Goal: Task Accomplishment & Management: Manage account settings

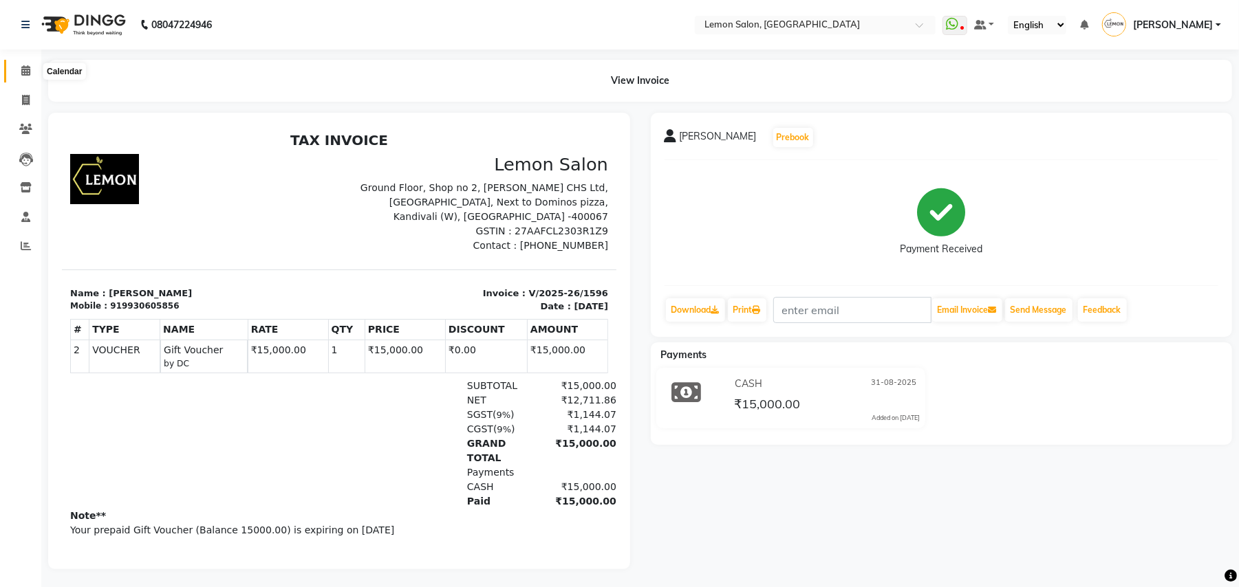
click at [21, 72] on icon at bounding box center [25, 70] width 9 height 10
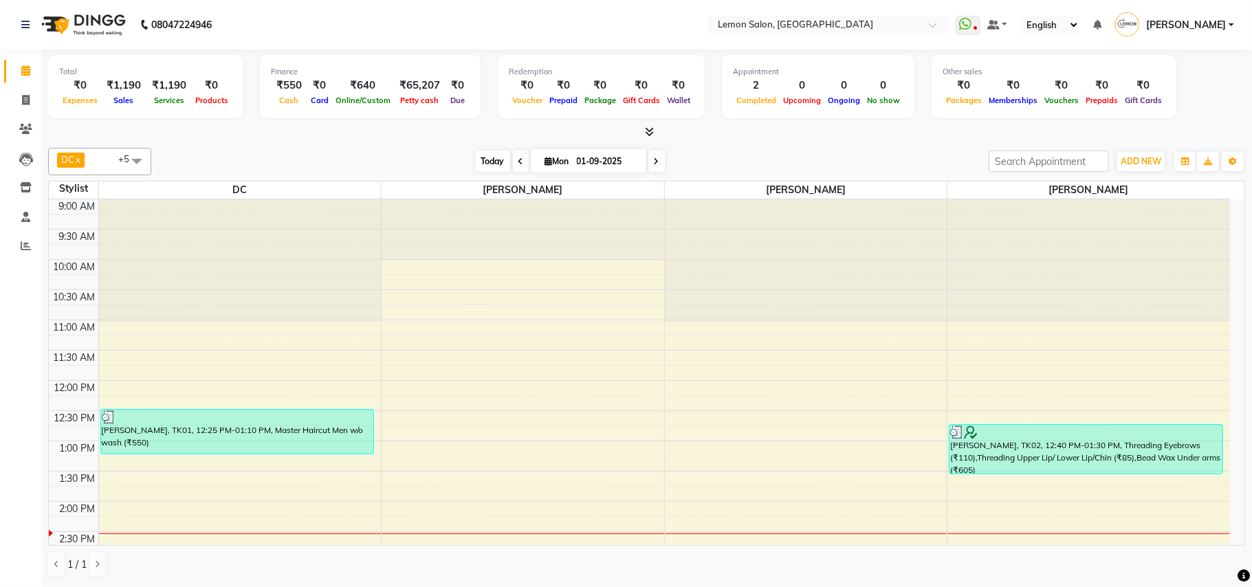
click at [482, 158] on span "Today" at bounding box center [493, 161] width 34 height 21
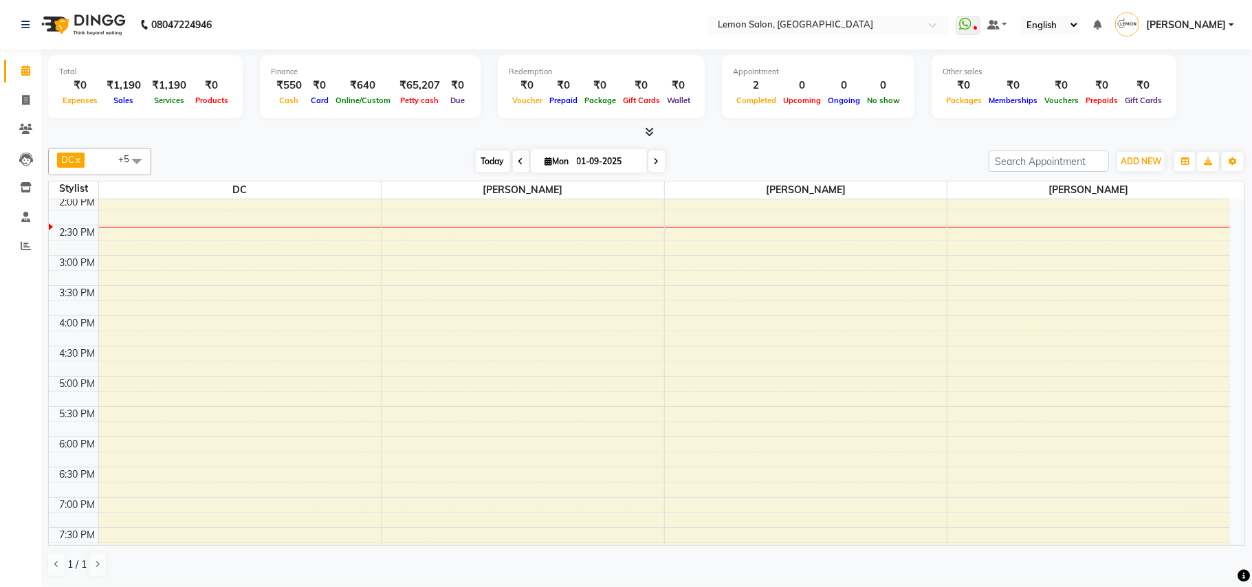
click at [485, 165] on span "Today" at bounding box center [493, 161] width 34 height 21
click at [23, 69] on icon at bounding box center [25, 70] width 9 height 10
click at [488, 160] on span "Today" at bounding box center [493, 161] width 34 height 21
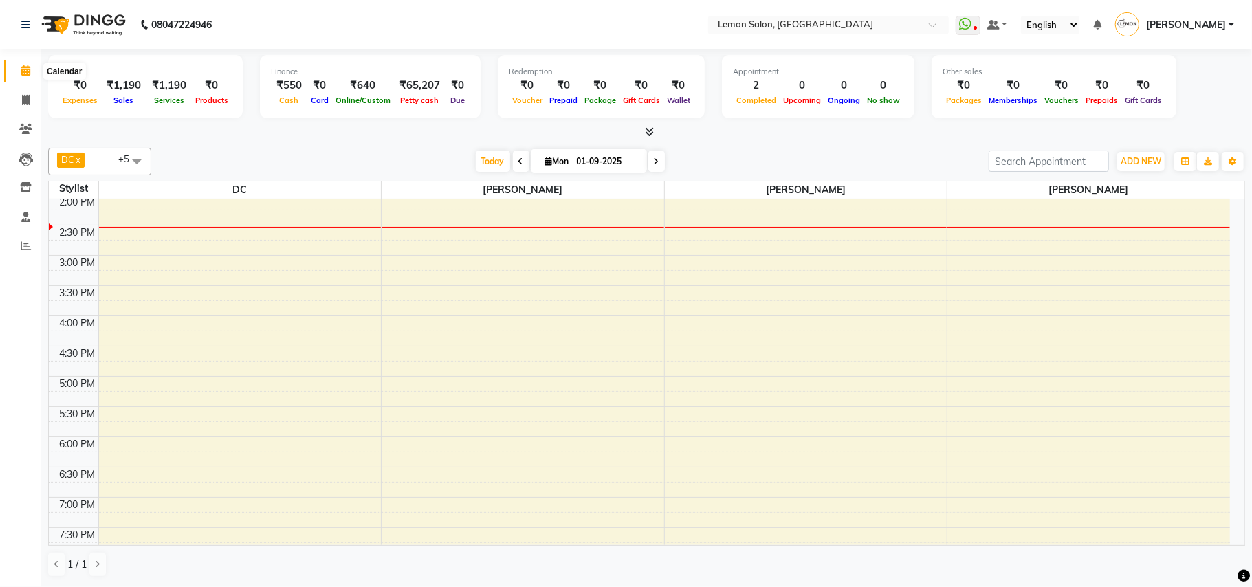
click at [31, 72] on span at bounding box center [26, 71] width 24 height 16
click at [482, 166] on span "Today" at bounding box center [493, 161] width 34 height 21
click at [424, 168] on div "Today Mon 01-09-2025" at bounding box center [570, 161] width 824 height 21
click at [488, 164] on span "Today" at bounding box center [493, 161] width 34 height 21
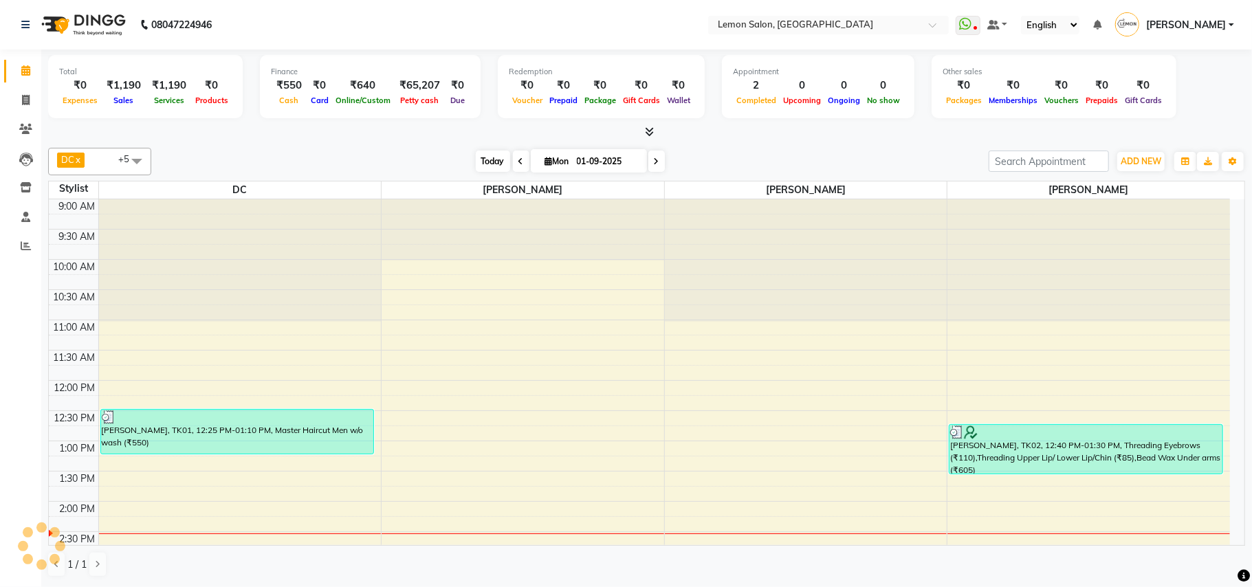
scroll to position [307, 0]
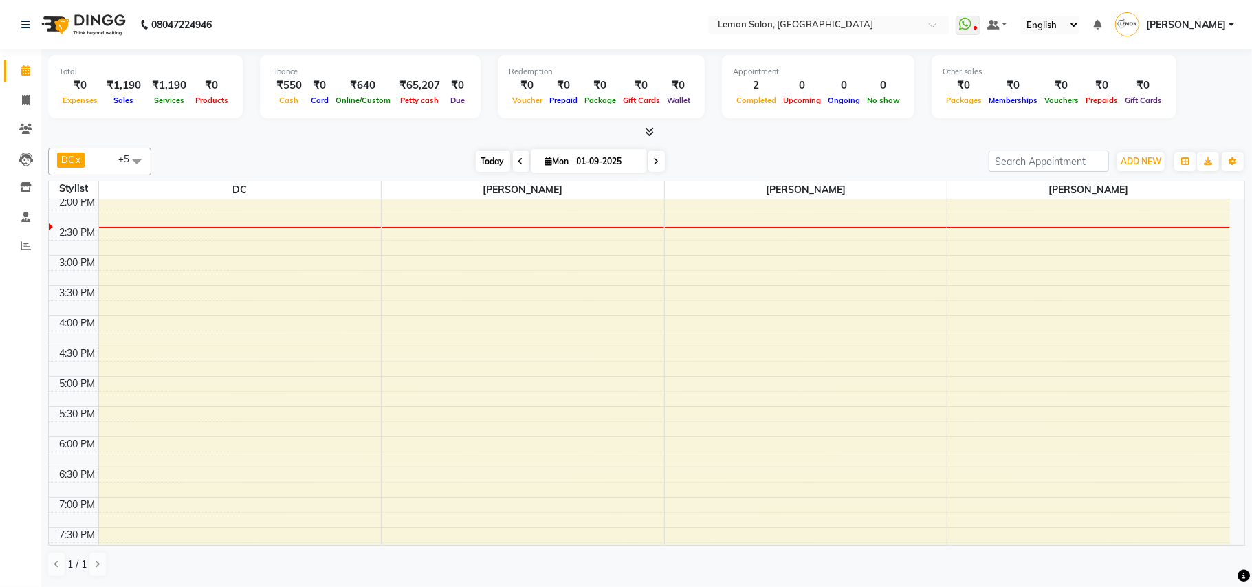
click at [488, 164] on span "Today" at bounding box center [493, 161] width 34 height 21
click at [741, 163] on div "[DATE] [DATE]" at bounding box center [570, 161] width 824 height 21
click at [484, 155] on span "Today" at bounding box center [493, 161] width 34 height 21
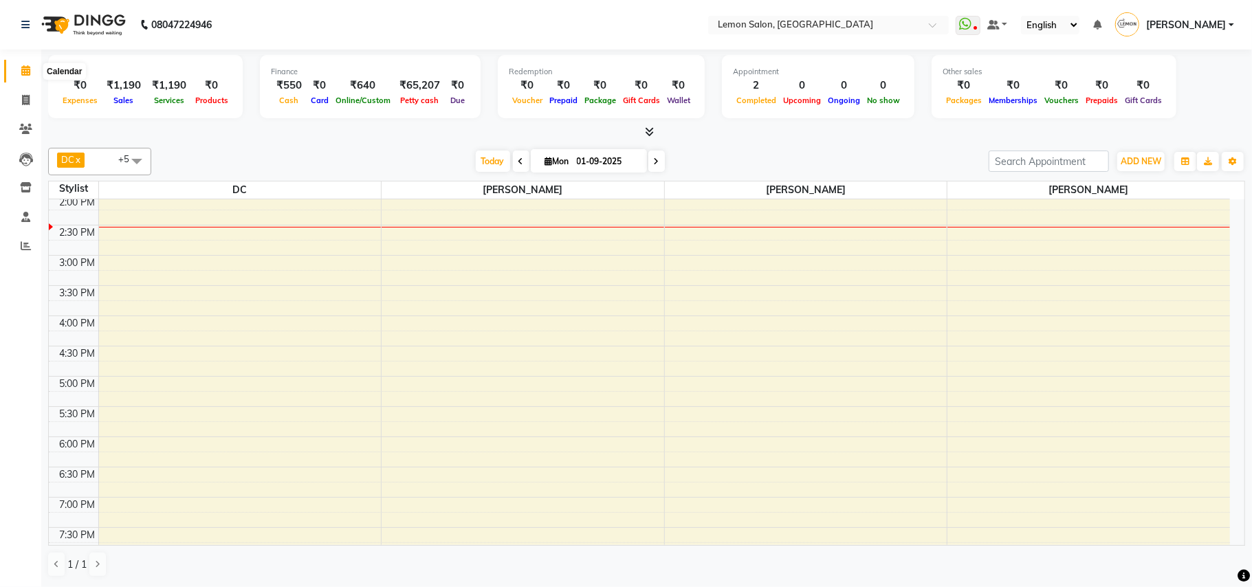
click at [25, 69] on icon at bounding box center [25, 70] width 9 height 10
click at [483, 163] on span "Today" at bounding box center [493, 161] width 34 height 21
drag, startPoint x: 256, startPoint y: 135, endPoint x: 160, endPoint y: 121, distance: 97.3
click at [254, 135] on div at bounding box center [646, 132] width 1197 height 14
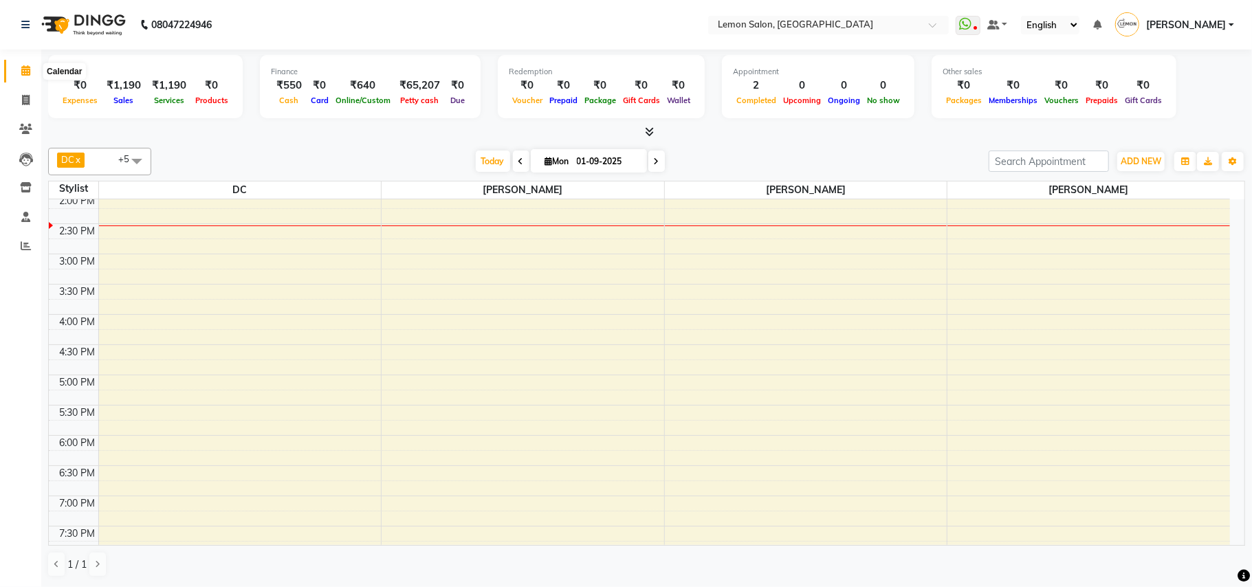
click at [23, 73] on icon at bounding box center [25, 70] width 9 height 10
click at [484, 165] on span "Today" at bounding box center [493, 161] width 34 height 21
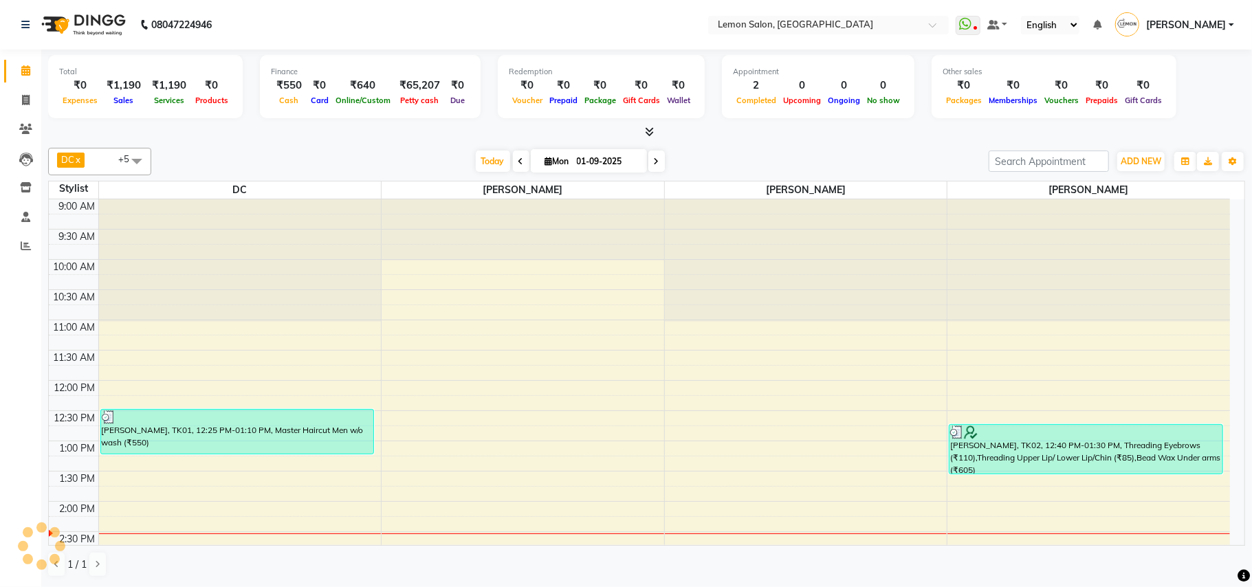
scroll to position [307, 0]
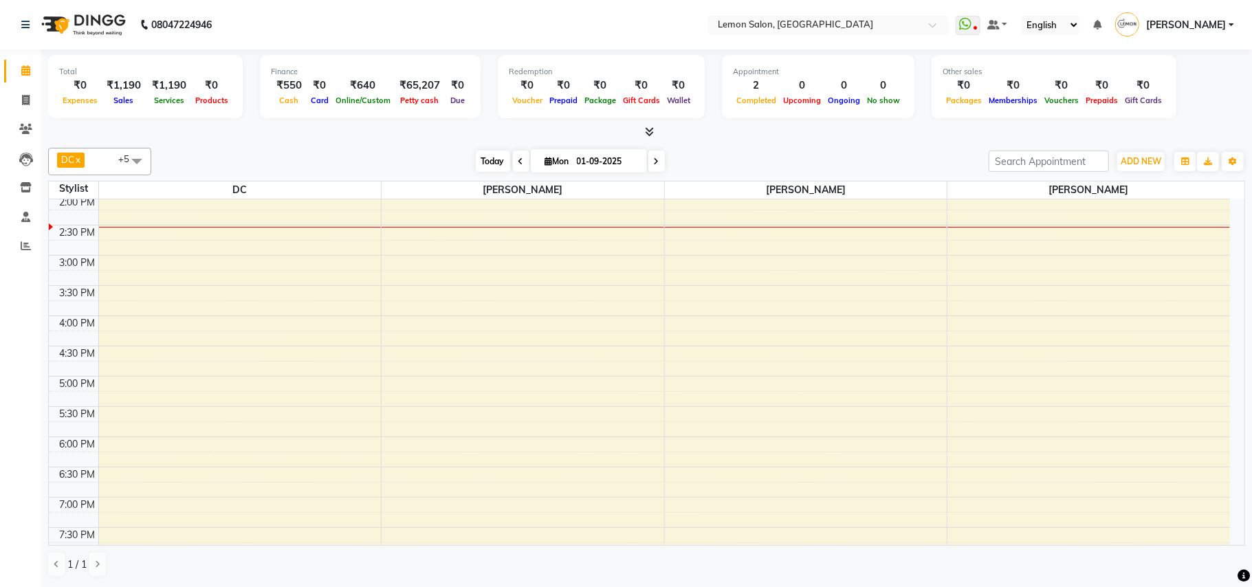
click at [490, 162] on span "Today" at bounding box center [493, 161] width 34 height 21
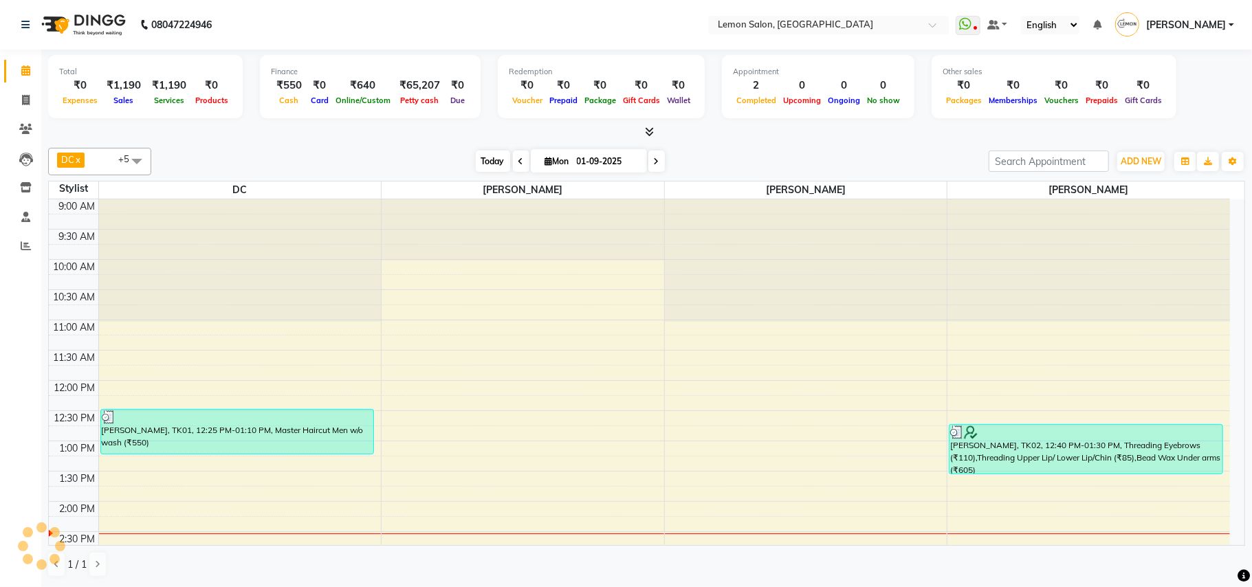
scroll to position [308, 0]
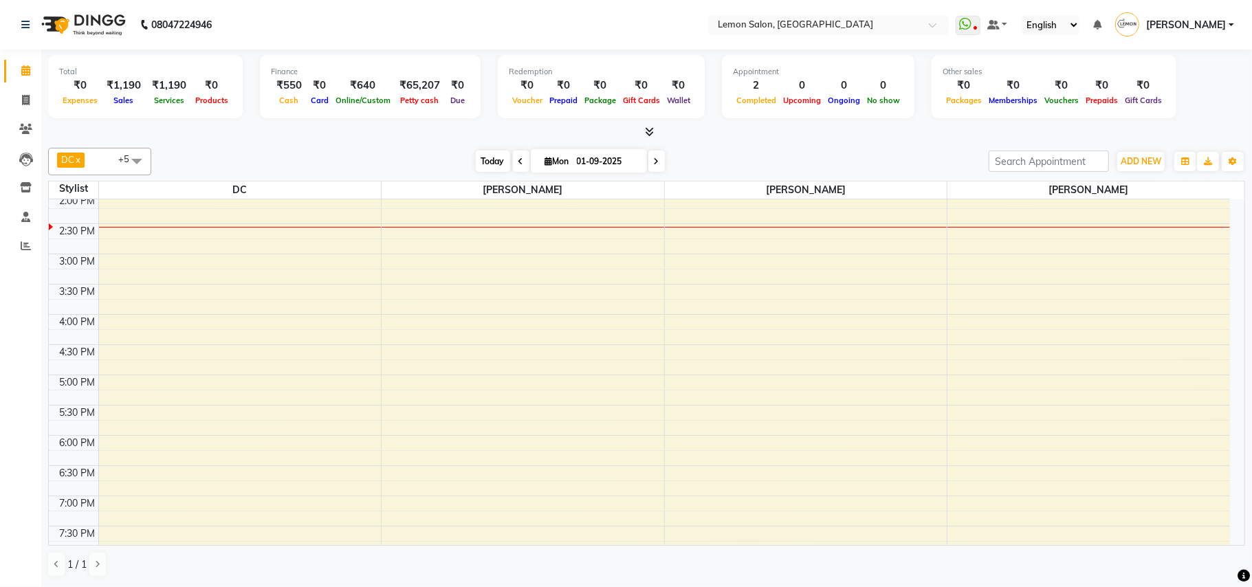
click at [480, 162] on span "Today" at bounding box center [493, 161] width 34 height 21
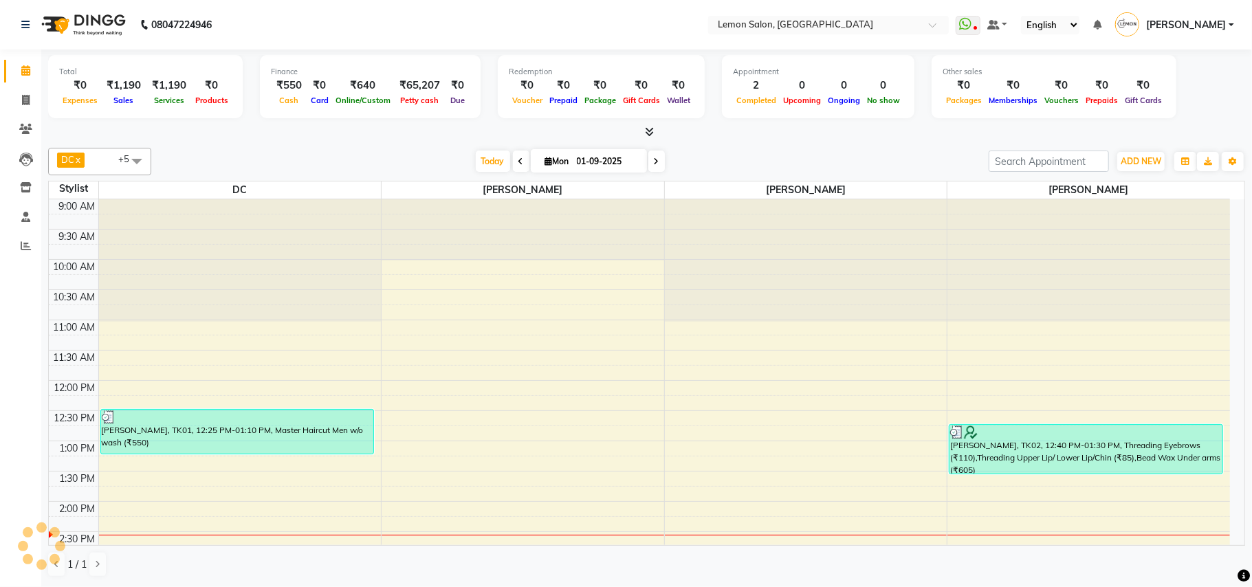
scroll to position [307, 0]
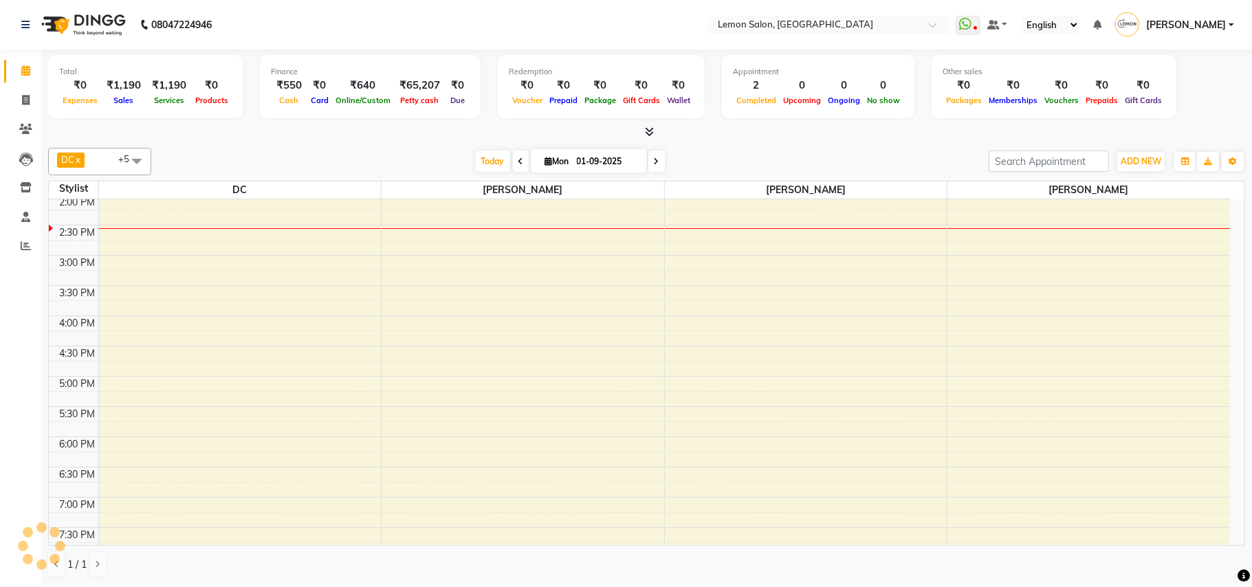
click at [347, 155] on div "[DATE] [DATE]" at bounding box center [570, 161] width 824 height 21
click at [25, 78] on span at bounding box center [26, 71] width 24 height 16
click at [476, 160] on span "Today" at bounding box center [493, 161] width 34 height 21
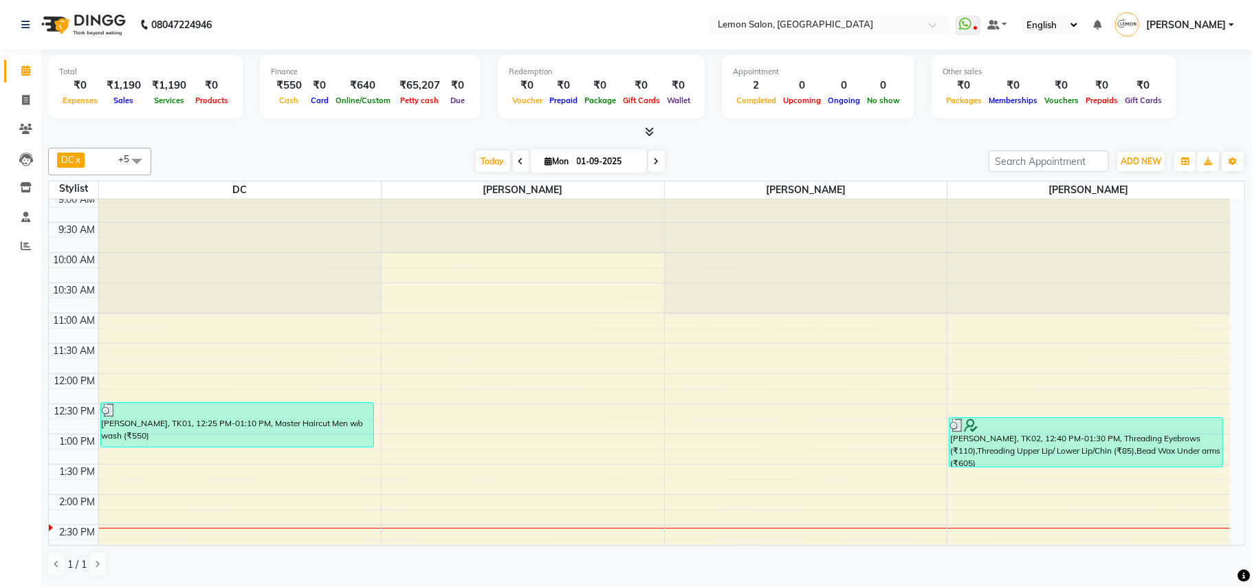
scroll to position [0, 0]
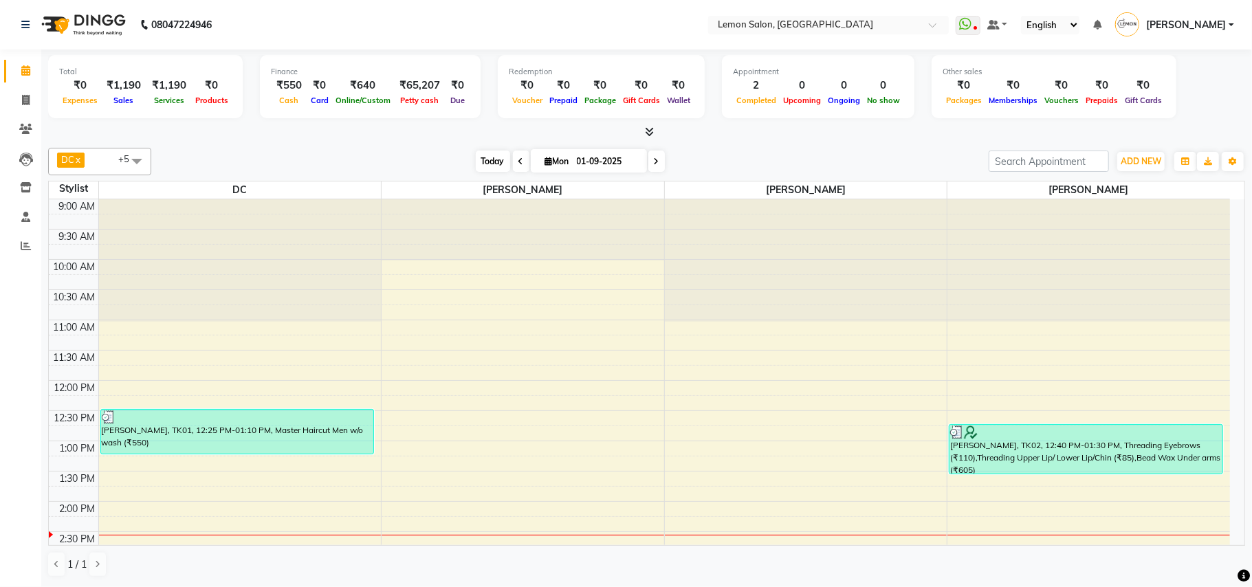
click at [481, 162] on span "Today" at bounding box center [493, 161] width 34 height 21
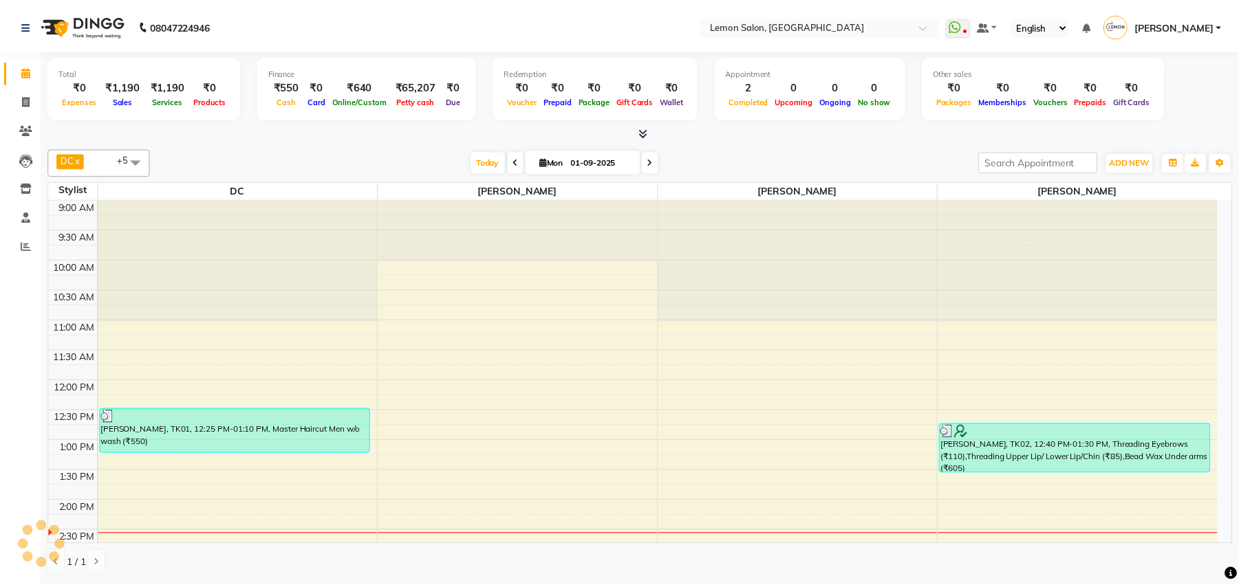
scroll to position [307, 0]
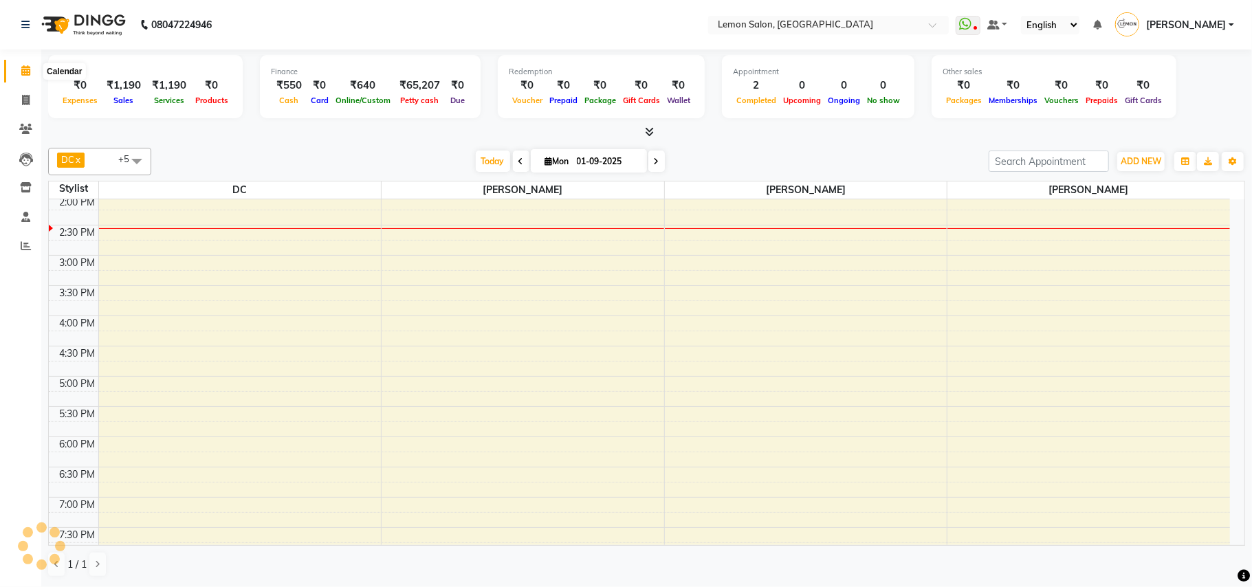
click at [15, 67] on span at bounding box center [26, 71] width 24 height 16
click at [18, 248] on span at bounding box center [26, 247] width 24 height 16
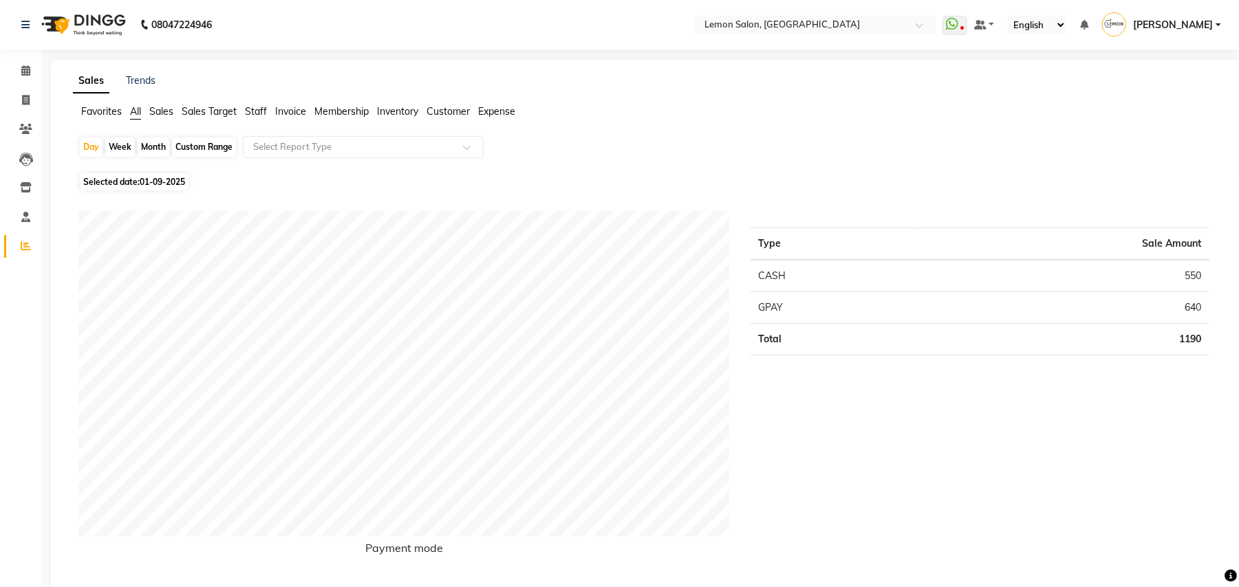
click at [249, 109] on span "Staff" at bounding box center [256, 111] width 22 height 12
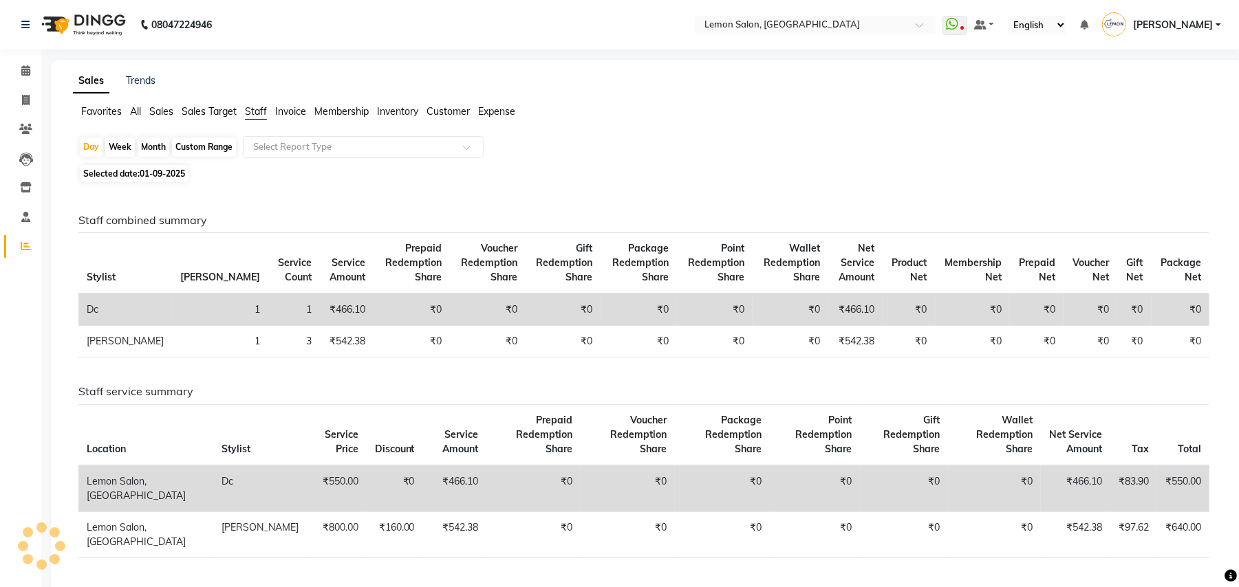
click at [147, 147] on div "Month" at bounding box center [154, 147] width 32 height 19
select select "9"
select select "2025"
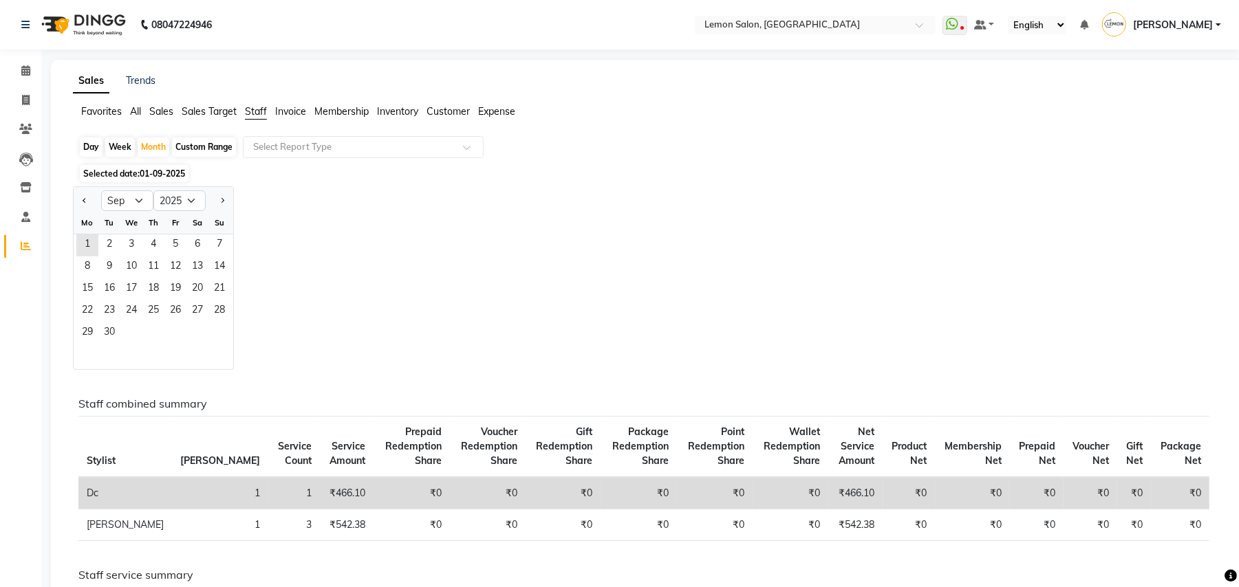
click at [78, 197] on div at bounding box center [88, 201] width 28 height 22
click at [89, 204] on button "Previous month" at bounding box center [84, 201] width 11 height 22
select select "8"
click at [219, 329] on span "31" at bounding box center [219, 334] width 22 height 22
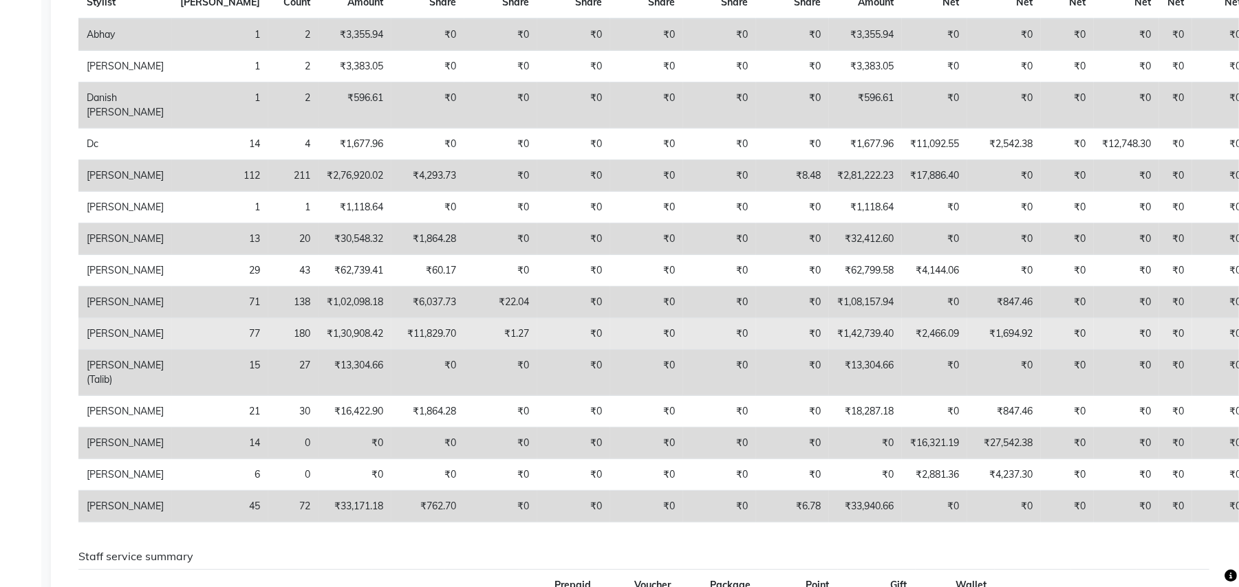
scroll to position [91, 0]
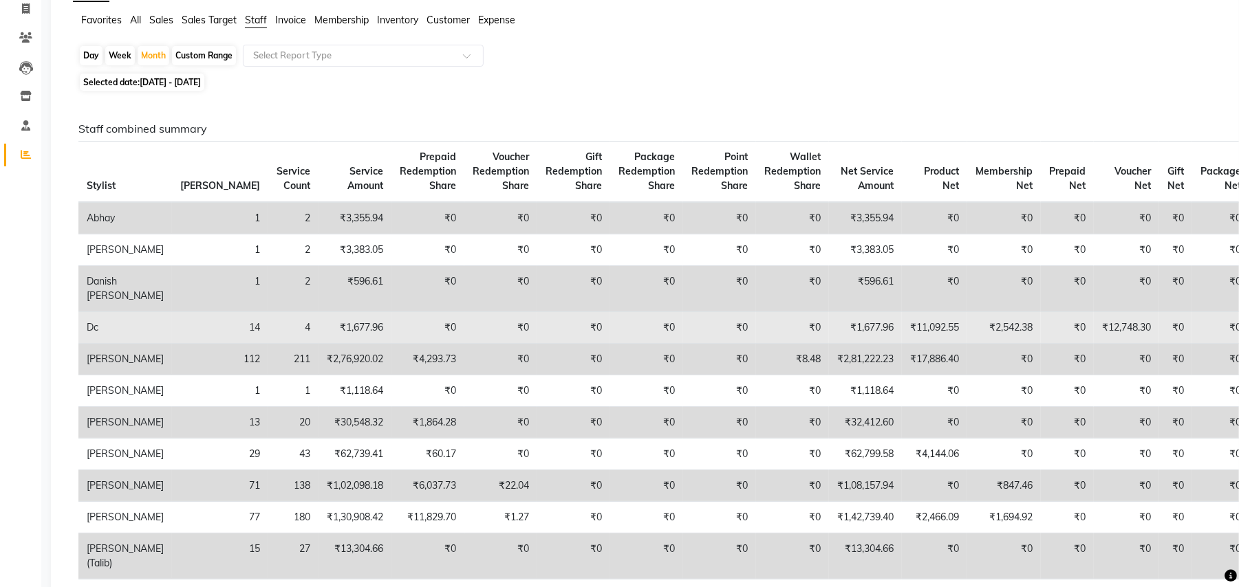
click at [829, 340] on td "₹1,677.96" at bounding box center [865, 328] width 73 height 32
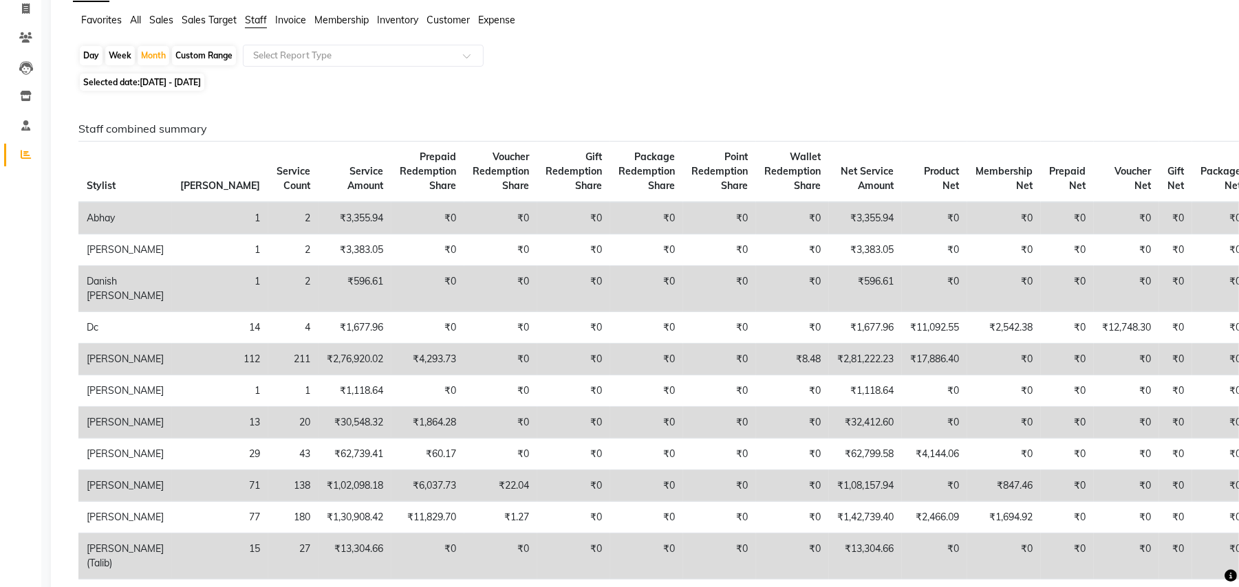
click at [284, 52] on input "text" at bounding box center [349, 56] width 198 height 14
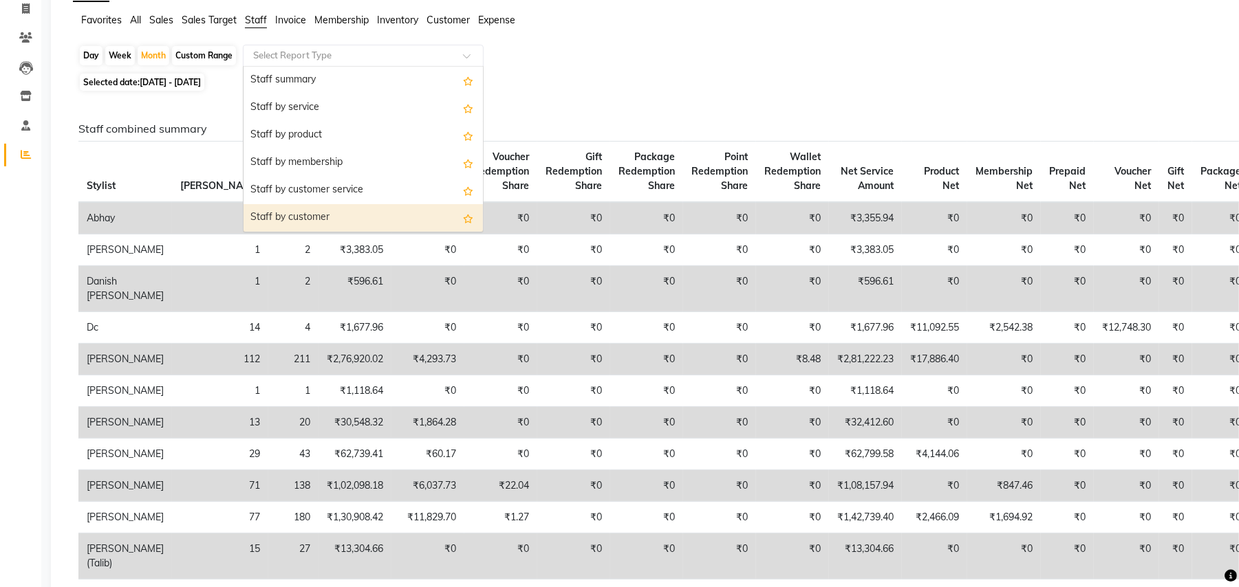
click at [295, 218] on div "Staff by customer" at bounding box center [362, 218] width 239 height 28
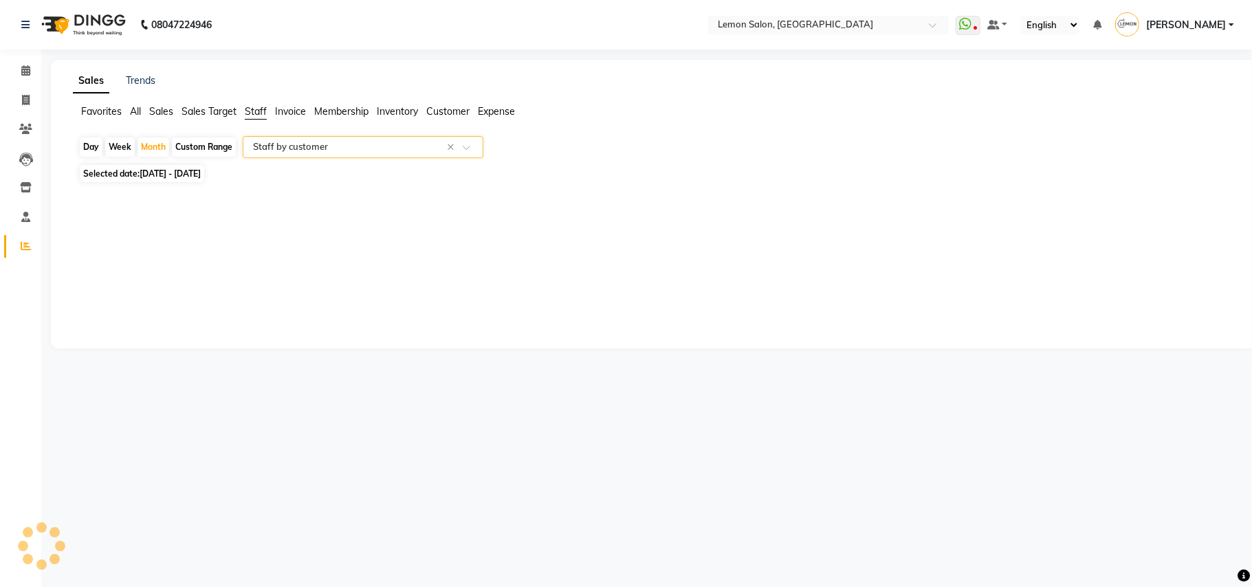
select select "csv"
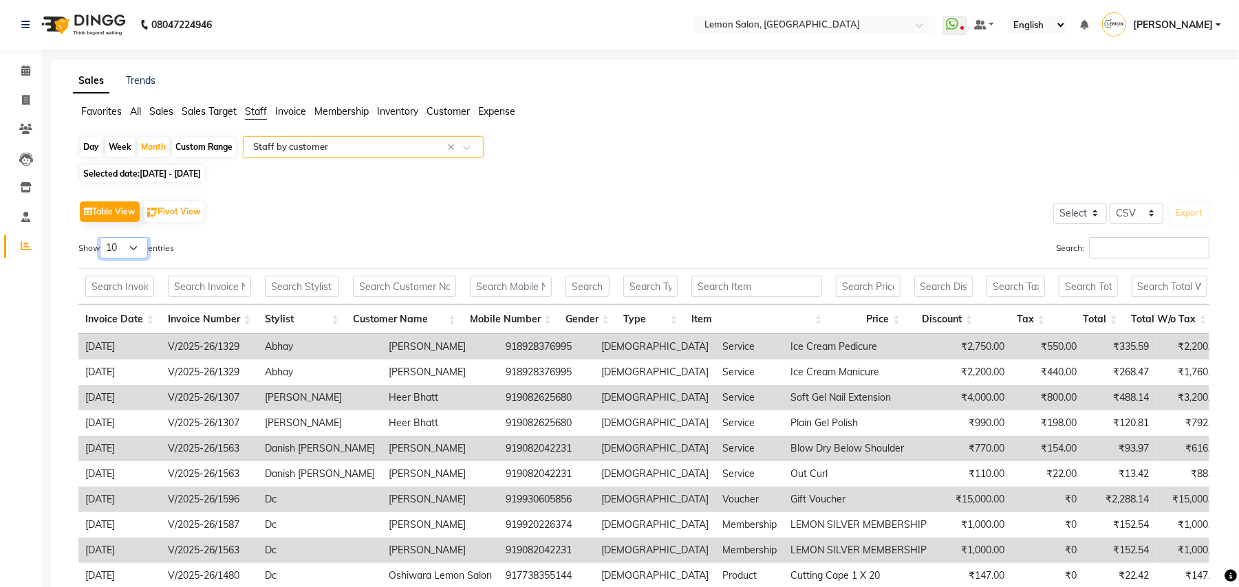
click at [135, 250] on select "10 25 50 100" at bounding box center [124, 247] width 48 height 21
select select "100"
click at [102, 238] on select "10 25 50 100" at bounding box center [124, 247] width 48 height 21
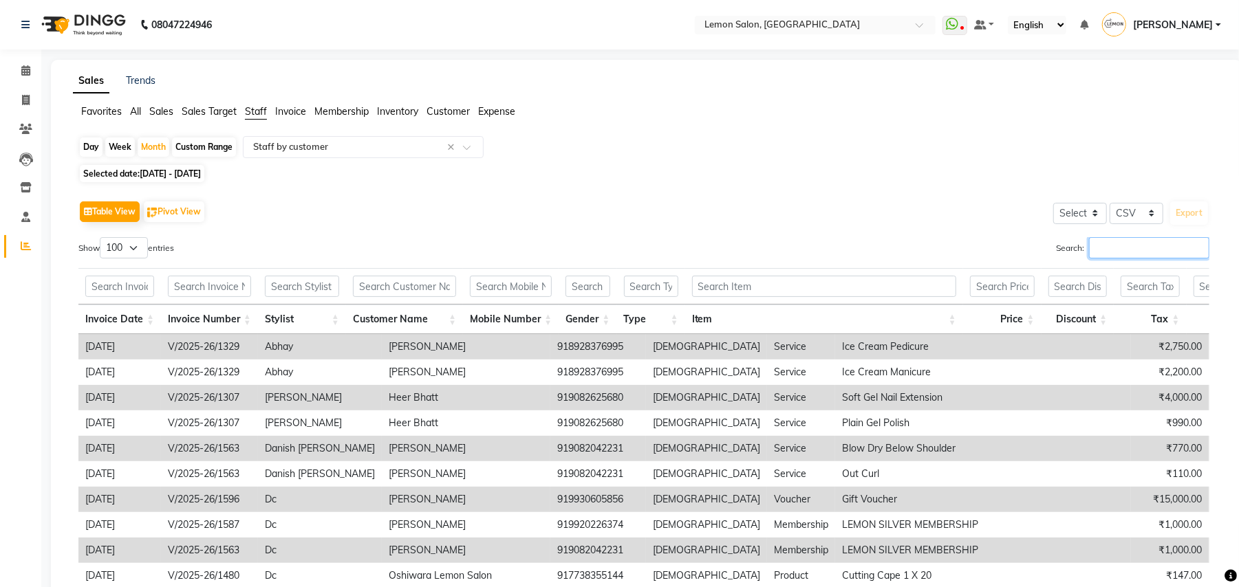
click at [1113, 252] on input "Search:" at bounding box center [1149, 247] width 120 height 21
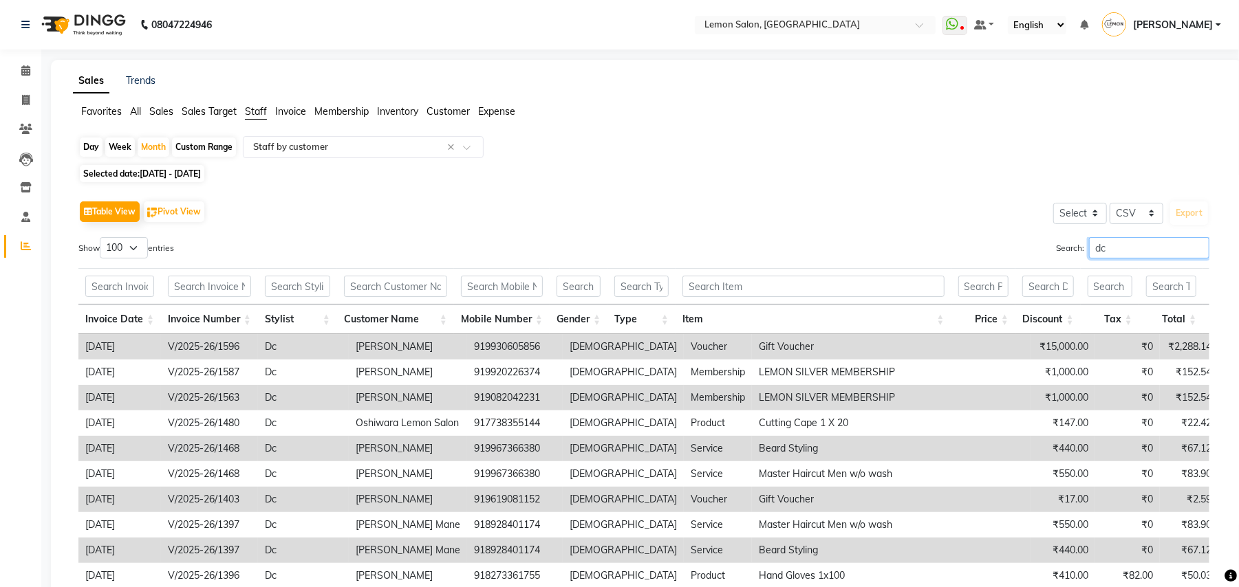
type input "dc"
click at [411, 204] on div "Table View Pivot View Select Select CSV PDF Export" at bounding box center [643, 211] width 1131 height 29
click at [1105, 248] on input "dc" at bounding box center [1149, 247] width 120 height 21
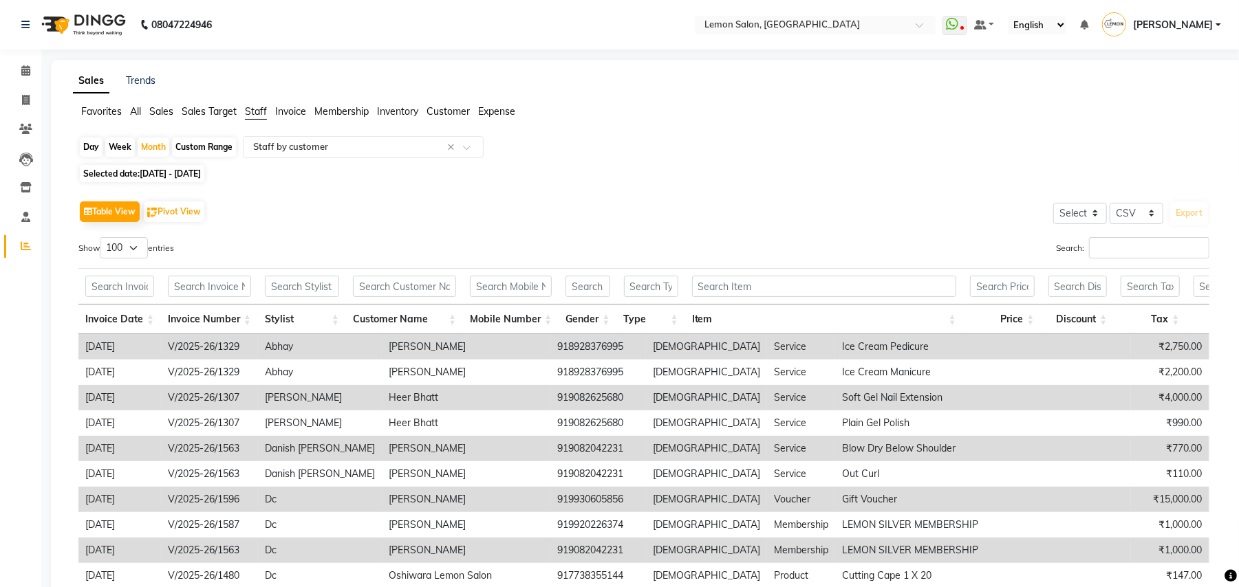
click at [503, 206] on div "Table View Pivot View Select Select CSV PDF Export" at bounding box center [643, 211] width 1131 height 29
click at [23, 67] on icon at bounding box center [25, 70] width 9 height 10
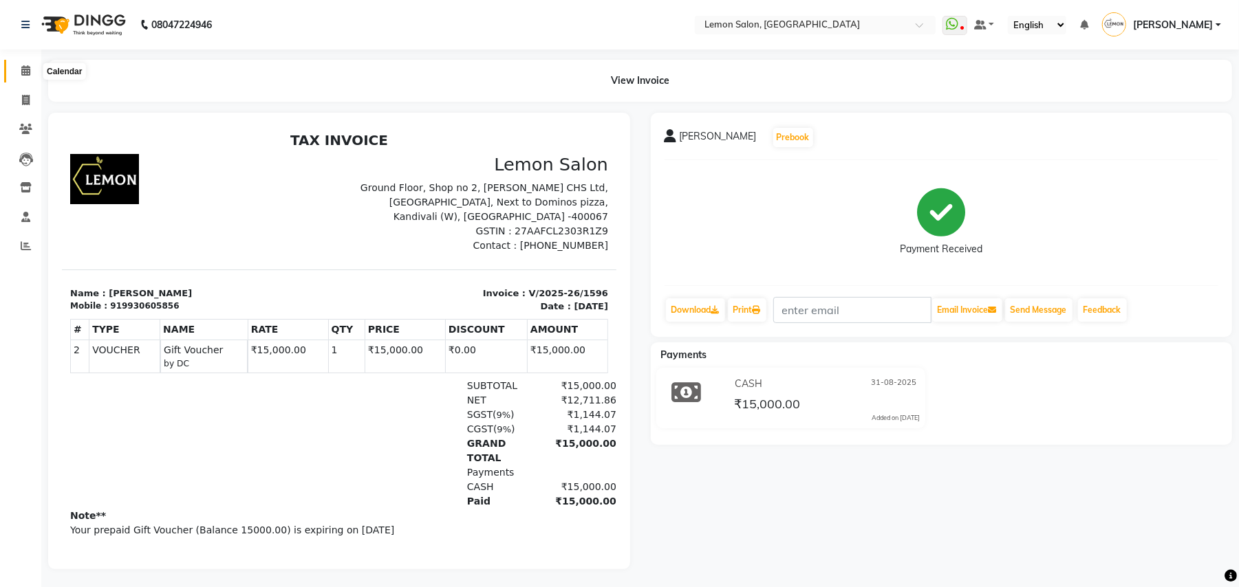
click at [25, 69] on icon at bounding box center [25, 70] width 9 height 10
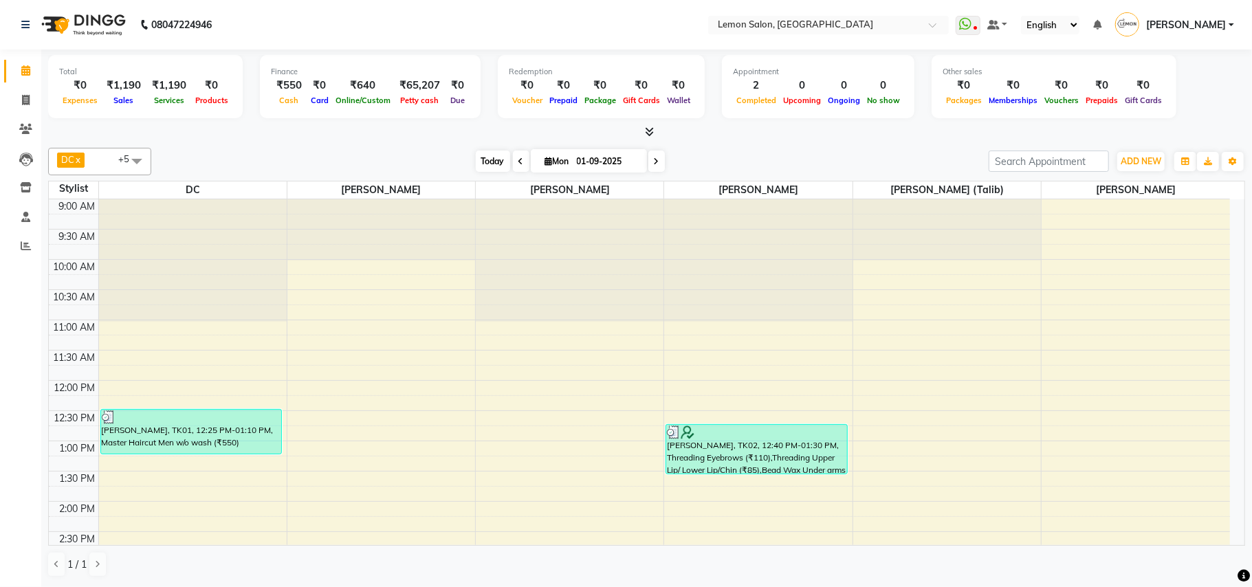
click at [477, 163] on span "Today" at bounding box center [493, 161] width 34 height 21
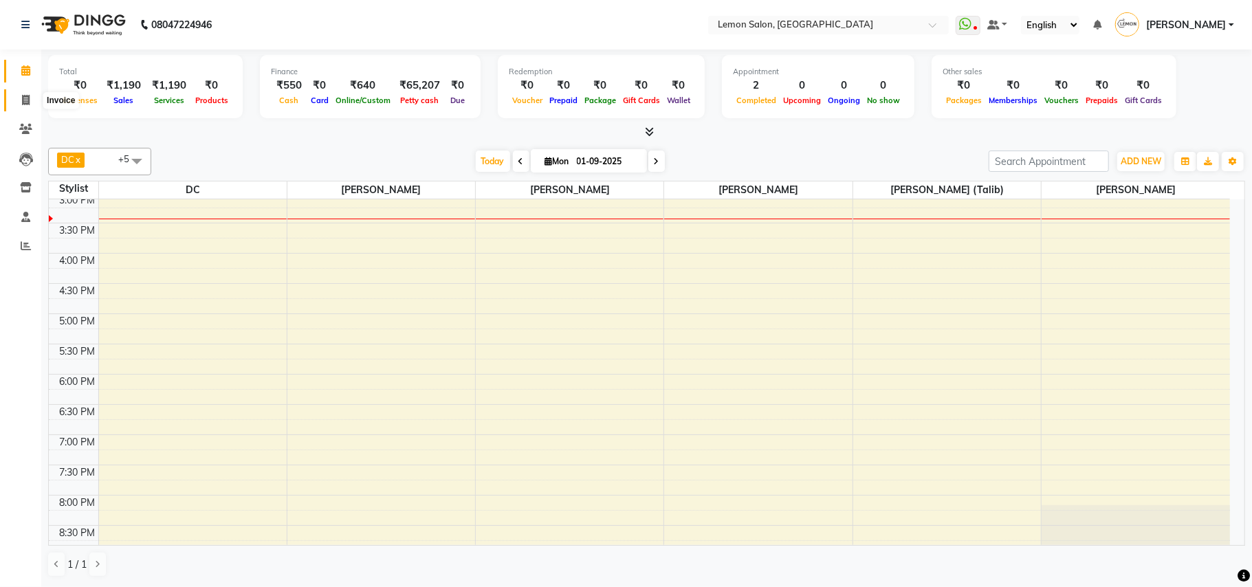
click at [33, 94] on span at bounding box center [26, 101] width 24 height 16
select select "569"
select select "service"
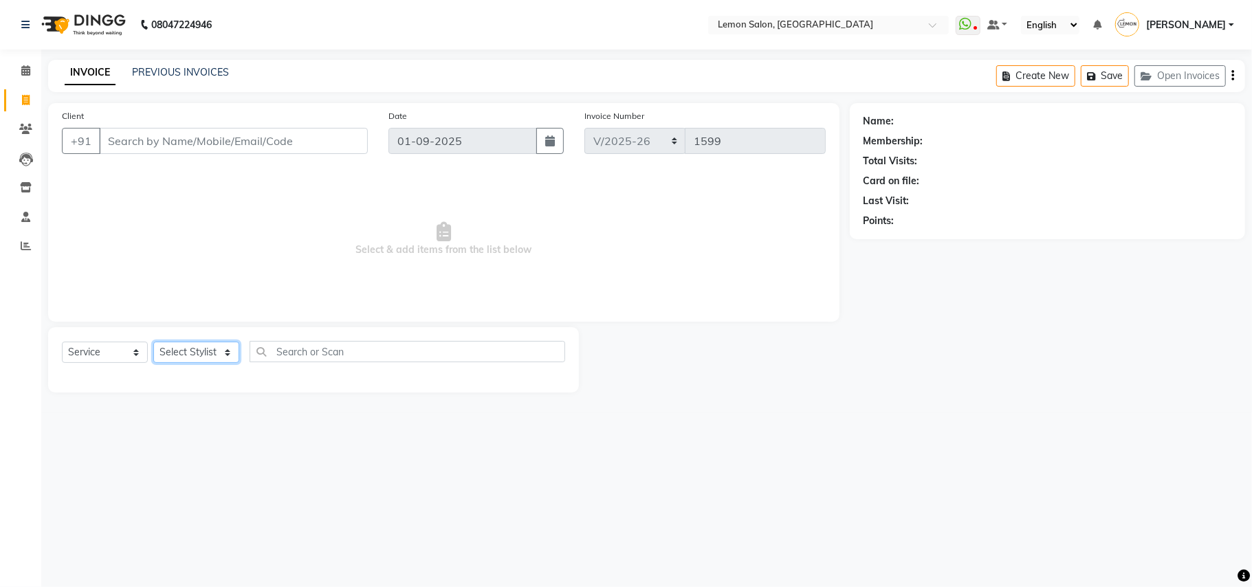
click at [172, 351] on select "Select Stylist Arun Arndive Danish [PERSON_NAME] [PERSON_NAME] [PERSON_NAME] [P…" at bounding box center [196, 352] width 86 height 21
select select "7385"
click at [153, 342] on select "Select Stylist Arun Arndive Danish [PERSON_NAME] [PERSON_NAME] [PERSON_NAME] [P…" at bounding box center [196, 352] width 86 height 21
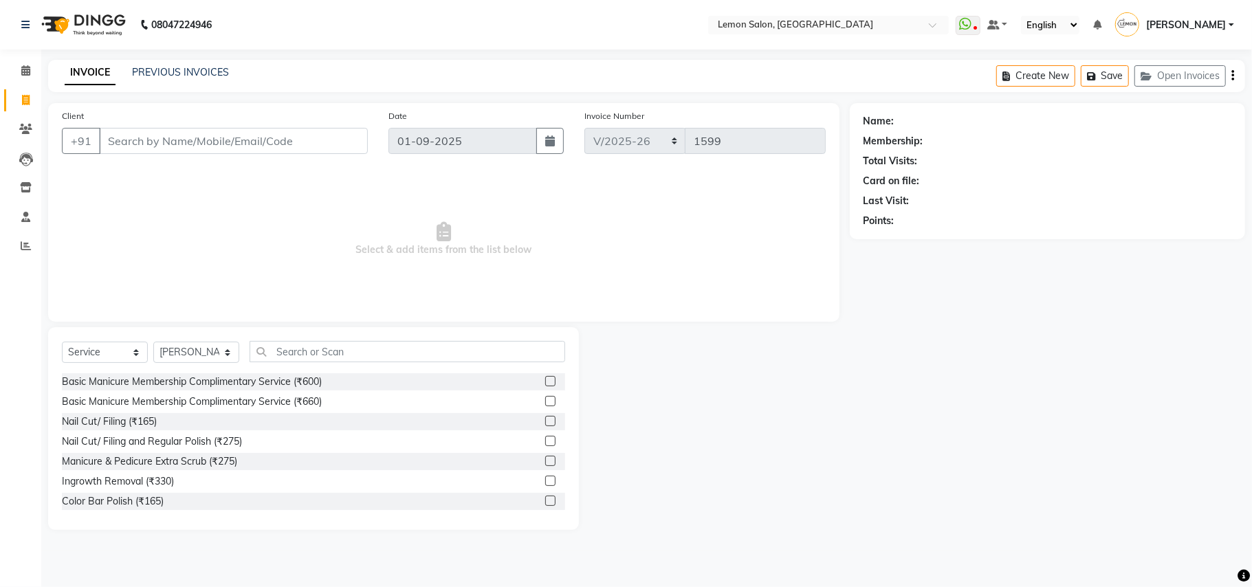
click at [306, 340] on div "Select Service Product Membership Package Voucher Prepaid Gift Card Select Styl…" at bounding box center [313, 428] width 531 height 203
click at [304, 353] on input "text" at bounding box center [408, 351] width 316 height 21
drag, startPoint x: 622, startPoint y: 322, endPoint x: 108, endPoint y: 571, distance: 570.9
click at [257, 444] on div "Select Service Product Membership Package Voucher Prepaid Gift Card Select Styl…" at bounding box center [444, 428] width 812 height 203
click at [171, 196] on span "Select & add items from the list below" at bounding box center [444, 240] width 764 height 138
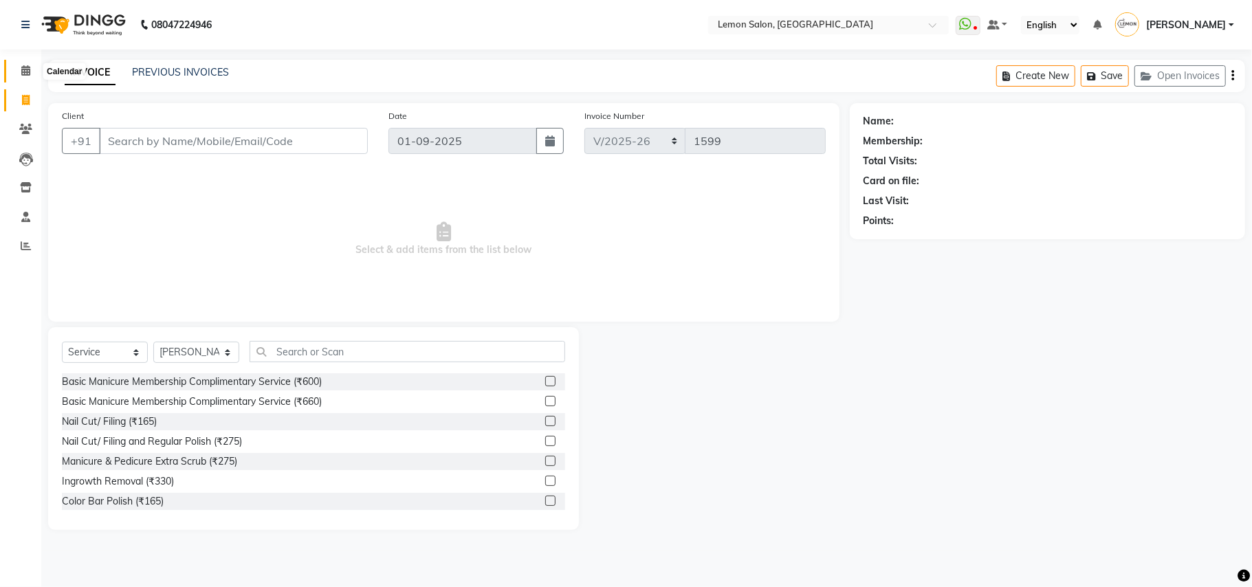
click at [32, 72] on span at bounding box center [26, 71] width 24 height 16
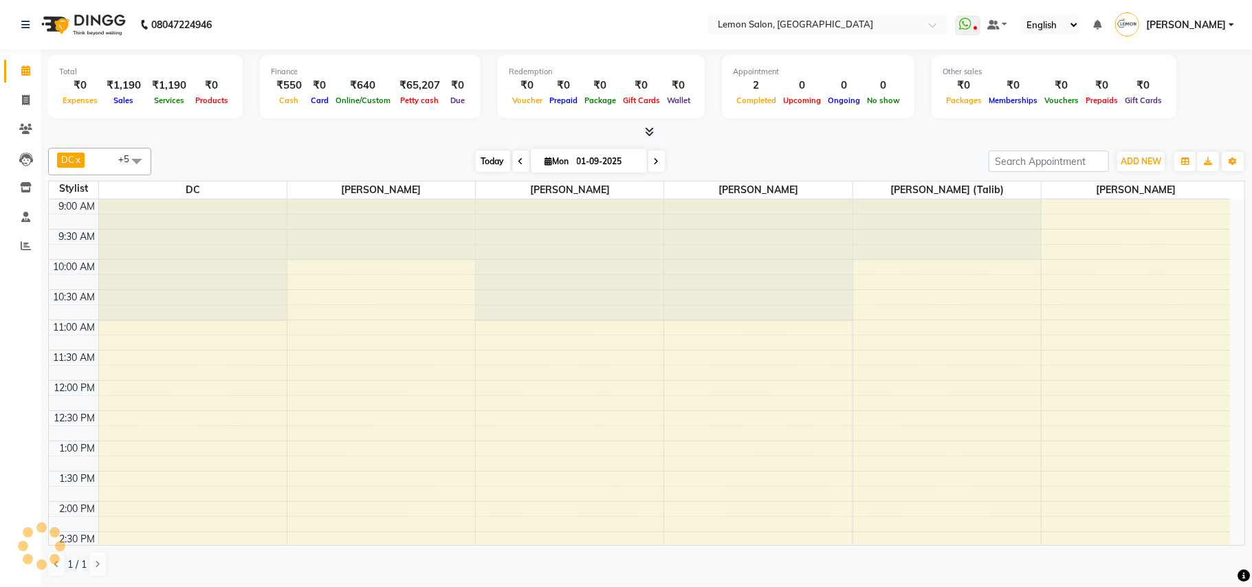
click at [487, 166] on span "Today" at bounding box center [493, 161] width 34 height 21
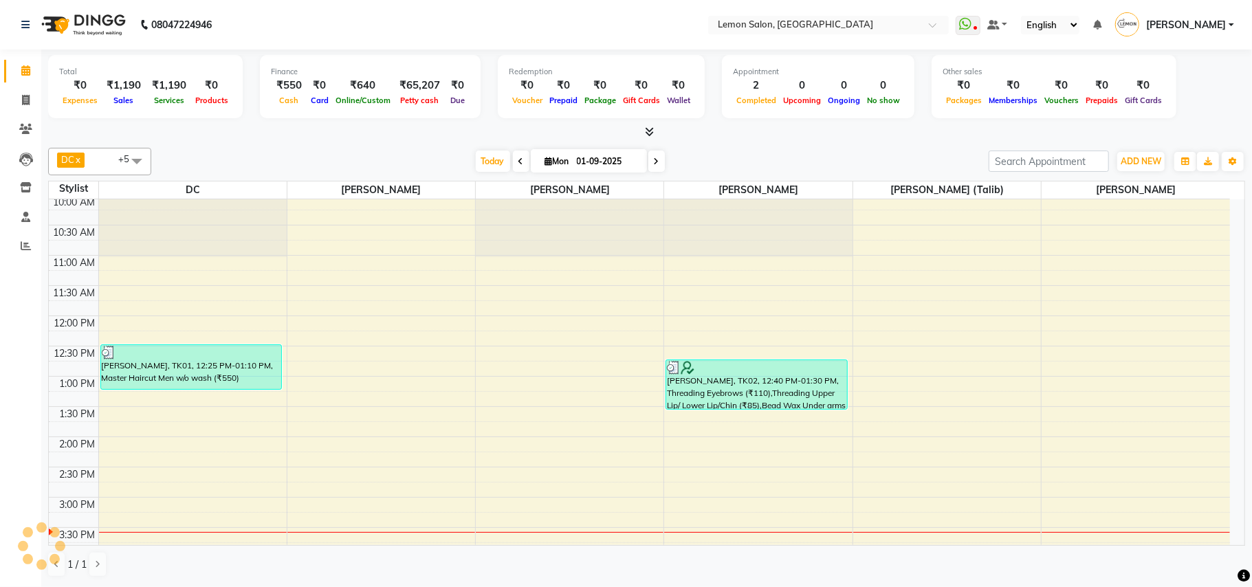
scroll to position [3, 0]
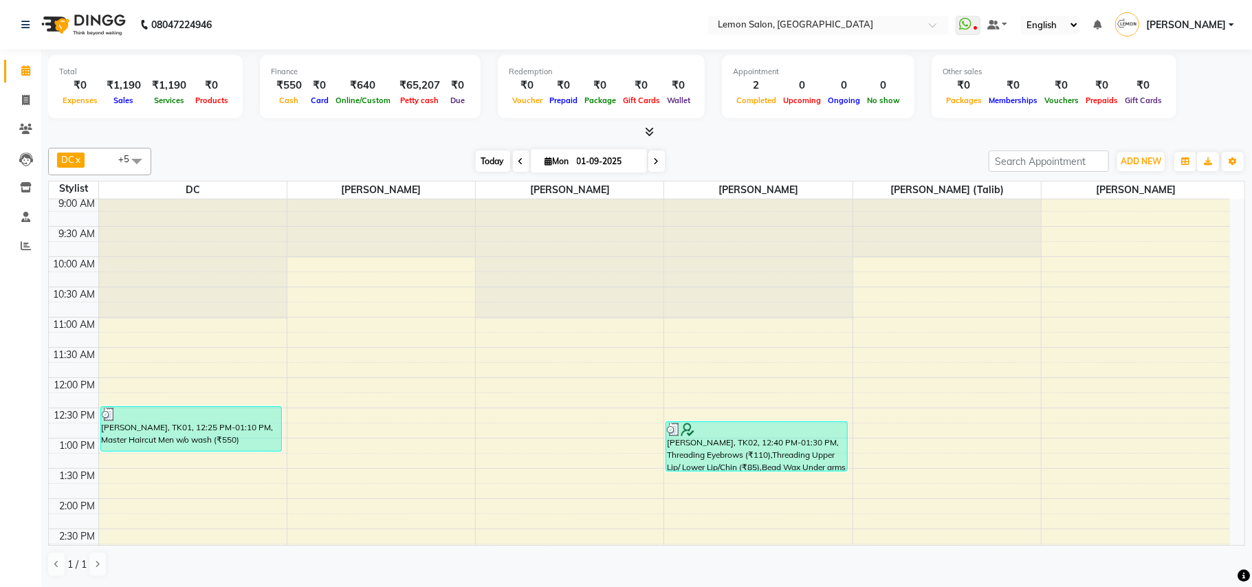
click at [482, 163] on span "Today" at bounding box center [493, 161] width 34 height 21
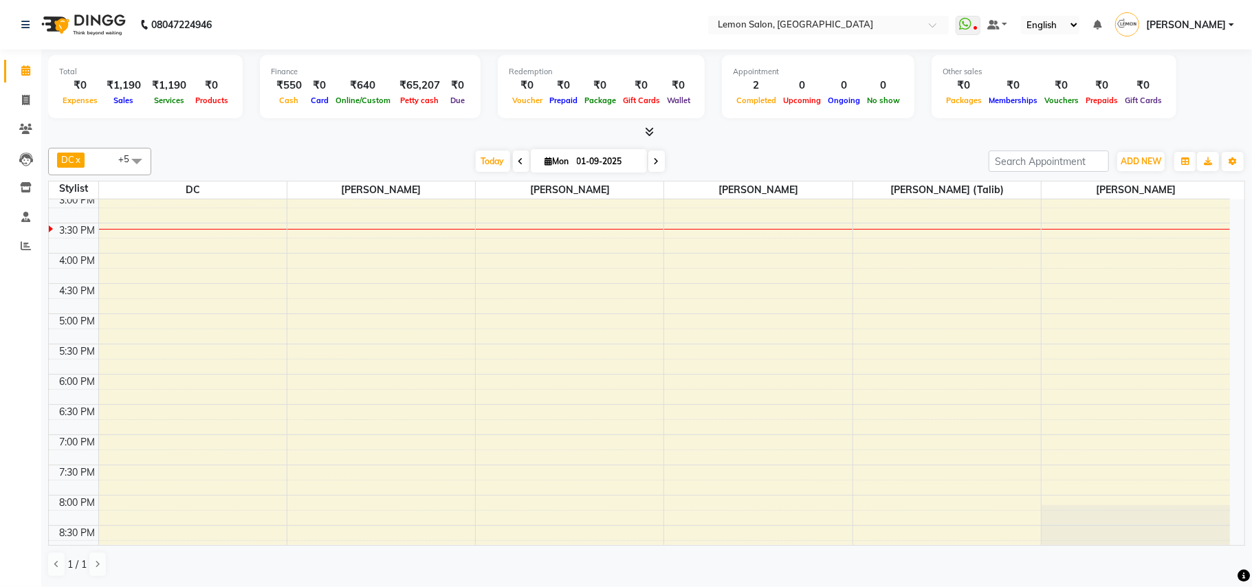
click at [763, 163] on div "[DATE] [DATE]" at bounding box center [570, 161] width 824 height 21
click at [476, 160] on span "Today" at bounding box center [493, 161] width 34 height 21
click at [768, 168] on div "[DATE] [DATE]" at bounding box center [570, 161] width 824 height 21
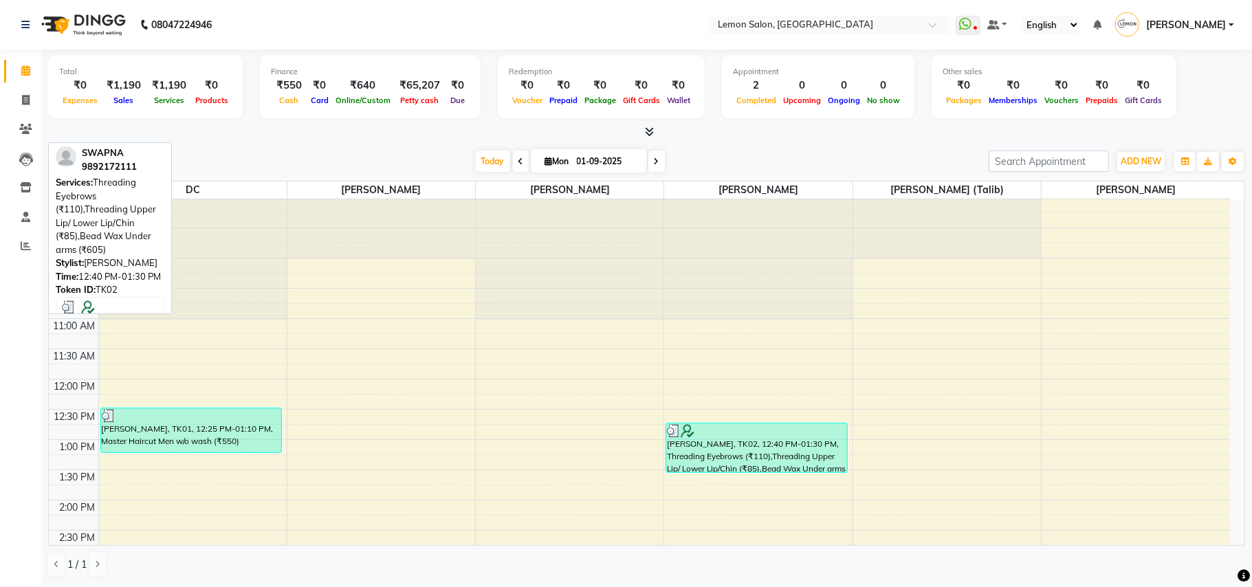
scroll to position [0, 0]
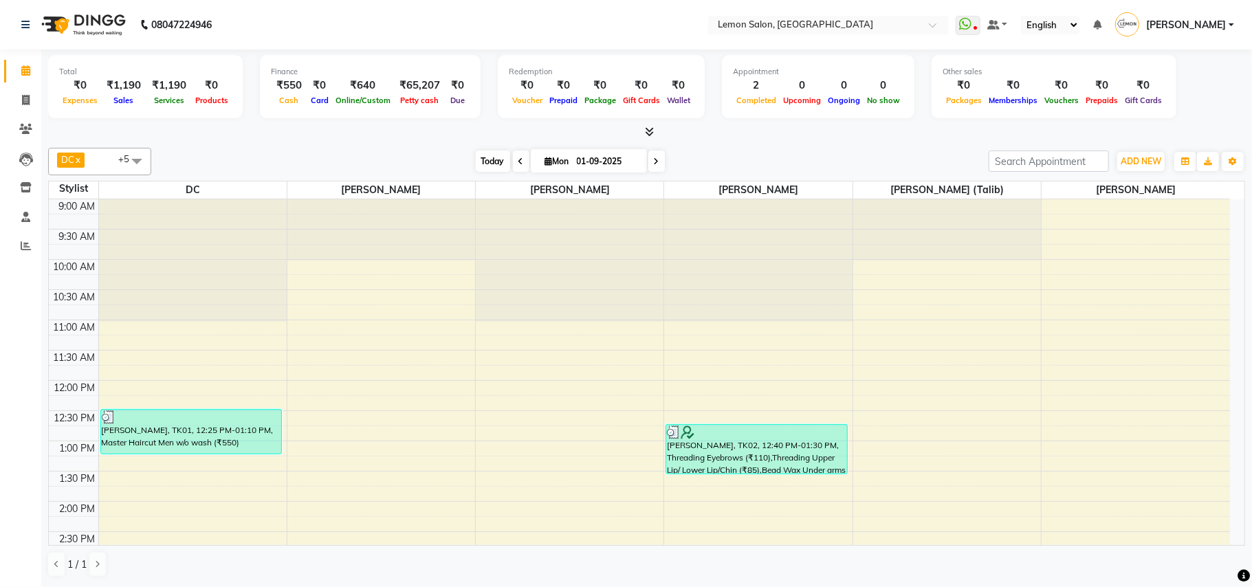
click at [482, 157] on span "Today" at bounding box center [493, 161] width 34 height 21
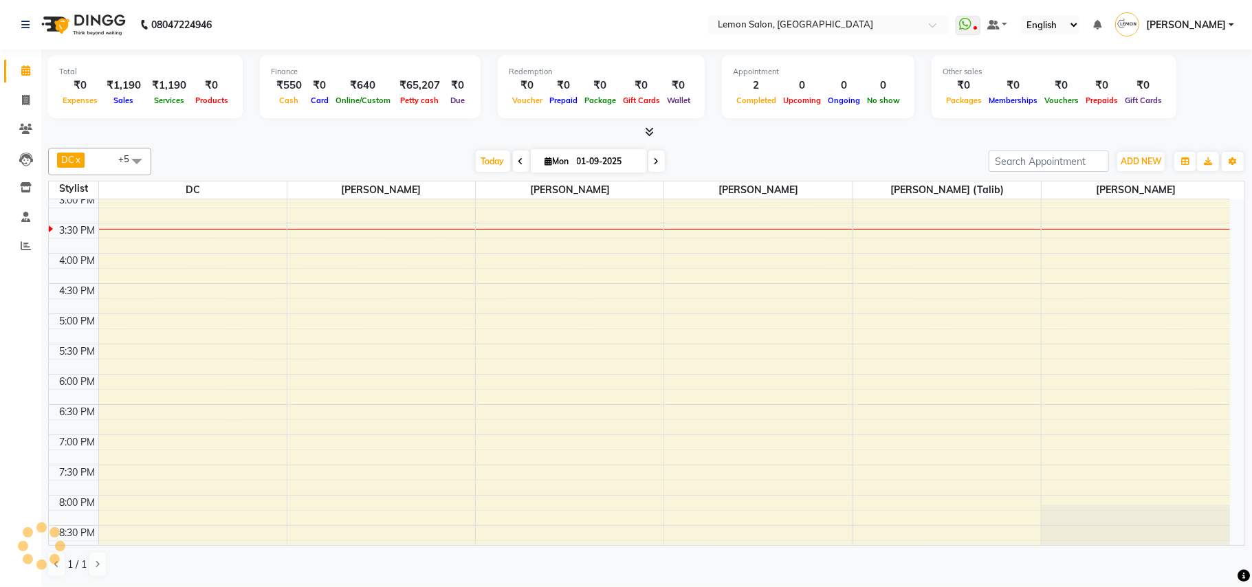
click at [319, 155] on div "[DATE] [DATE]" at bounding box center [570, 161] width 824 height 21
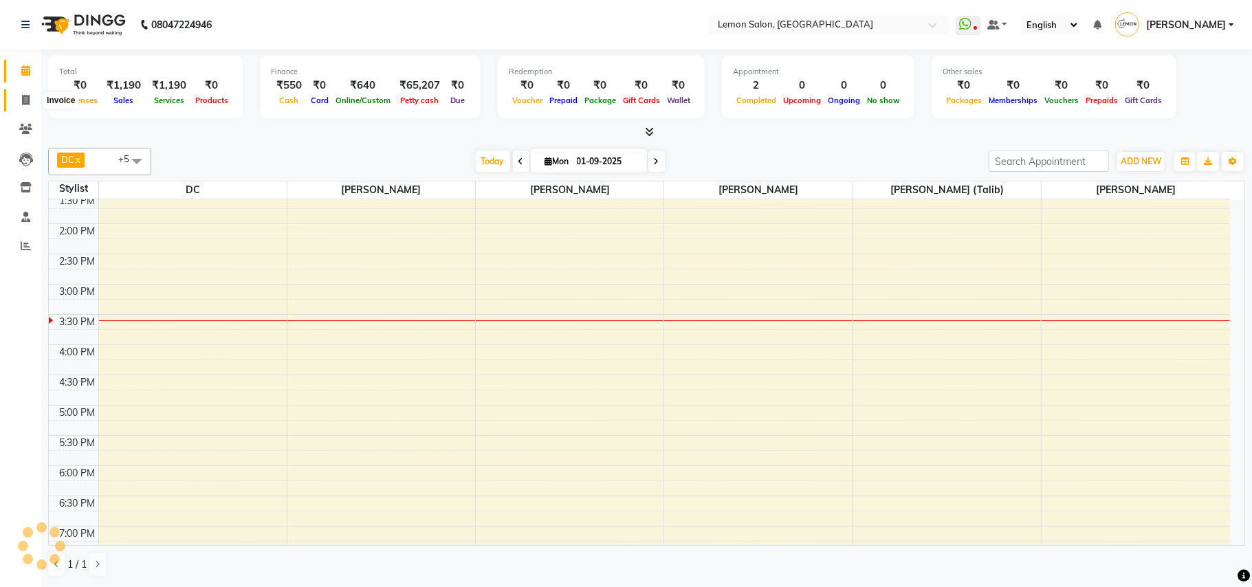
click at [23, 94] on span at bounding box center [26, 101] width 24 height 16
select select "service"
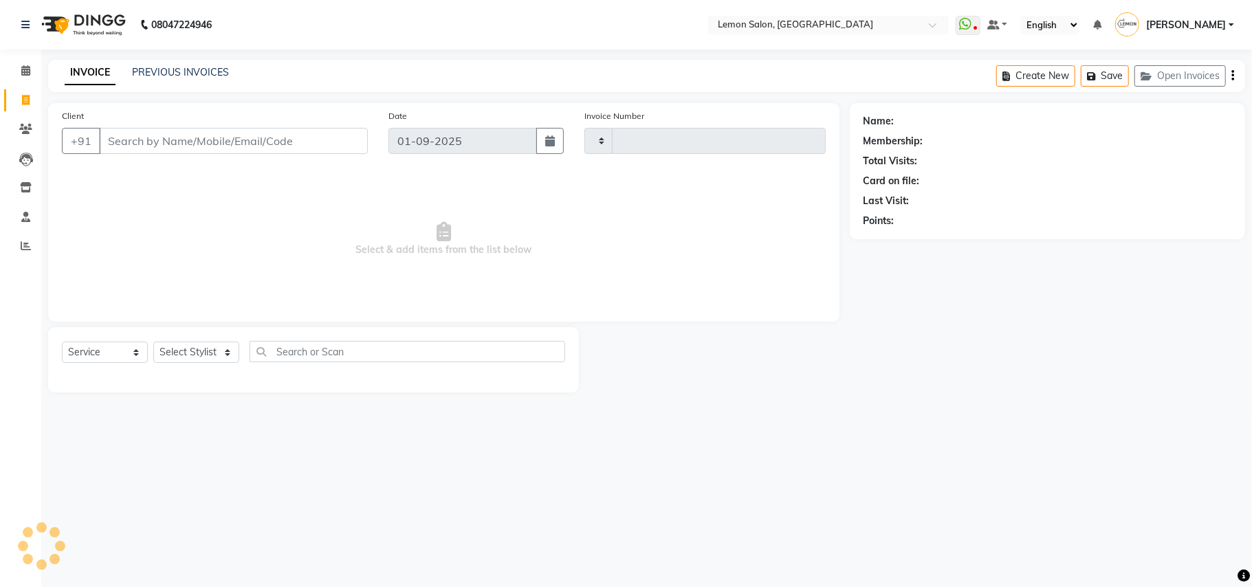
type input "1599"
select select "569"
click at [195, 345] on select "Select Stylist" at bounding box center [196, 352] width 86 height 21
click at [199, 355] on select "Select Stylist Arun Arndive Danish Mansoori DC Faheem Malik Kajal Pawar Manisha…" at bounding box center [196, 352] width 86 height 21
select select "7385"
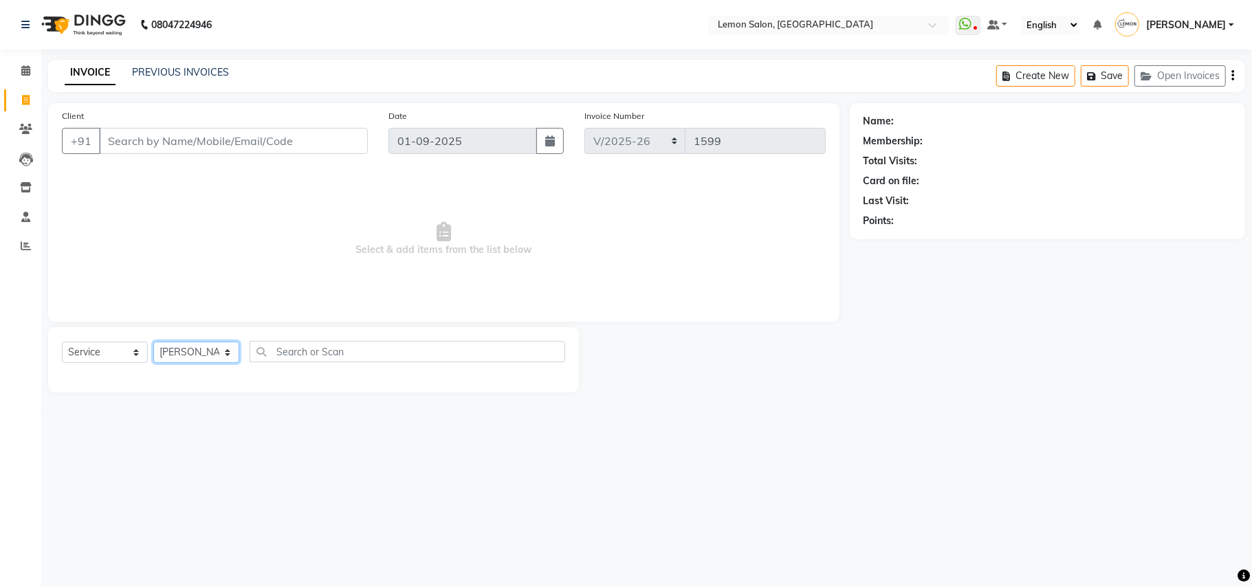
click at [153, 342] on select "Select Stylist Arun Arndive Danish Mansoori DC Faheem Malik Kajal Pawar Manisha…" at bounding box center [196, 352] width 86 height 21
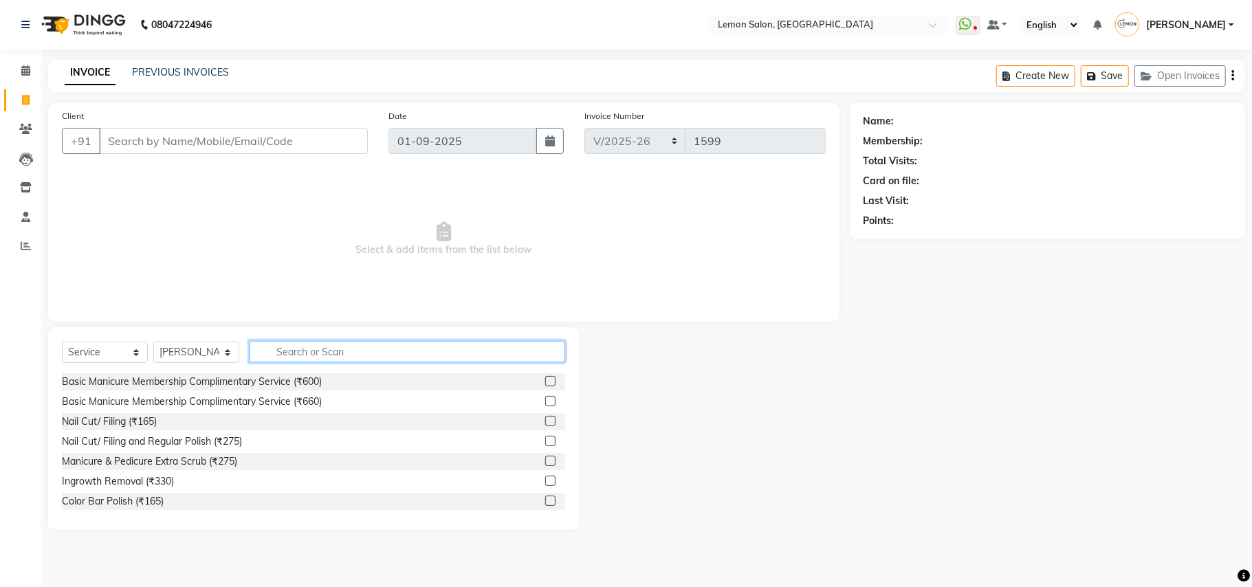
click at [337, 345] on input "text" at bounding box center [408, 351] width 316 height 21
click at [334, 350] on input "text" at bounding box center [408, 351] width 316 height 21
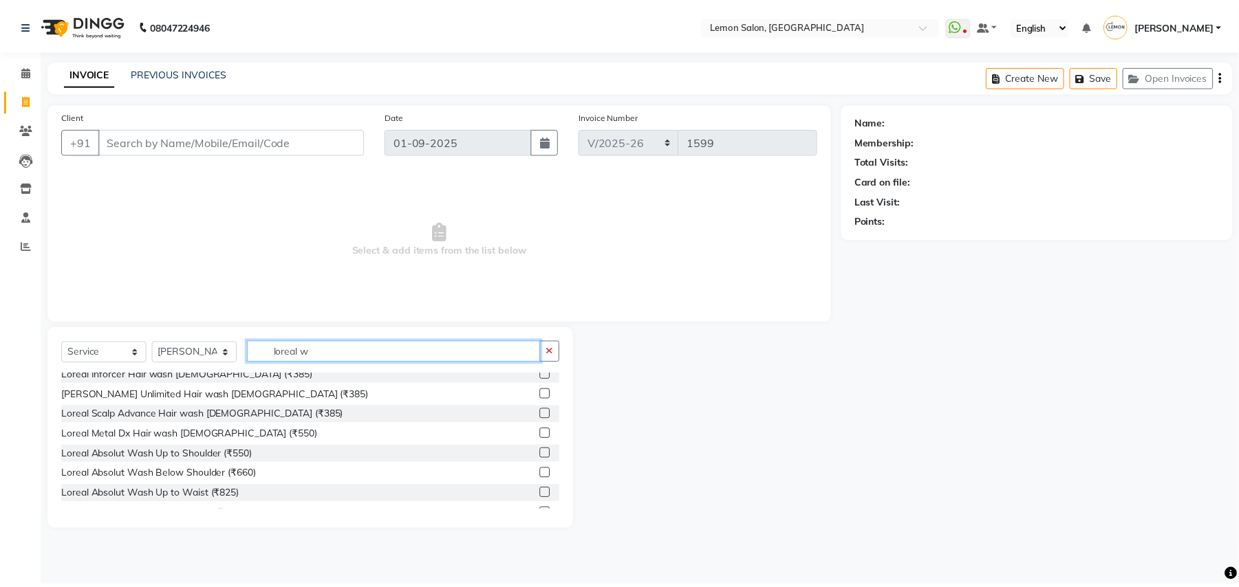
scroll to position [91, 0]
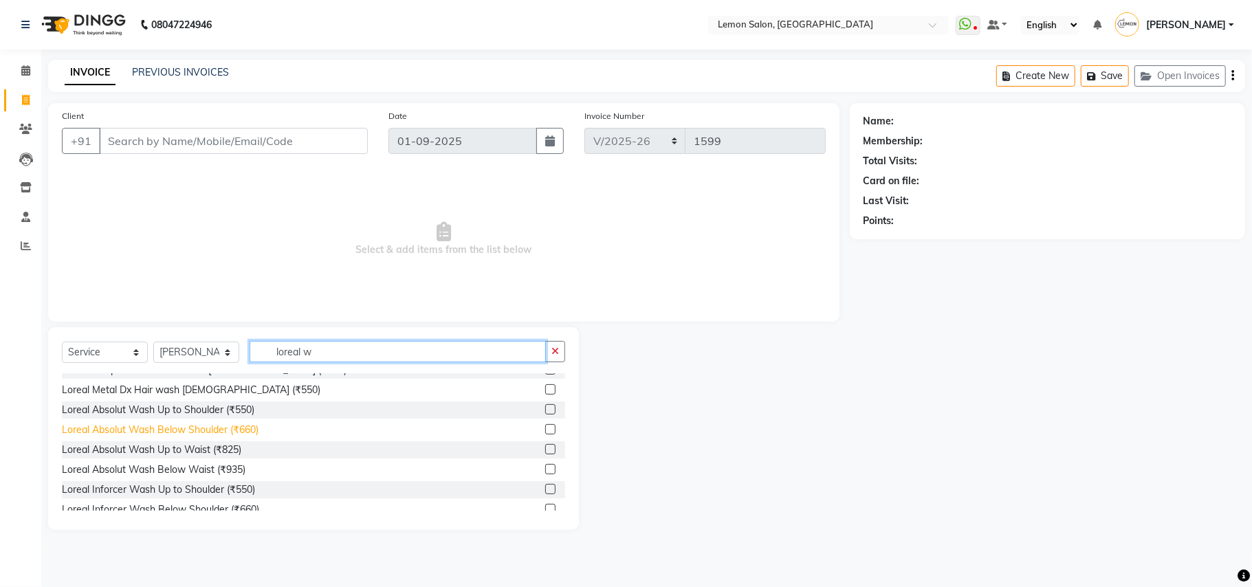
type input "loreal w"
click at [220, 433] on div "Loreal Absolut Wash Below Shoulder (₹660)" at bounding box center [160, 430] width 197 height 14
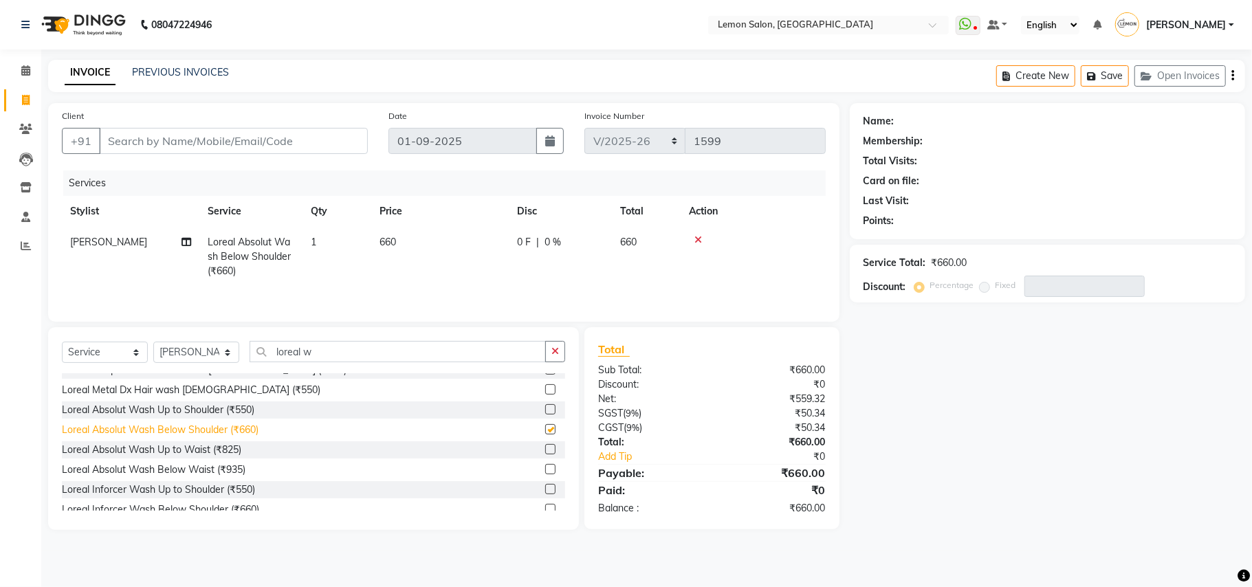
checkbox input "false"
click at [226, 144] on input "Client" at bounding box center [233, 141] width 269 height 26
type input "9"
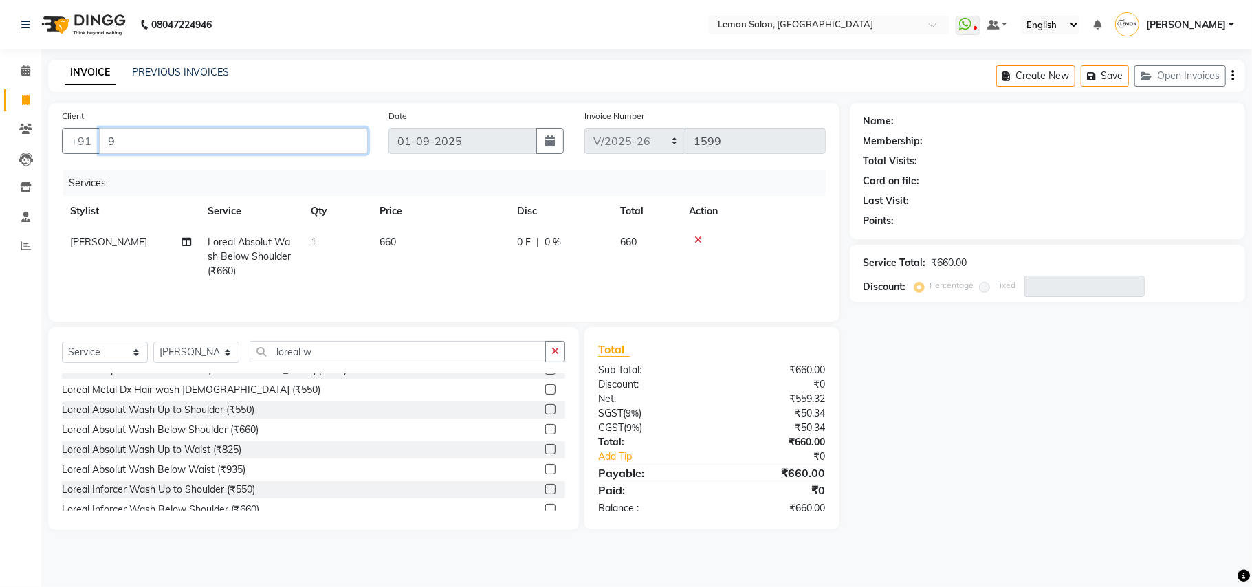
type input "0"
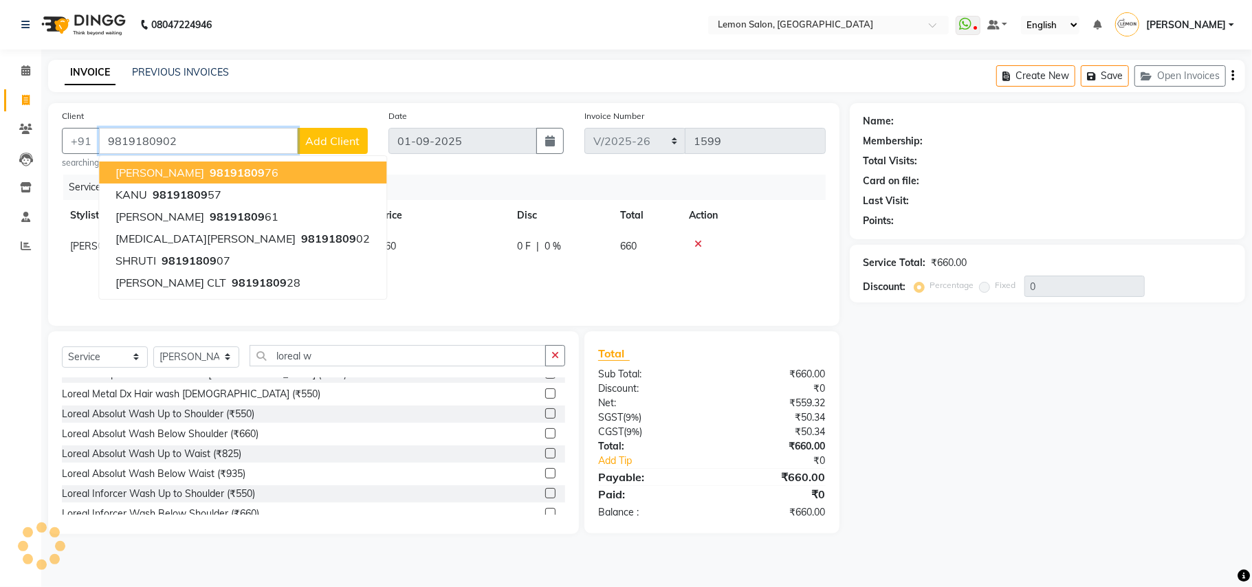
type input "9819180902"
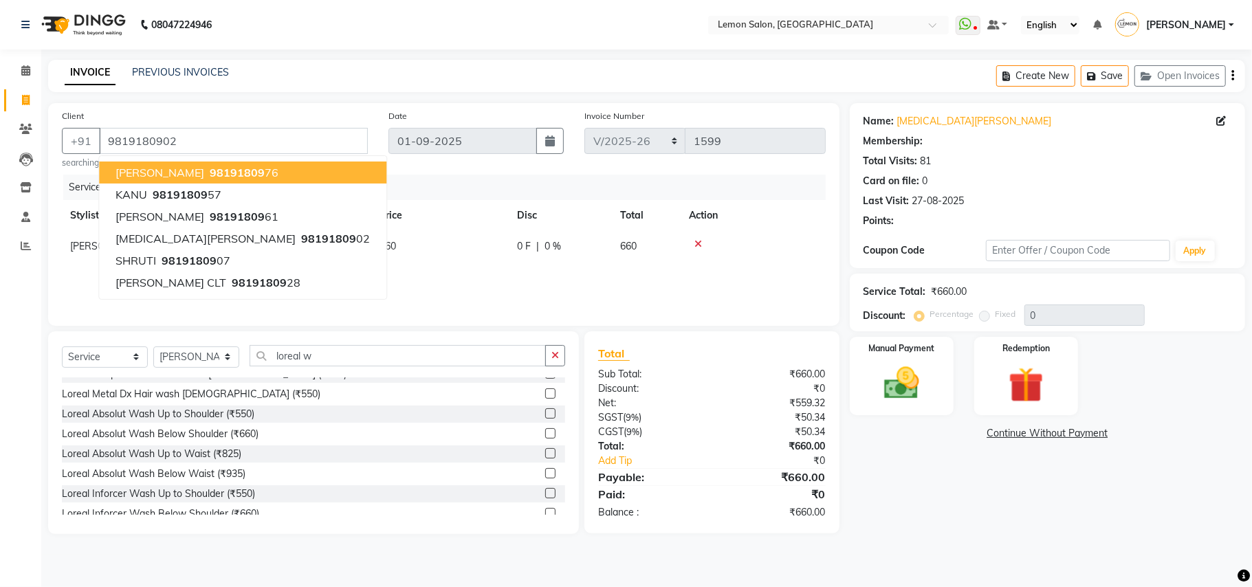
type input "25"
select select "1: Object"
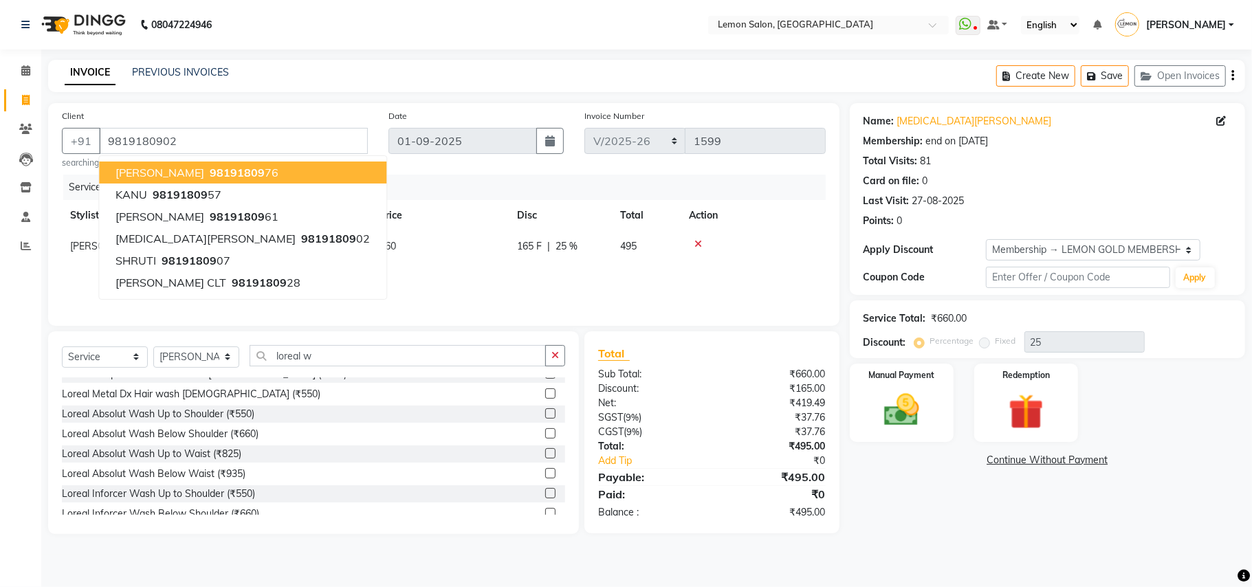
click at [394, 184] on div "Services" at bounding box center [449, 187] width 773 height 25
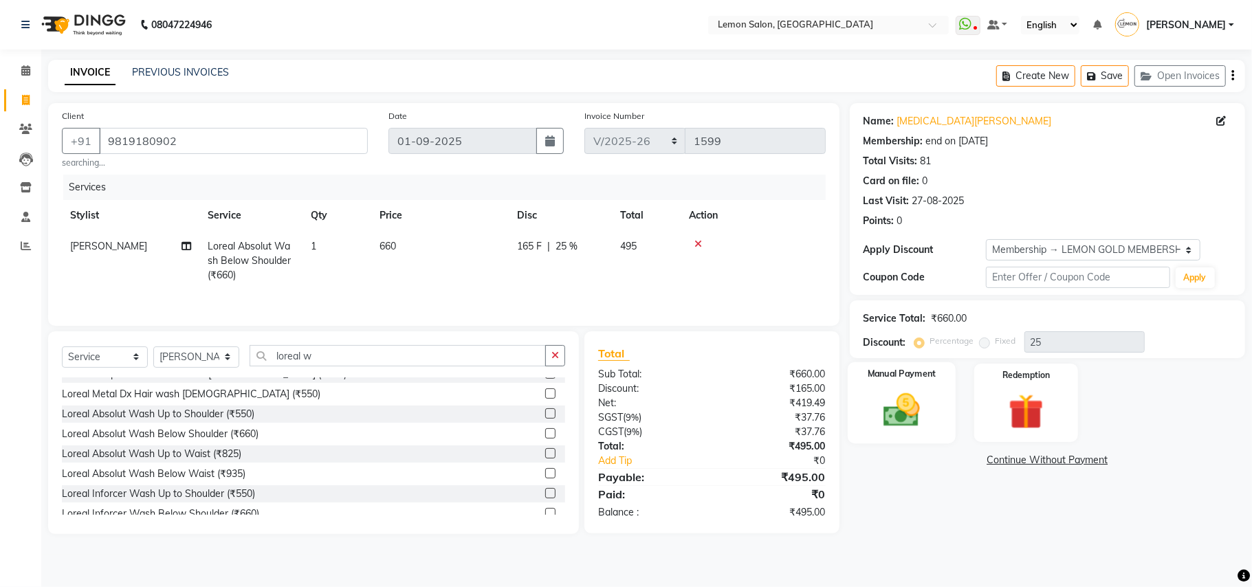
click at [903, 391] on img at bounding box center [902, 410] width 60 height 43
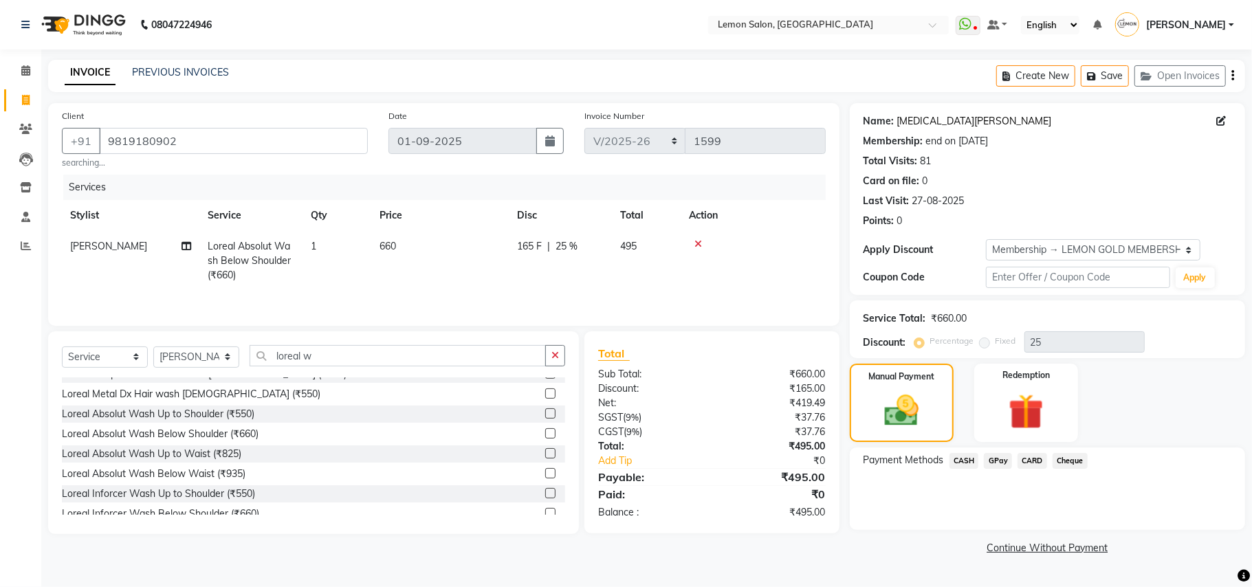
click at [905, 124] on link "Nikita Soni" at bounding box center [975, 121] width 155 height 14
click at [959, 458] on span "CASH" at bounding box center [965, 461] width 30 height 16
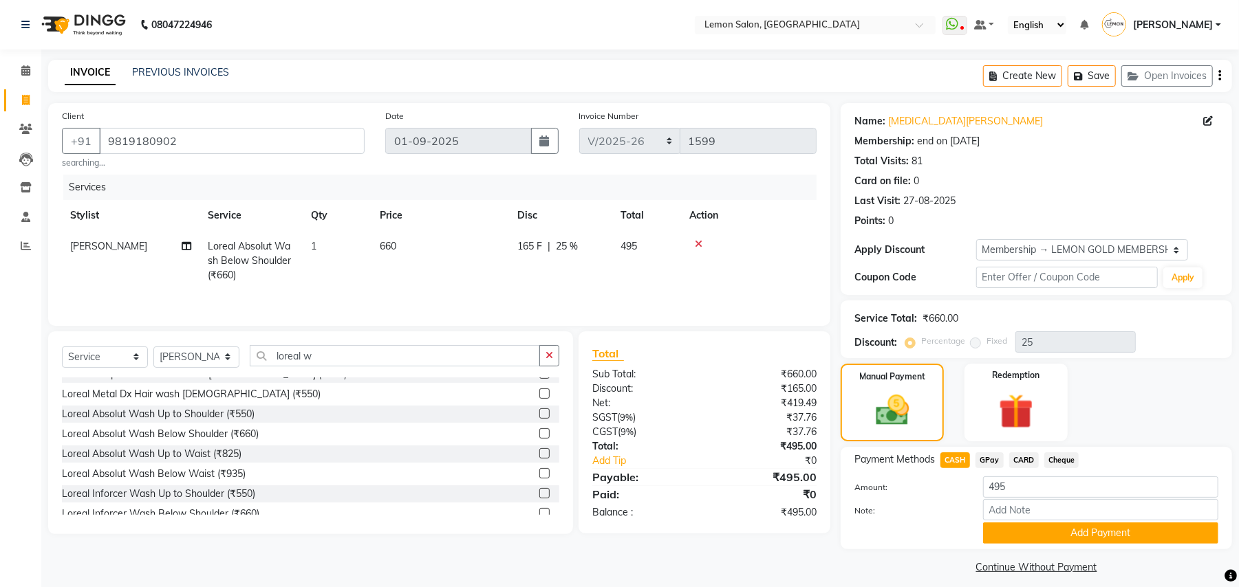
scroll to position [12, 0]
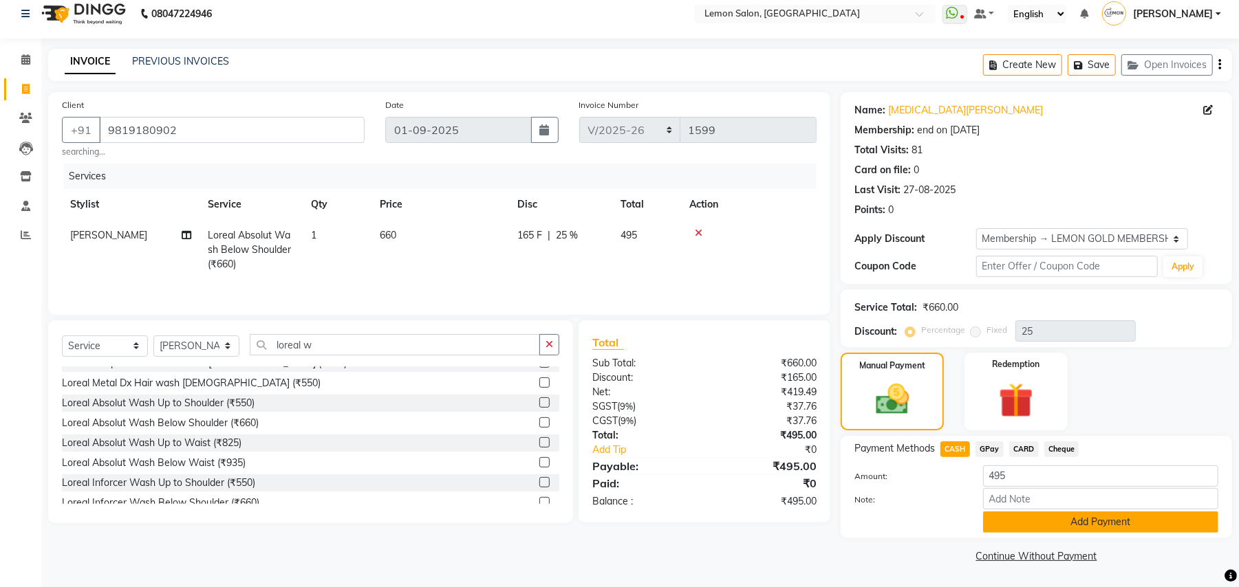
click at [1036, 521] on button "Add Payment" at bounding box center [1100, 522] width 235 height 21
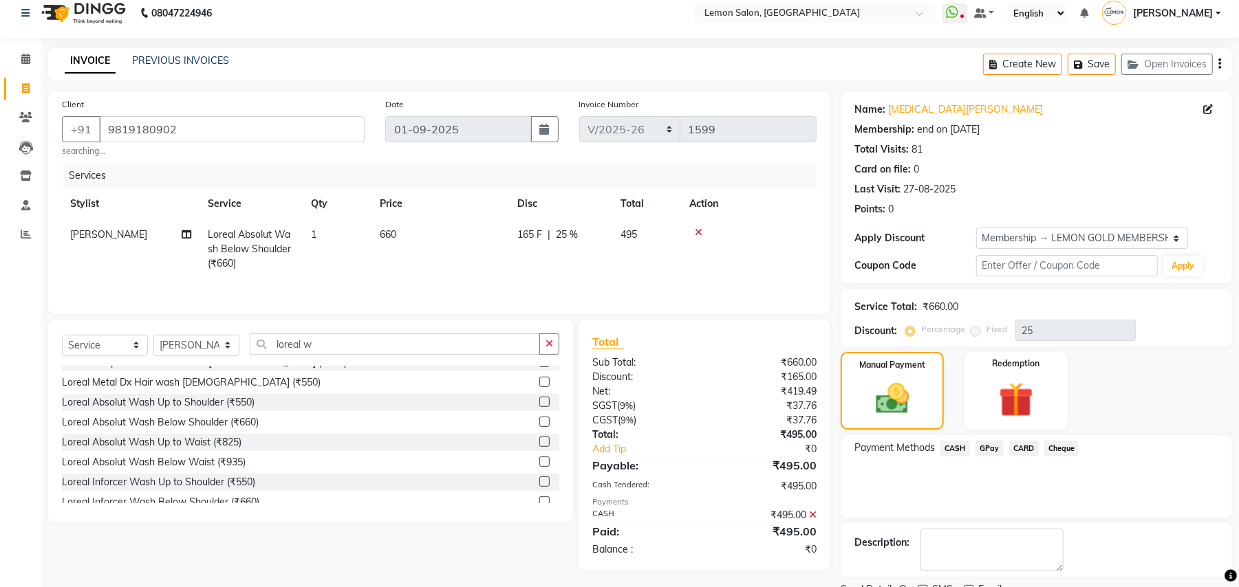
scroll to position [69, 0]
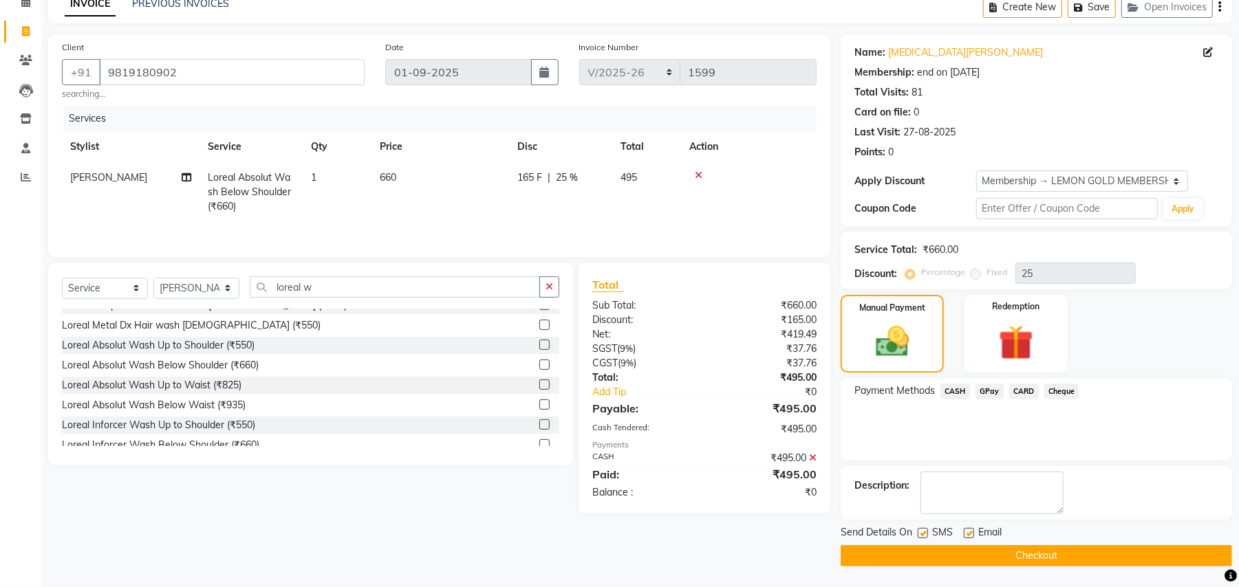
click at [922, 534] on label at bounding box center [923, 533] width 10 height 10
click at [922, 534] on input "checkbox" at bounding box center [922, 534] width 9 height 9
checkbox input "false"
click at [971, 532] on label at bounding box center [969, 533] width 10 height 10
click at [971, 532] on input "checkbox" at bounding box center [968, 534] width 9 height 9
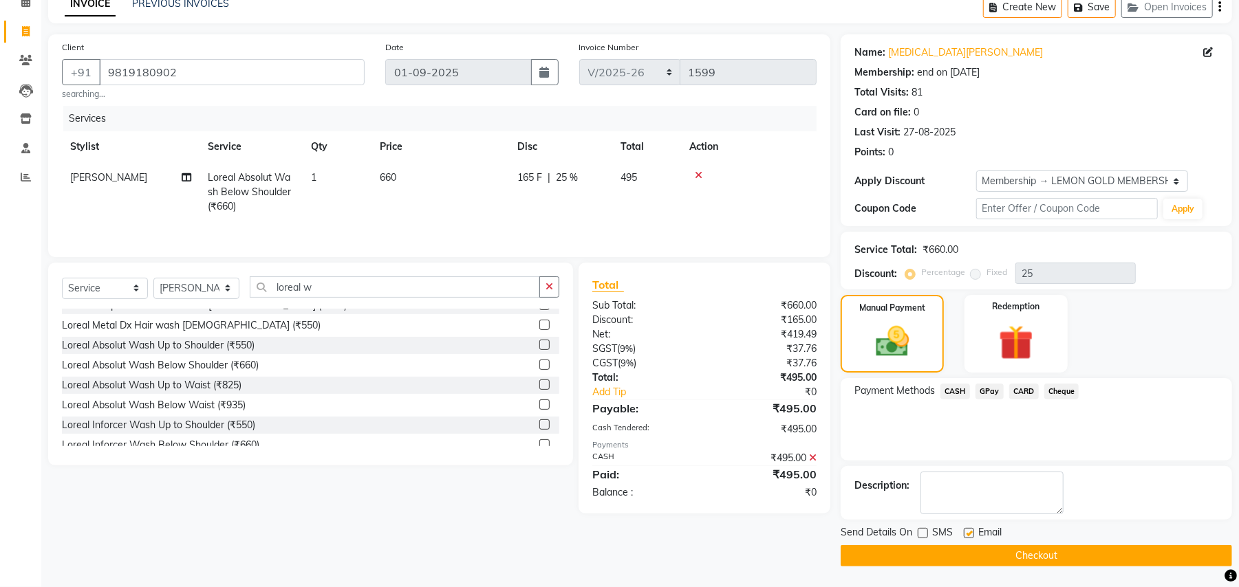
checkbox input "false"
click at [928, 565] on button "Checkout" at bounding box center [1035, 555] width 391 height 21
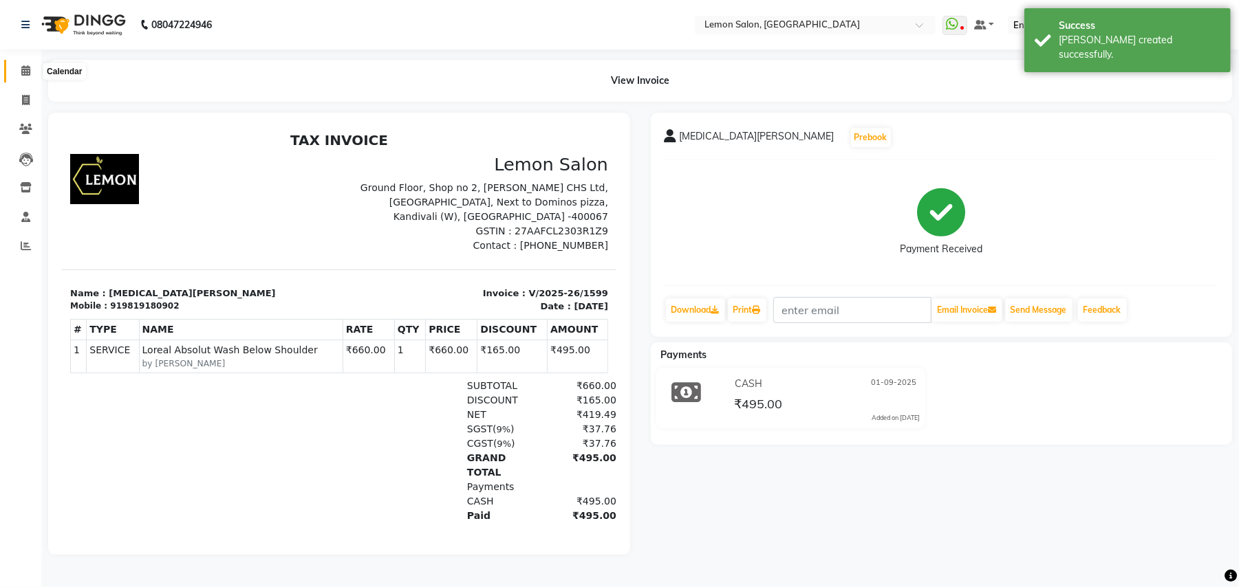
click at [21, 67] on icon at bounding box center [25, 70] width 9 height 10
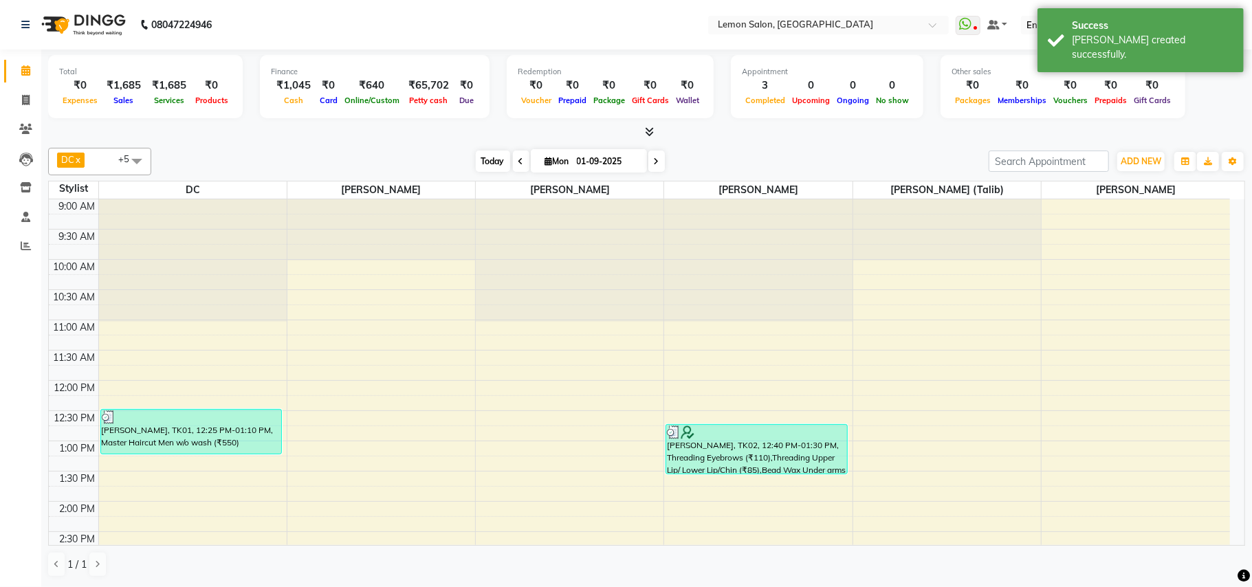
click at [480, 160] on span "Today" at bounding box center [493, 161] width 34 height 21
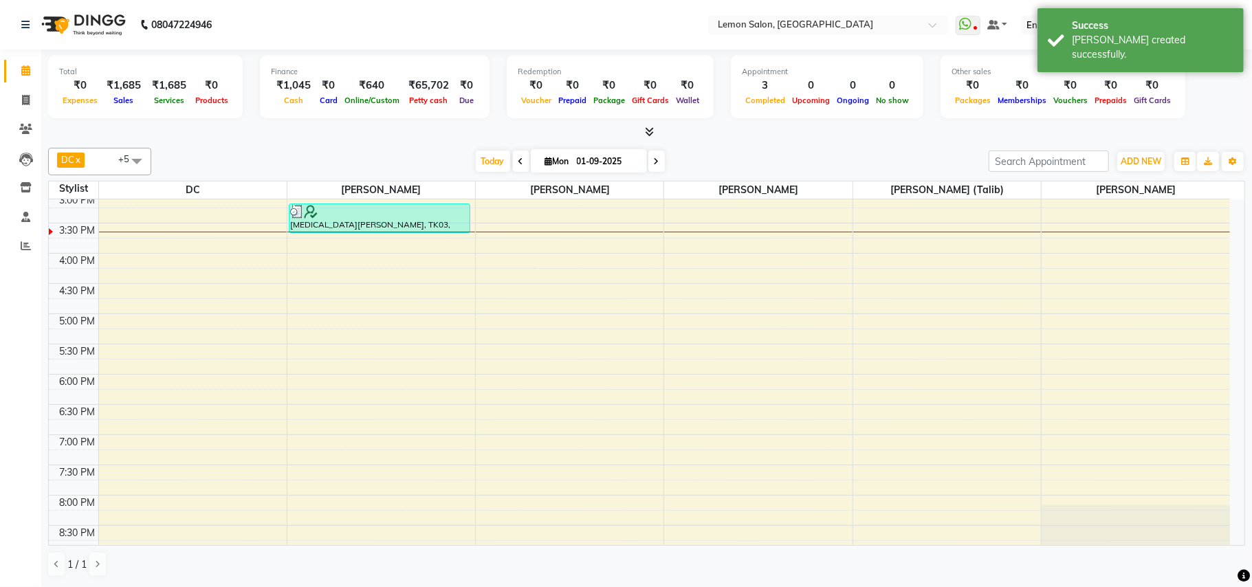
scroll to position [186, 0]
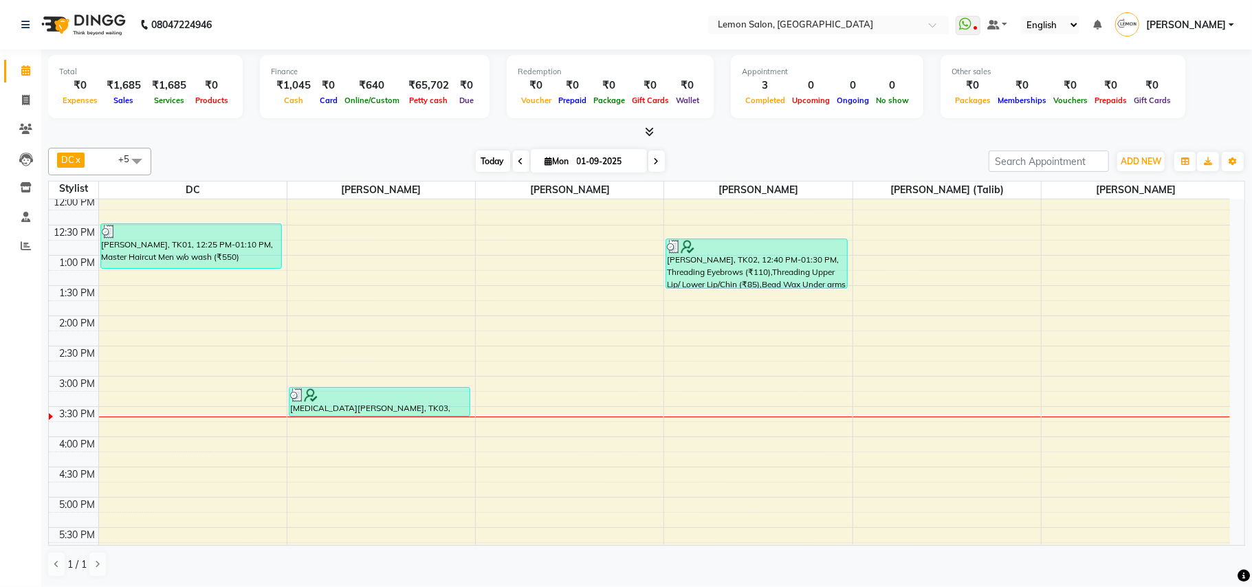
click at [480, 160] on span "Today" at bounding box center [493, 161] width 34 height 21
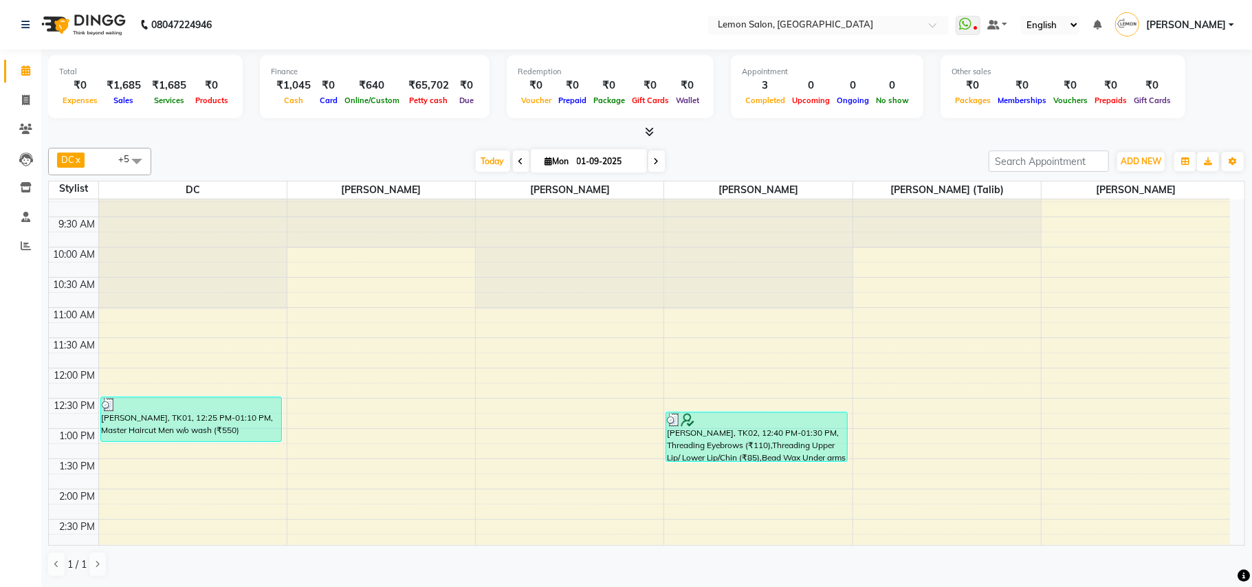
scroll to position [0, 0]
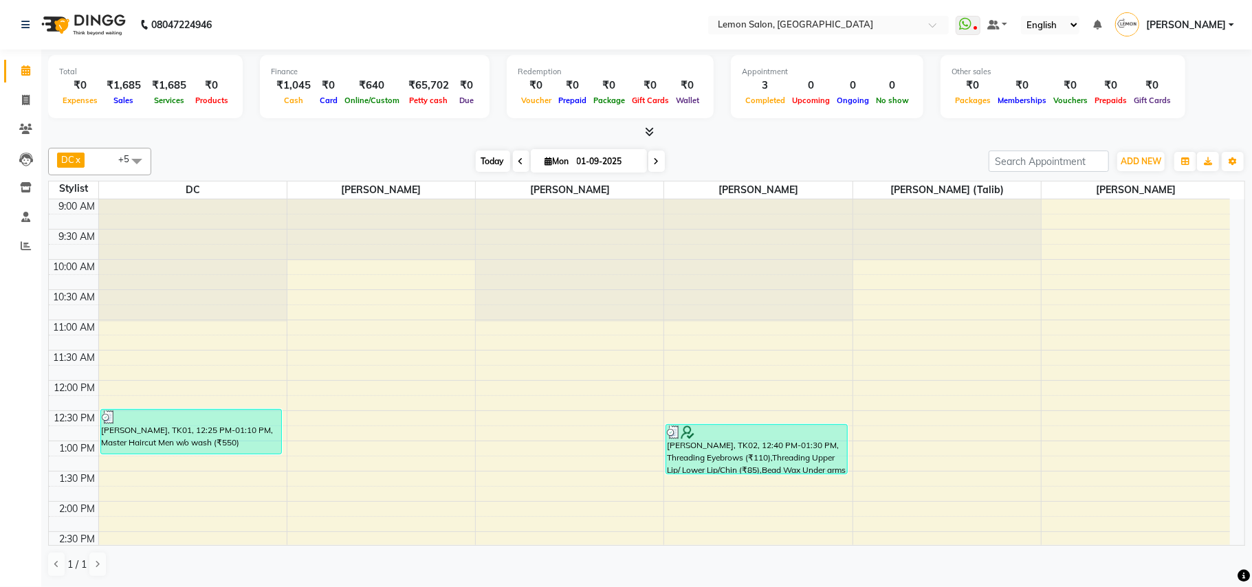
click at [485, 161] on span "Today" at bounding box center [493, 161] width 34 height 21
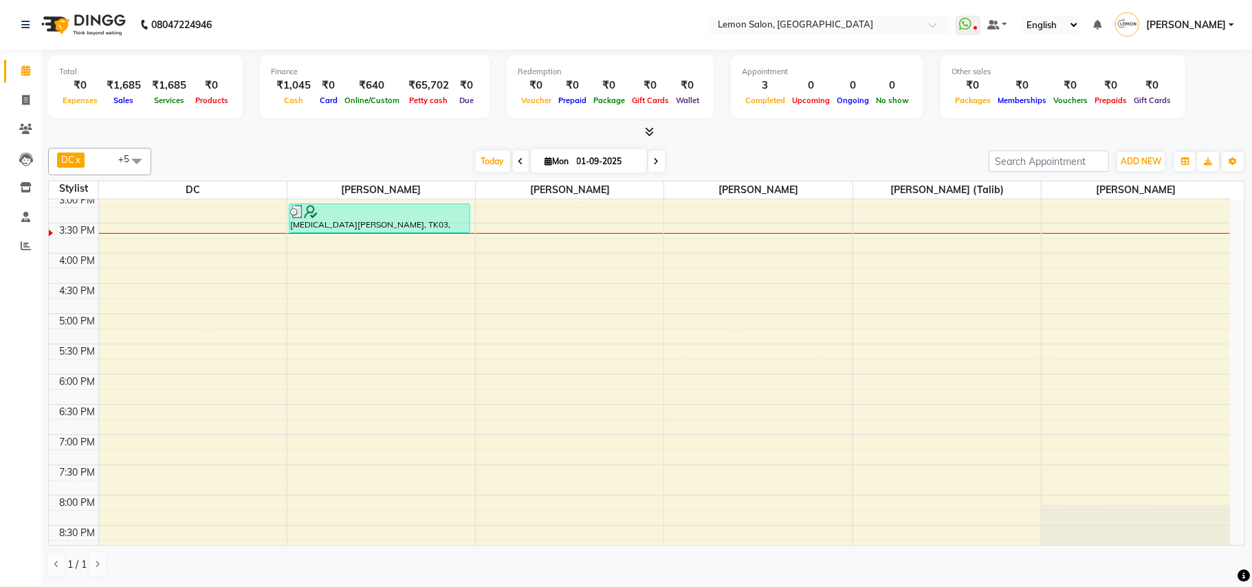
click at [744, 144] on div "DC x Faheem Malik x Manisha Malviya x Payal Maurya x Salman Shah (Talib) x Zish…" at bounding box center [646, 362] width 1197 height 441
click at [481, 165] on span "Today" at bounding box center [493, 161] width 34 height 21
click at [494, 171] on span "Today" at bounding box center [493, 161] width 34 height 21
click at [488, 165] on span "Today" at bounding box center [493, 161] width 34 height 21
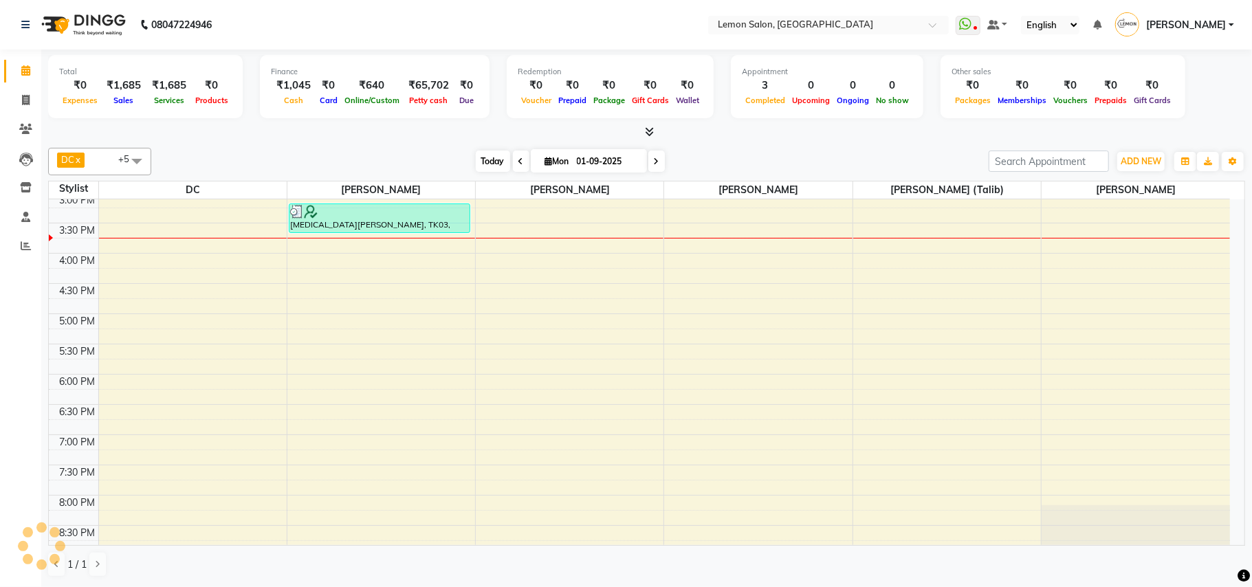
scroll to position [369, 0]
click at [216, 163] on div "[DATE] [DATE]" at bounding box center [570, 161] width 824 height 21
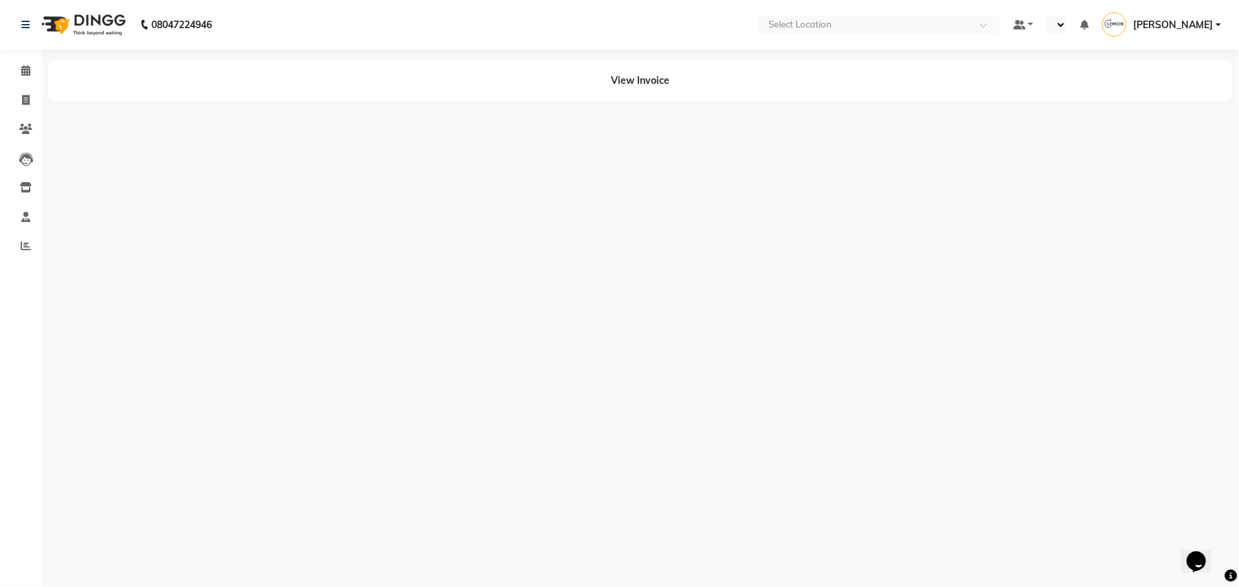
select select "en"
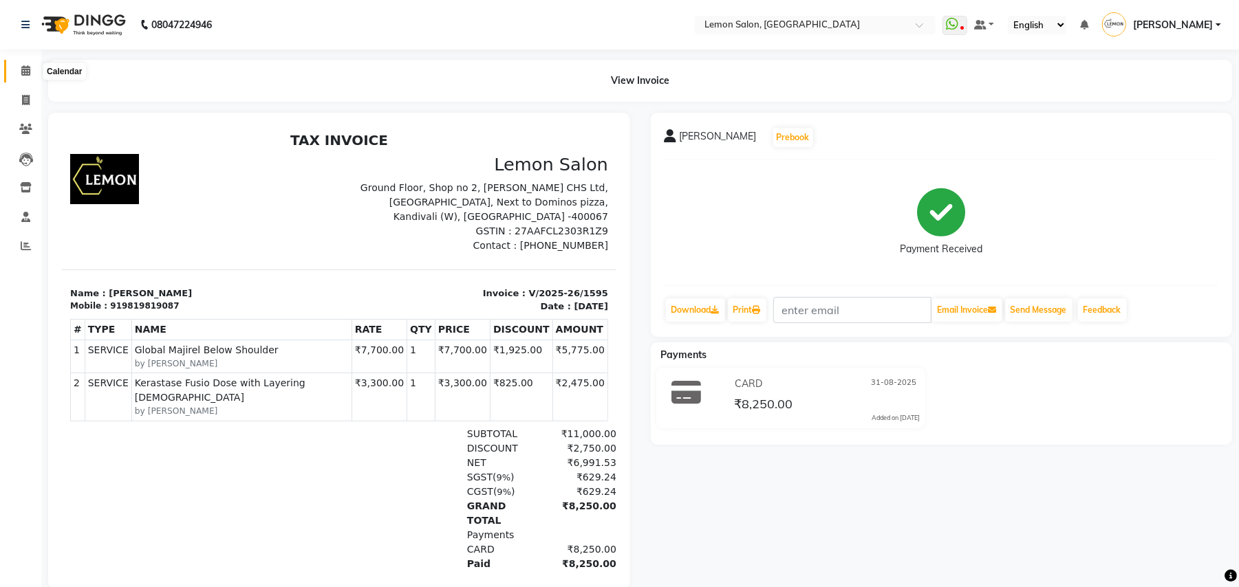
click at [18, 74] on span at bounding box center [26, 71] width 24 height 16
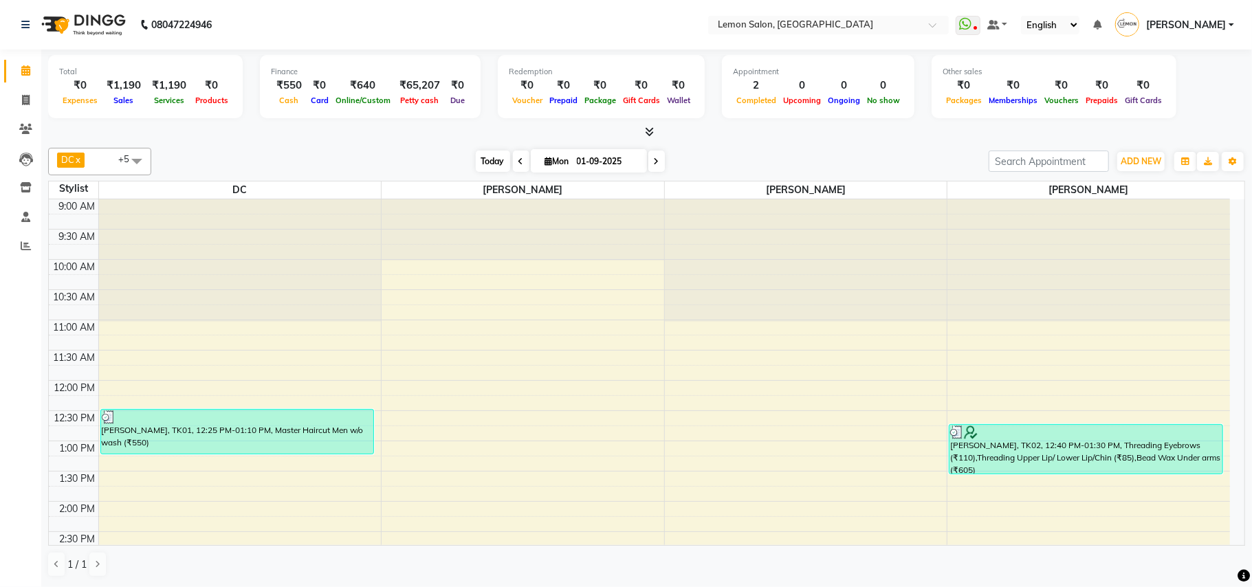
click at [488, 163] on span "Today" at bounding box center [493, 161] width 34 height 21
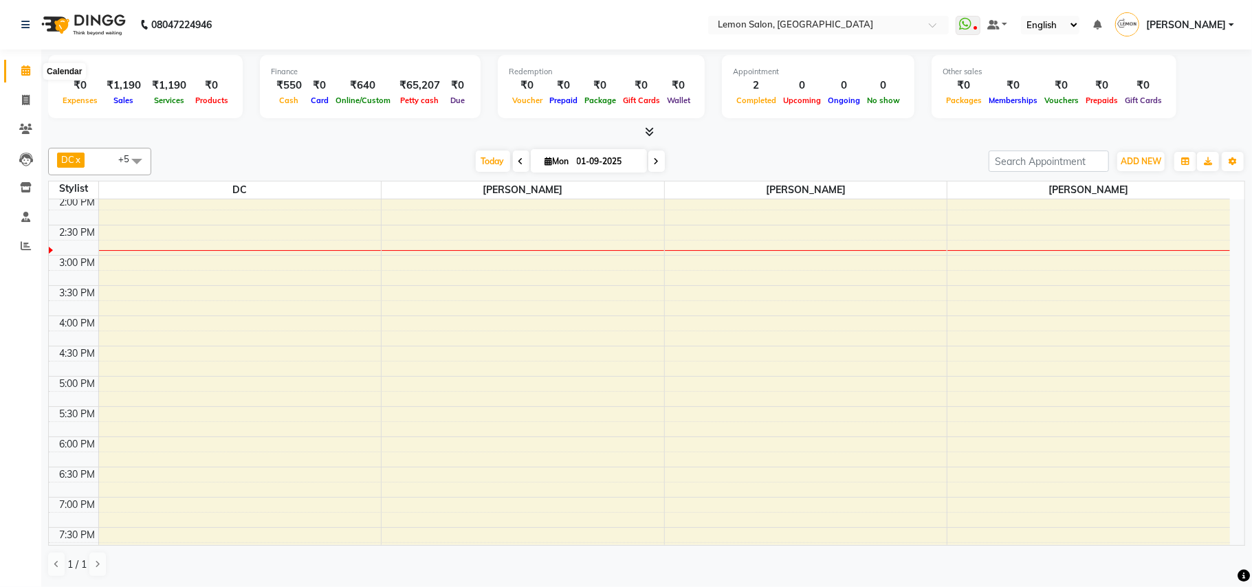
click at [30, 64] on span at bounding box center [26, 71] width 24 height 16
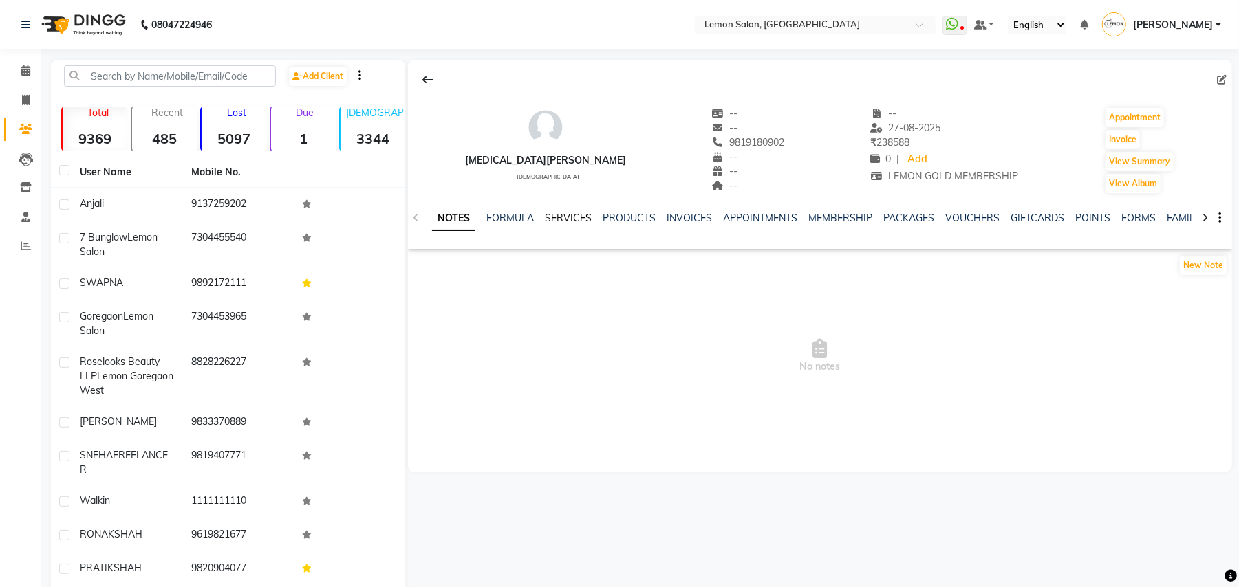
click at [572, 212] on link "SERVICES" at bounding box center [568, 218] width 47 height 12
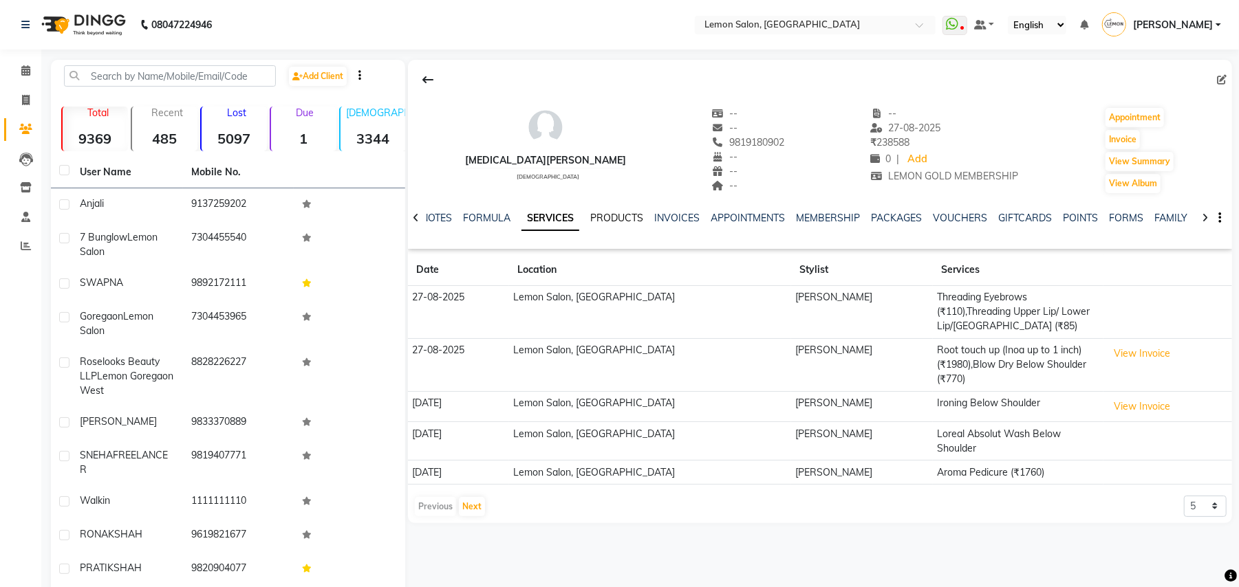
click at [629, 218] on link "PRODUCTS" at bounding box center [616, 218] width 53 height 12
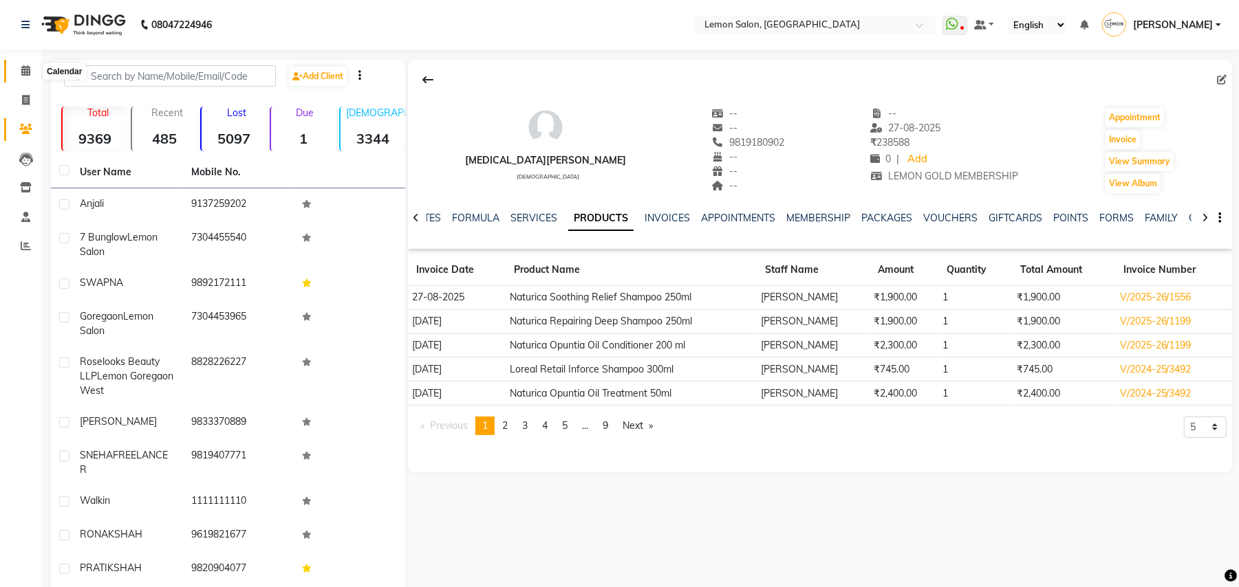
click at [23, 67] on icon at bounding box center [25, 70] width 9 height 10
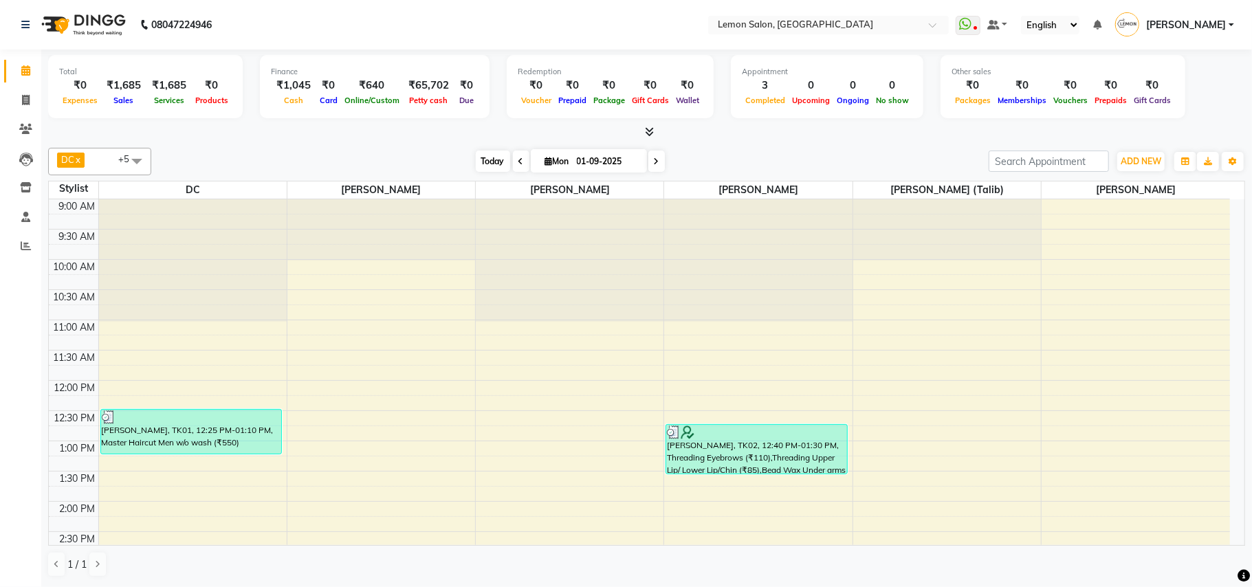
click at [487, 155] on span "Today" at bounding box center [493, 161] width 34 height 21
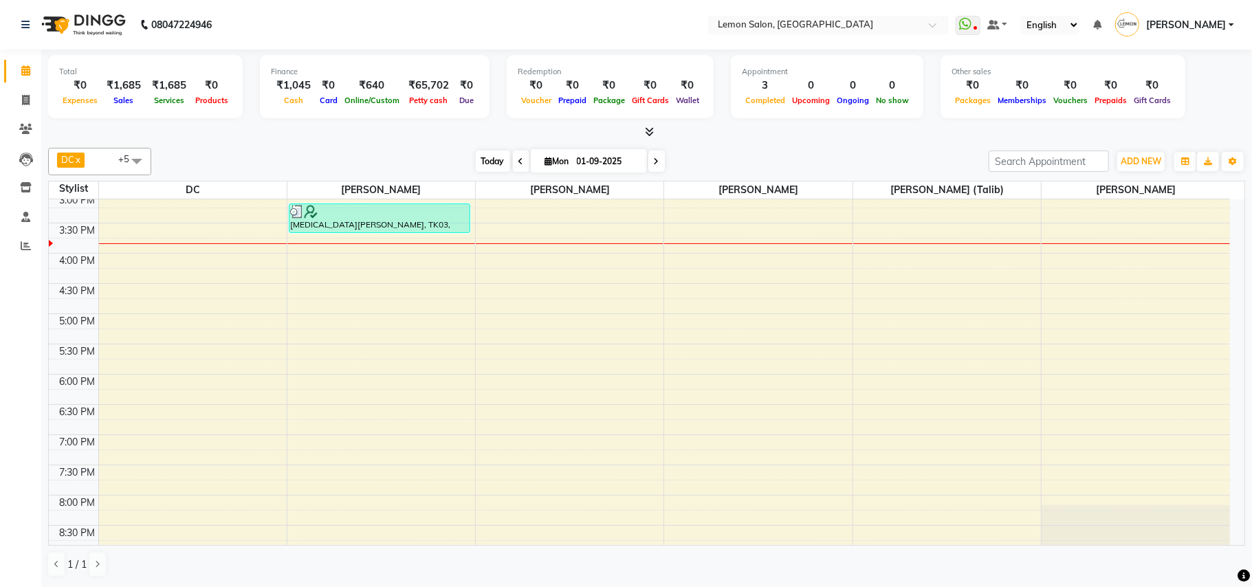
click at [483, 158] on span "Today" at bounding box center [493, 161] width 34 height 21
click at [477, 160] on span "Today" at bounding box center [493, 161] width 34 height 21
click at [476, 160] on span "Today" at bounding box center [493, 161] width 34 height 21
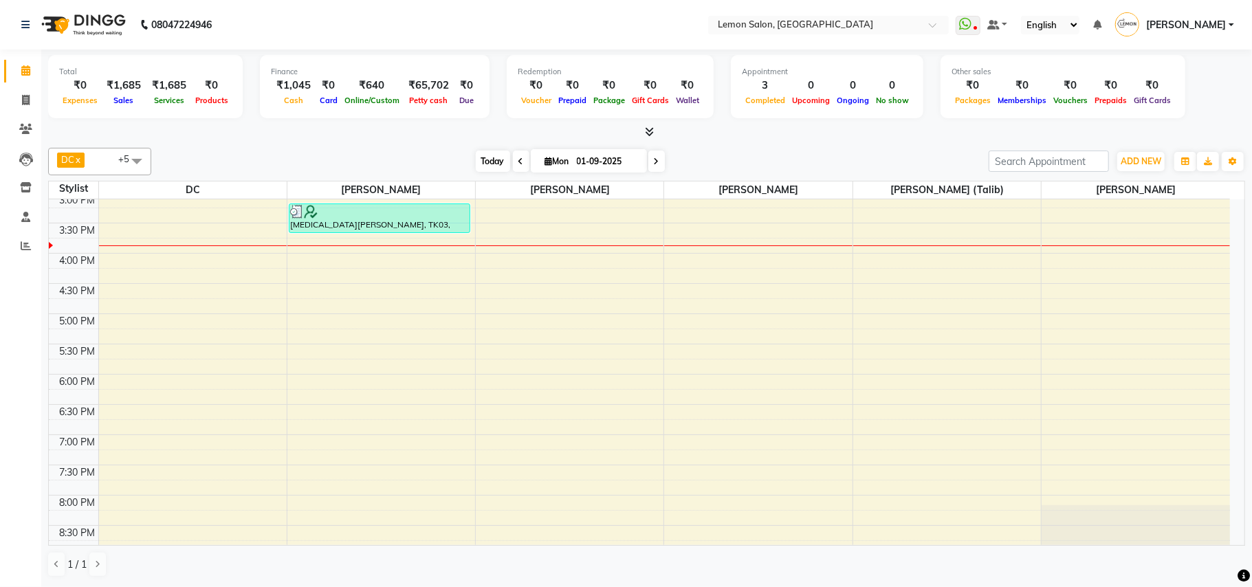
click at [476, 160] on span "Today" at bounding box center [493, 161] width 34 height 21
click at [481, 166] on span "Today" at bounding box center [493, 161] width 34 height 21
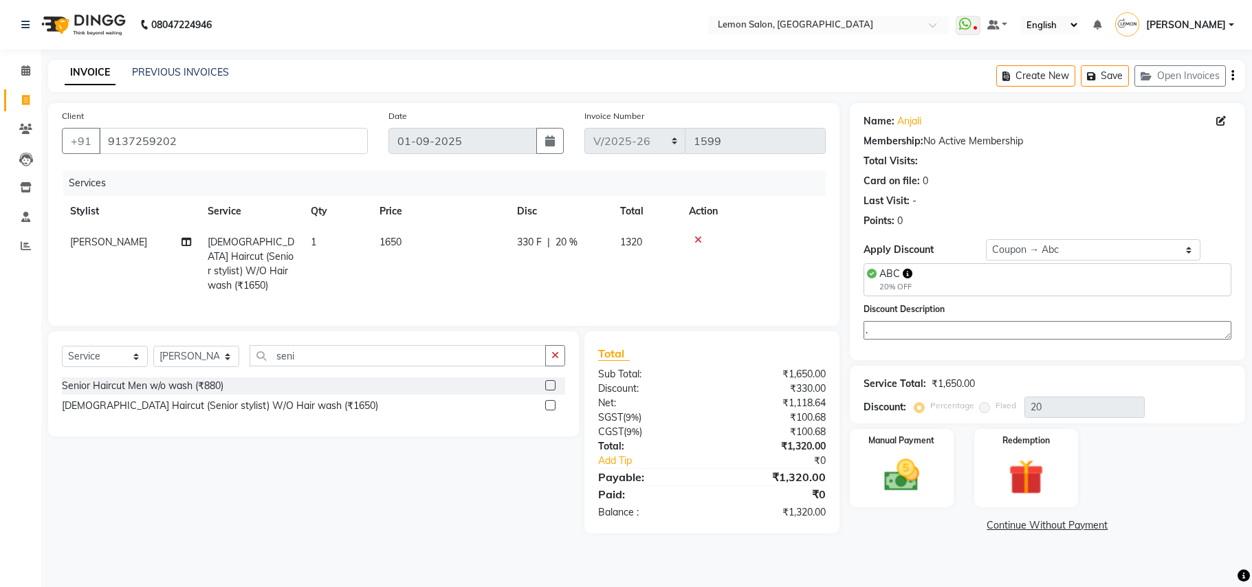
select select "569"
select select "service"
select select "62741"
select select "1: Object"
click at [923, 466] on img at bounding box center [902, 476] width 60 height 43
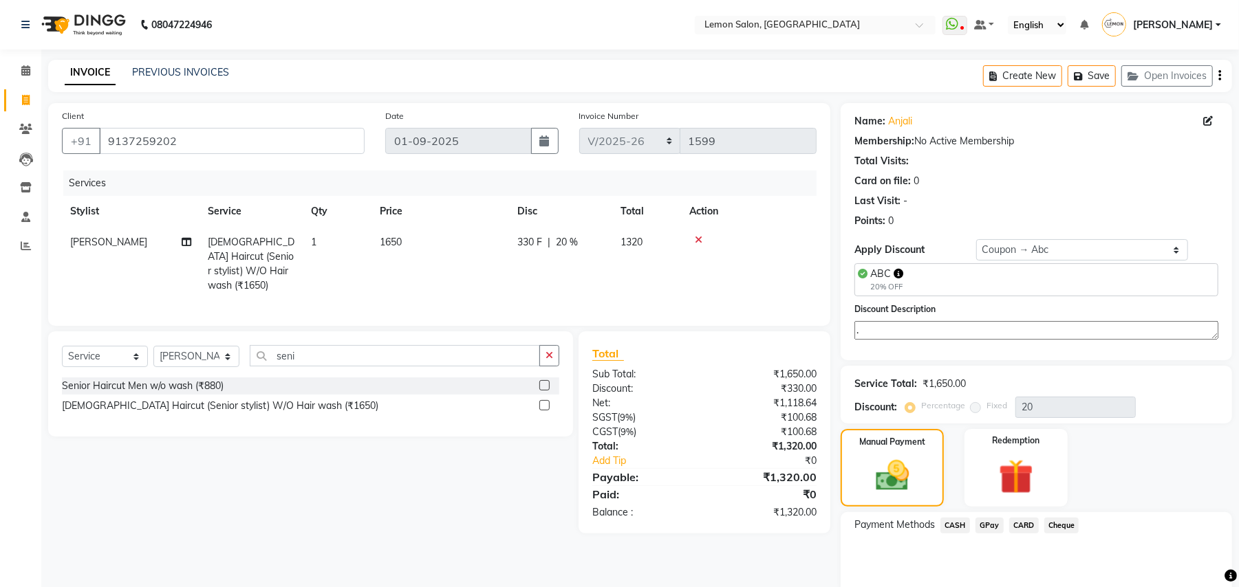
scroll to position [56, 0]
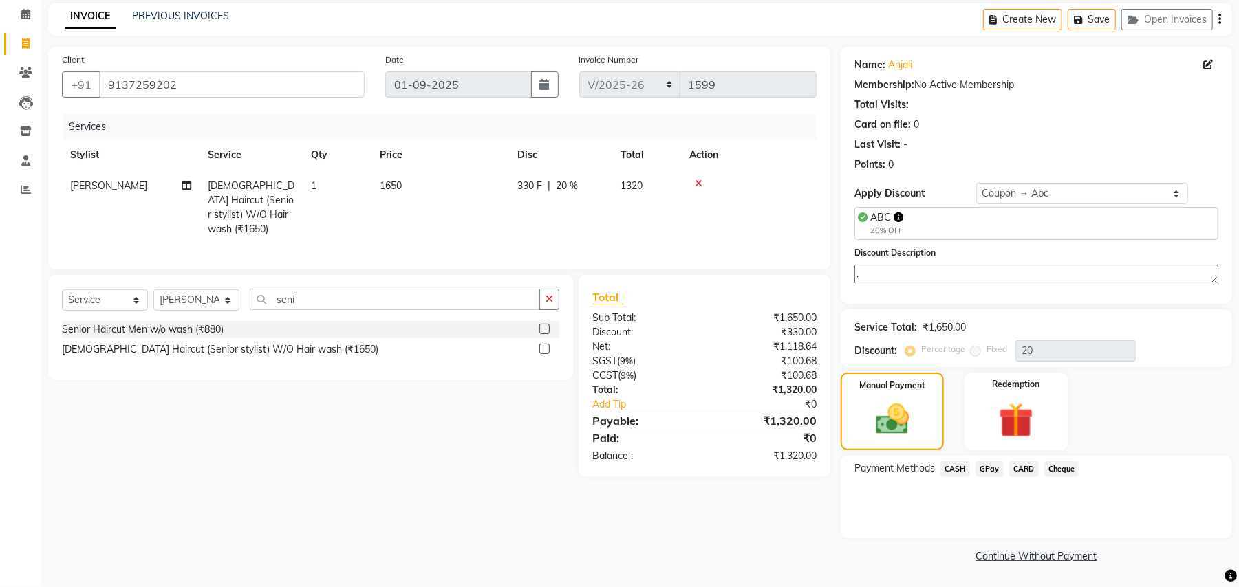
click at [953, 466] on span "CASH" at bounding box center [955, 470] width 30 height 16
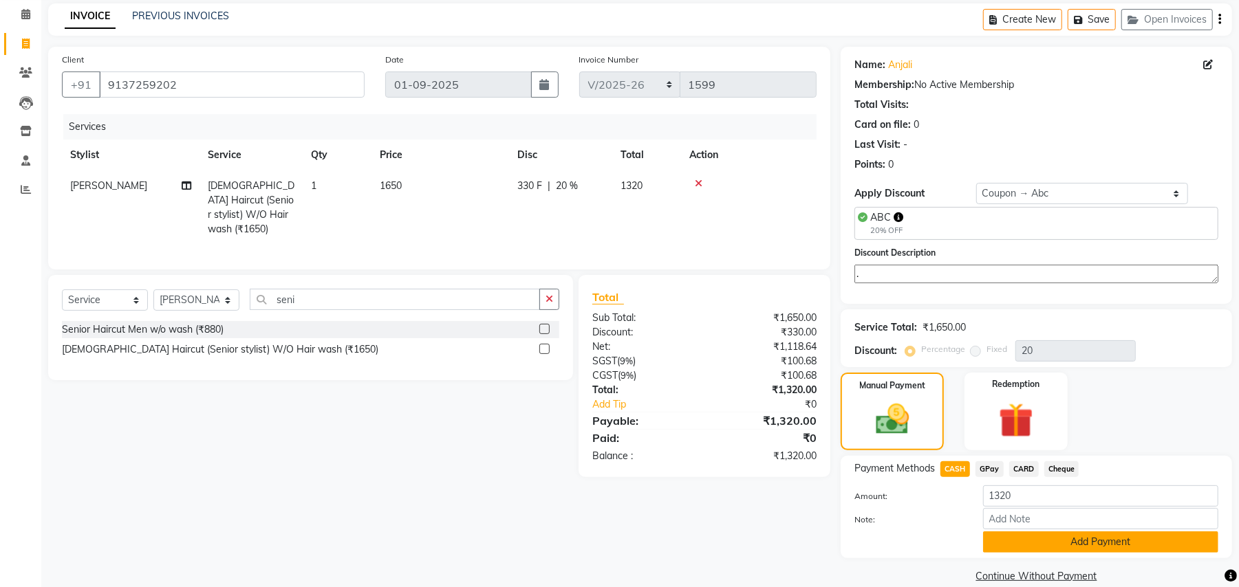
scroll to position [77, 0]
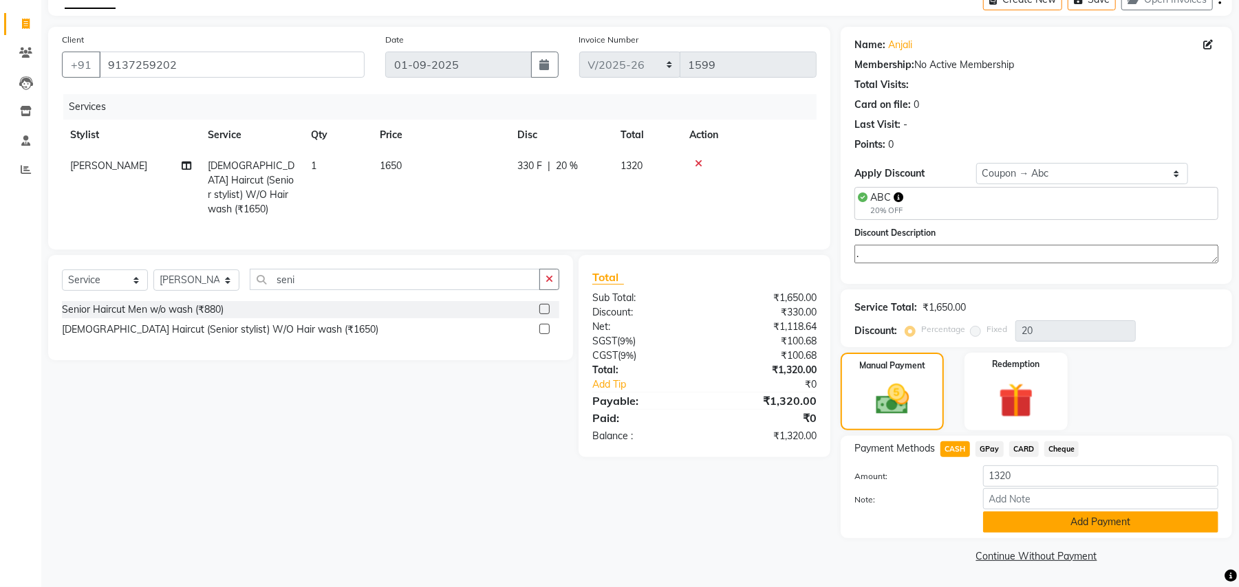
click at [1057, 530] on button "Add Payment" at bounding box center [1100, 522] width 235 height 21
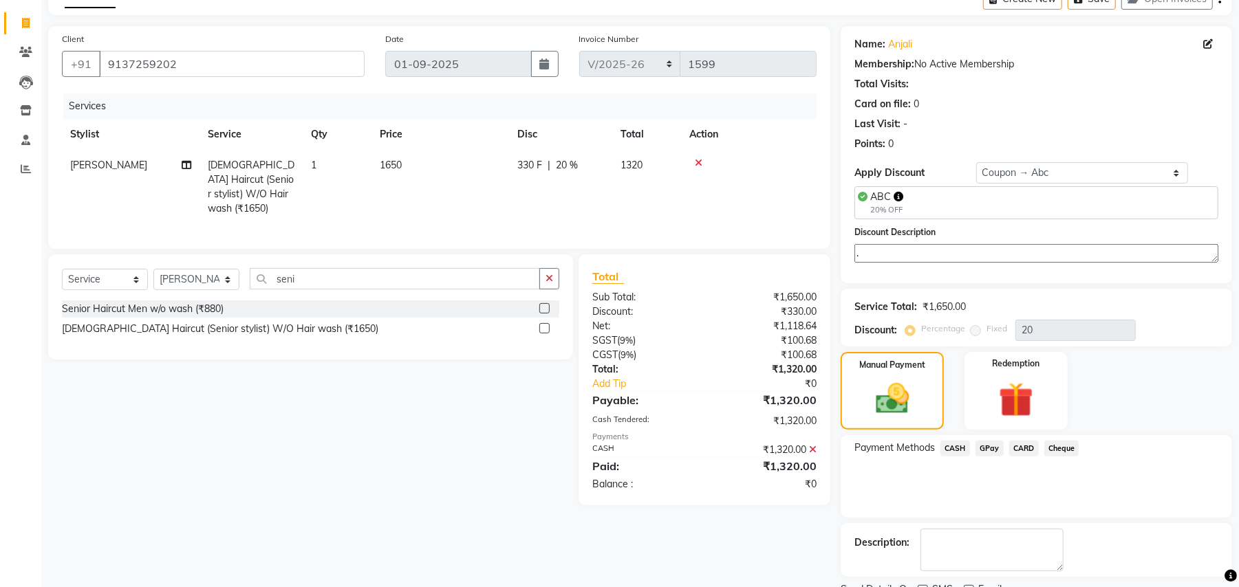
scroll to position [135, 0]
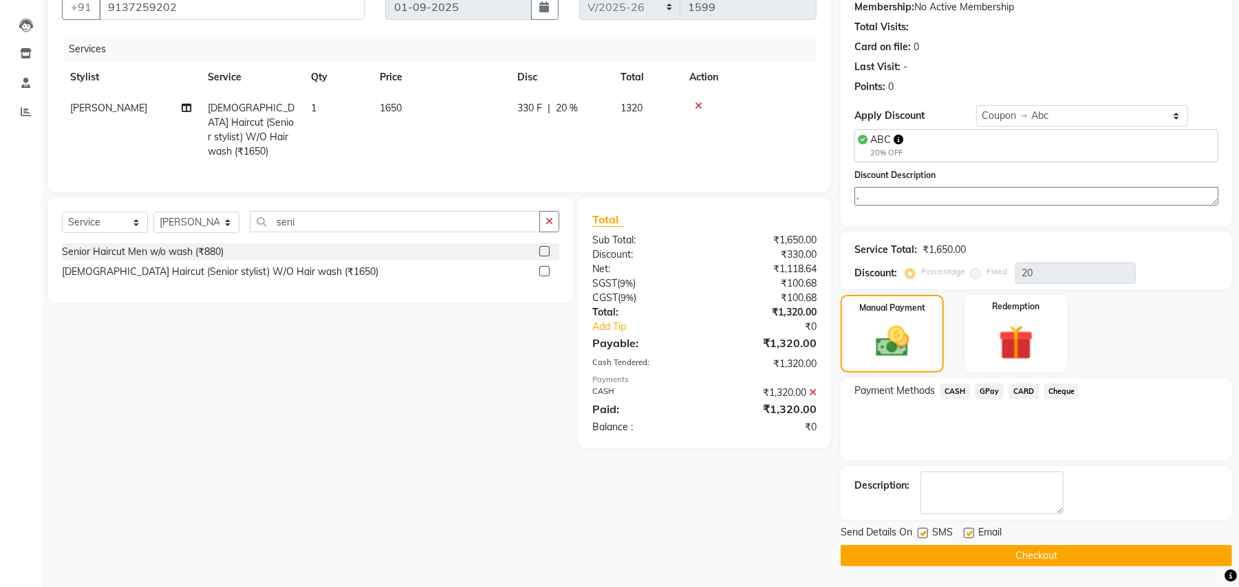
click at [927, 532] on label at bounding box center [923, 533] width 10 height 10
click at [926, 532] on input "checkbox" at bounding box center [922, 534] width 9 height 9
checkbox input "false"
click at [974, 537] on div "Email" at bounding box center [988, 533] width 49 height 17
click at [968, 532] on label at bounding box center [969, 533] width 10 height 10
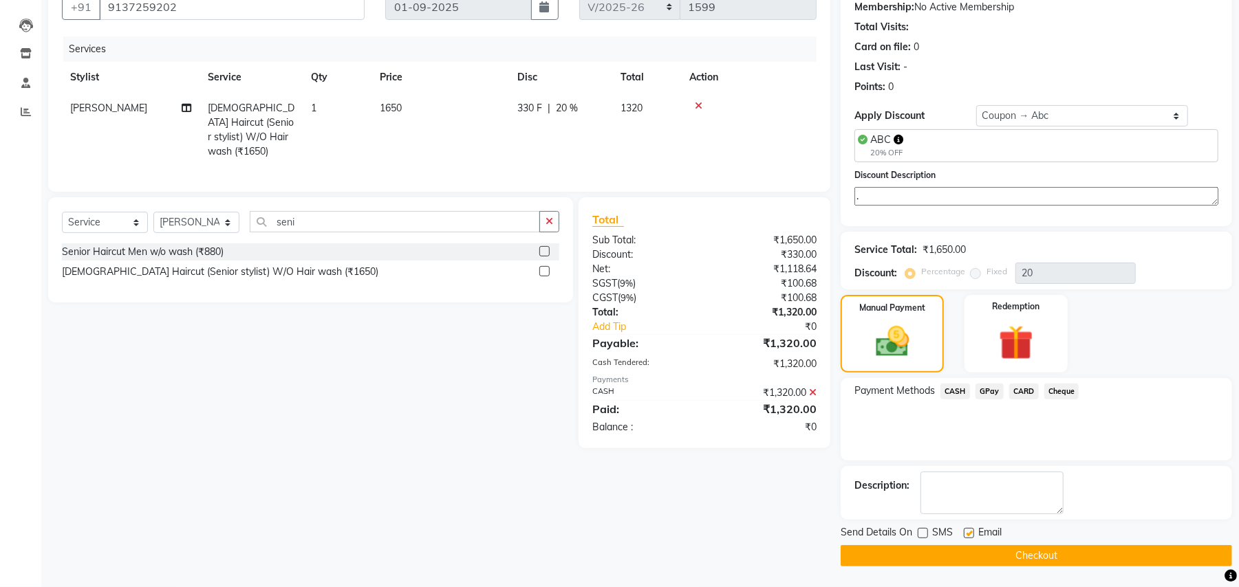
click at [968, 532] on input "checkbox" at bounding box center [968, 534] width 9 height 9
checkbox input "false"
click at [889, 556] on button "Checkout" at bounding box center [1035, 555] width 391 height 21
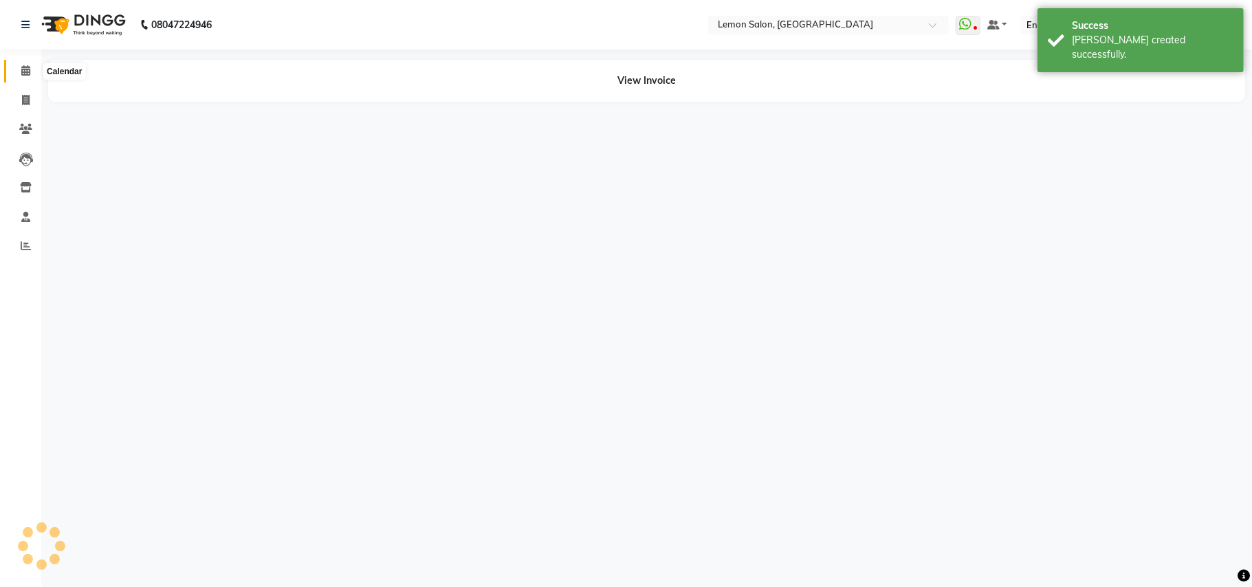
click at [22, 72] on icon at bounding box center [25, 70] width 9 height 10
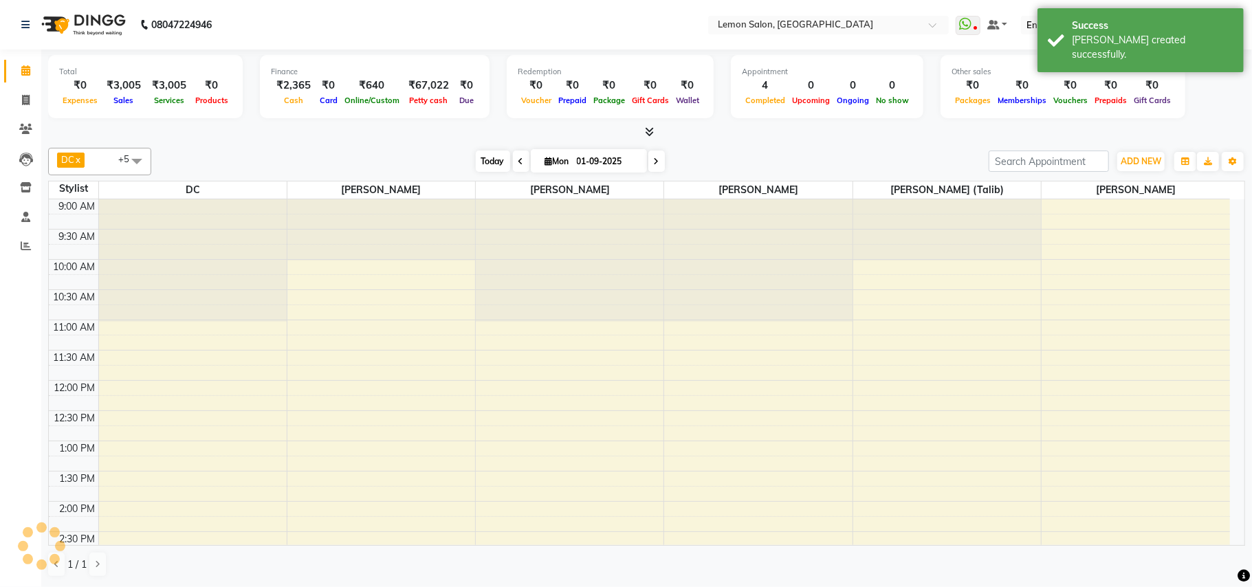
click at [487, 166] on span "Today" at bounding box center [493, 161] width 34 height 21
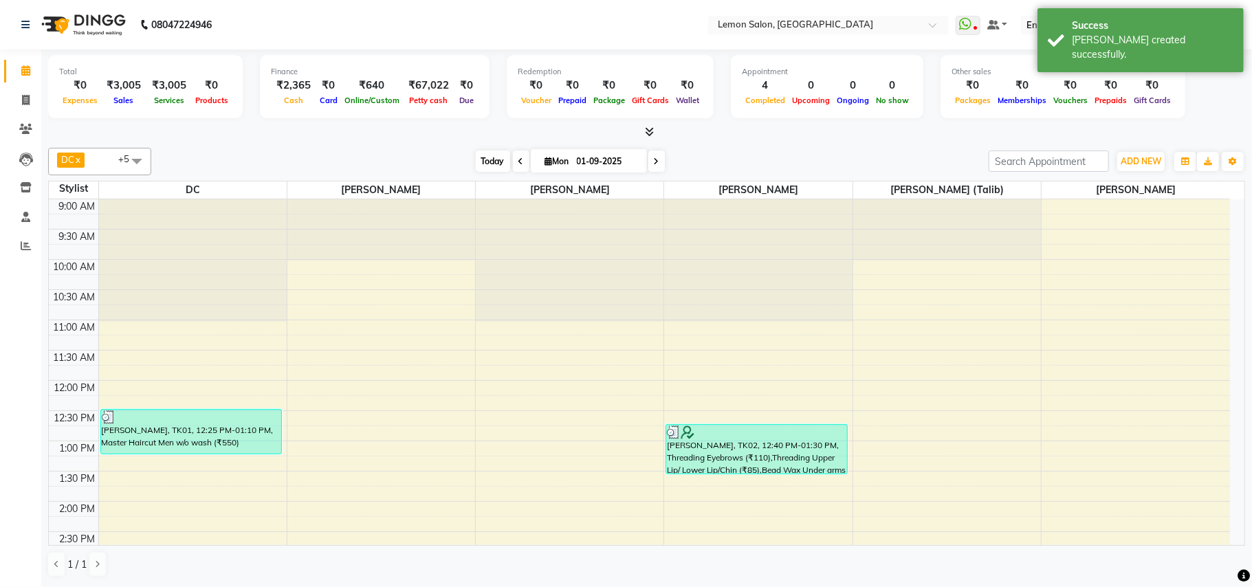
click at [482, 162] on span "Today" at bounding box center [493, 161] width 34 height 21
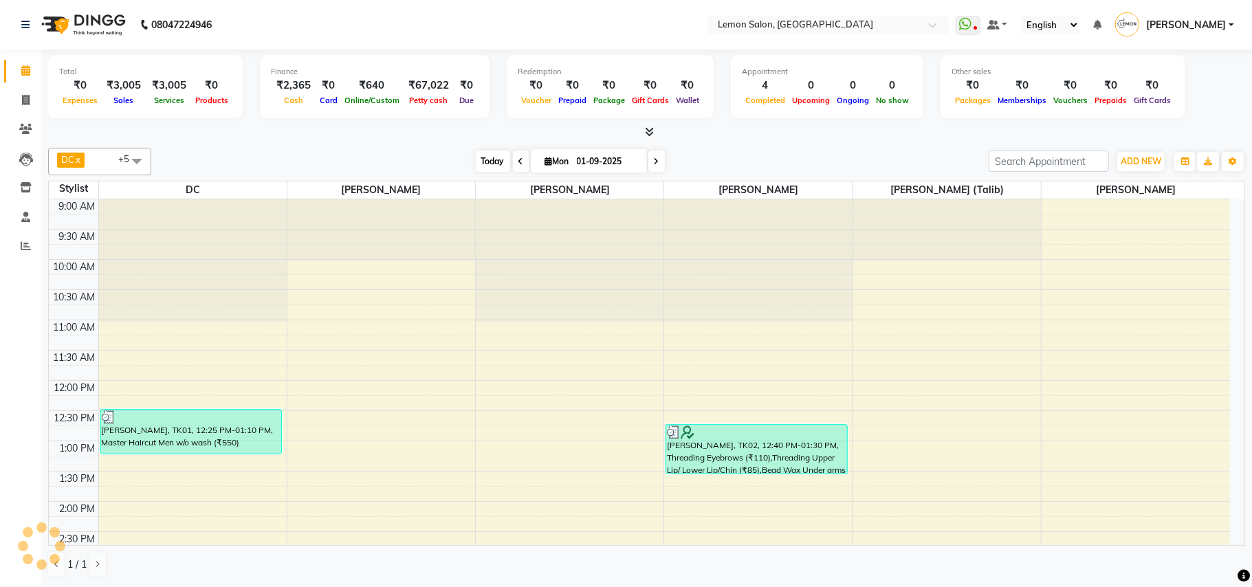
scroll to position [431, 0]
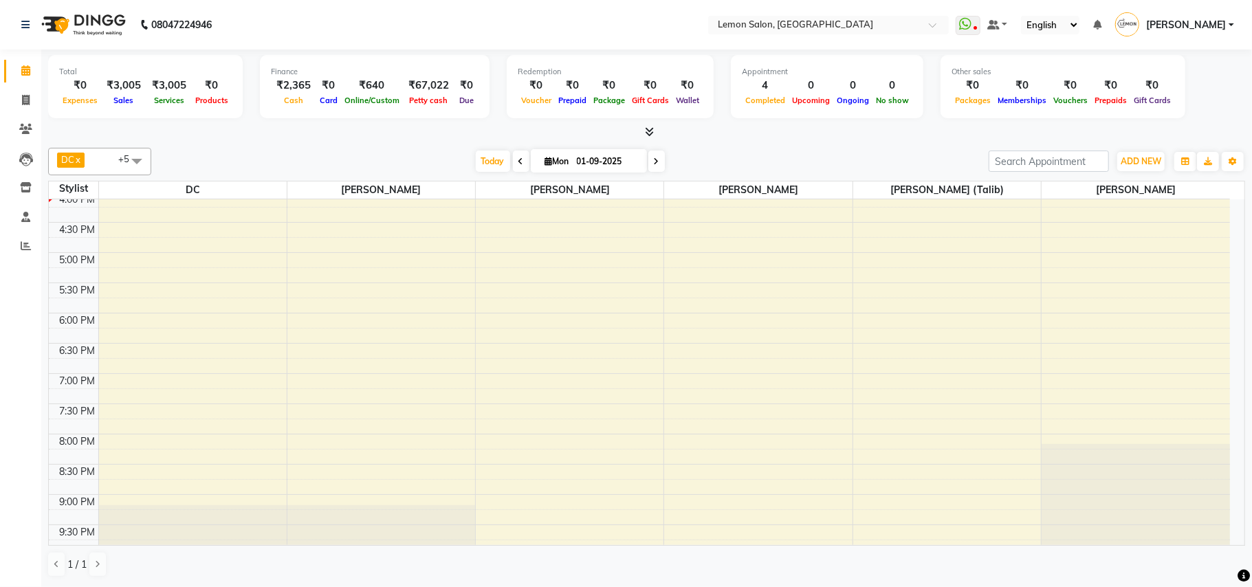
click at [738, 153] on div "[DATE] [DATE]" at bounding box center [570, 161] width 824 height 21
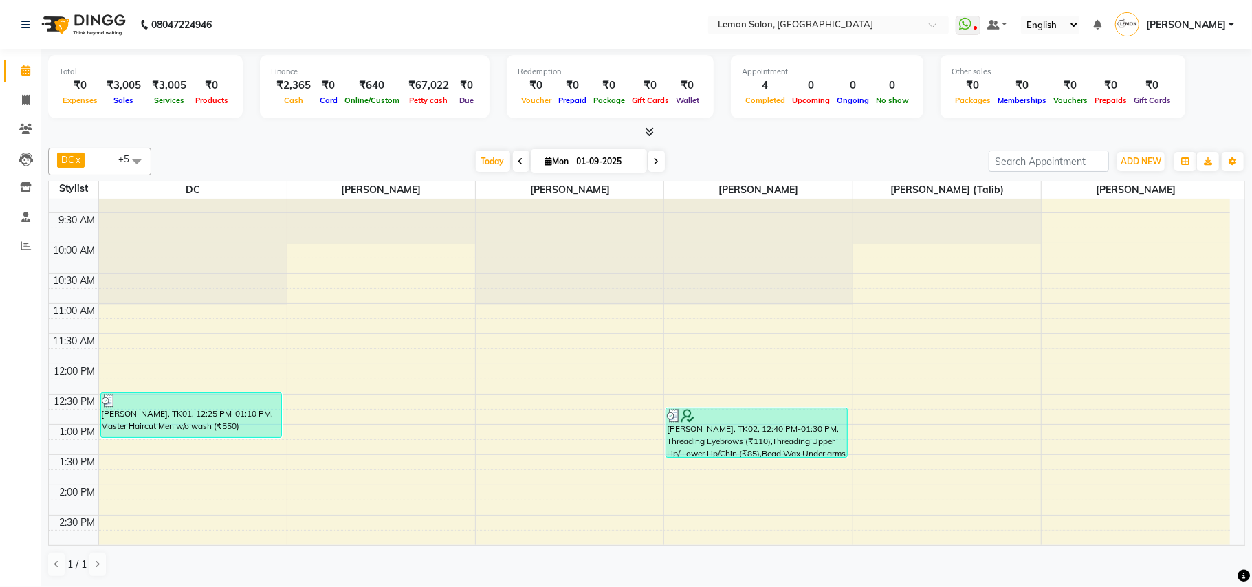
scroll to position [0, 0]
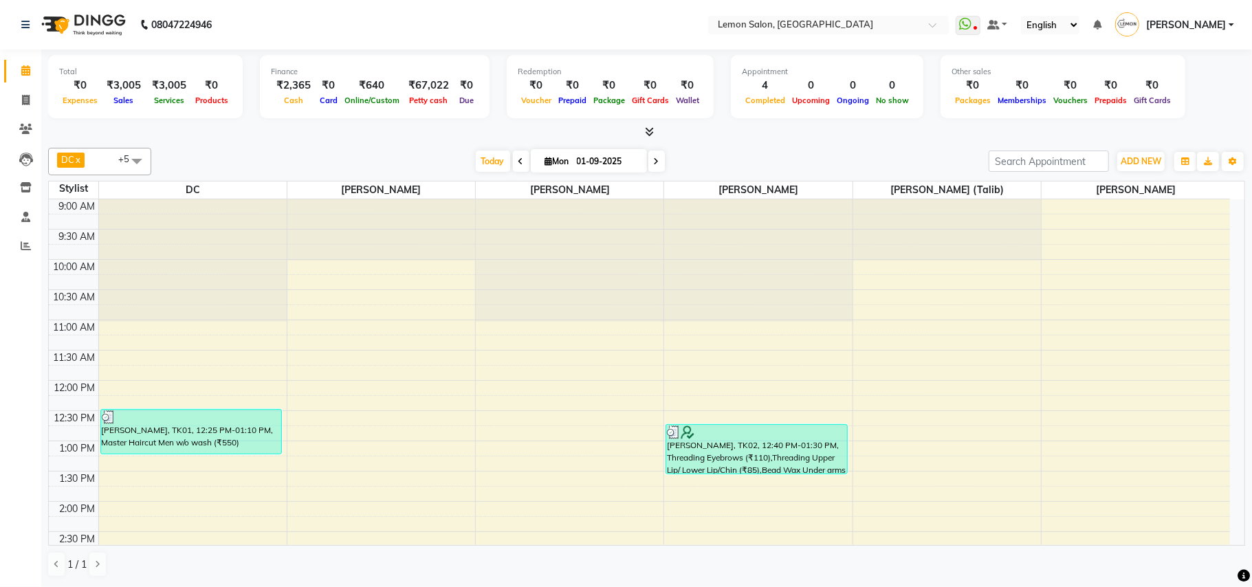
click at [464, 154] on div "[DATE] [DATE]" at bounding box center [570, 161] width 824 height 21
click at [476, 154] on span "Today" at bounding box center [493, 161] width 34 height 21
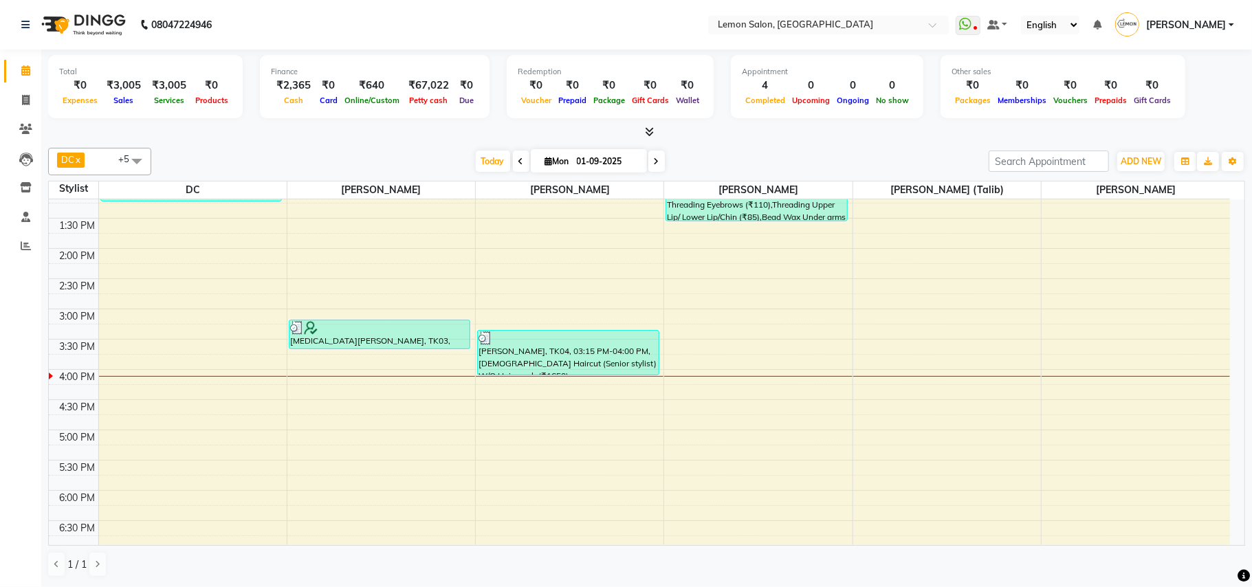
scroll to position [248, 0]
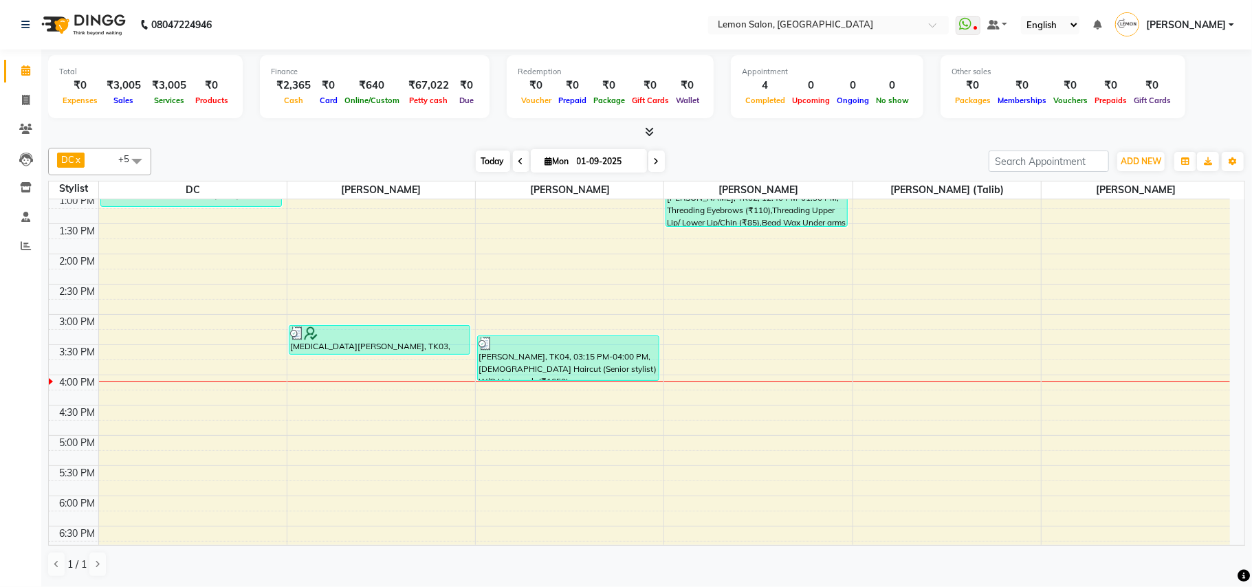
click at [490, 165] on span "Today" at bounding box center [493, 161] width 34 height 21
click at [485, 158] on span "Today" at bounding box center [493, 161] width 34 height 21
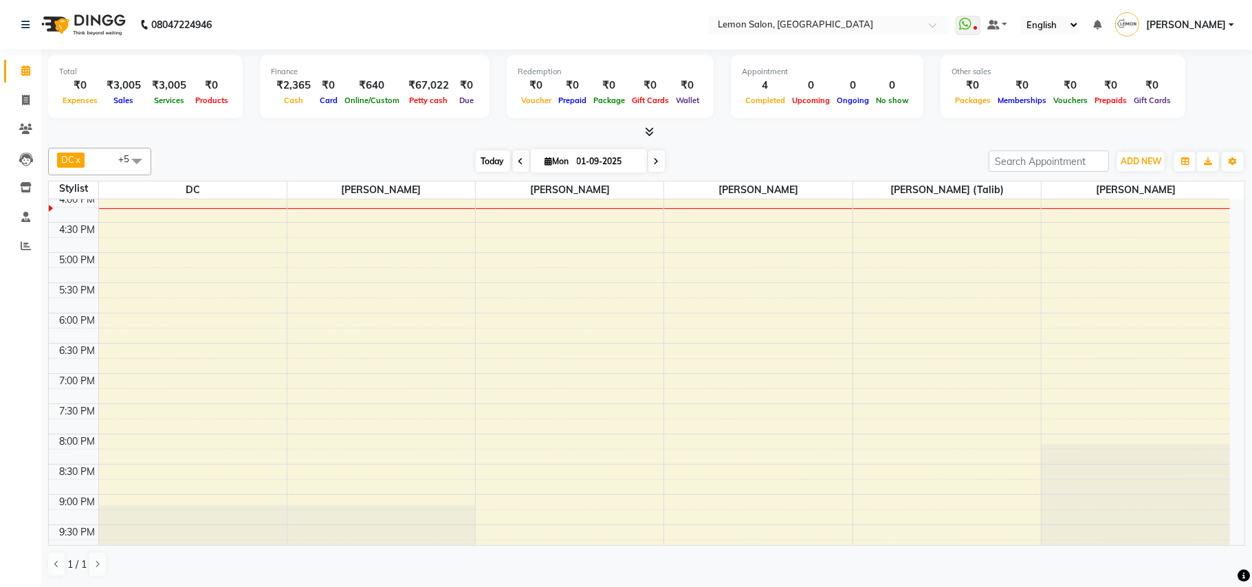
click at [488, 168] on span "Today" at bounding box center [493, 161] width 34 height 21
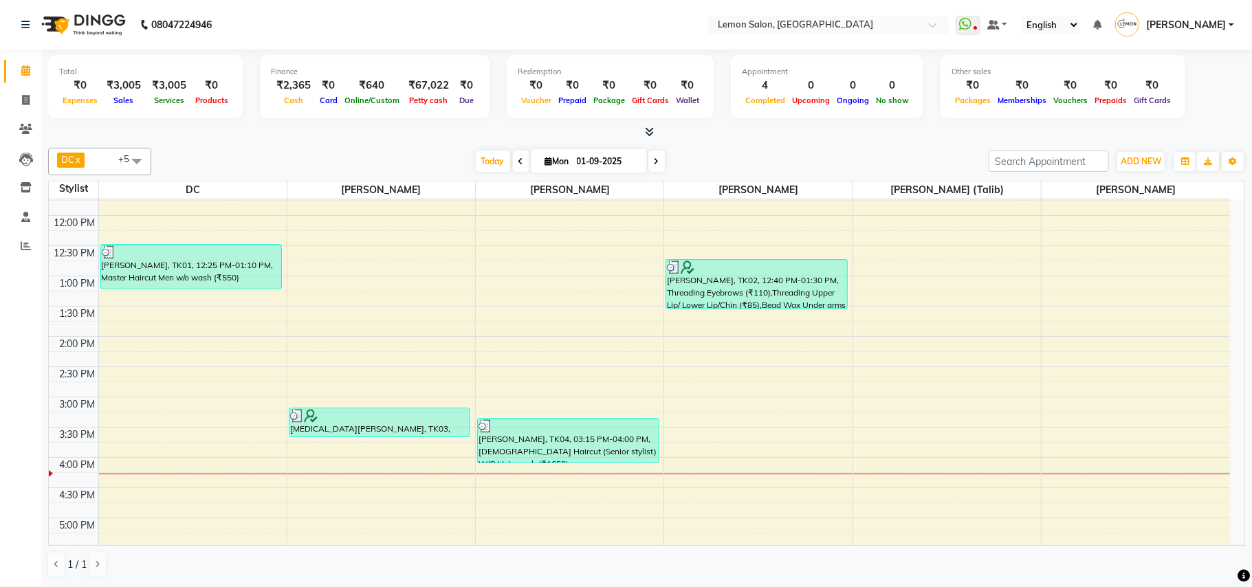
scroll to position [155, 0]
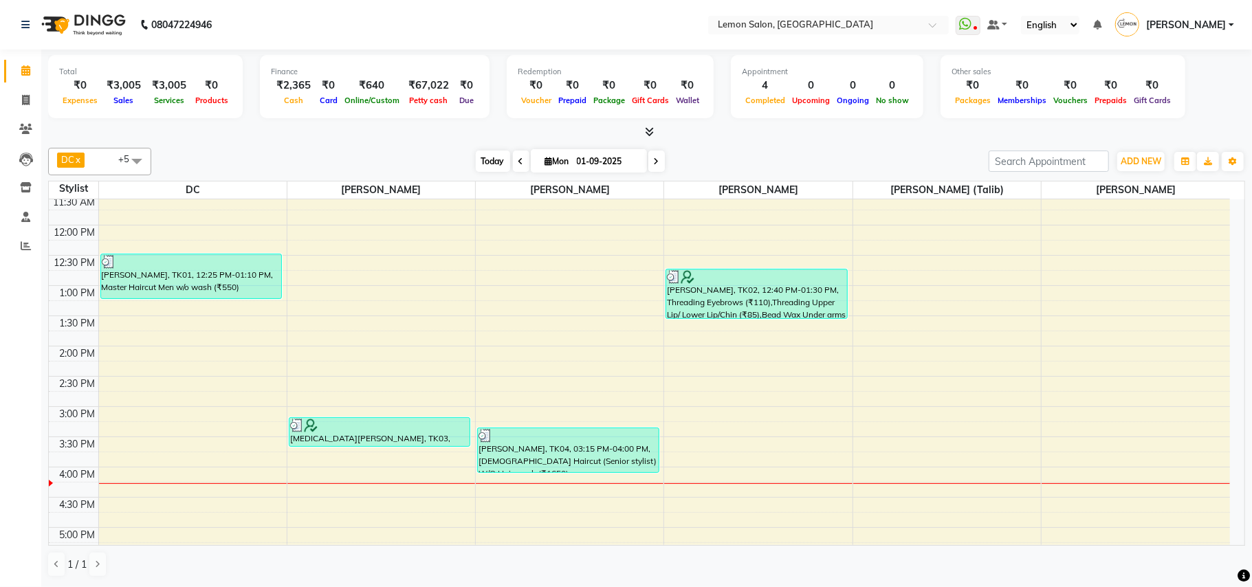
click at [496, 164] on span "Today" at bounding box center [493, 161] width 34 height 21
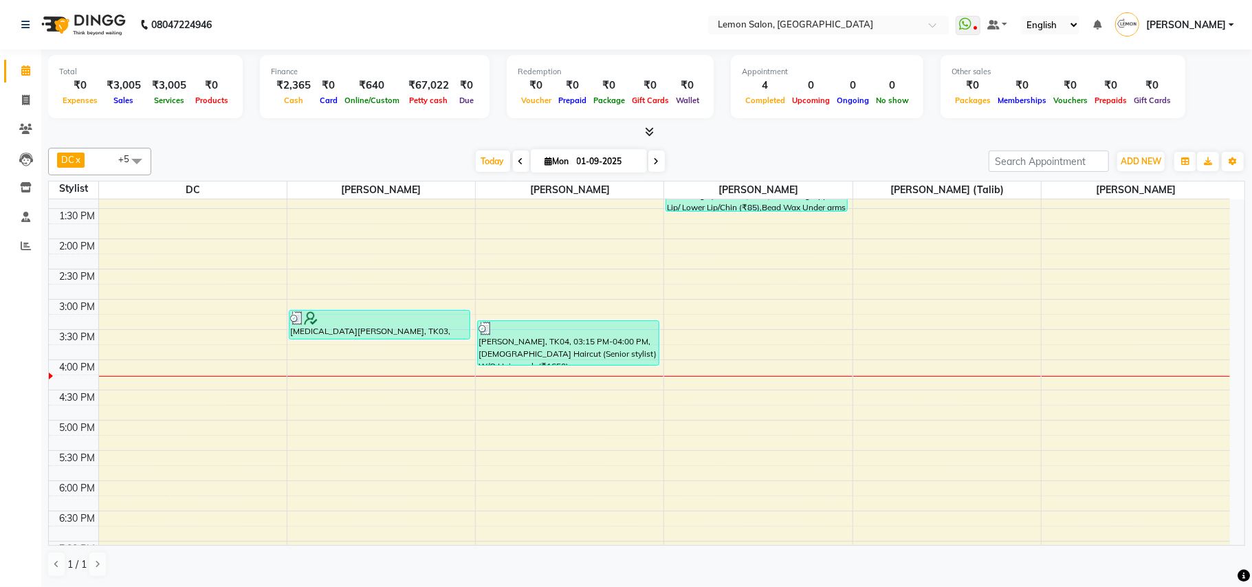
scroll to position [248, 0]
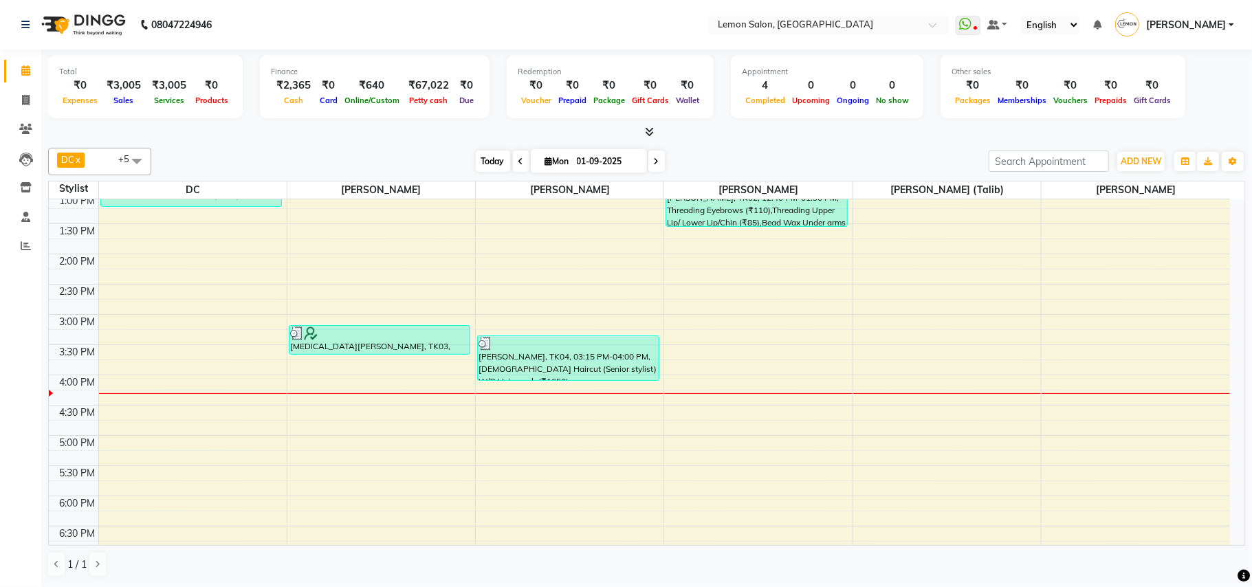
click at [486, 162] on span "Today" at bounding box center [493, 161] width 34 height 21
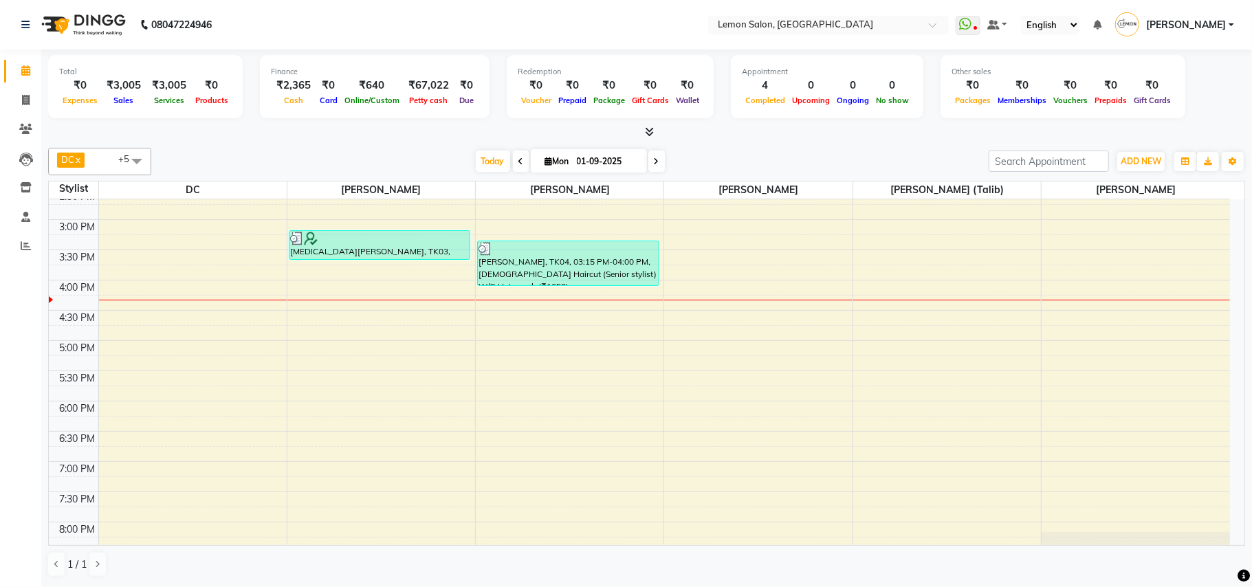
scroll to position [339, 0]
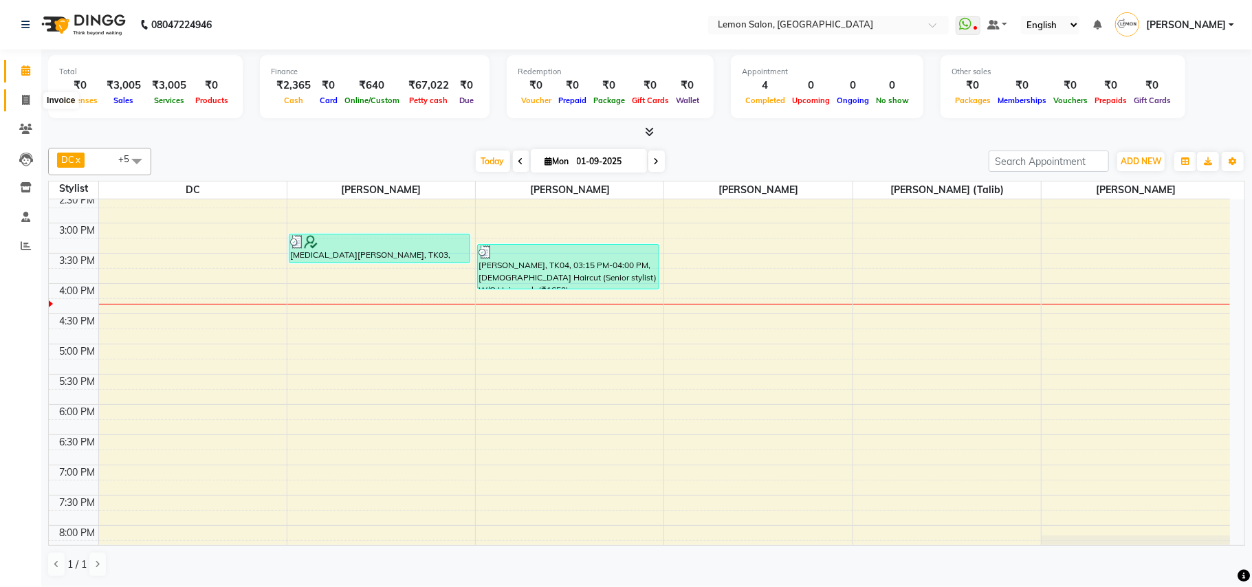
click at [28, 103] on icon at bounding box center [26, 100] width 8 height 10
select select "569"
select select "service"
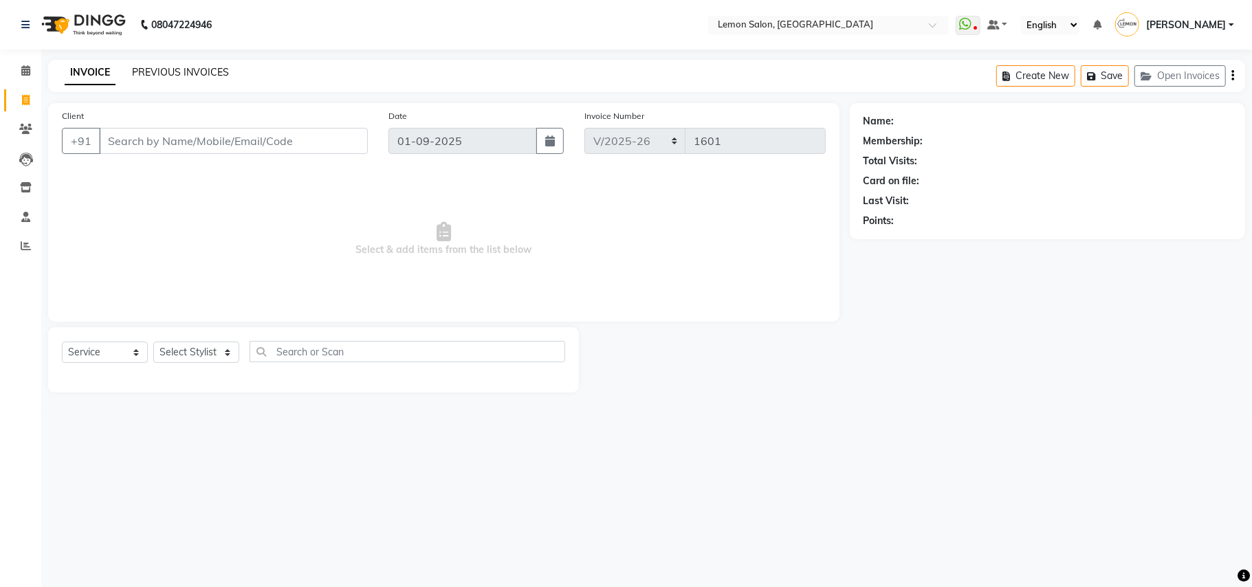
click at [184, 72] on link "PREVIOUS INVOICES" at bounding box center [180, 72] width 97 height 12
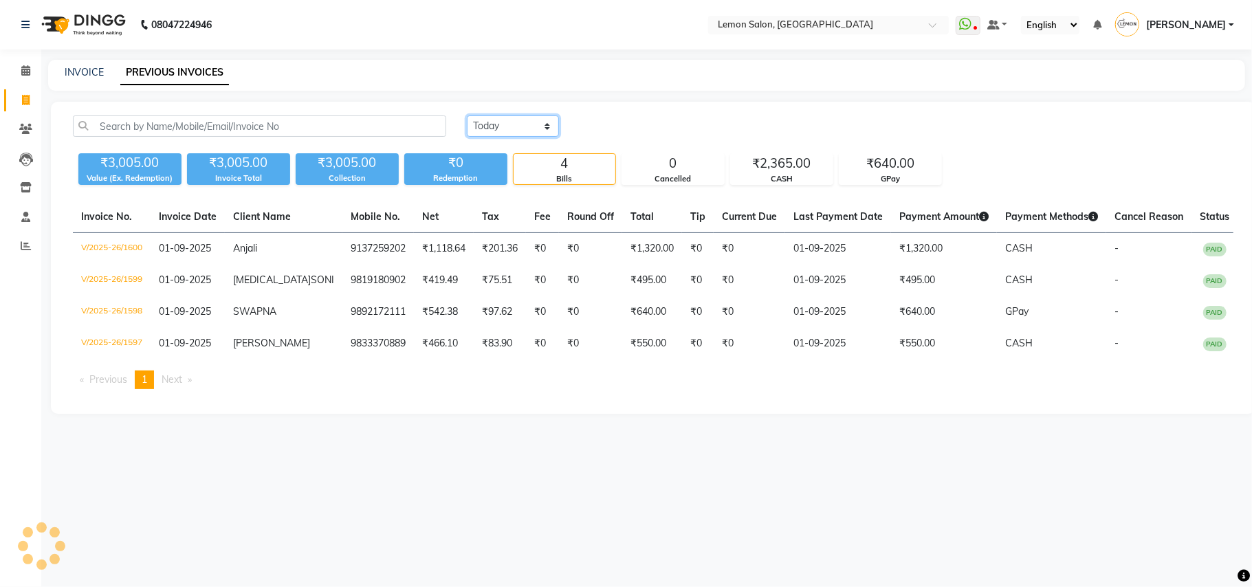
click at [506, 127] on select "[DATE] [DATE] Custom Range" at bounding box center [513, 126] width 92 height 21
select select "[DATE]"
click at [467, 116] on select "[DATE] [DATE] Custom Range" at bounding box center [513, 126] width 92 height 21
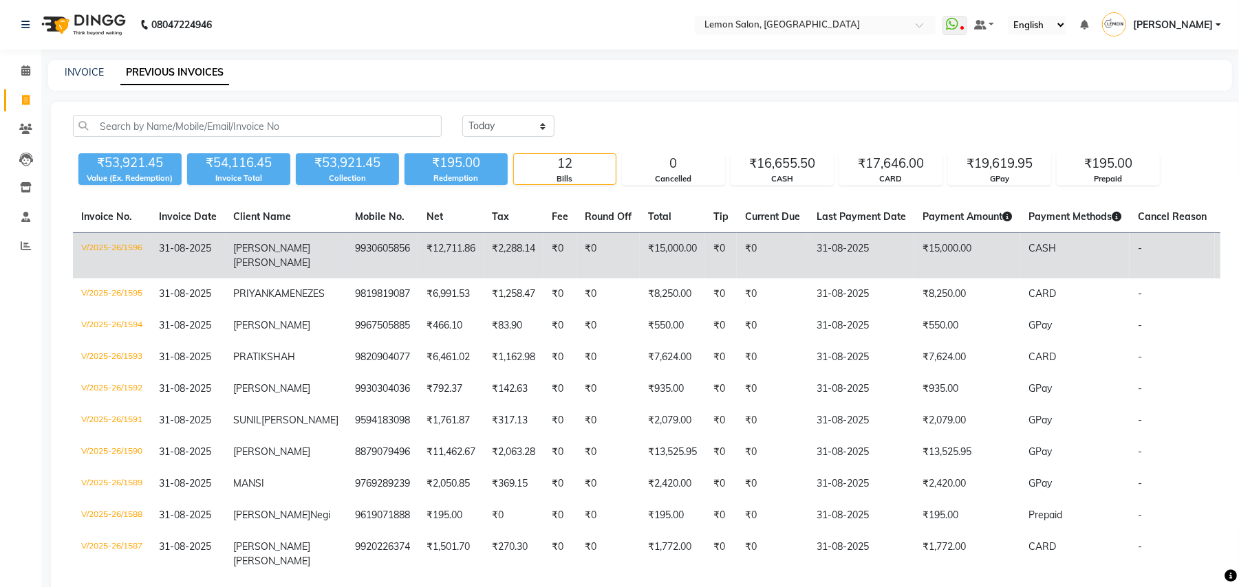
click at [109, 252] on td "V/2025-26/1596" at bounding box center [112, 256] width 78 height 46
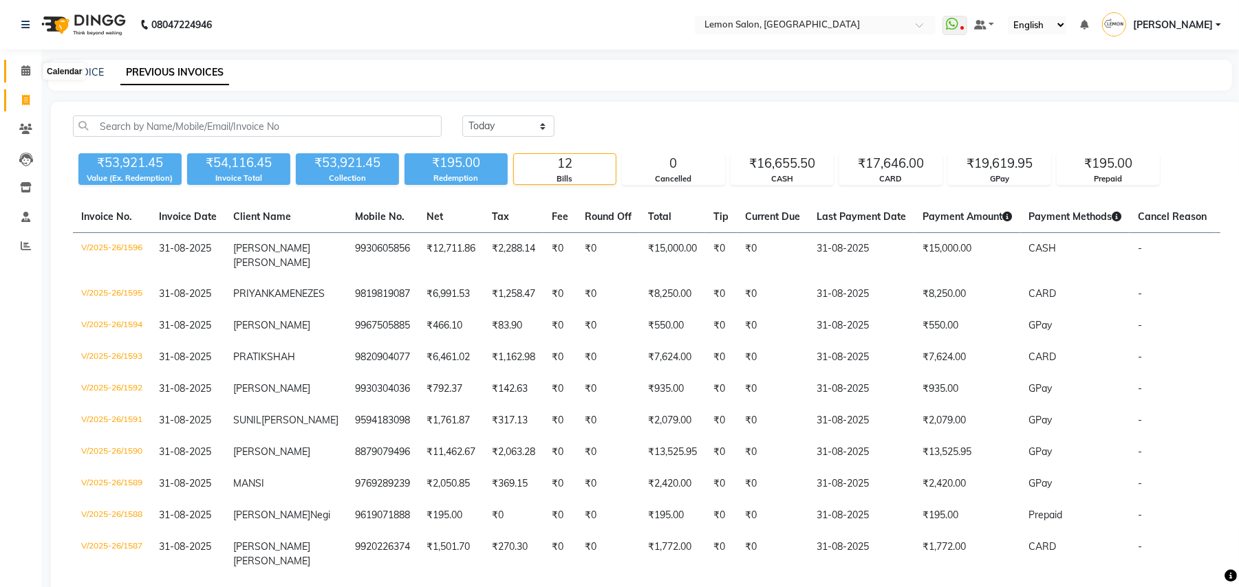
click at [25, 73] on icon at bounding box center [25, 70] width 9 height 10
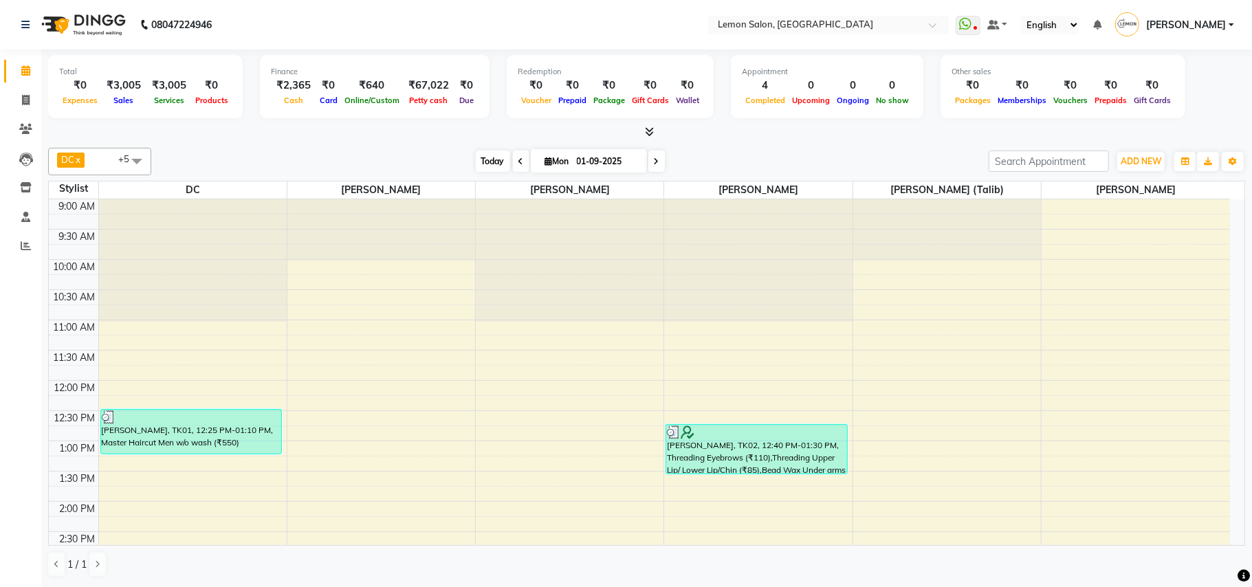
click at [485, 160] on span "Today" at bounding box center [493, 161] width 34 height 21
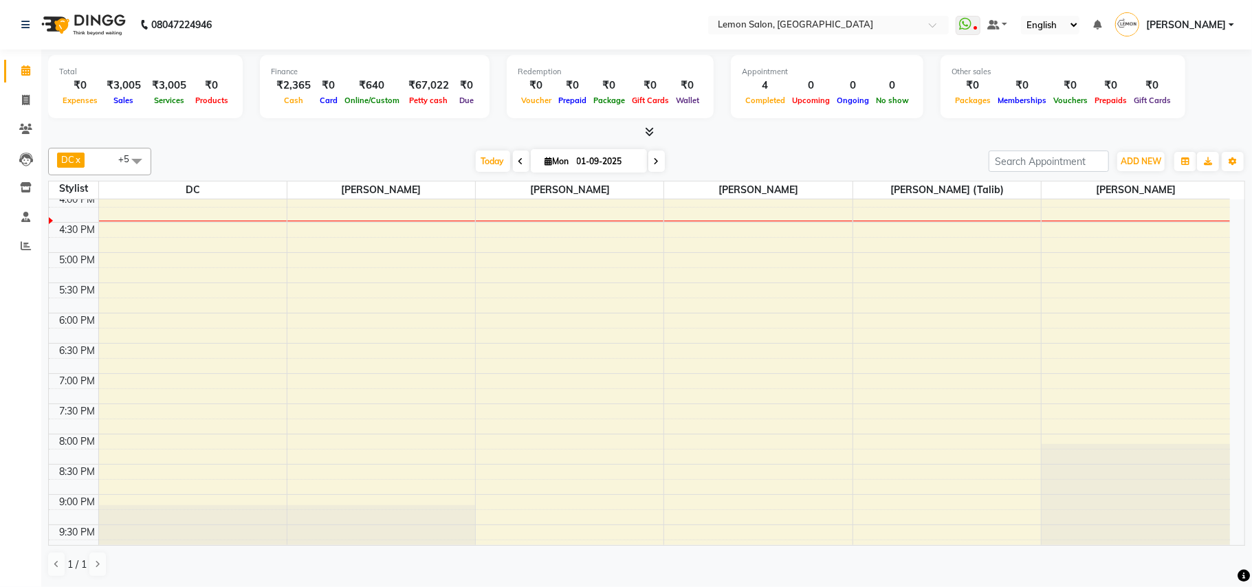
click at [464, 160] on div "[DATE] [DATE]" at bounding box center [570, 161] width 824 height 21
click at [482, 158] on span "Today" at bounding box center [493, 161] width 34 height 21
click at [428, 158] on div "[DATE] [DATE]" at bounding box center [570, 161] width 824 height 21
click at [26, 67] on icon at bounding box center [25, 70] width 9 height 10
click at [483, 158] on span "Today" at bounding box center [493, 161] width 34 height 21
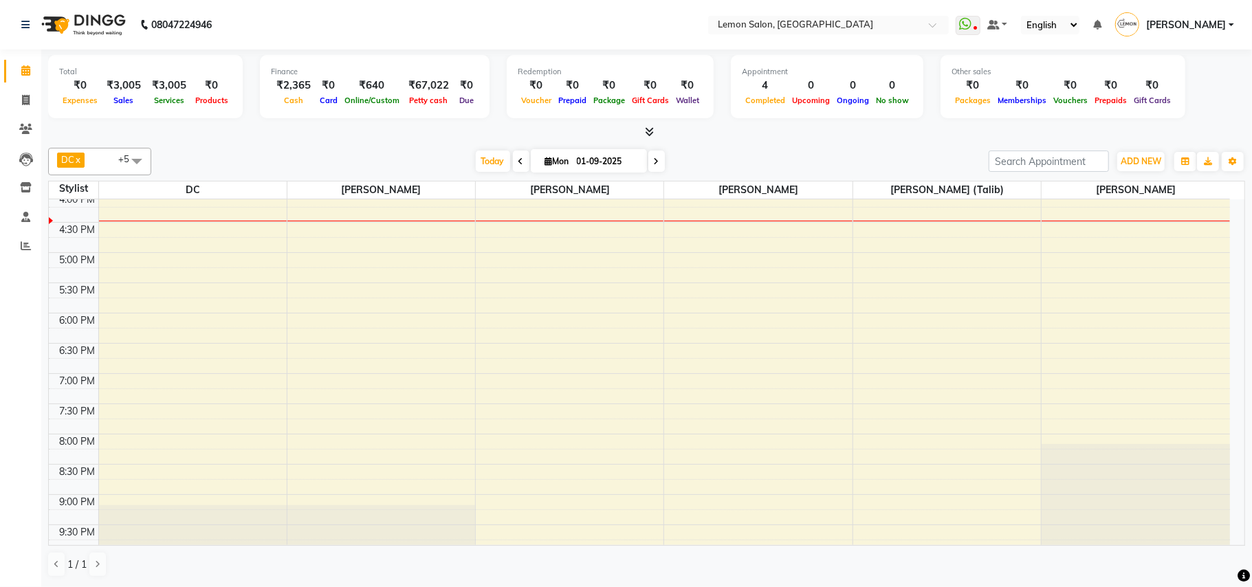
click at [323, 149] on div "DC x [PERSON_NAME] x [PERSON_NAME] x [PERSON_NAME] x [PERSON_NAME] (Talib) x [P…" at bounding box center [646, 162] width 1197 height 28
click at [25, 75] on icon at bounding box center [25, 70] width 9 height 10
click at [488, 162] on span "Today" at bounding box center [493, 161] width 34 height 21
click at [785, 157] on div "[DATE] [DATE]" at bounding box center [570, 161] width 824 height 21
click at [479, 155] on span "Today" at bounding box center [493, 161] width 34 height 21
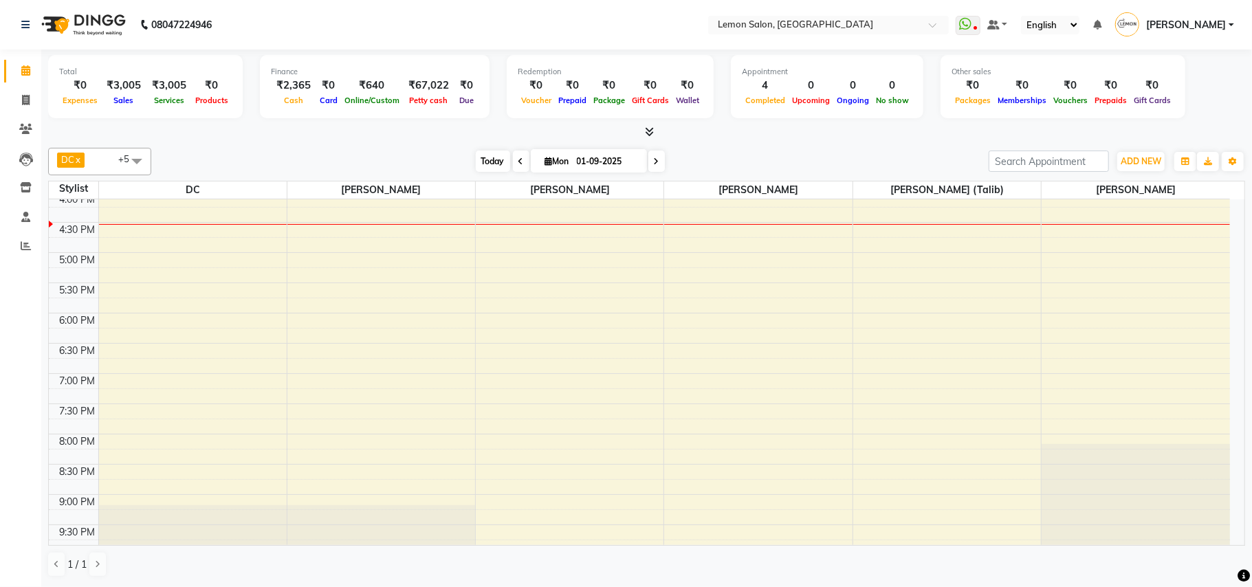
click at [479, 155] on span "Today" at bounding box center [493, 161] width 34 height 21
click at [31, 70] on span at bounding box center [26, 71] width 24 height 16
click at [483, 160] on span "Today" at bounding box center [493, 161] width 34 height 21
click at [358, 158] on div "[DATE] [DATE]" at bounding box center [570, 161] width 824 height 21
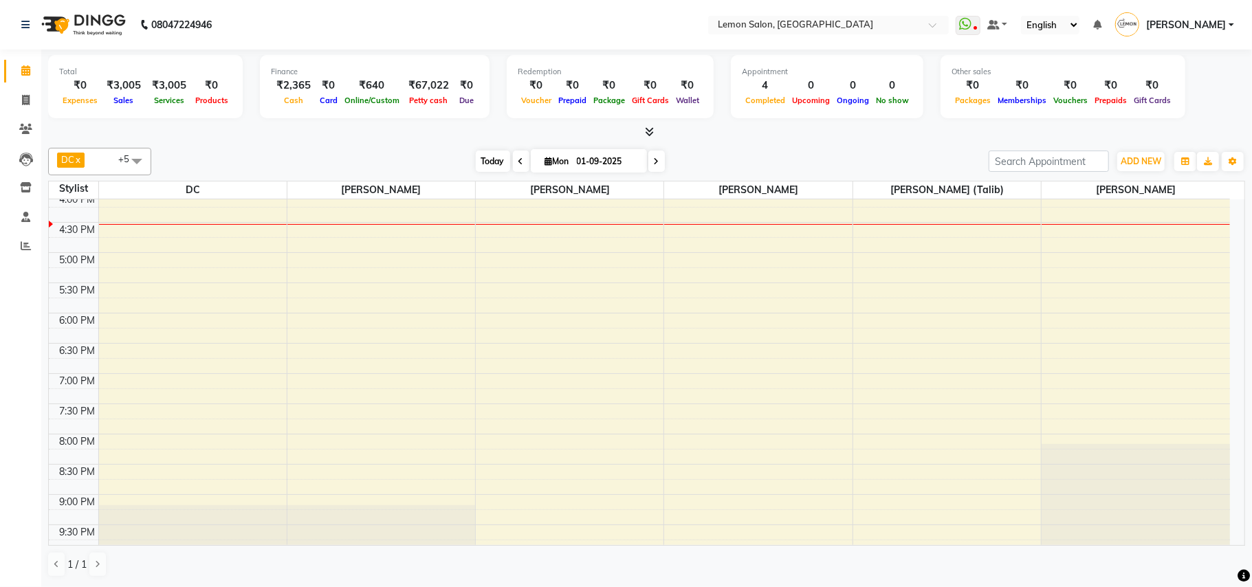
click at [476, 158] on span "Today" at bounding box center [493, 161] width 34 height 21
click at [358, 142] on div "DC x Faheem Malik x Manisha Malviya x Payal Maurya x Salman Shah (Talib) x Zish…" at bounding box center [646, 362] width 1197 height 441
click at [28, 72] on icon at bounding box center [25, 70] width 9 height 10
click at [477, 158] on span "Today" at bounding box center [493, 161] width 34 height 21
click at [490, 160] on span "Today" at bounding box center [493, 161] width 34 height 21
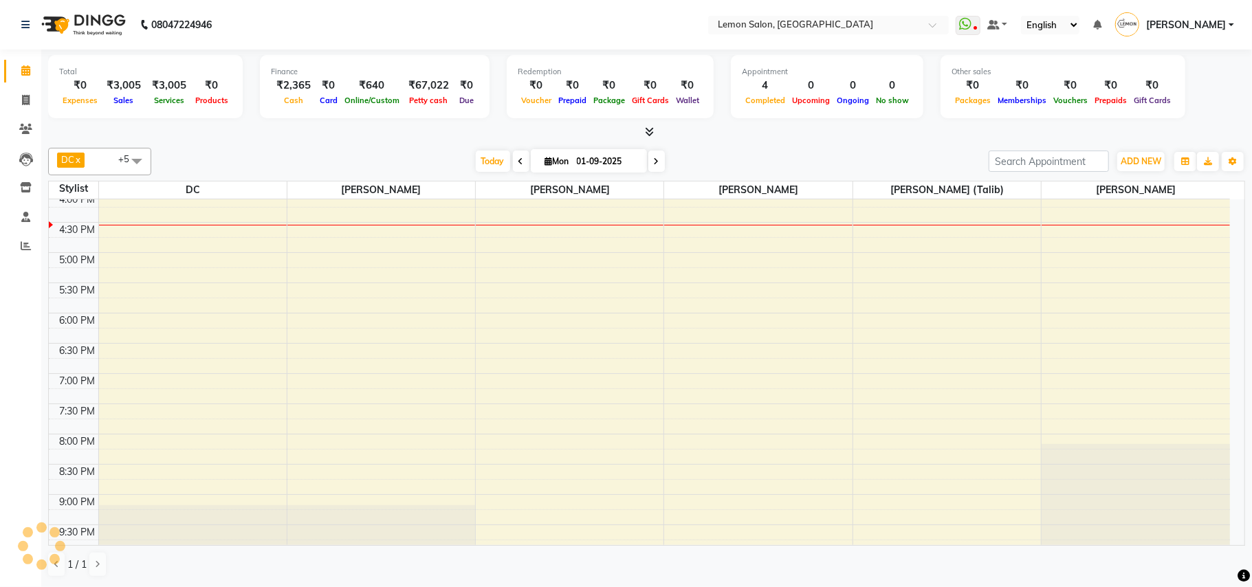
click at [265, 144] on div "DC x Faheem Malik x Manisha Malviya x Payal Maurya x Salman Shah (Talib) x Zish…" at bounding box center [646, 362] width 1197 height 441
click at [25, 62] on link "Calendar" at bounding box center [20, 71] width 33 height 23
click at [376, 141] on div "Total ₹0 Expenses ₹3,005 Sales ₹3,005 Services ₹0 Products Finance ₹2,365 Cash …" at bounding box center [646, 318] width 1211 height 537
click at [479, 158] on span "Today" at bounding box center [493, 161] width 34 height 21
click at [23, 69] on icon at bounding box center [25, 70] width 9 height 10
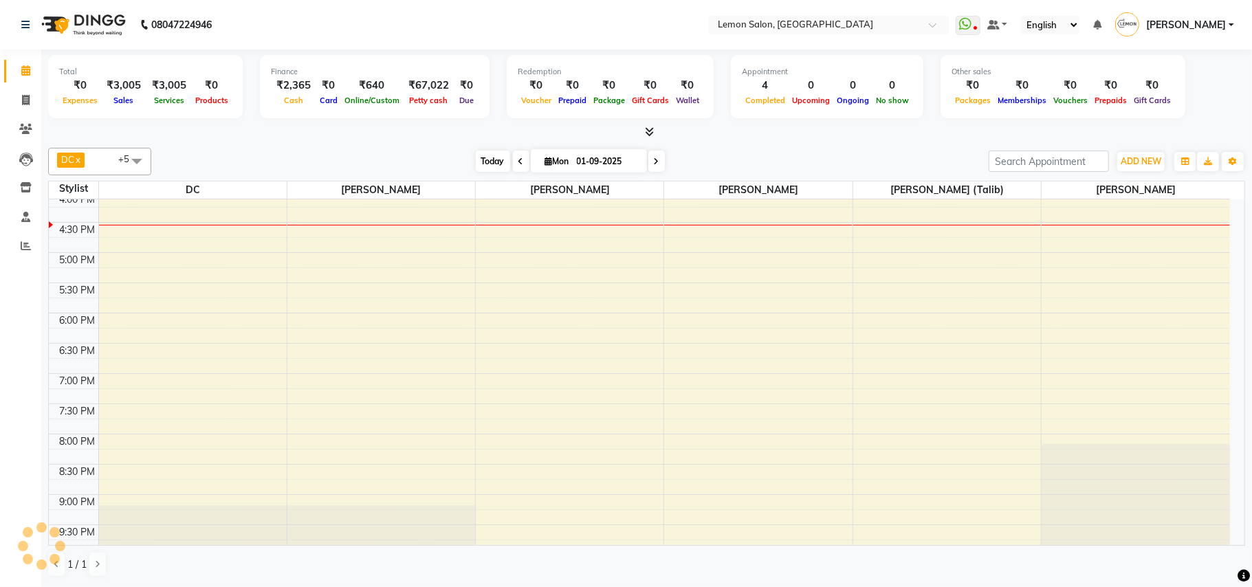
click at [495, 165] on span "Today" at bounding box center [493, 161] width 34 height 21
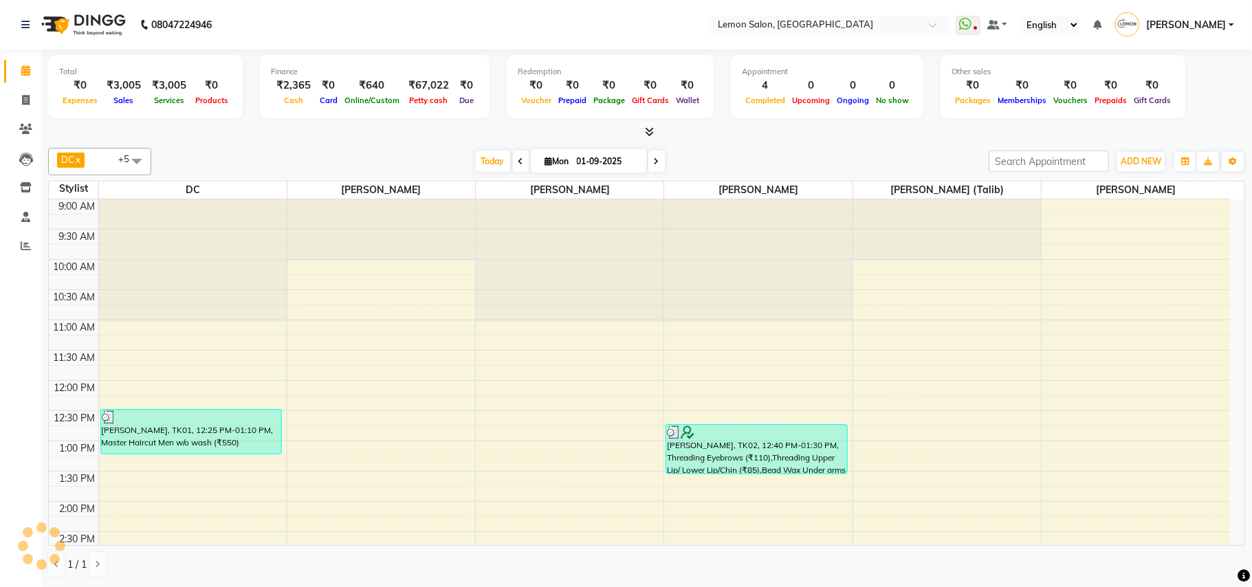
click at [722, 146] on div "DC x Faheem Malik x Manisha Malviya x Payal Maurya x Salman Shah (Talib) x Zish…" at bounding box center [646, 362] width 1197 height 441
click at [481, 166] on span "Today" at bounding box center [493, 161] width 34 height 21
click at [487, 161] on span "Today" at bounding box center [493, 161] width 34 height 21
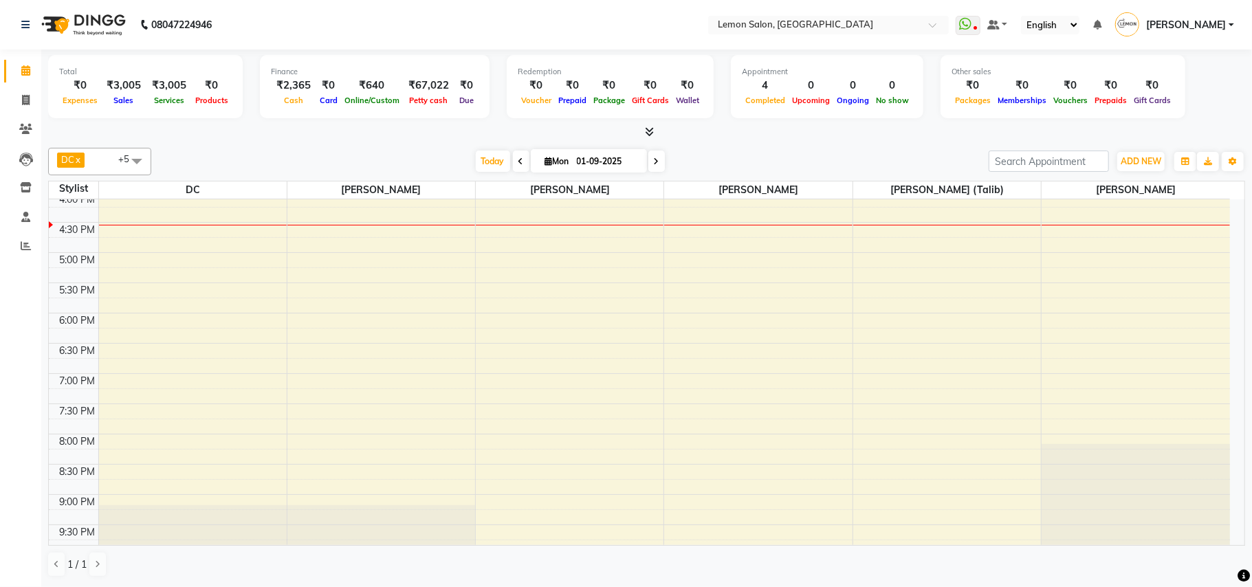
click at [341, 158] on div "[DATE] [DATE]" at bounding box center [570, 161] width 824 height 21
click at [481, 160] on span "Today" at bounding box center [493, 161] width 34 height 21
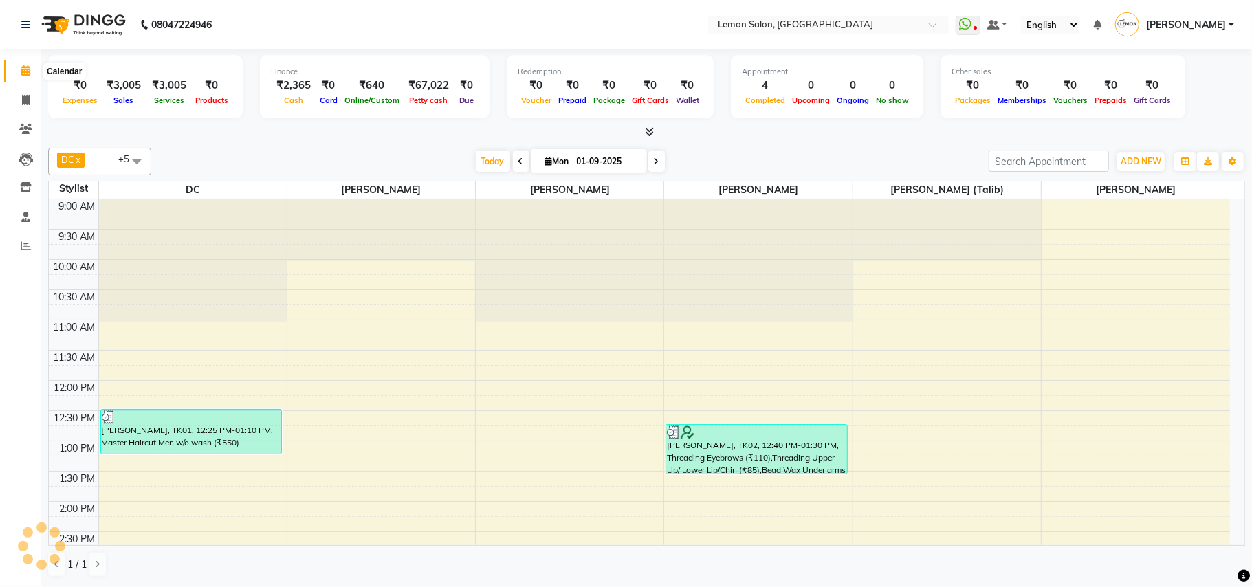
click at [28, 65] on icon at bounding box center [25, 70] width 9 height 10
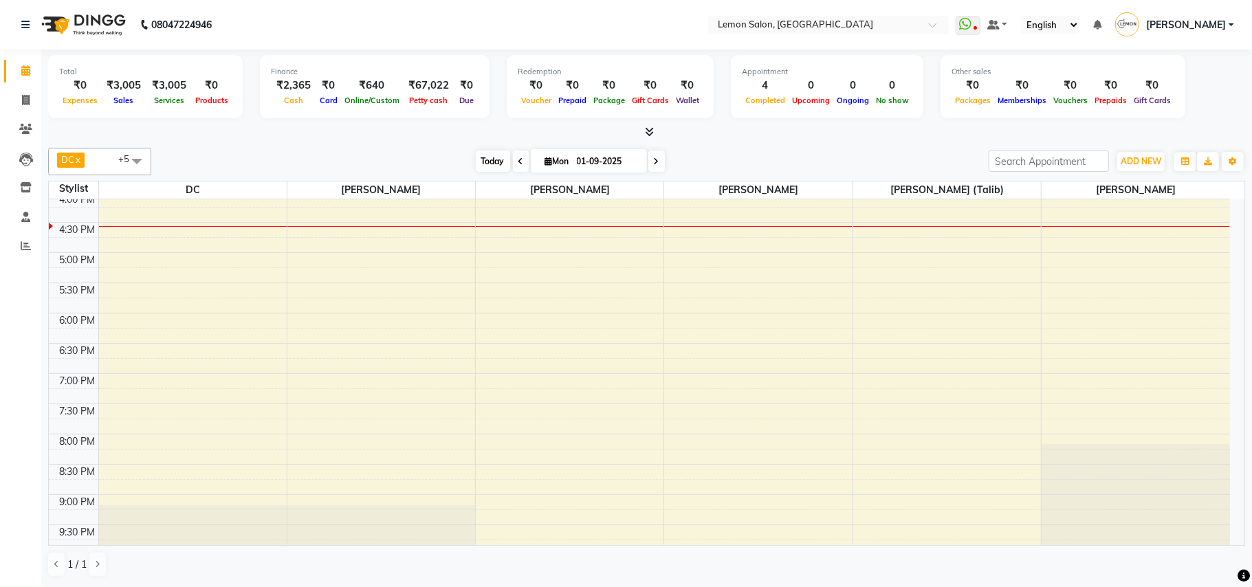
click at [484, 160] on span "Today" at bounding box center [493, 161] width 34 height 21
click at [398, 149] on div "DC x [PERSON_NAME] x [PERSON_NAME] x [PERSON_NAME] x [PERSON_NAME] (Talib) x [P…" at bounding box center [646, 162] width 1197 height 28
click at [483, 162] on span "Today" at bounding box center [493, 161] width 34 height 21
click at [317, 162] on div "[DATE] [DATE]" at bounding box center [570, 161] width 824 height 21
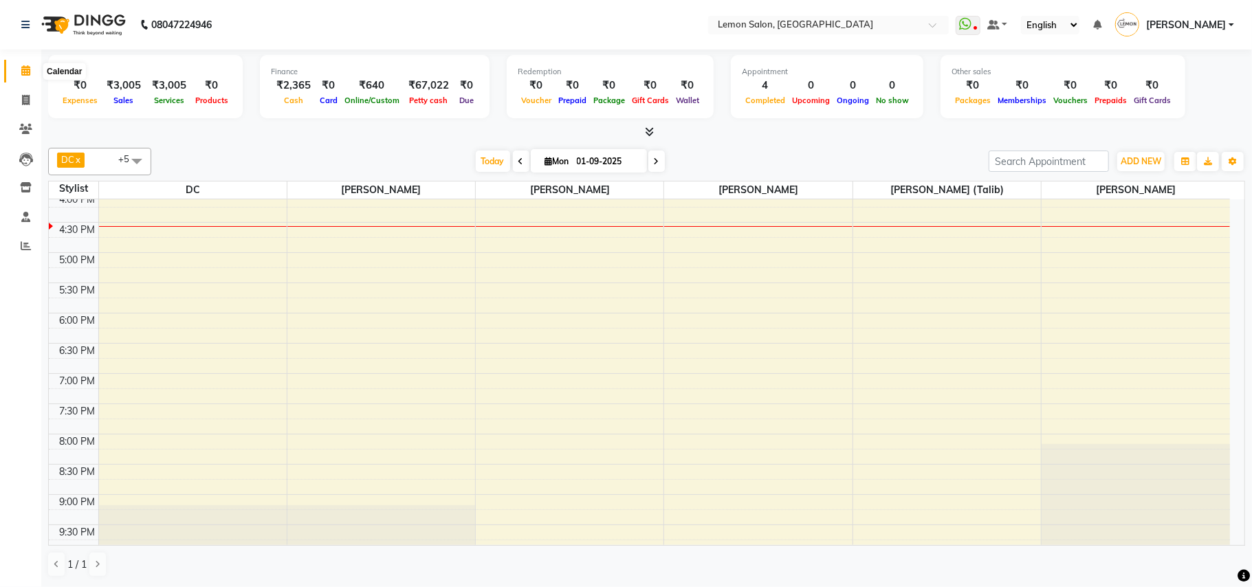
click at [31, 66] on span at bounding box center [26, 71] width 24 height 16
click at [485, 161] on span "Today" at bounding box center [493, 161] width 34 height 21
click at [17, 64] on span at bounding box center [26, 71] width 24 height 16
click at [479, 164] on span "Today" at bounding box center [493, 161] width 34 height 21
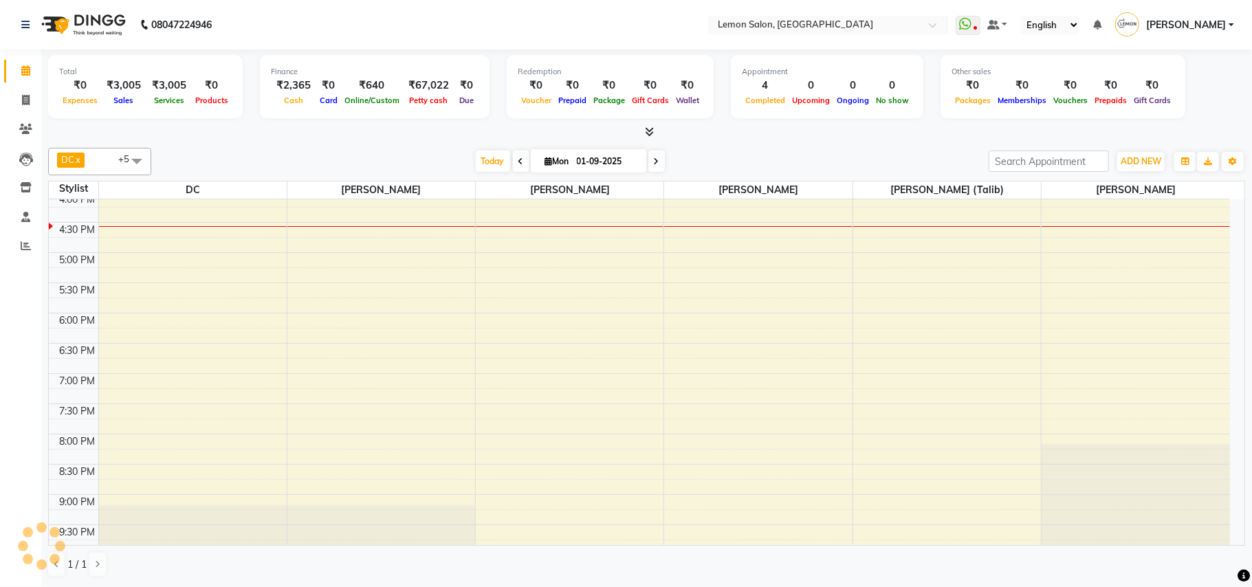
click at [715, 162] on div "[DATE] [DATE]" at bounding box center [570, 161] width 824 height 21
click at [488, 161] on span "Today" at bounding box center [493, 161] width 34 height 21
click at [300, 136] on div at bounding box center [646, 132] width 1197 height 14
click at [25, 69] on icon at bounding box center [25, 70] width 9 height 10
click at [479, 162] on span "Today" at bounding box center [493, 161] width 34 height 21
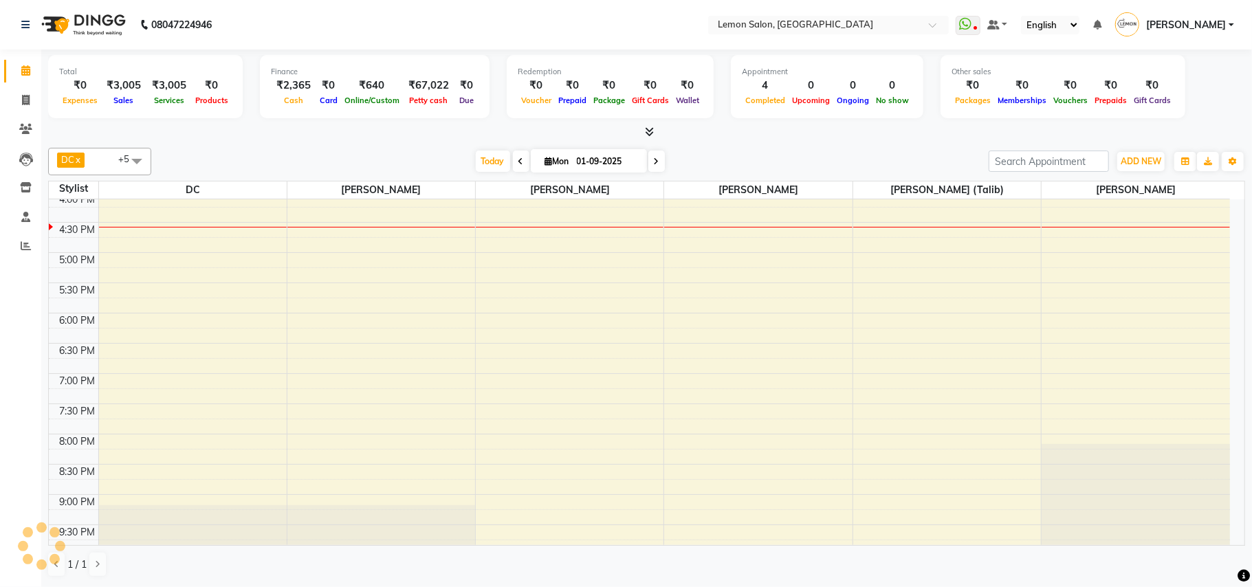
click at [312, 154] on div "[DATE] [DATE]" at bounding box center [570, 161] width 824 height 21
click at [483, 171] on span "Today" at bounding box center [493, 161] width 34 height 21
click at [341, 161] on div "[DATE] [DATE]" at bounding box center [570, 161] width 824 height 21
click at [17, 67] on span at bounding box center [26, 71] width 24 height 16
click at [487, 160] on span "Today" at bounding box center [493, 161] width 34 height 21
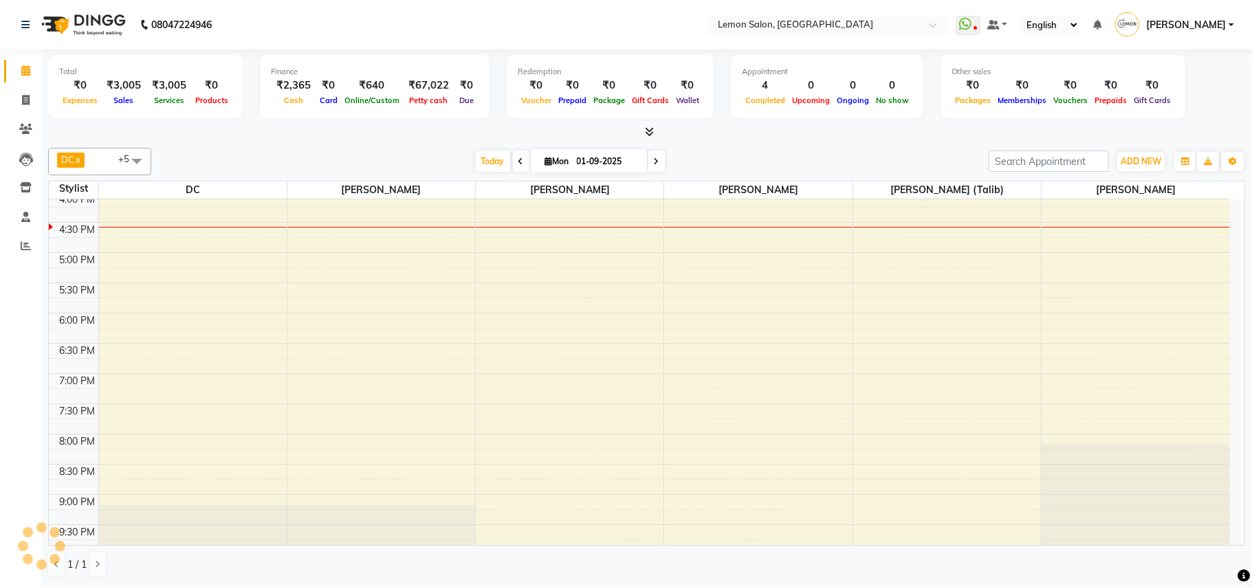
click at [334, 147] on div "DC x Faheem Malik x Manisha Malviya x Payal Maurya x Salman Shah (Talib) x Zish…" at bounding box center [646, 362] width 1197 height 441
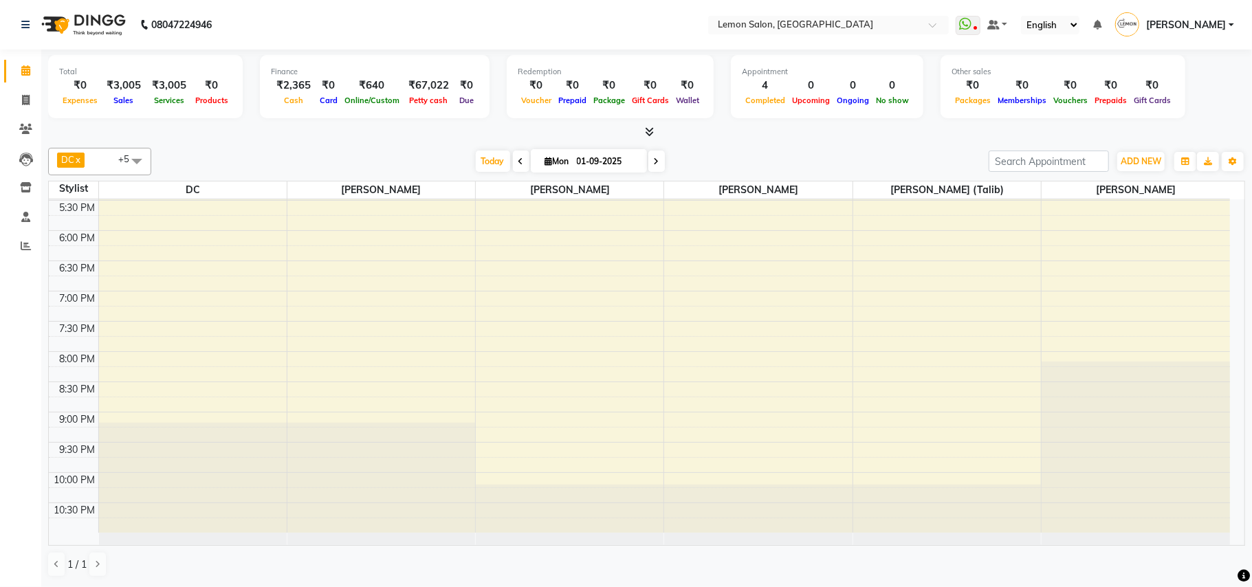
scroll to position [0, 0]
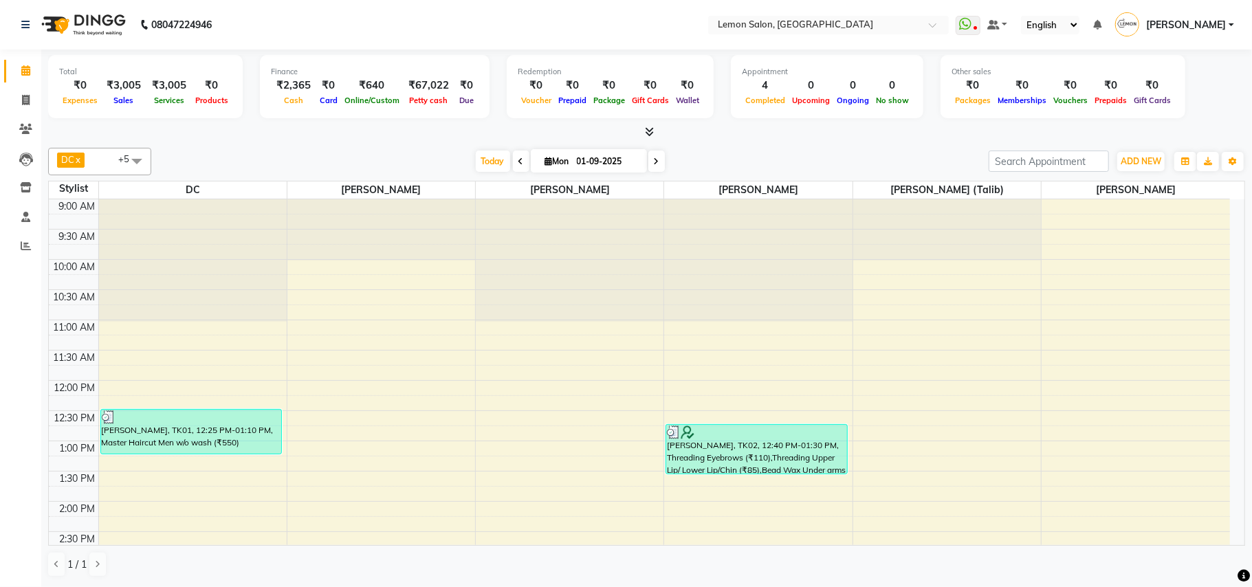
click at [848, 144] on div "DC x Faheem Malik x Manisha Malviya x Payal Maurya x Salman Shah (Talib) x Zish…" at bounding box center [646, 362] width 1197 height 441
click at [23, 78] on span at bounding box center [26, 71] width 24 height 16
click at [488, 168] on span "Today" at bounding box center [493, 161] width 34 height 21
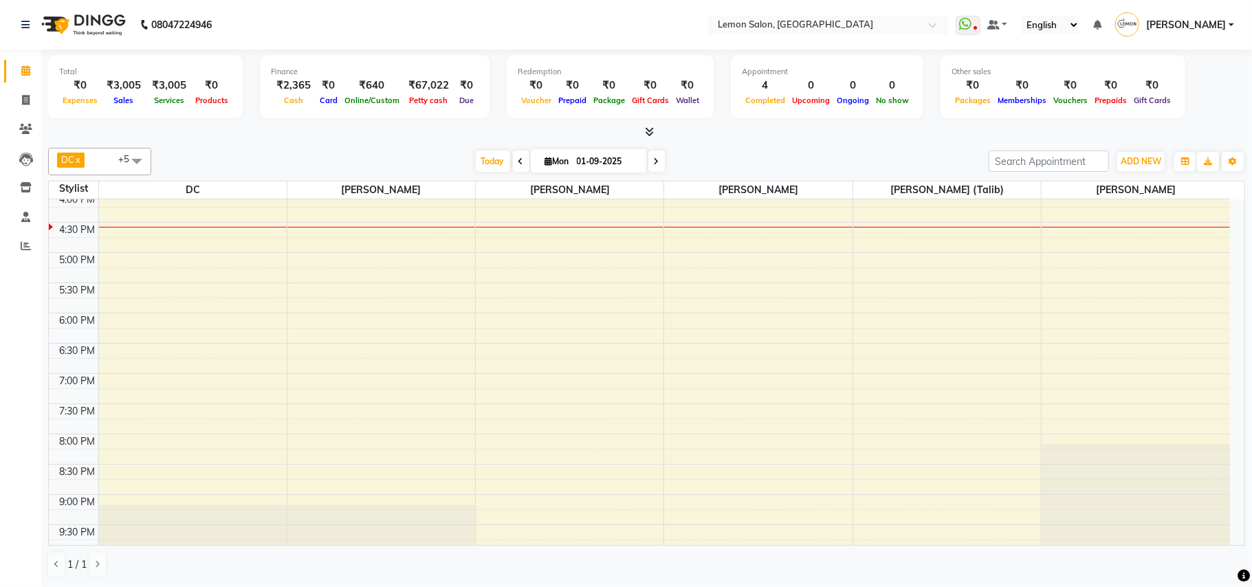
click at [813, 166] on div "[DATE] [DATE]" at bounding box center [570, 161] width 824 height 21
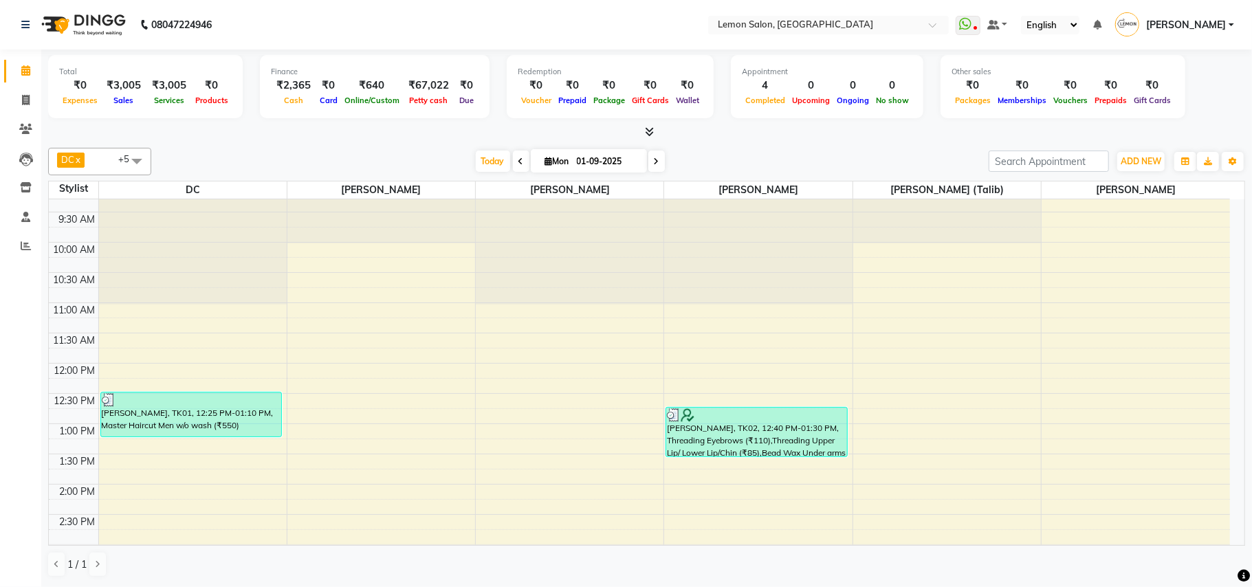
scroll to position [0, 0]
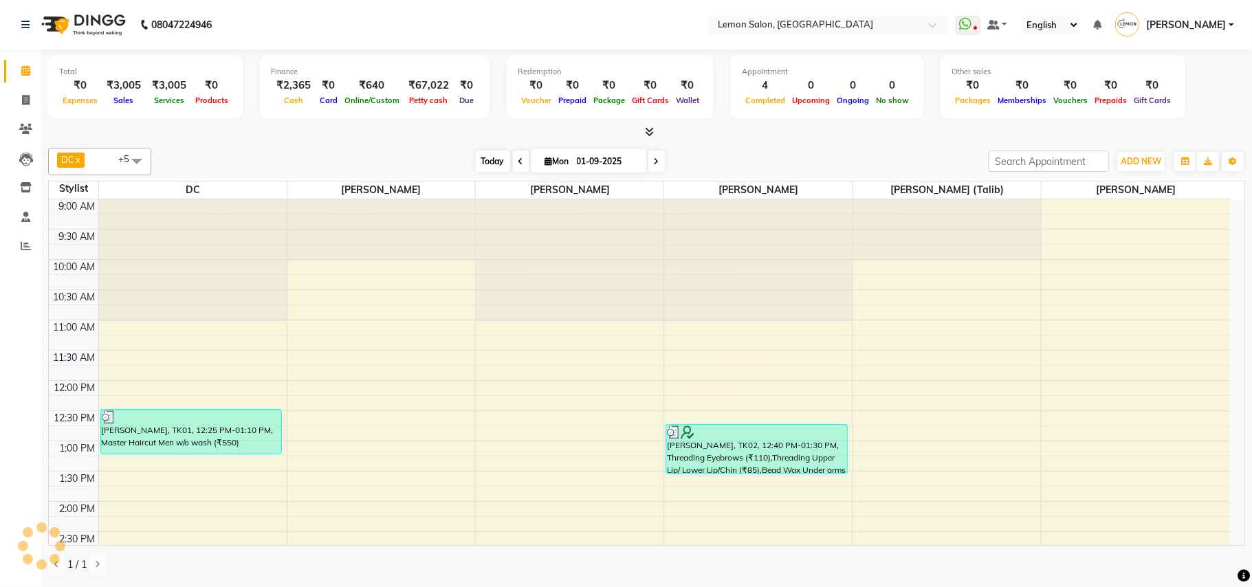
click at [477, 154] on span "Today" at bounding box center [493, 161] width 34 height 21
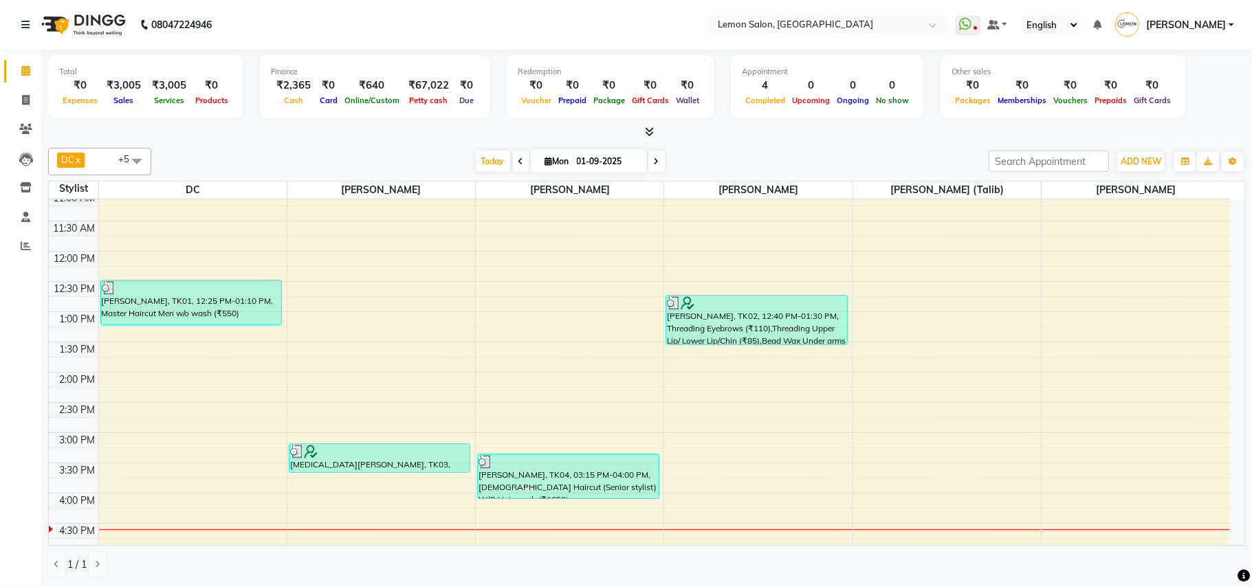
scroll to position [64, 0]
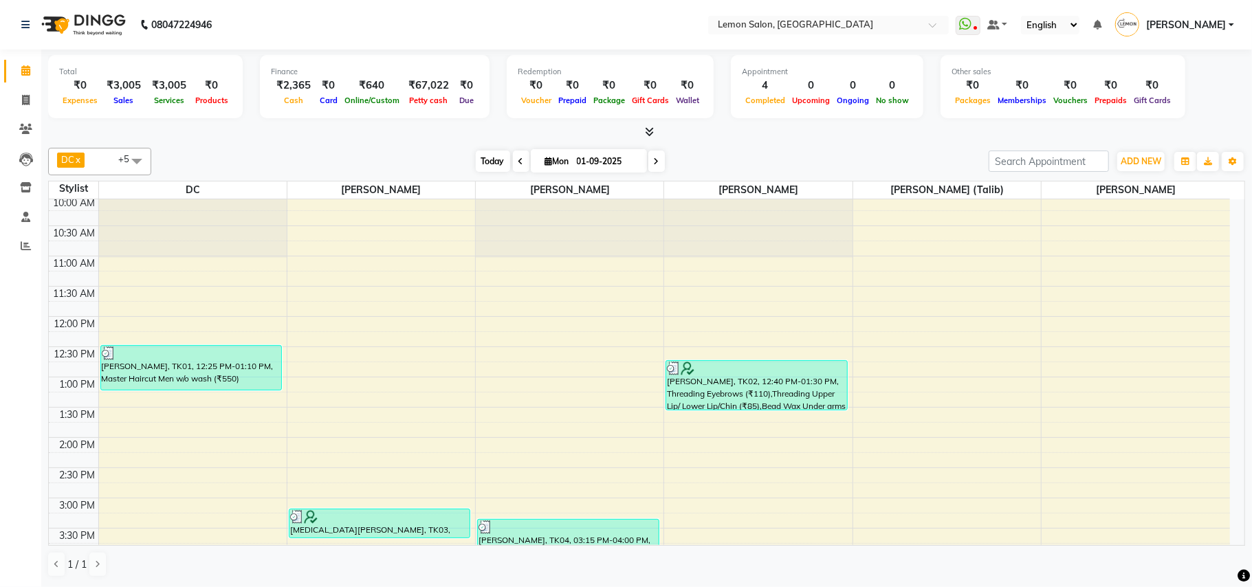
click at [498, 162] on span "Today" at bounding box center [493, 161] width 34 height 21
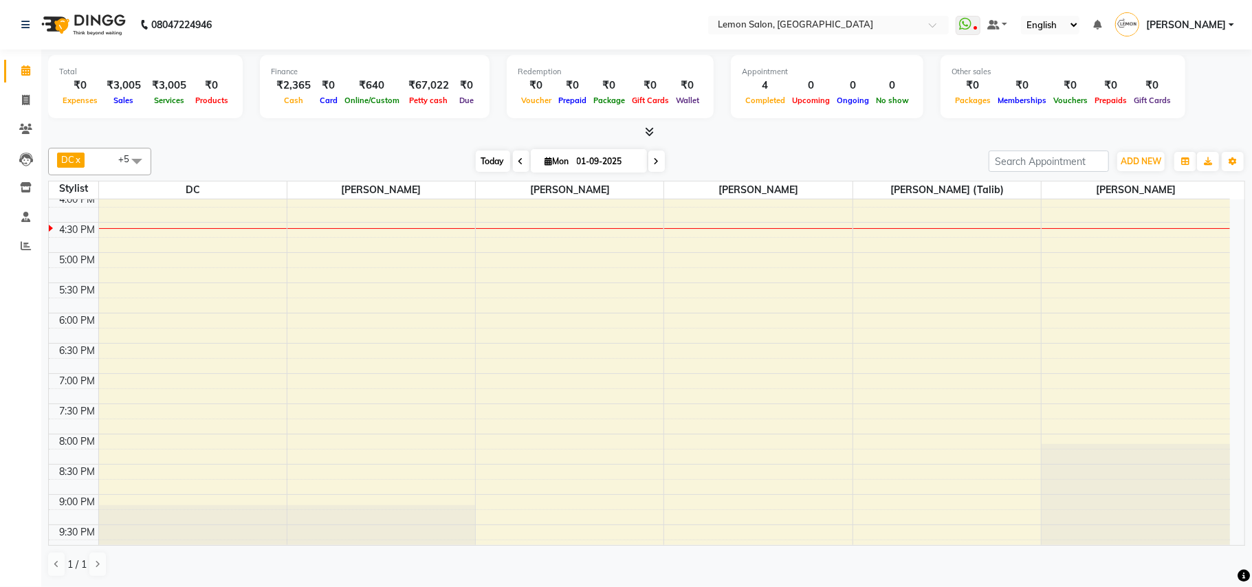
click at [483, 158] on span "Today" at bounding box center [493, 161] width 34 height 21
click at [482, 168] on span "Today" at bounding box center [493, 161] width 34 height 21
click at [28, 74] on icon at bounding box center [25, 70] width 9 height 10
click at [488, 166] on span "Today" at bounding box center [493, 161] width 34 height 21
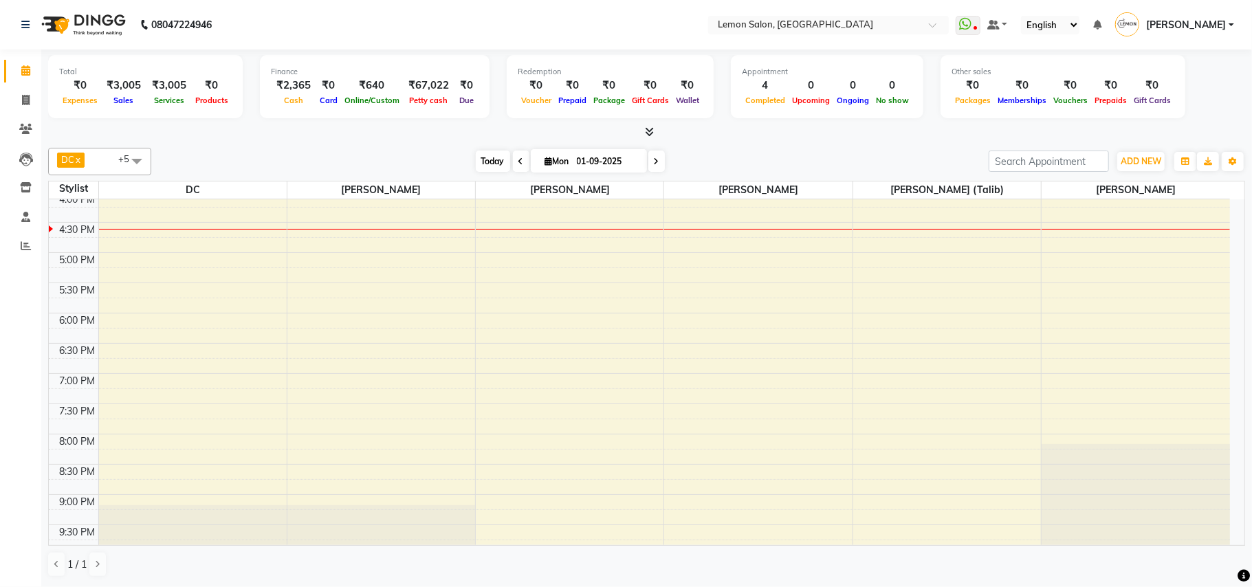
click at [480, 157] on span "Today" at bounding box center [493, 161] width 34 height 21
click at [479, 157] on span "Today" at bounding box center [493, 161] width 34 height 21
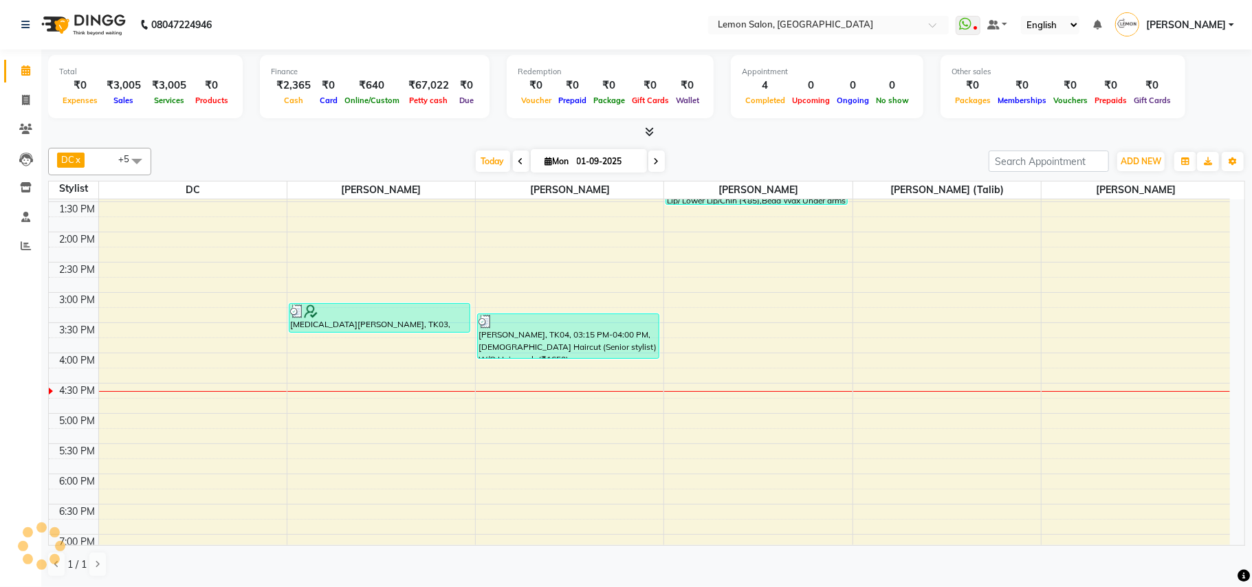
scroll to position [248, 0]
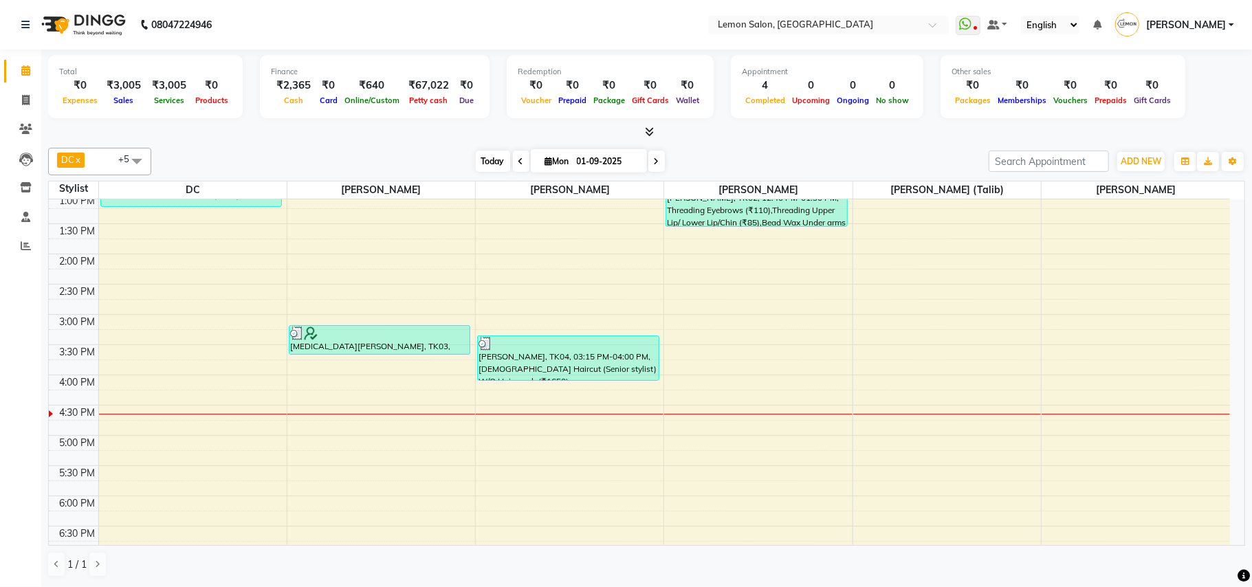
click at [485, 164] on span "Today" at bounding box center [493, 161] width 34 height 21
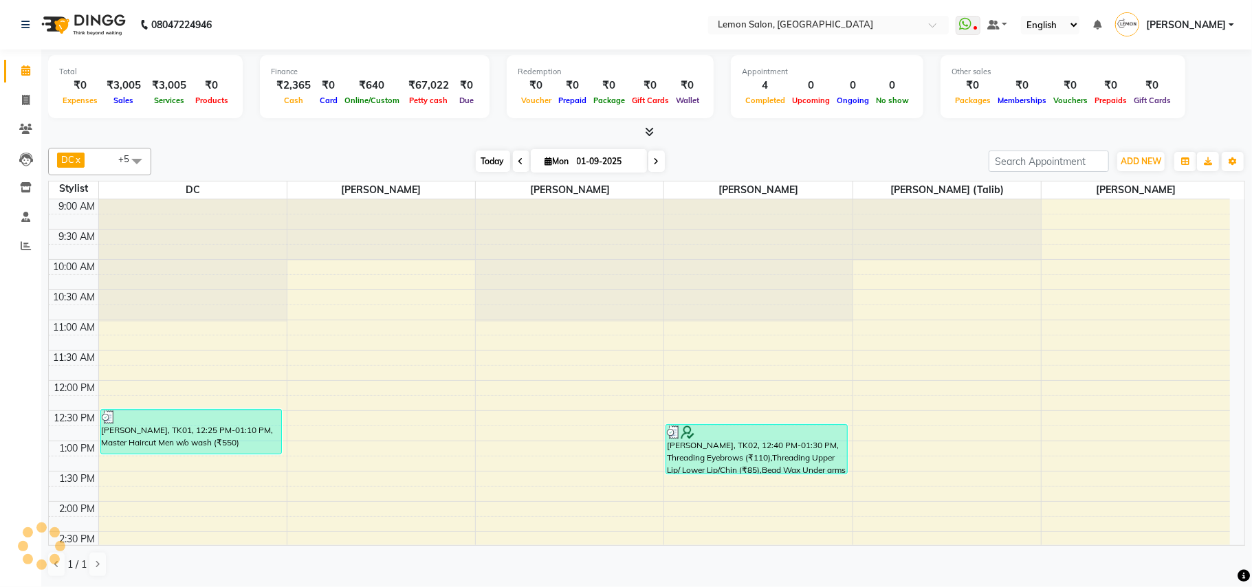
scroll to position [431, 0]
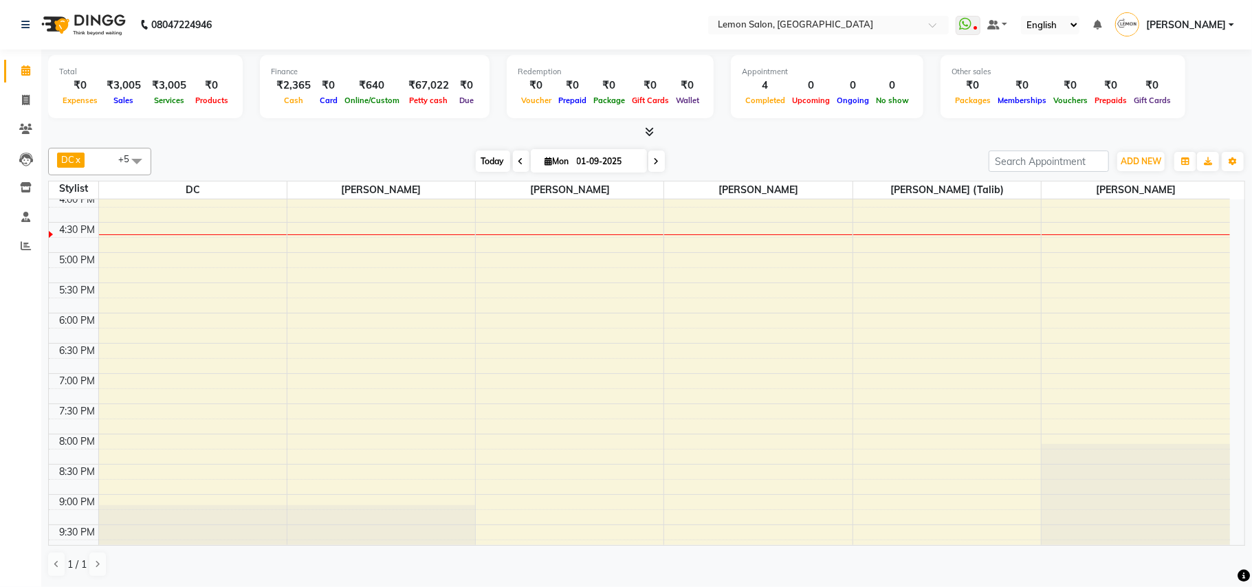
click at [482, 164] on span "Today" at bounding box center [493, 161] width 34 height 21
click at [485, 153] on span "Today" at bounding box center [493, 161] width 34 height 21
click at [28, 70] on icon at bounding box center [25, 70] width 9 height 10
click at [380, 154] on div "[DATE] [DATE]" at bounding box center [570, 161] width 824 height 21
click at [488, 166] on span "Today" at bounding box center [493, 161] width 34 height 21
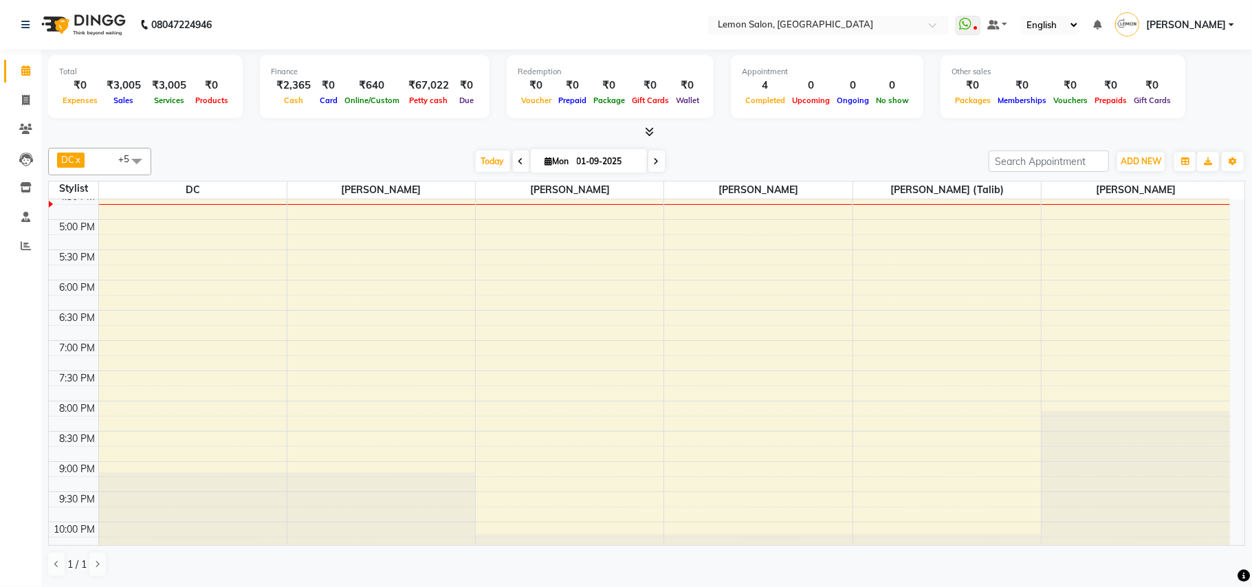
scroll to position [422, 0]
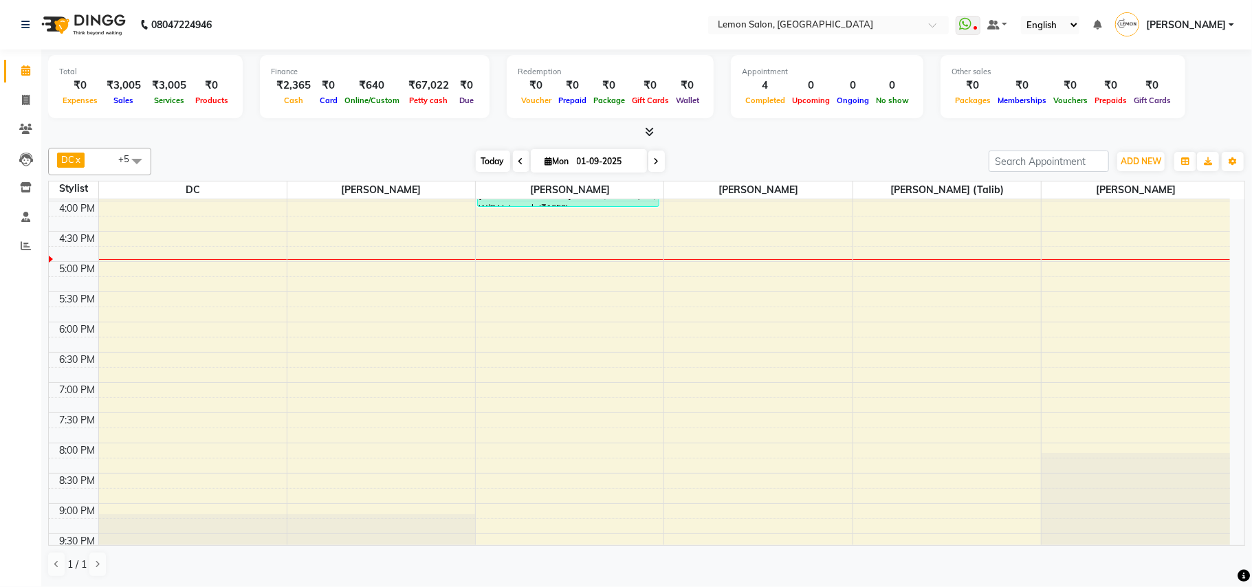
click at [481, 161] on span "Today" at bounding box center [493, 161] width 34 height 21
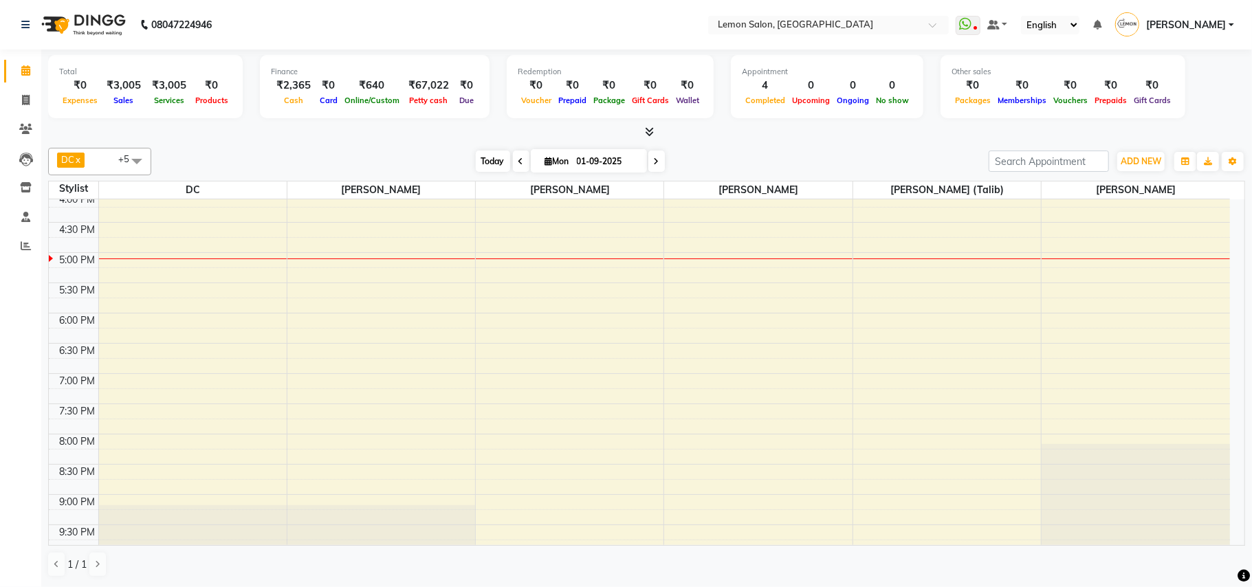
click at [477, 166] on span "Today" at bounding box center [493, 161] width 34 height 21
click at [276, 165] on div "Today Mon 01-09-2025" at bounding box center [570, 161] width 824 height 21
click at [28, 74] on icon at bounding box center [25, 70] width 9 height 10
click at [486, 160] on span "Today" at bounding box center [493, 161] width 34 height 21
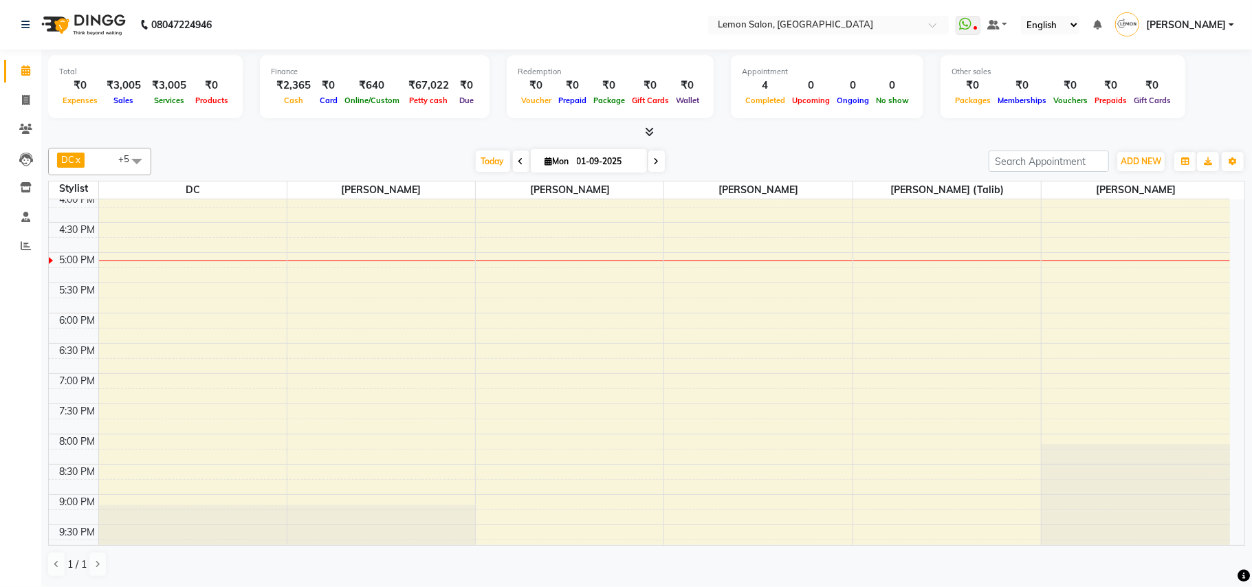
scroll to position [339, 0]
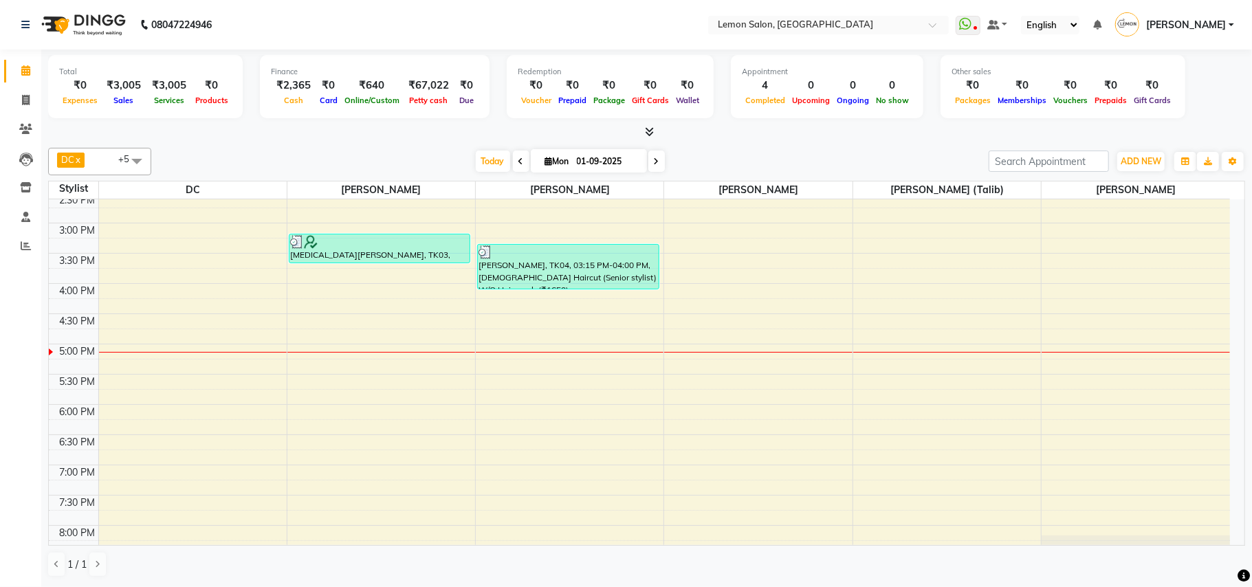
click at [341, 403] on div "9:00 AM 9:30 AM 10:00 AM 10:30 AM 11:00 AM 11:30 AM 12:00 PM 12:30 PM 1:00 PM 1…" at bounding box center [640, 283] width 1182 height 847
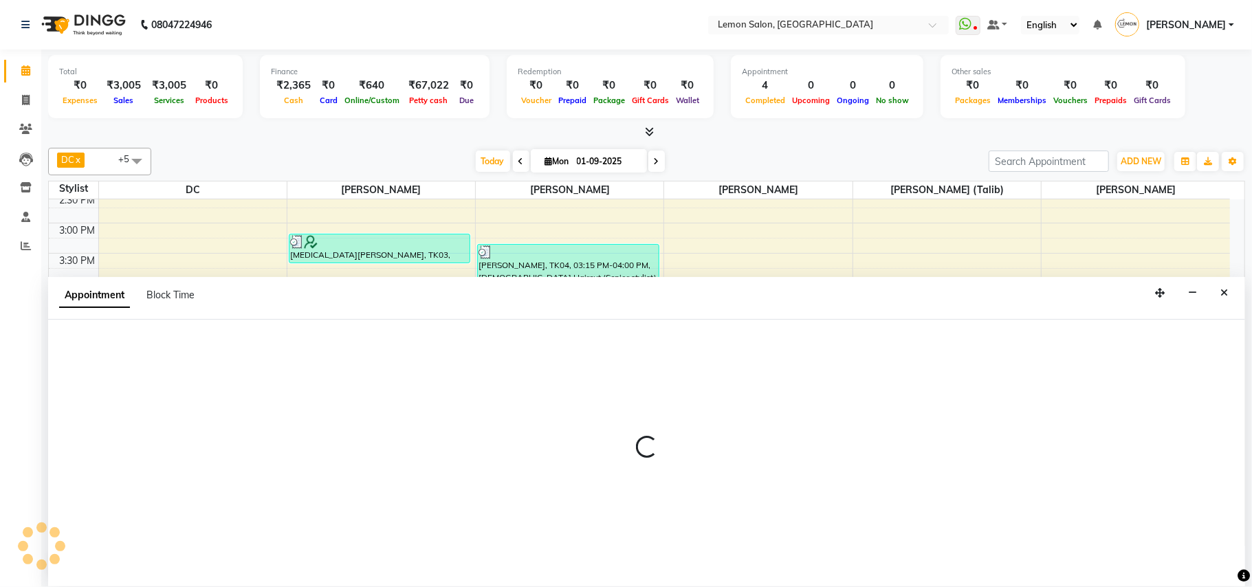
select select "7385"
select select "tentative"
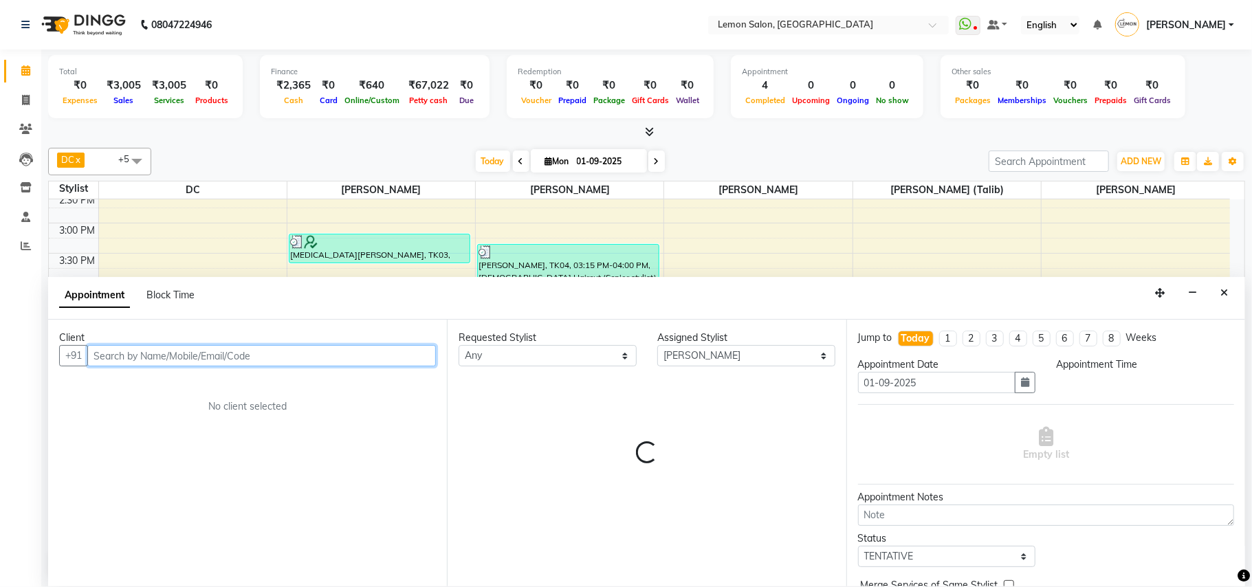
select select "1065"
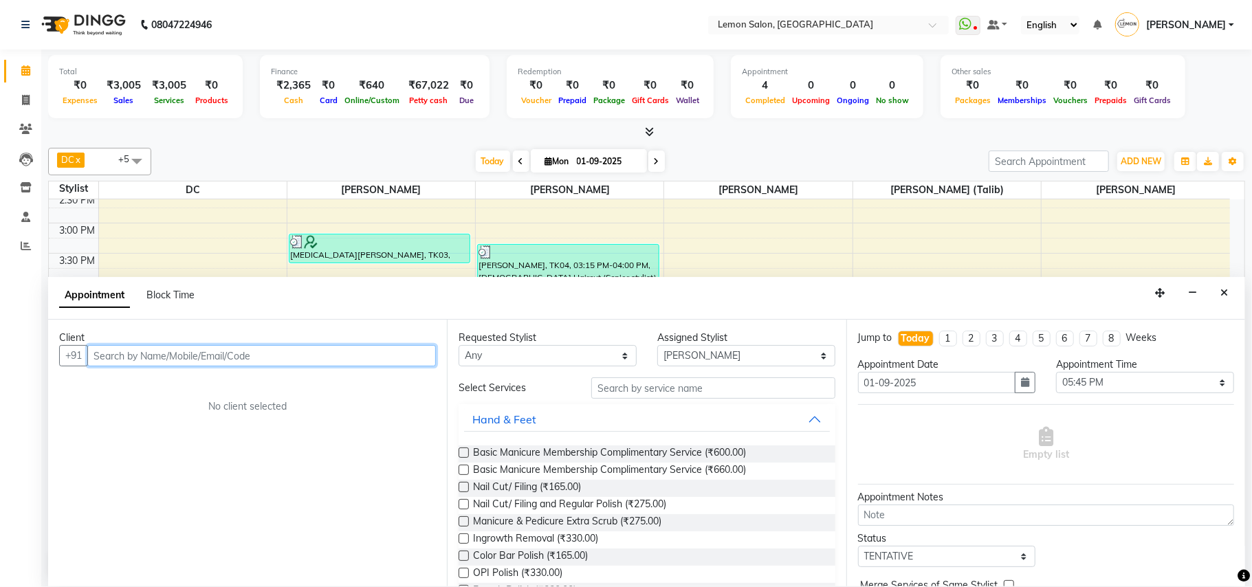
click at [330, 354] on input "text" at bounding box center [261, 355] width 349 height 21
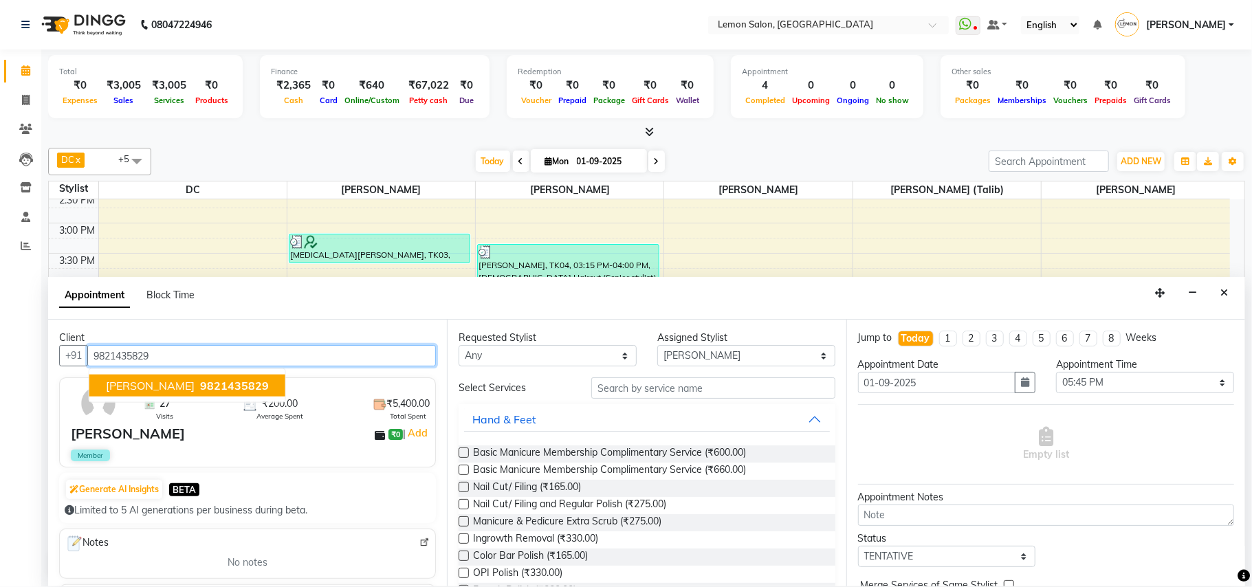
click at [246, 389] on span "9821435829" at bounding box center [234, 386] width 69 height 14
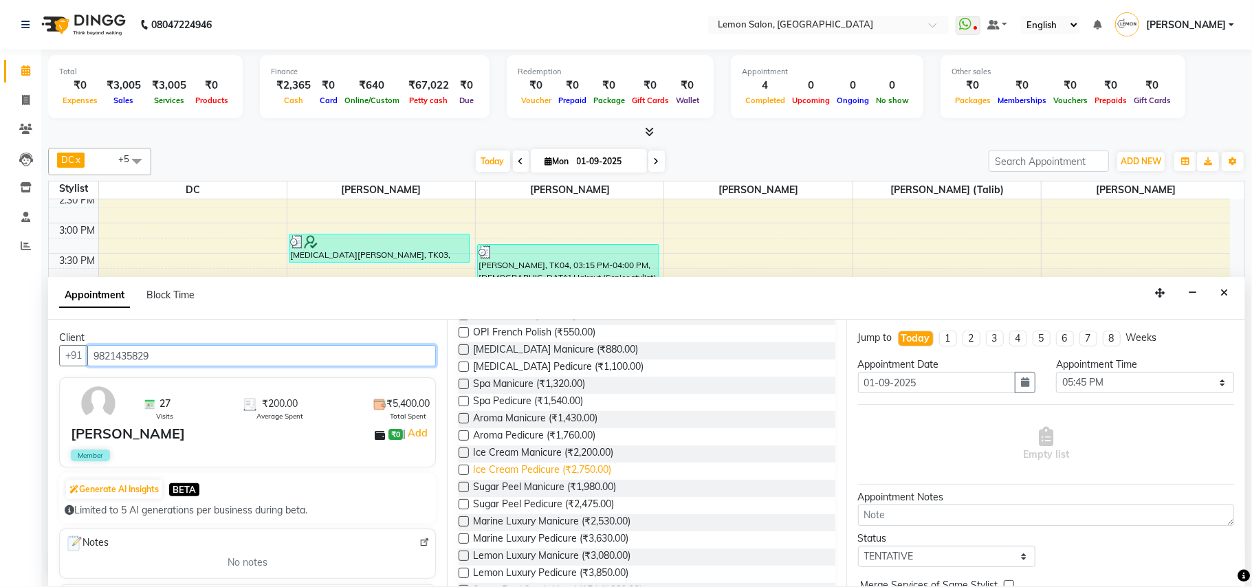
scroll to position [0, 0]
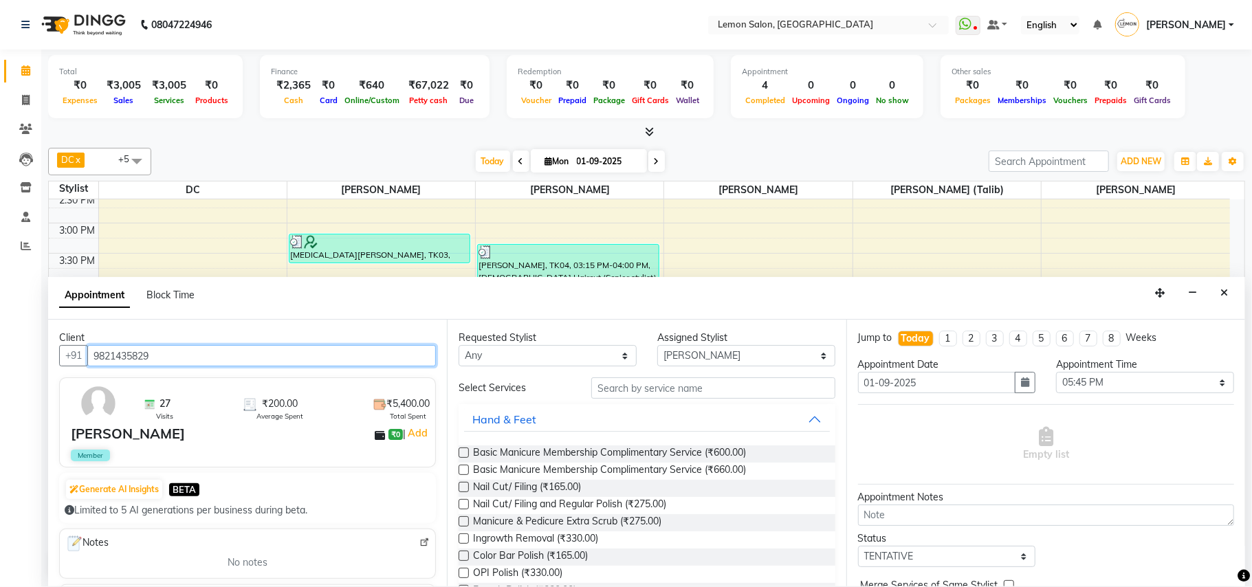
type input "9821435829"
click at [653, 369] on div "Requested Stylist Any Arun Arndive Danish Mansoori DC Faheem Malik Manisha Malv…" at bounding box center [646, 453] width 399 height 267
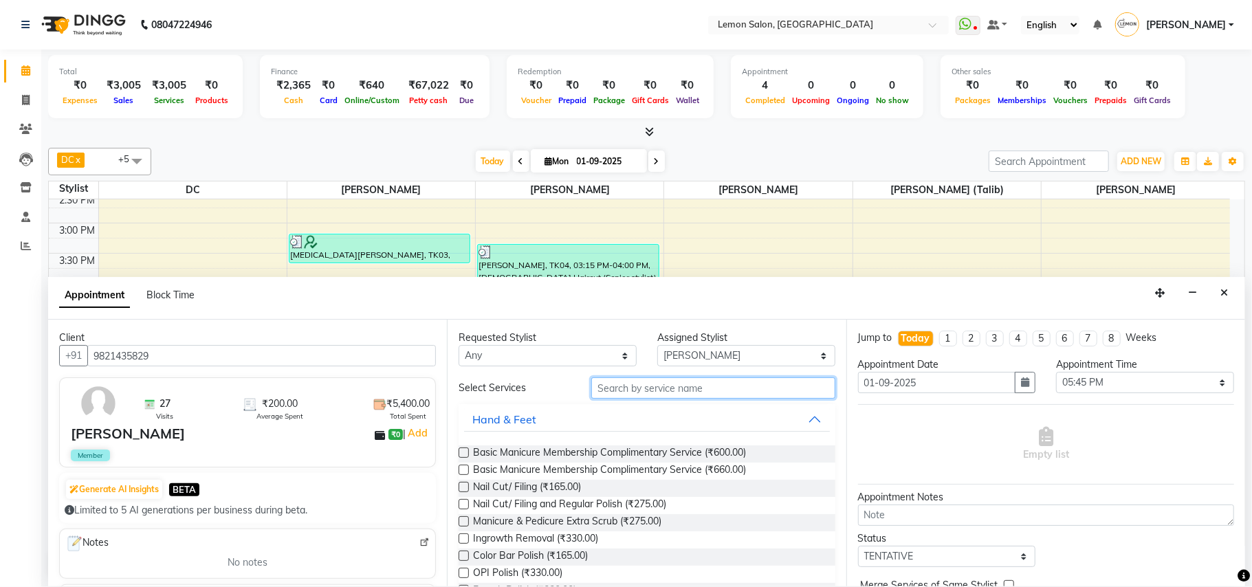
click at [634, 391] on input "text" at bounding box center [714, 388] width 244 height 21
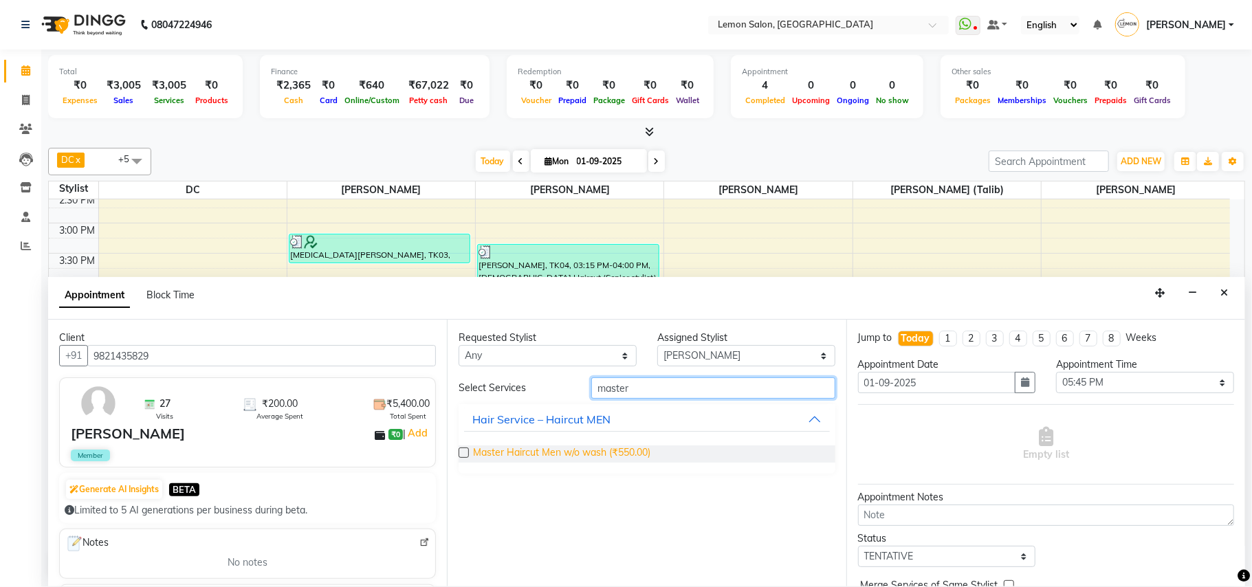
type input "master"
click at [578, 454] on span "Master Haircut Men w/o wash (₹550.00)" at bounding box center [561, 454] width 177 height 17
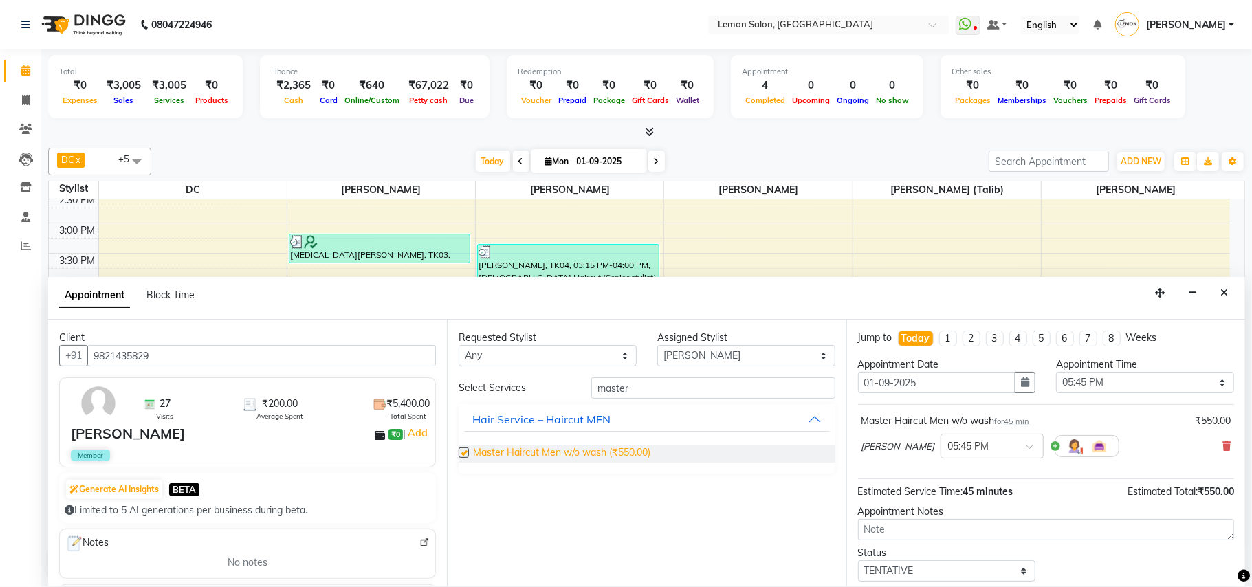
checkbox input "false"
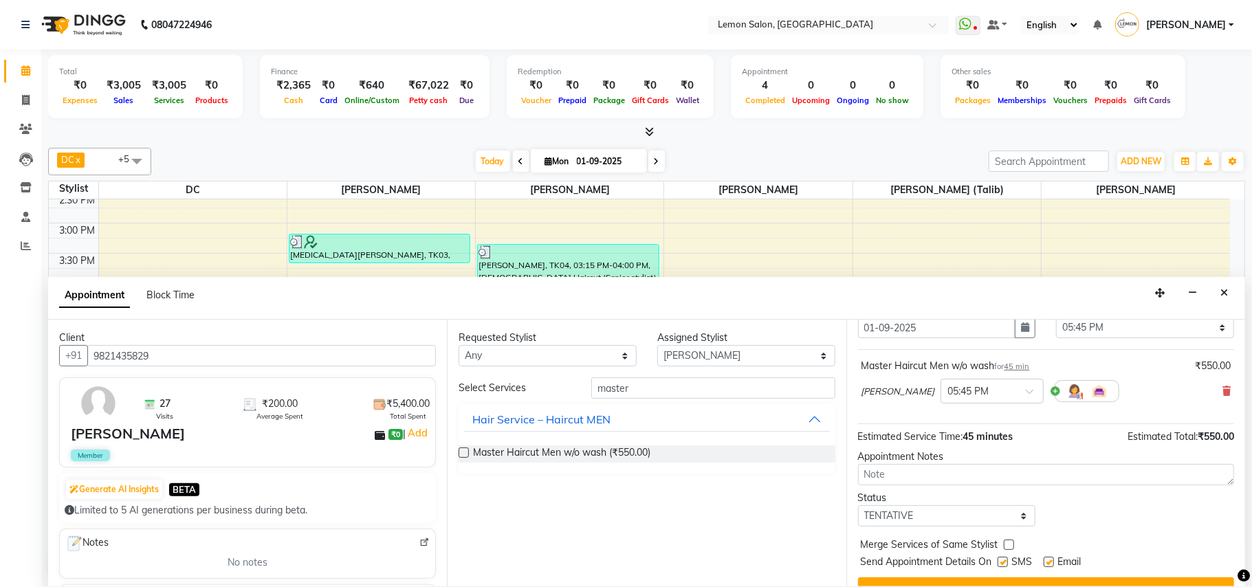
scroll to position [83, 0]
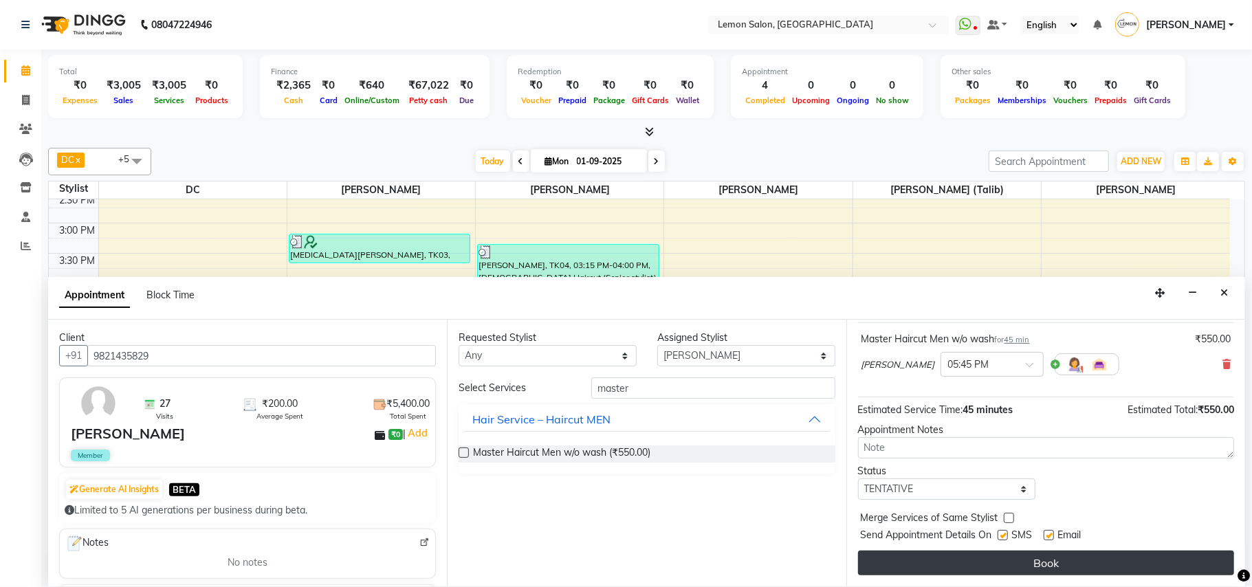
click at [1023, 567] on button "Book" at bounding box center [1046, 563] width 376 height 25
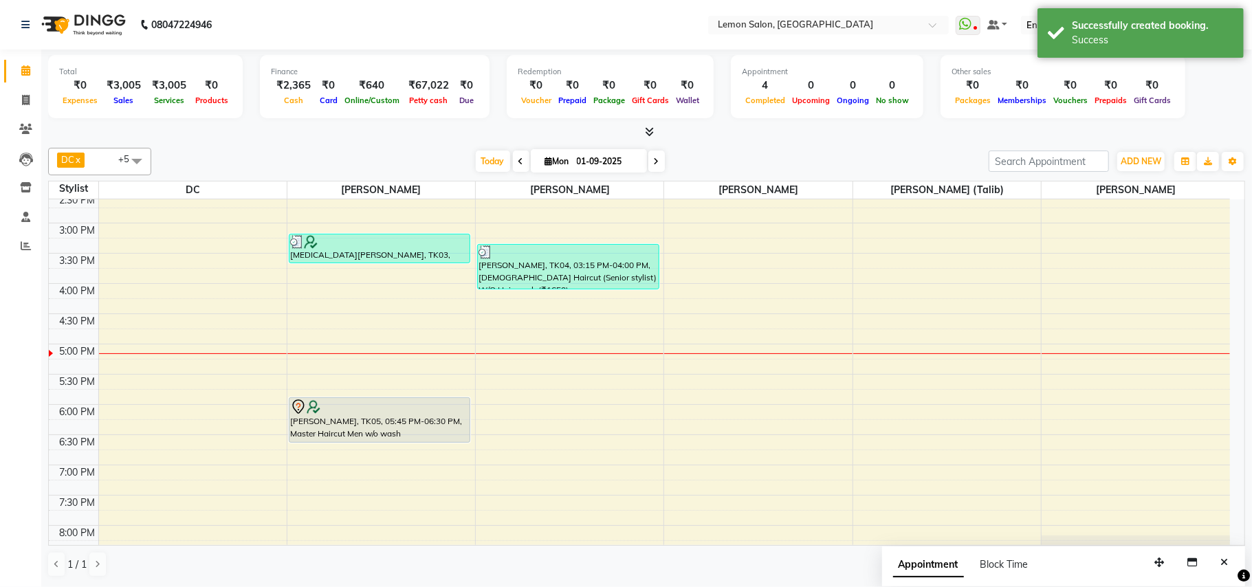
click at [473, 149] on div "DC x Faheem Malik x Manisha Malviya x Payal Maurya x Salman Shah (Talib) x Zish…" at bounding box center [646, 162] width 1197 height 28
click at [485, 158] on span "Today" at bounding box center [493, 161] width 34 height 21
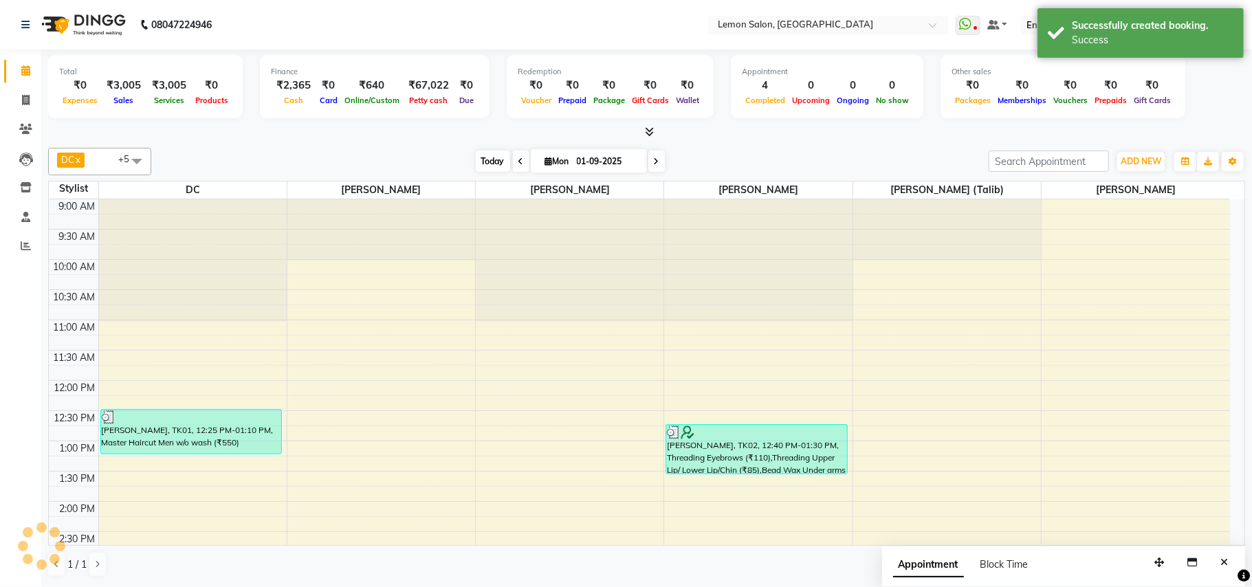
scroll to position [492, 0]
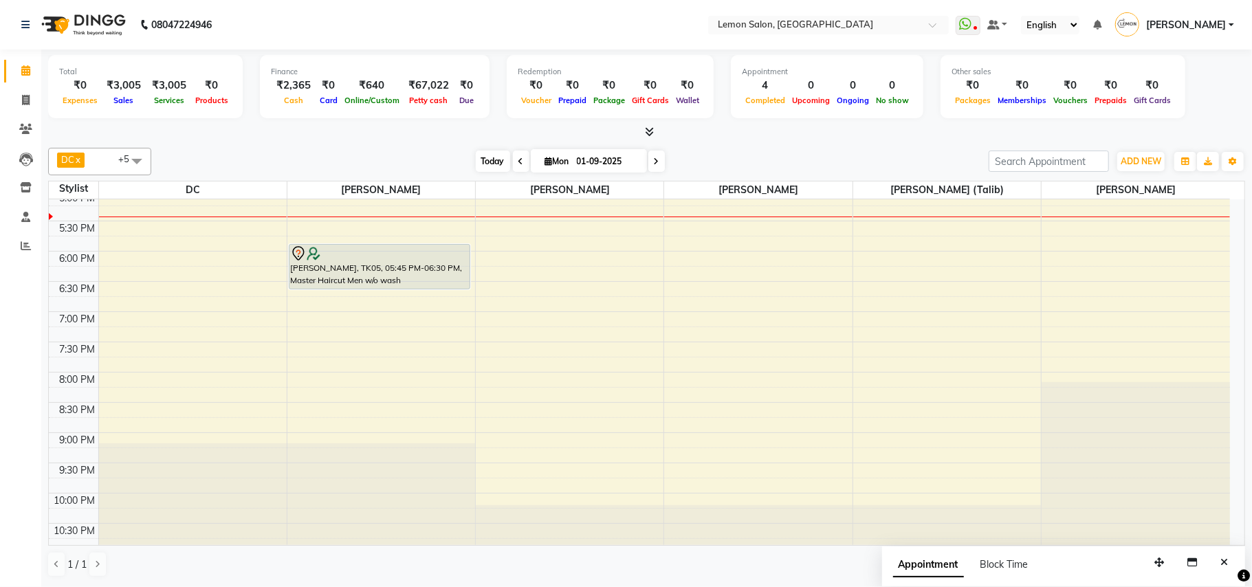
click at [483, 164] on span "Today" at bounding box center [493, 161] width 34 height 21
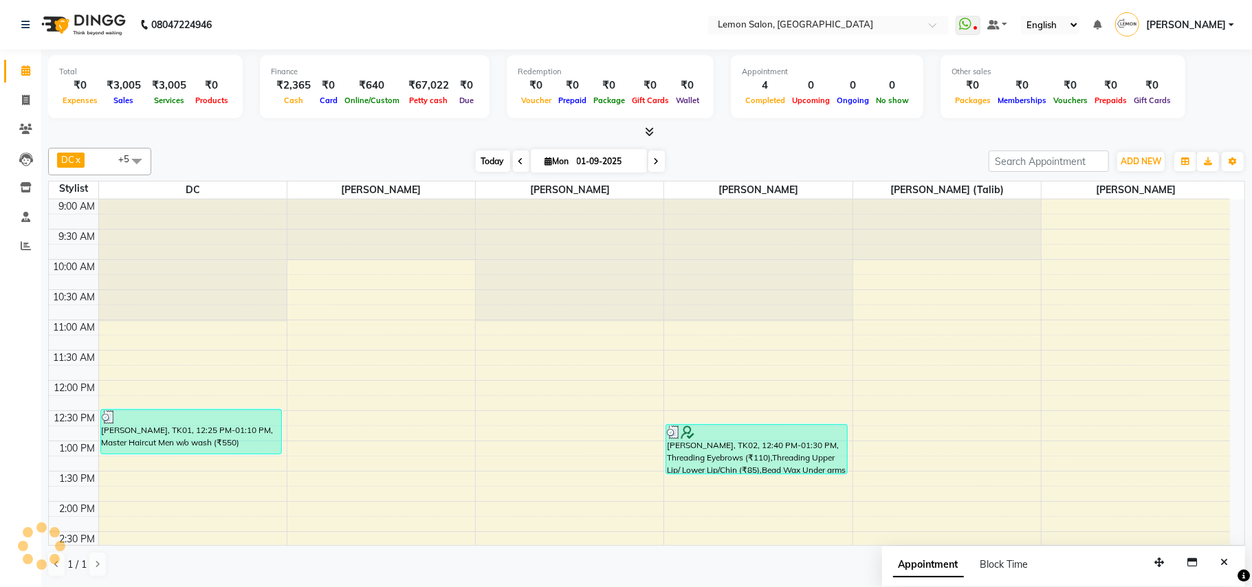
scroll to position [491, 0]
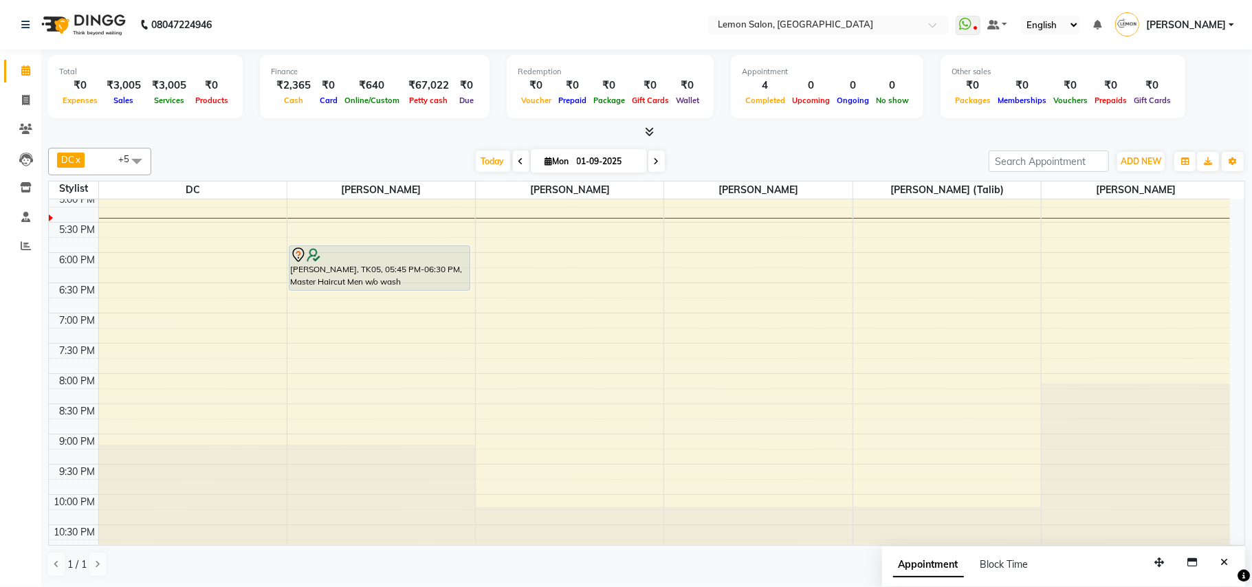
click at [519, 160] on icon at bounding box center [522, 162] width 6 height 8
type input "31-08-2025"
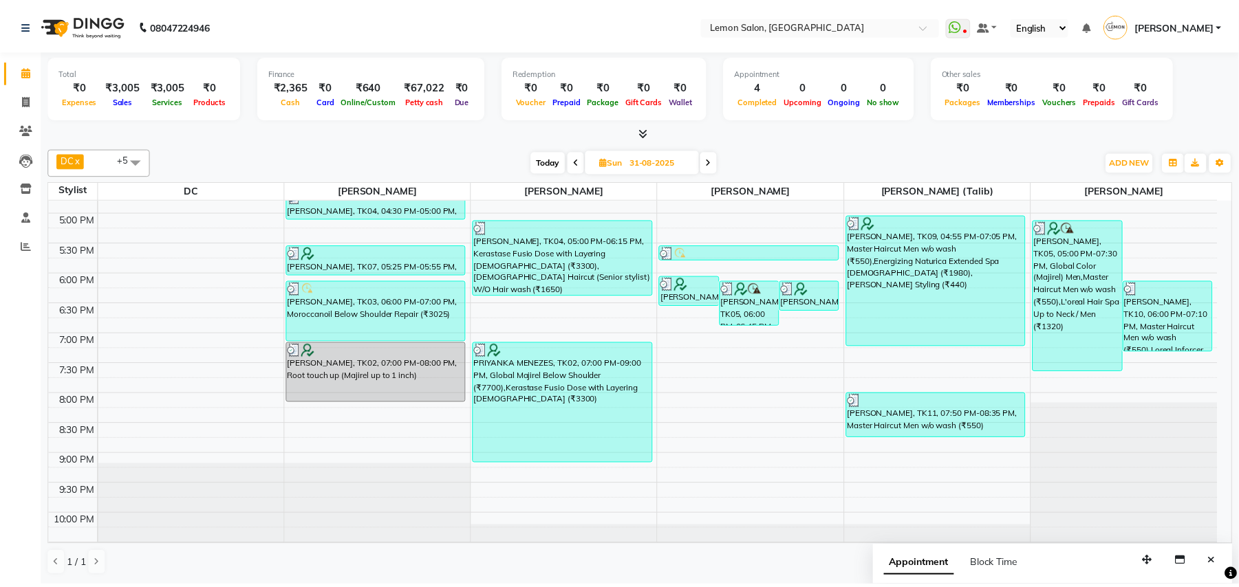
scroll to position [513, 0]
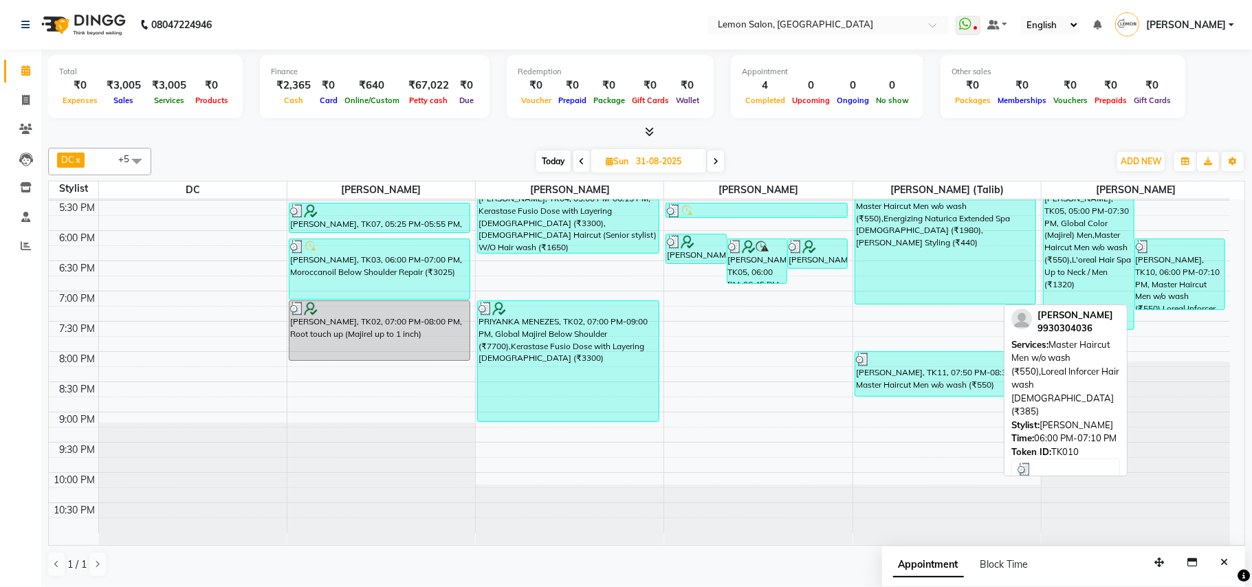
click at [1183, 285] on div "sachit, TK10, 06:00 PM-07:10 PM, Master Haircut Men w/o wash (₹550),Loreal Info…" at bounding box center [1181, 274] width 90 height 70
select select "3"
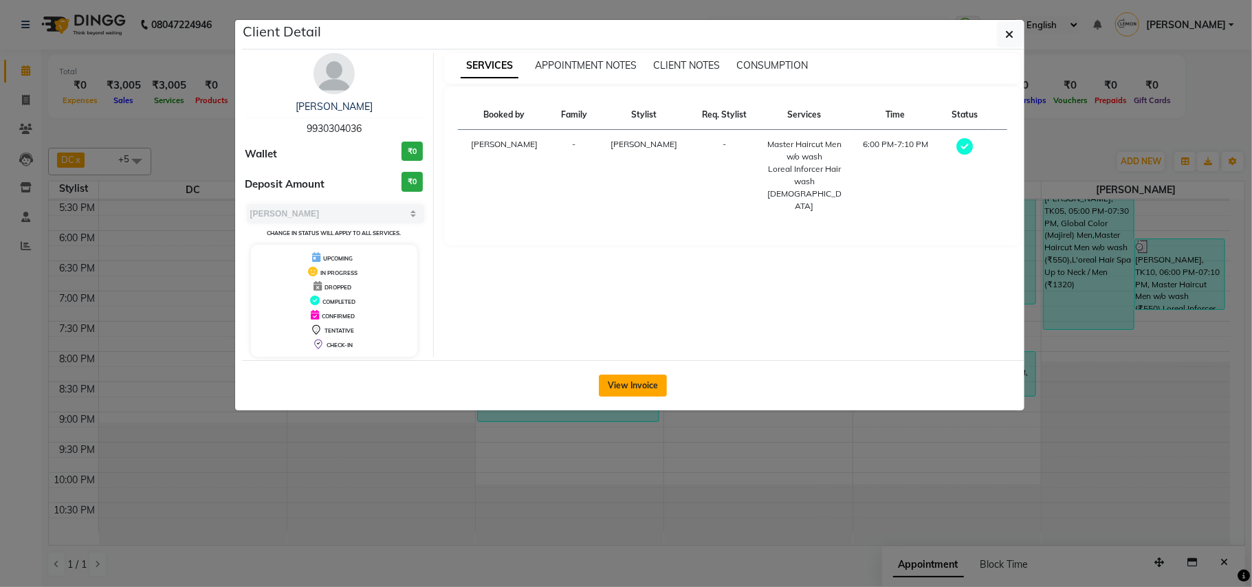
click at [636, 383] on button "View Invoice" at bounding box center [633, 386] width 68 height 22
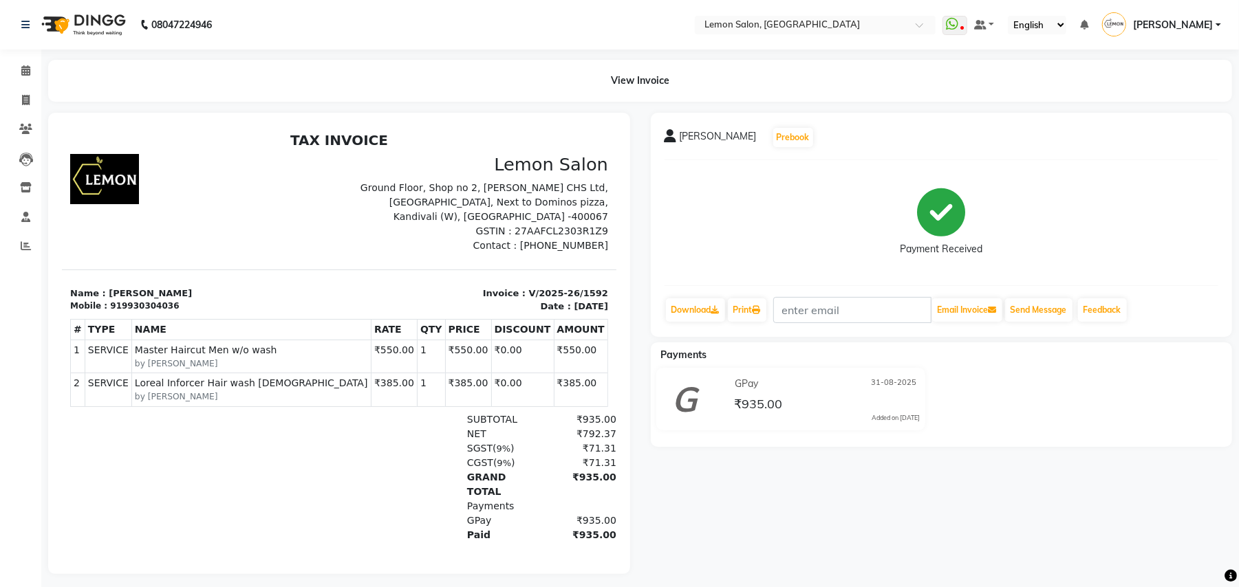
click at [142, 299] on div "919930304036" at bounding box center [143, 305] width 69 height 12
click at [215, 232] on div at bounding box center [199, 202] width 277 height 99
click at [23, 69] on icon at bounding box center [25, 70] width 9 height 10
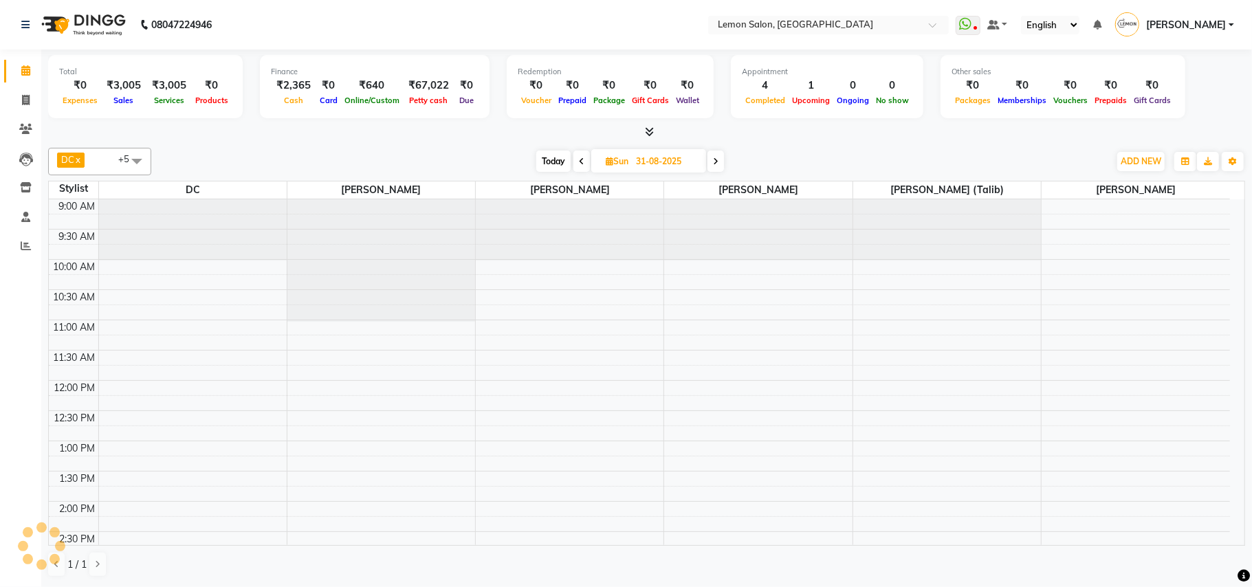
click at [553, 160] on span "Today" at bounding box center [553, 161] width 34 height 21
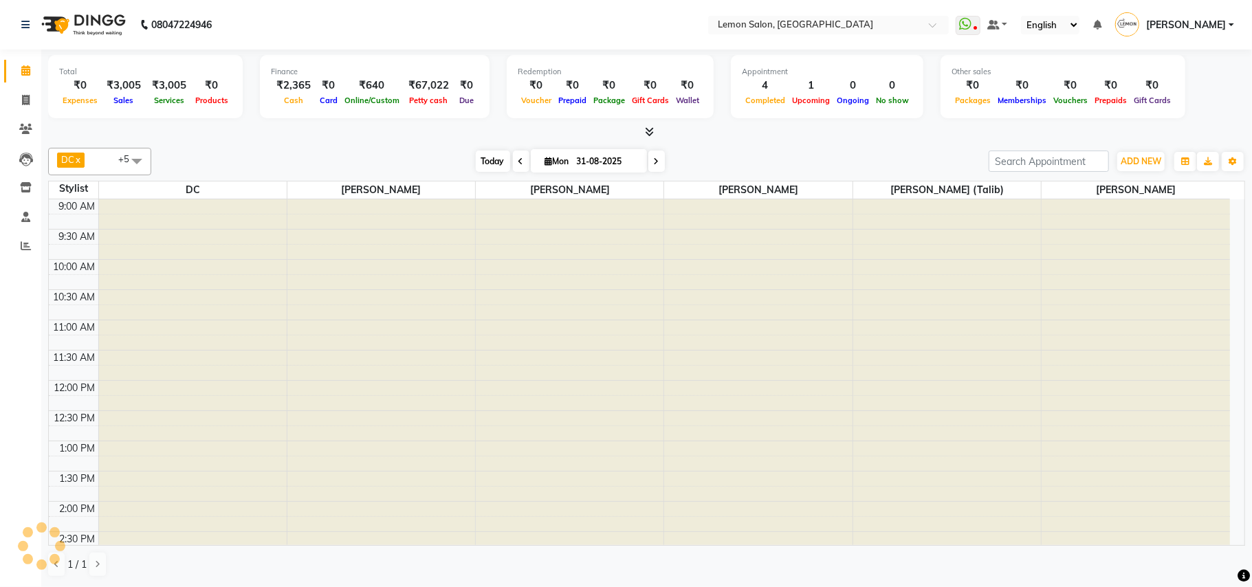
type input "01-09-2025"
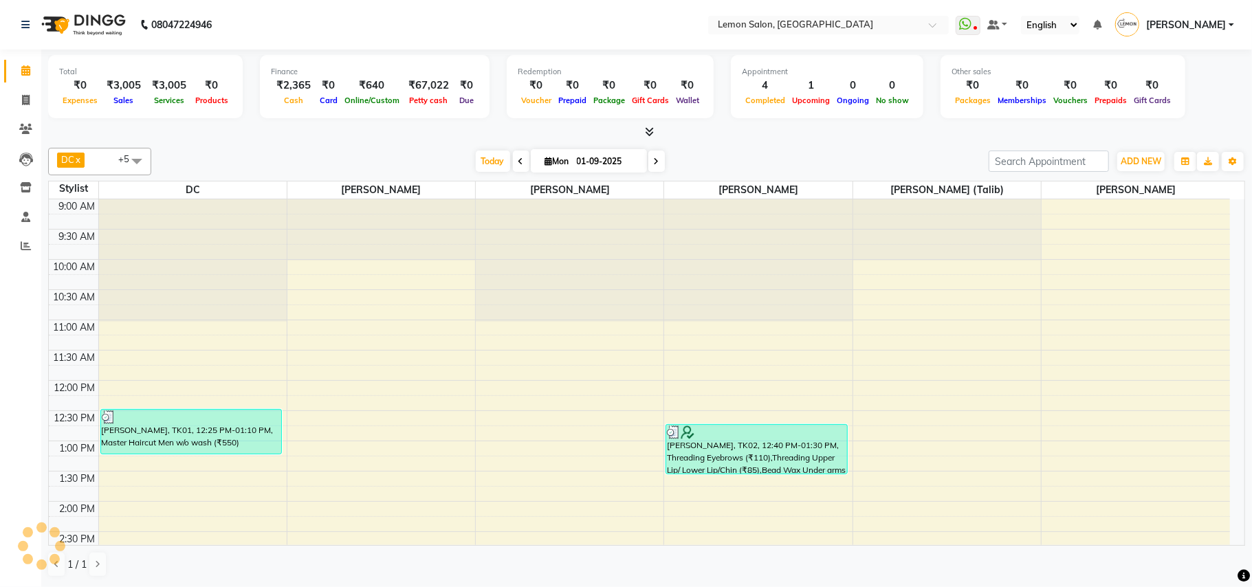
scroll to position [491, 0]
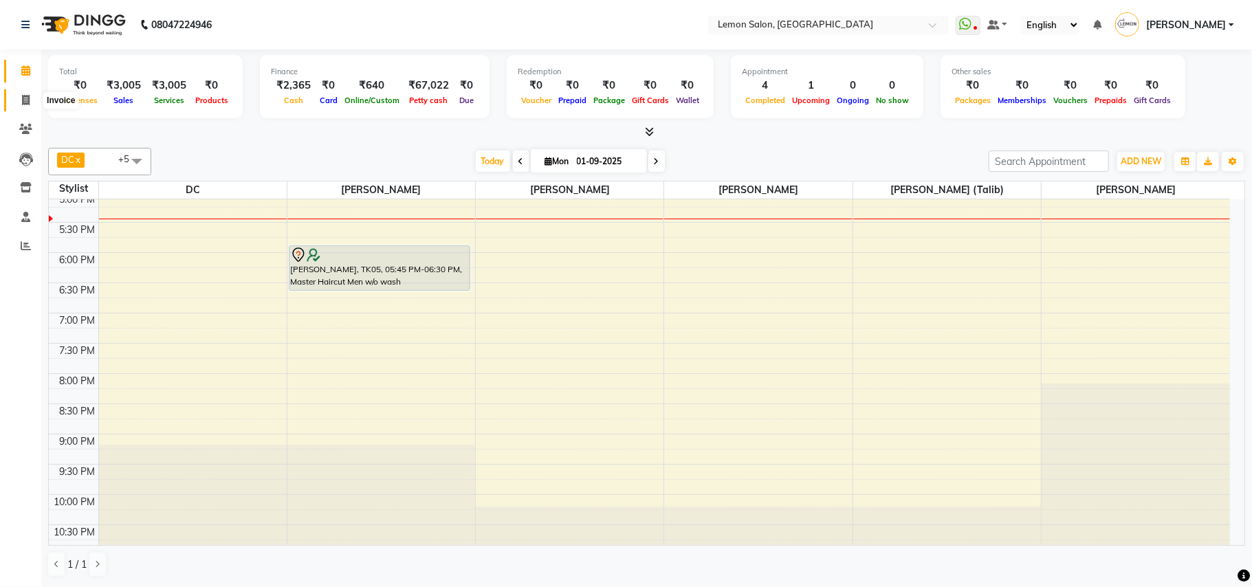
click at [32, 94] on span at bounding box center [26, 101] width 24 height 16
select select "569"
select select "service"
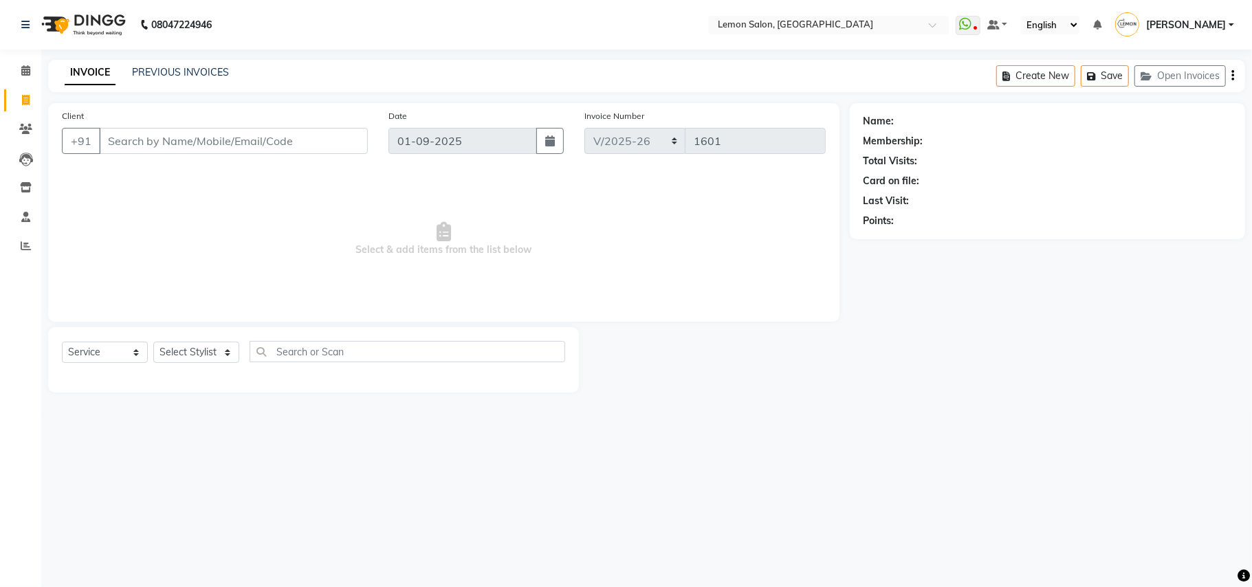
click at [223, 138] on input "Client" at bounding box center [233, 141] width 269 height 26
click at [147, 138] on input "91372 59202" at bounding box center [198, 141] width 199 height 26
type input "9137259202"
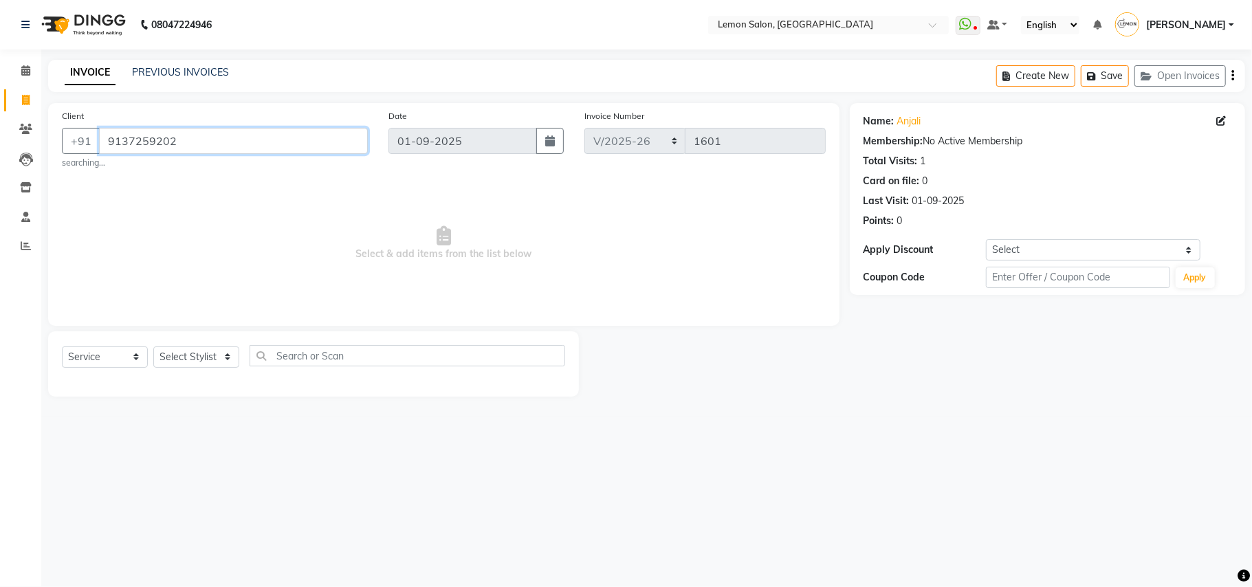
click at [172, 144] on input "9137259202" at bounding box center [233, 141] width 269 height 26
click at [257, 173] on div "Client +91 9137259202 searching... Date 01-09-2025 Invoice Number KND/2025-26 V…" at bounding box center [444, 214] width 792 height 223
click at [202, 347] on select "Select Stylist Arun Arndive Danish Mansoori DC Faheem Malik Kajal Pawar Manisha…" at bounding box center [196, 357] width 86 height 21
select select "87985"
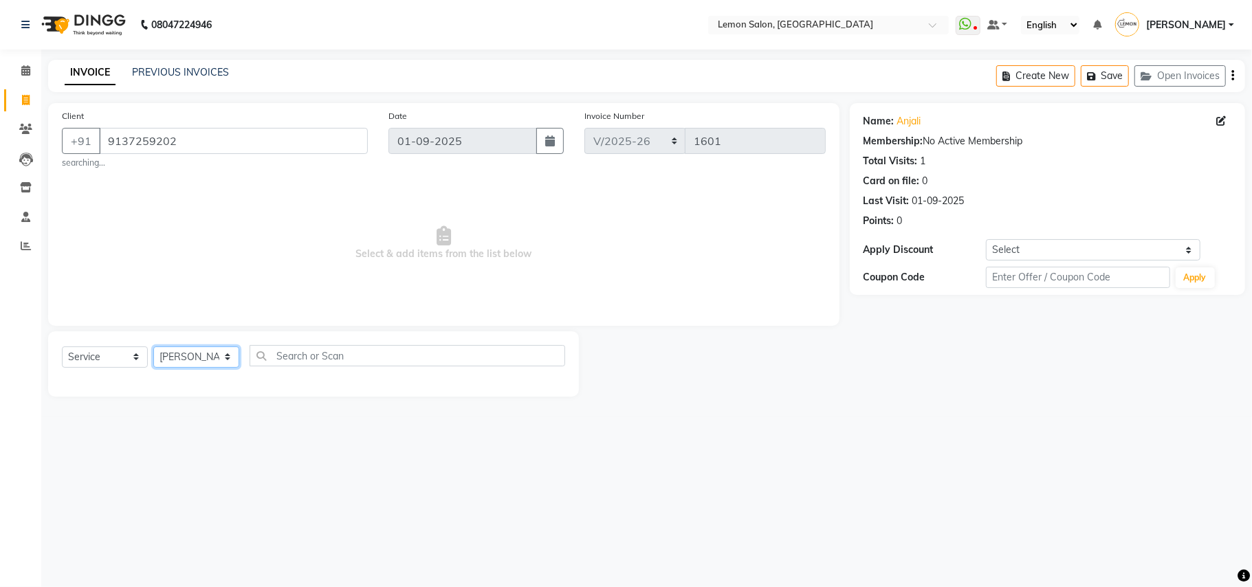
click at [153, 347] on select "Select Stylist Arun Arndive Danish Mansoori DC Faheem Malik Kajal Pawar Manisha…" at bounding box center [196, 357] width 86 height 21
click at [301, 358] on input "text" at bounding box center [408, 355] width 316 height 21
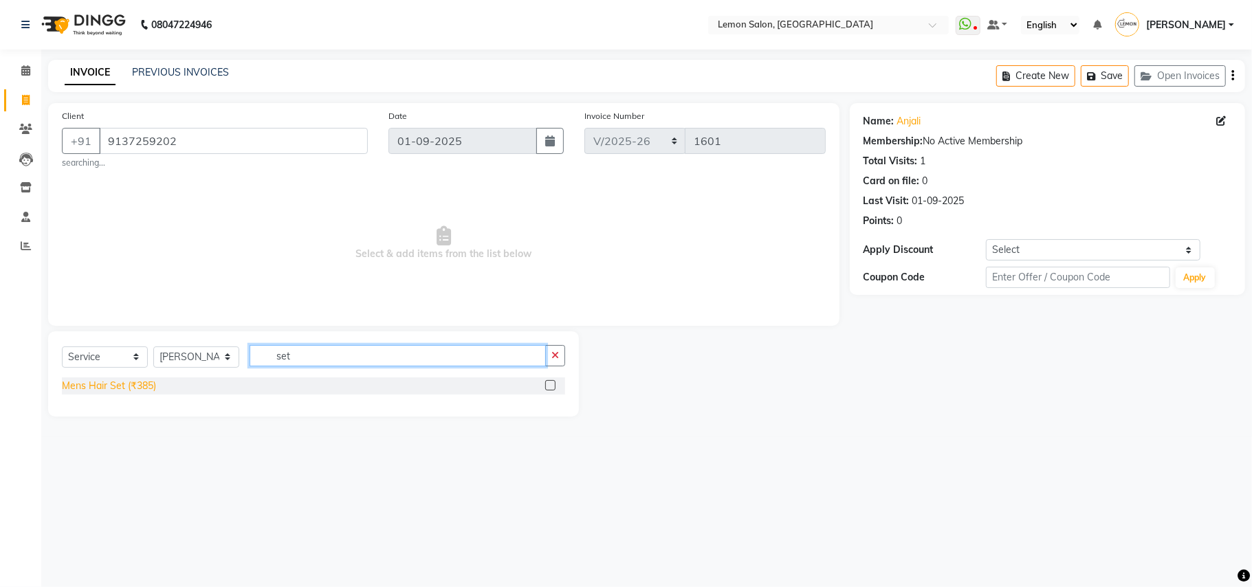
type input "set"
click at [135, 384] on div "Mens Hair Set (₹385)" at bounding box center [109, 386] width 94 height 14
checkbox input "false"
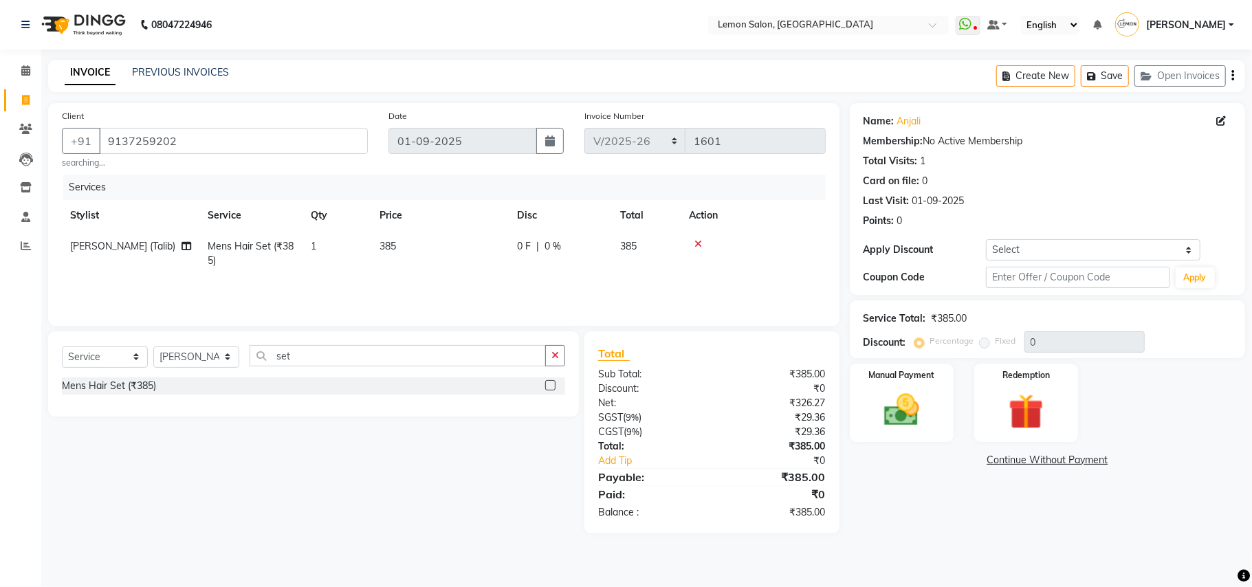
click at [1026, 266] on div "Coupon Code Apply" at bounding box center [1048, 277] width 368 height 23
click at [1030, 254] on select "Select Coupon → Abc" at bounding box center [1093, 249] width 215 height 21
select select "1: Object"
click at [986, 239] on select "Select Coupon → Abc" at bounding box center [1093, 249] width 215 height 21
type input "20"
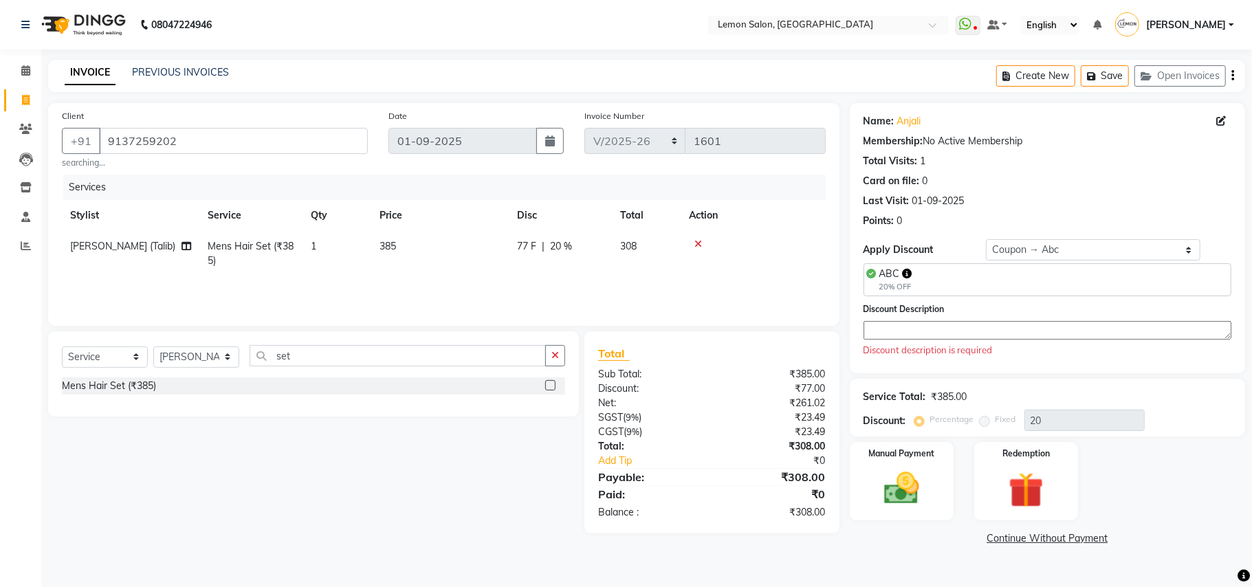
click at [988, 322] on div "Discount Description Discount description is required" at bounding box center [1048, 330] width 368 height 56
click at [981, 334] on textarea at bounding box center [1048, 330] width 368 height 19
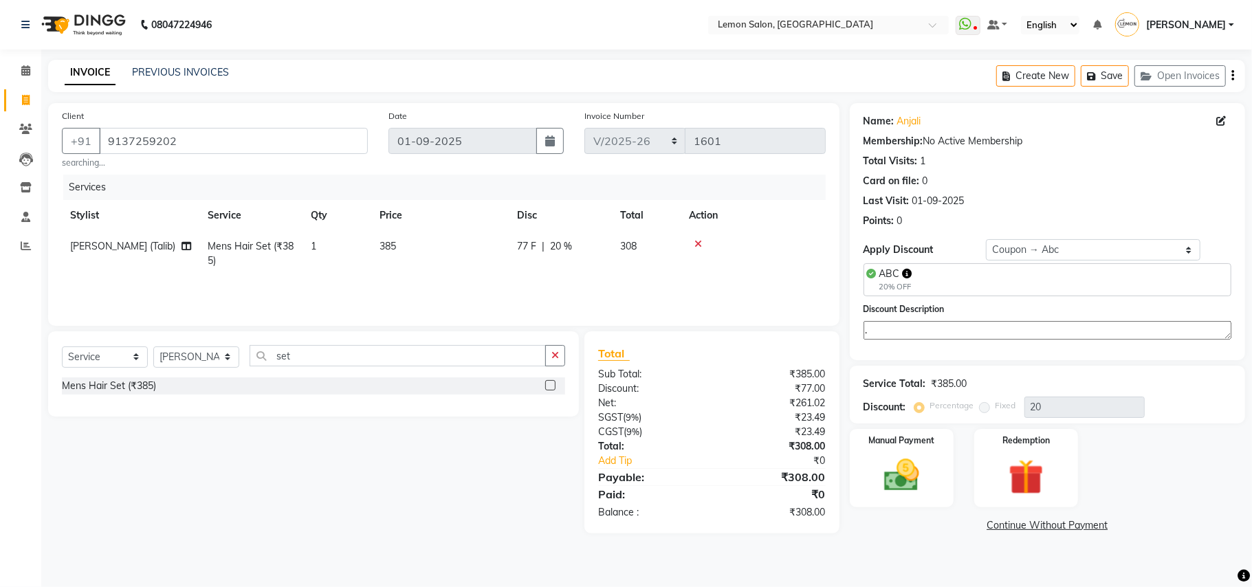
type textarea "."
click at [948, 373] on div "Service Total: ₹385.00 Discount: Percentage Fixed 20" at bounding box center [1048, 394] width 368 height 47
click at [25, 88] on li "Invoice" at bounding box center [20, 101] width 41 height 30
click at [23, 72] on icon at bounding box center [25, 70] width 9 height 10
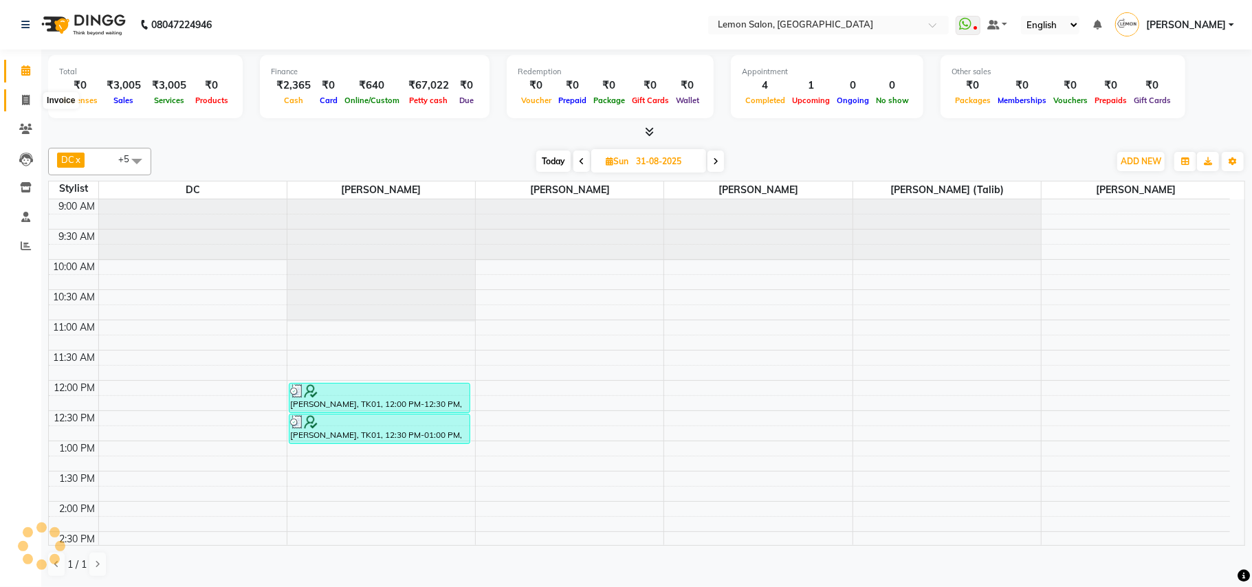
click at [21, 93] on span at bounding box center [26, 101] width 24 height 16
select select "569"
select select "service"
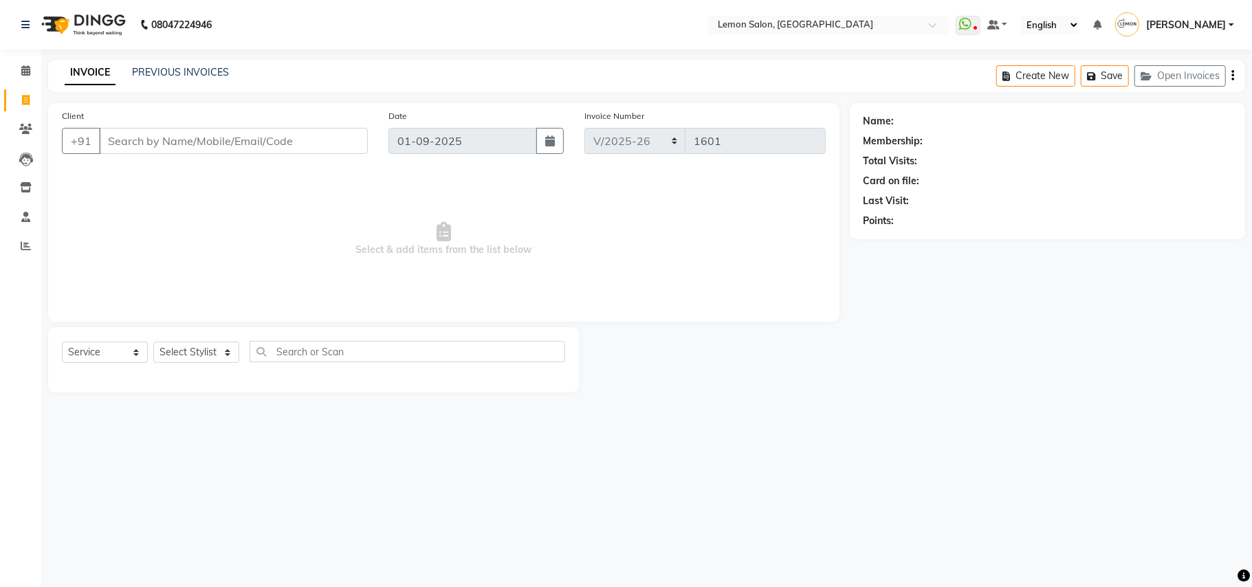
click at [195, 147] on input "Client" at bounding box center [233, 141] width 269 height 26
type input "9930304036"
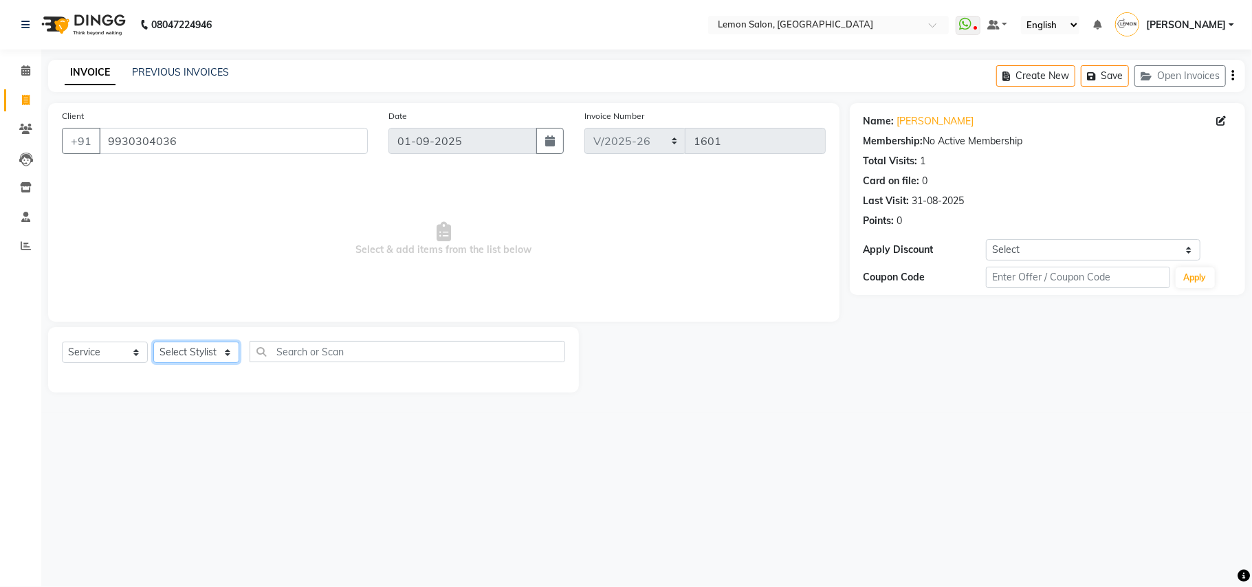
click at [182, 345] on select "Select Stylist Arun Arndive Danish Mansoori DC Faheem Malik Kajal Pawar Manisha…" at bounding box center [196, 352] width 86 height 21
select select "87985"
click at [153, 342] on select "Select Stylist Arun Arndive Danish Mansoori DC Faheem Malik Kajal Pawar Manisha…" at bounding box center [196, 352] width 86 height 21
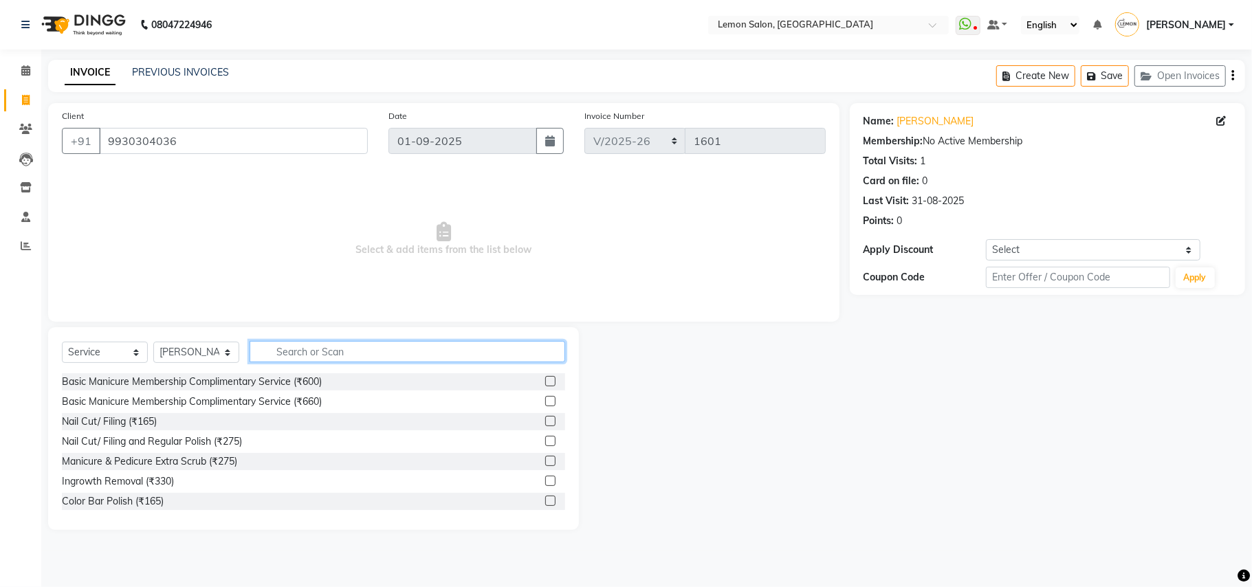
click at [301, 347] on input "text" at bounding box center [408, 351] width 316 height 21
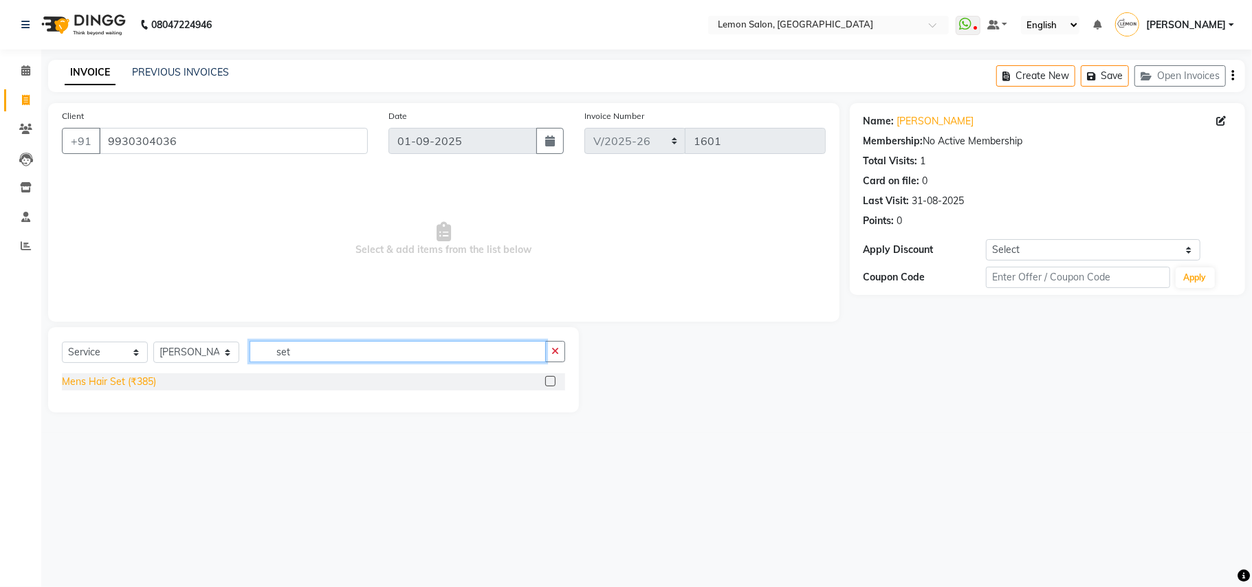
type input "set"
click at [125, 382] on div "Mens Hair Set (₹385)" at bounding box center [109, 382] width 94 height 14
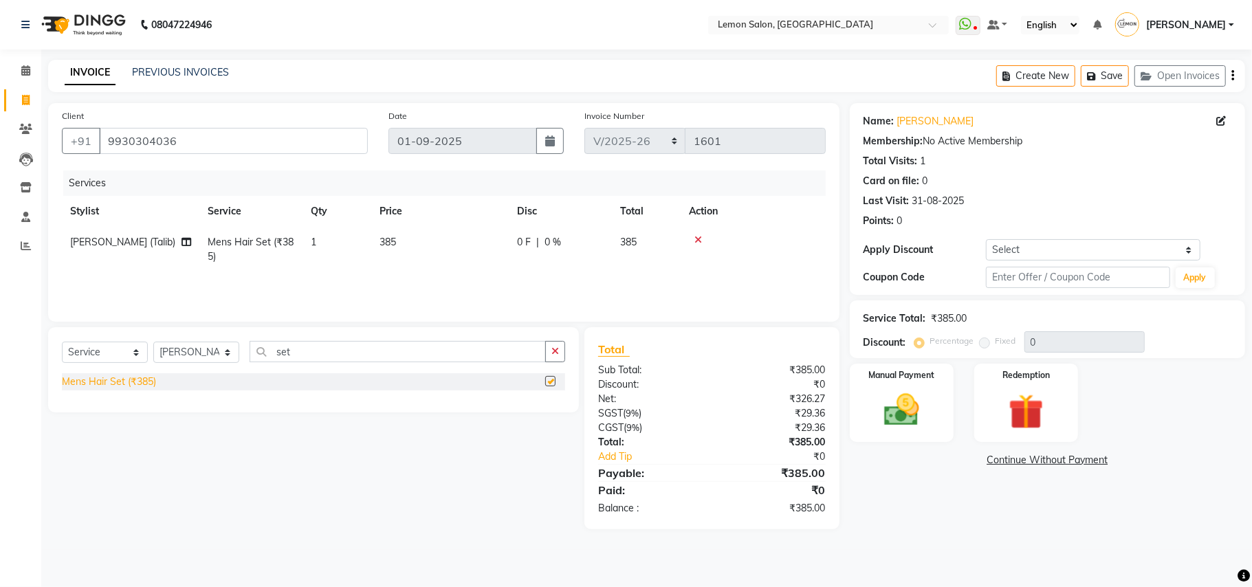
checkbox input "false"
click at [1041, 249] on select "Select Coupon → Abc" at bounding box center [1093, 249] width 215 height 21
select select "1: Object"
click at [986, 239] on select "Select Coupon → Abc" at bounding box center [1093, 249] width 215 height 21
type input "20"
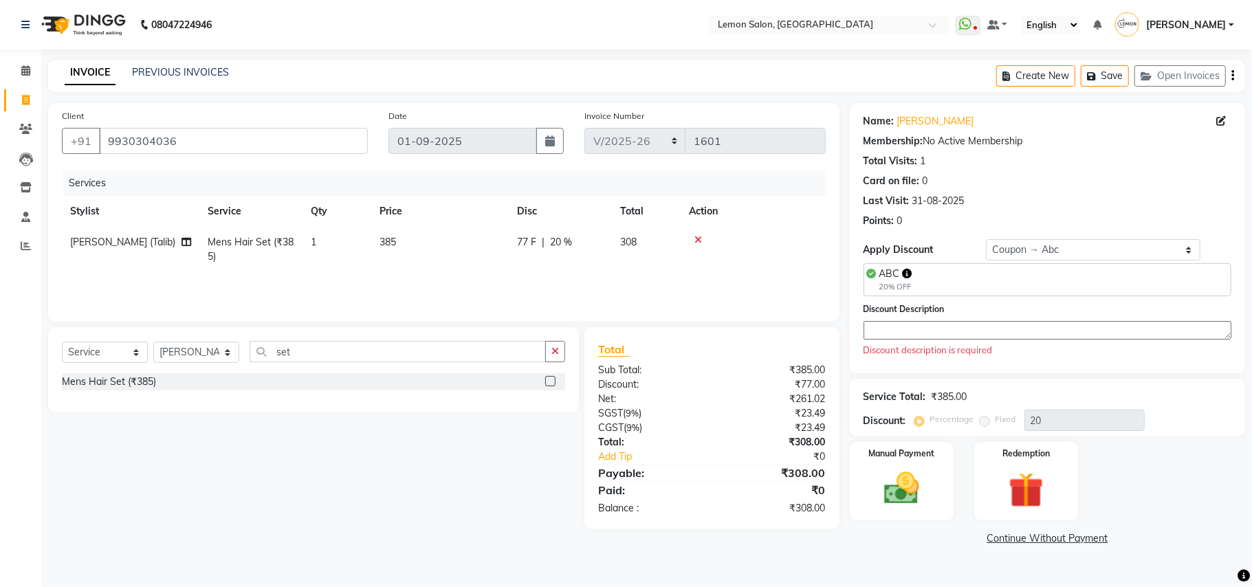
click at [966, 339] on textarea at bounding box center [1048, 330] width 368 height 19
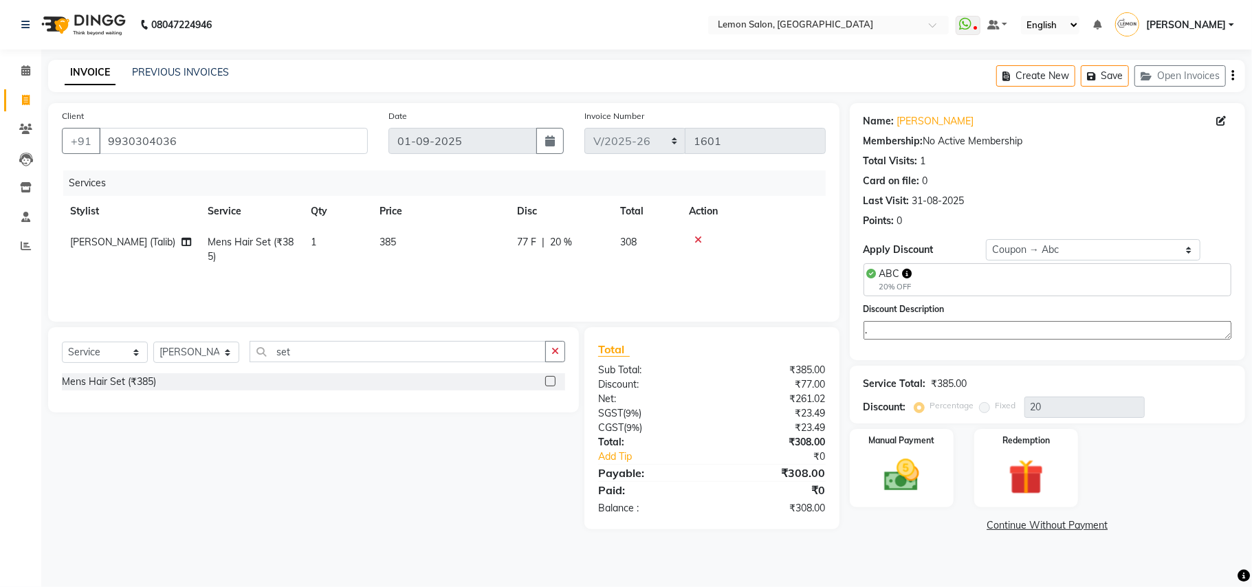
type textarea "."
click at [909, 528] on link "Continue Without Payment" at bounding box center [1048, 526] width 390 height 14
click at [887, 487] on img at bounding box center [902, 476] width 60 height 43
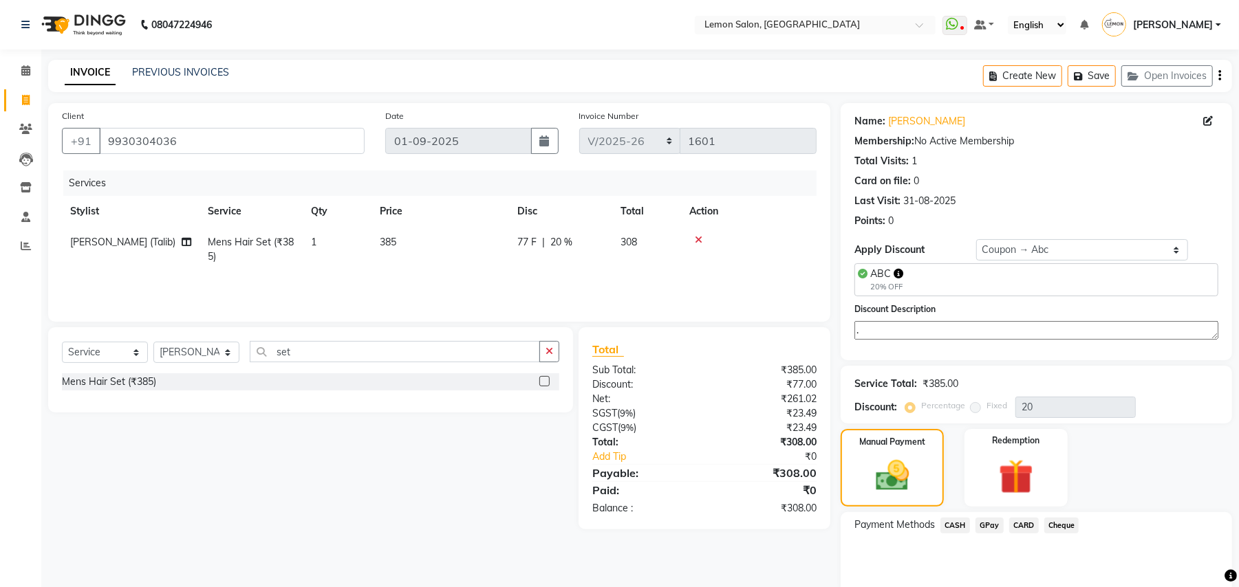
click at [988, 518] on span "GPay" at bounding box center [989, 526] width 28 height 16
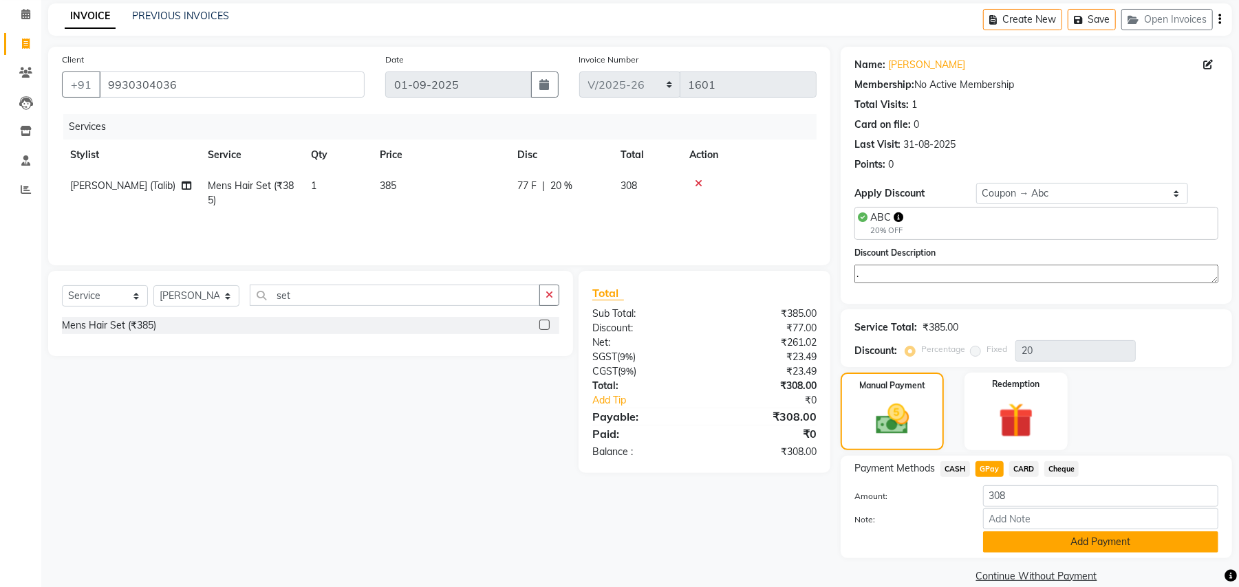
click at [1026, 546] on button "Add Payment" at bounding box center [1100, 542] width 235 height 21
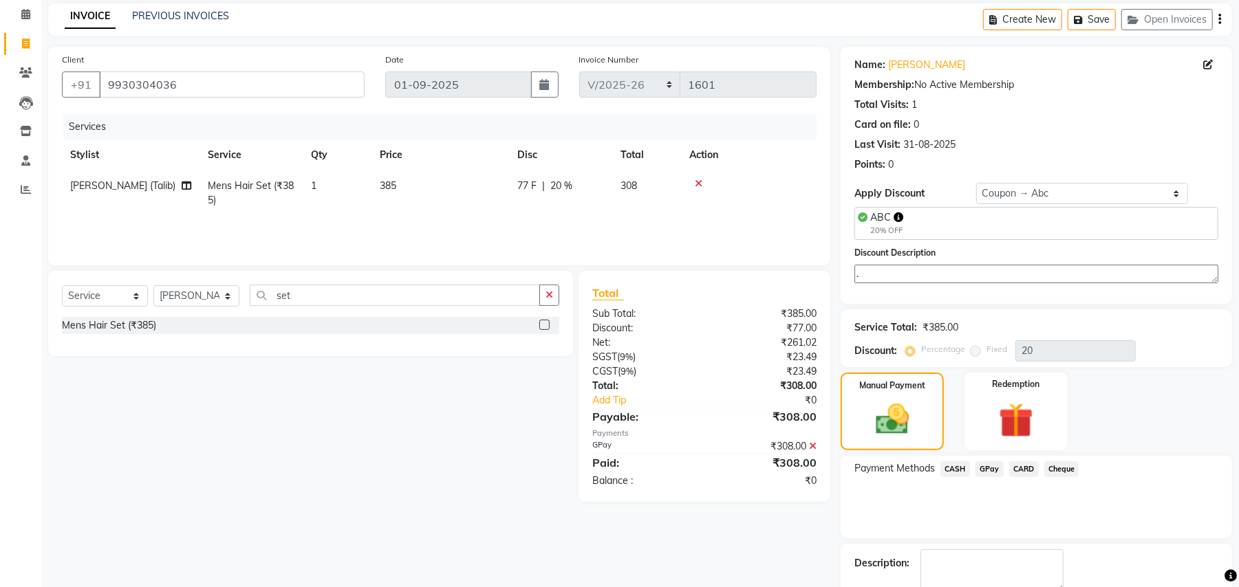
scroll to position [135, 0]
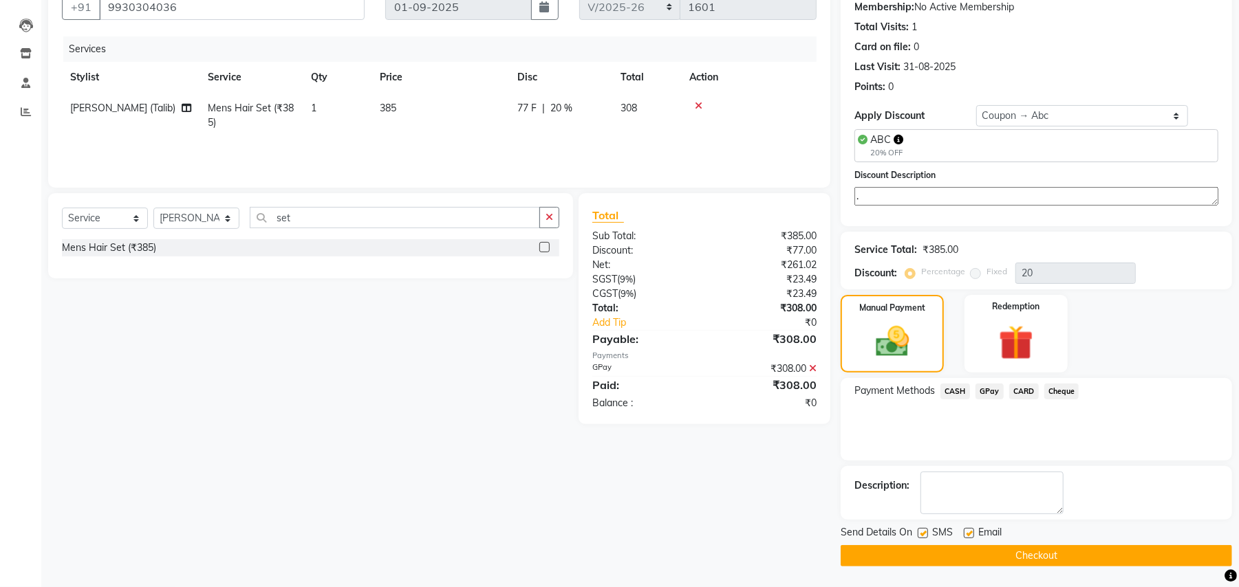
click at [928, 549] on button "Checkout" at bounding box center [1035, 555] width 391 height 21
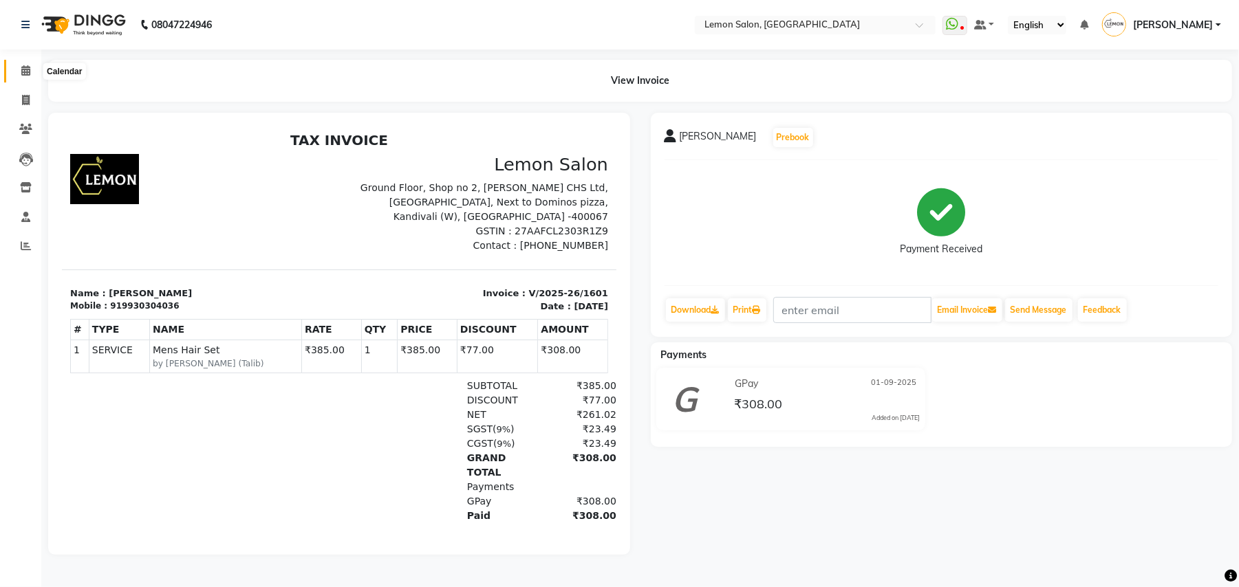
click at [25, 67] on icon at bounding box center [25, 70] width 9 height 10
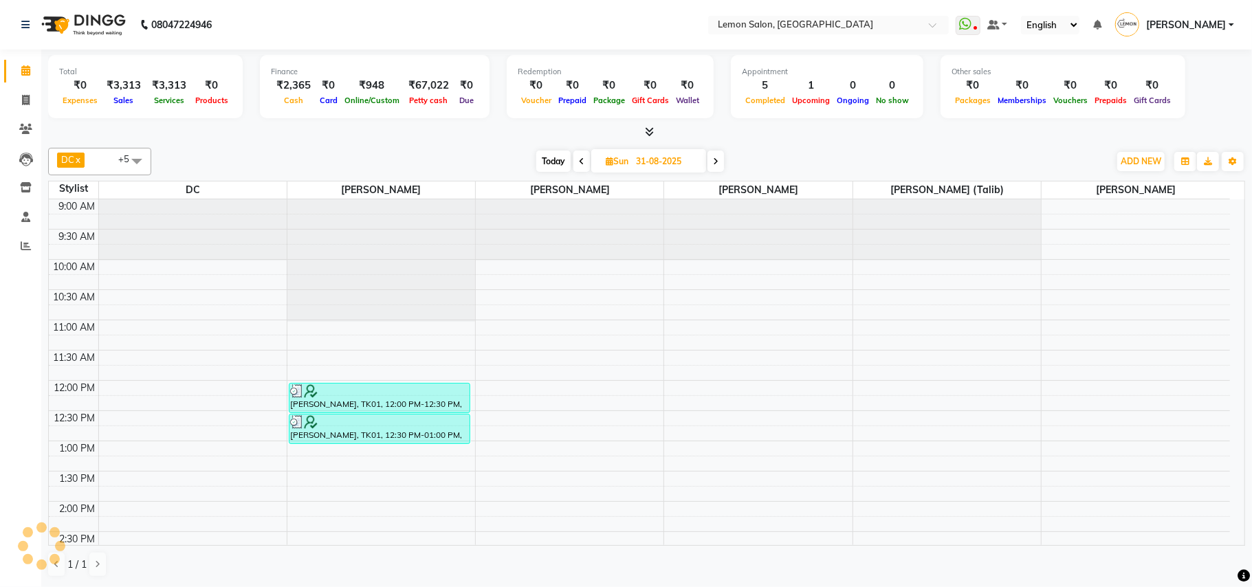
click at [547, 161] on span "Today" at bounding box center [553, 161] width 34 height 21
type input "01-09-2025"
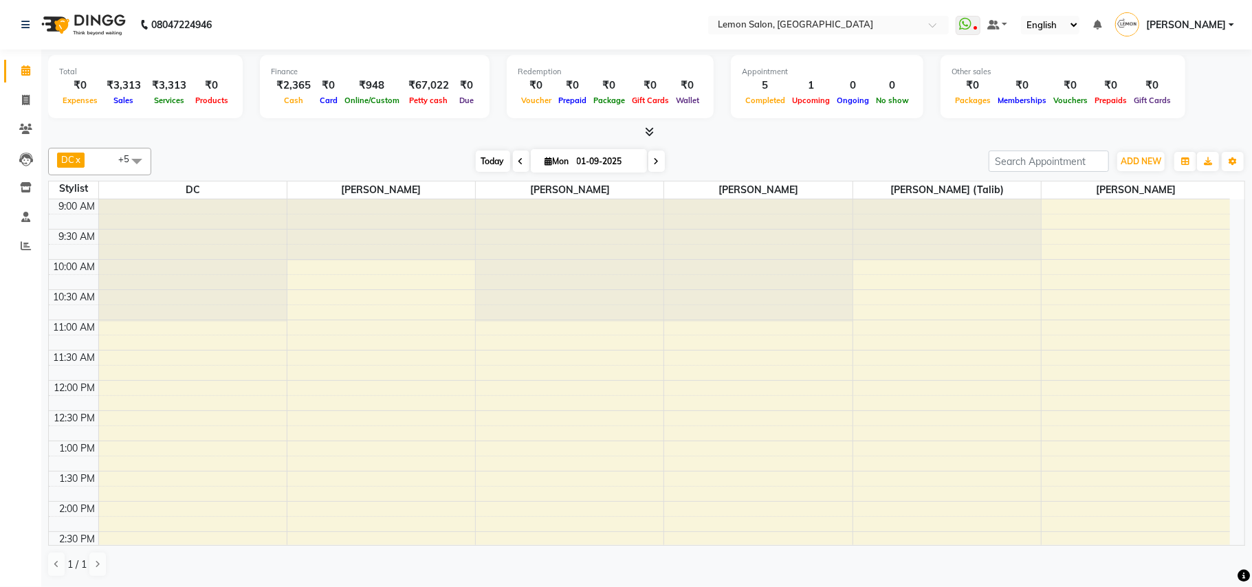
scroll to position [491, 0]
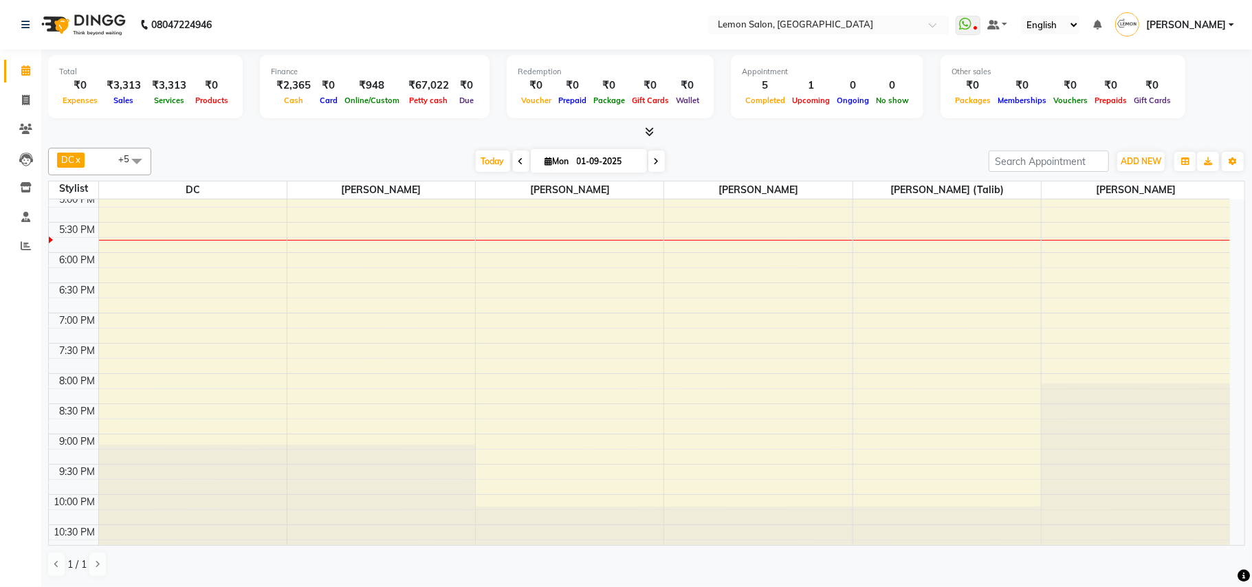
click at [378, 149] on div "DC x Faheem Malik x Manisha Malviya x Payal Maurya x Salman Shah (Talib) x Zish…" at bounding box center [646, 162] width 1197 height 28
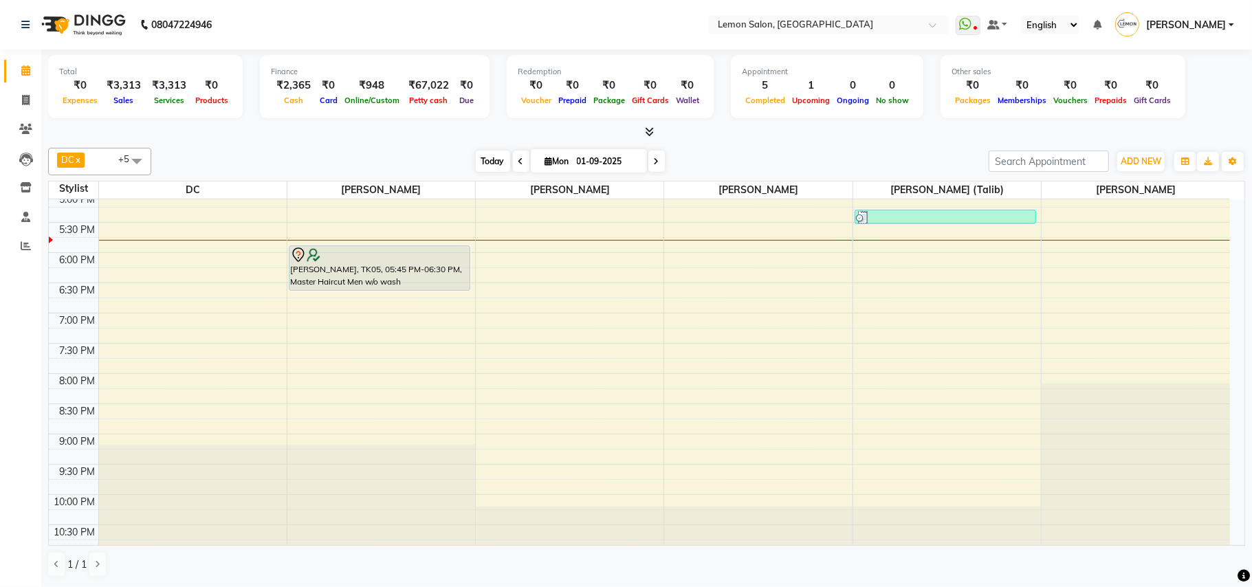
click at [485, 164] on span "Today" at bounding box center [493, 161] width 34 height 21
click at [25, 99] on icon at bounding box center [26, 100] width 8 height 10
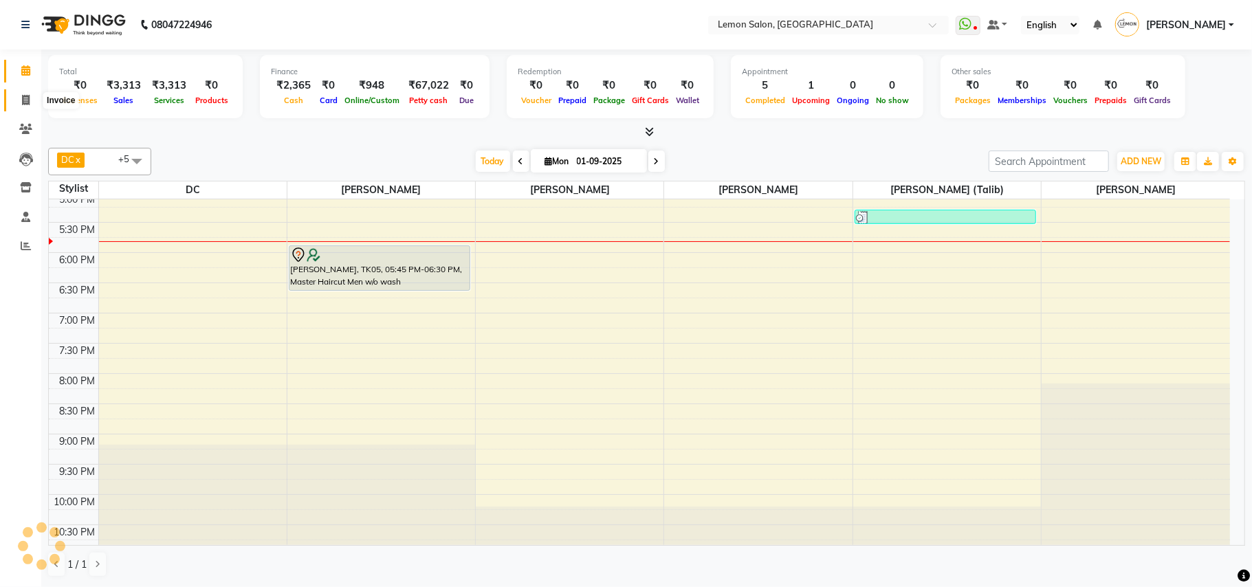
select select "service"
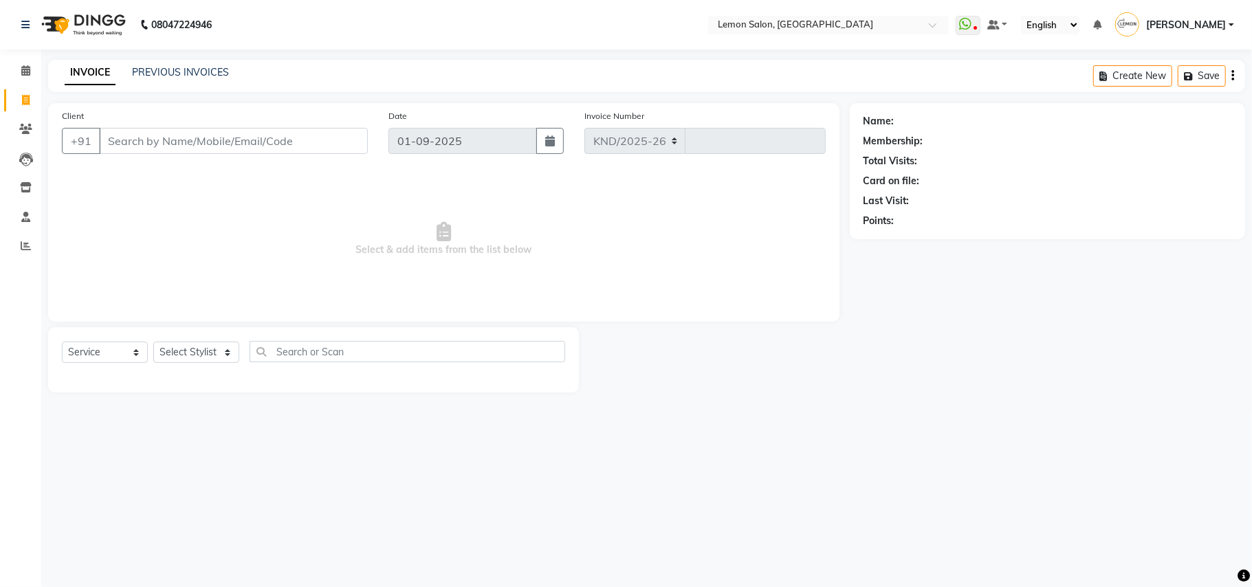
select select "569"
type input "1602"
click at [158, 136] on input "Client" at bounding box center [233, 141] width 269 height 26
click at [158, 139] on input "Client" at bounding box center [233, 141] width 269 height 26
click at [267, 135] on input "Client" at bounding box center [233, 141] width 269 height 26
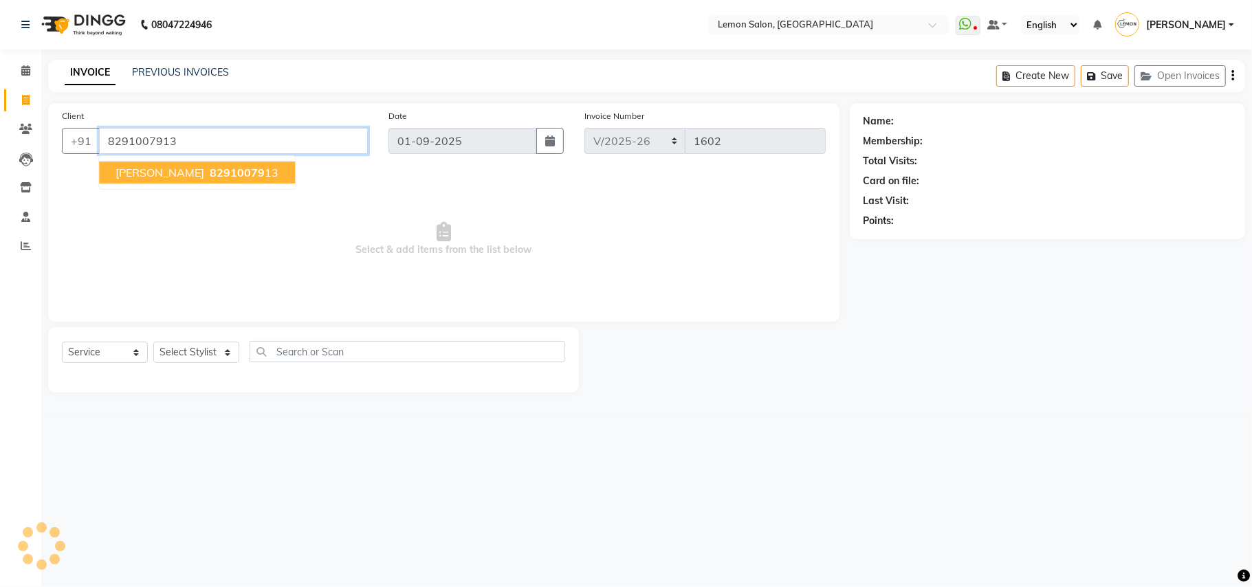
type input "8291007913"
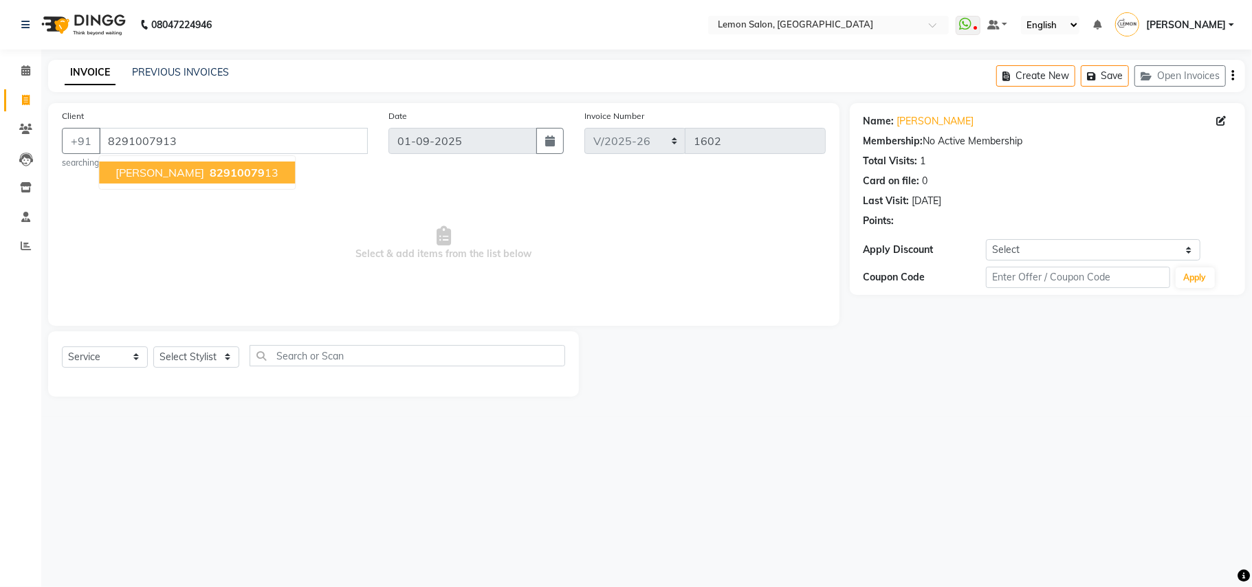
click at [210, 171] on span "82910079" at bounding box center [237, 173] width 55 height 14
click at [118, 351] on select "Select Service Product Membership Package Voucher Prepaid Gift Card" at bounding box center [105, 357] width 86 height 21
select select "product"
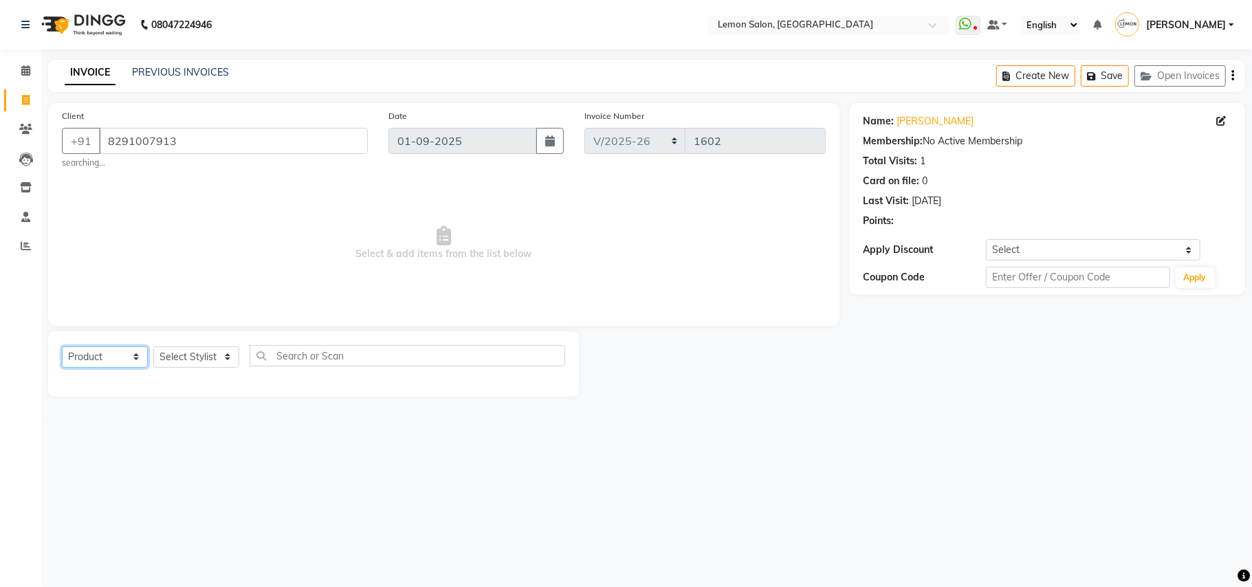
click at [62, 347] on select "Select Service Product Membership Package Voucher Prepaid Gift Card" at bounding box center [105, 357] width 86 height 21
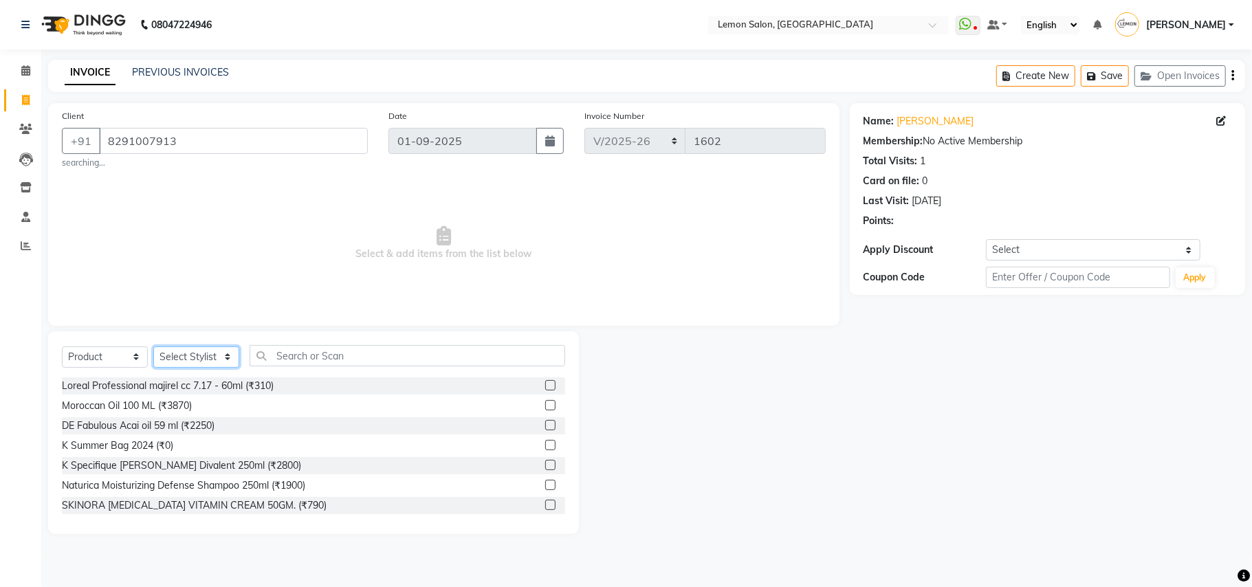
click at [177, 352] on select "Select Stylist Arun Arndive Danish Mansoori DC Faheem Malik Kajal Pawar Manisha…" at bounding box center [196, 357] width 86 height 21
select select "7880"
click at [153, 347] on select "Select Stylist Arun Arndive Danish Mansoori DC Faheem Malik Kajal Pawar Manisha…" at bounding box center [196, 357] width 86 height 21
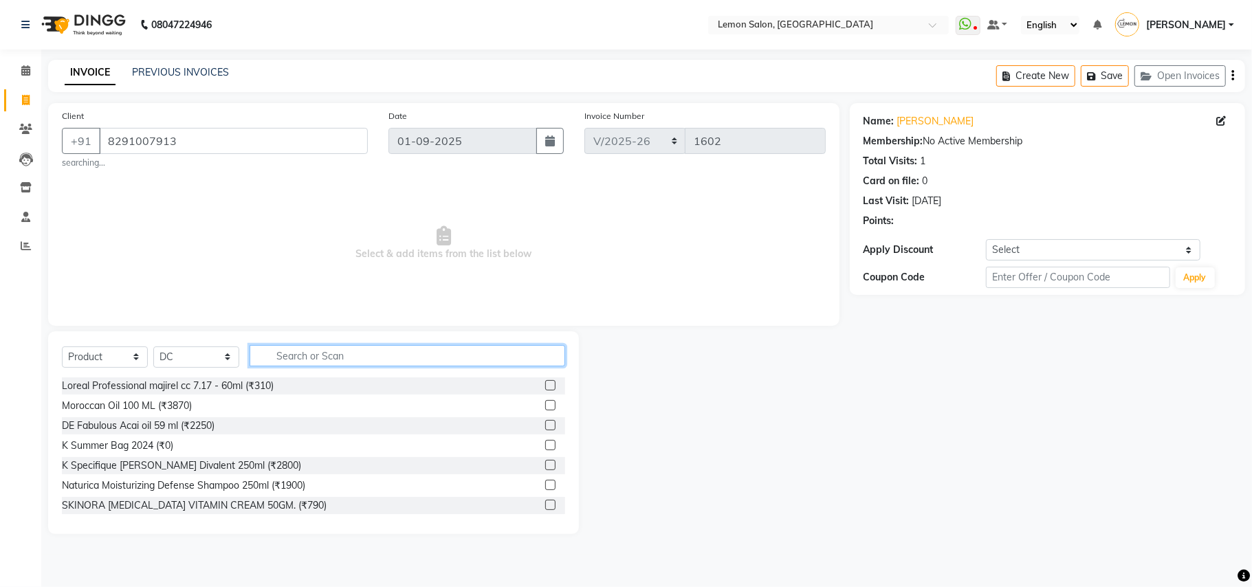
click at [326, 350] on input "text" at bounding box center [408, 355] width 316 height 21
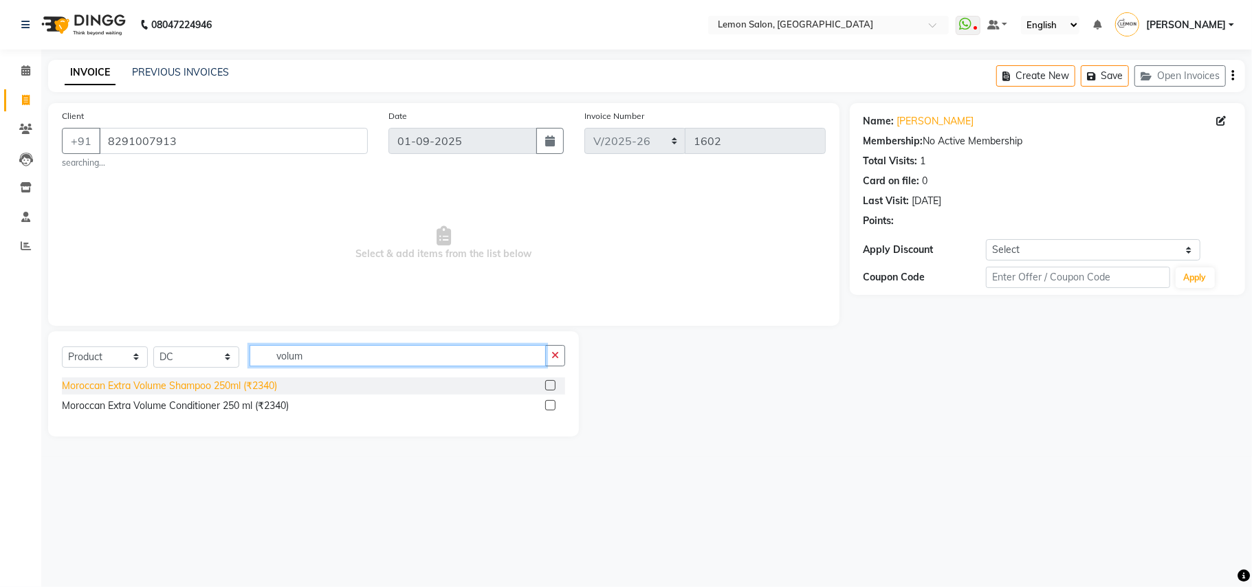
type input "volum"
click at [229, 382] on div "Moroccan Extra Volume Shampoo 250ml (₹2340)" at bounding box center [169, 386] width 215 height 14
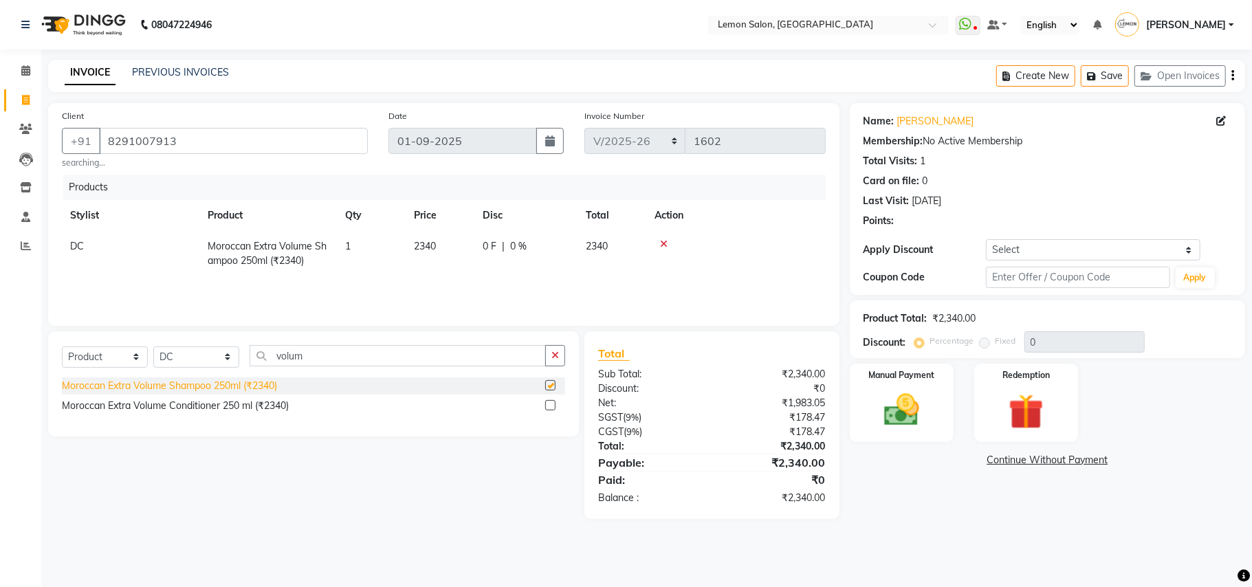
checkbox input "false"
click at [242, 403] on div "Moroccan Extra Volume Conditioner 250 ml (₹2340)" at bounding box center [175, 406] width 227 height 14
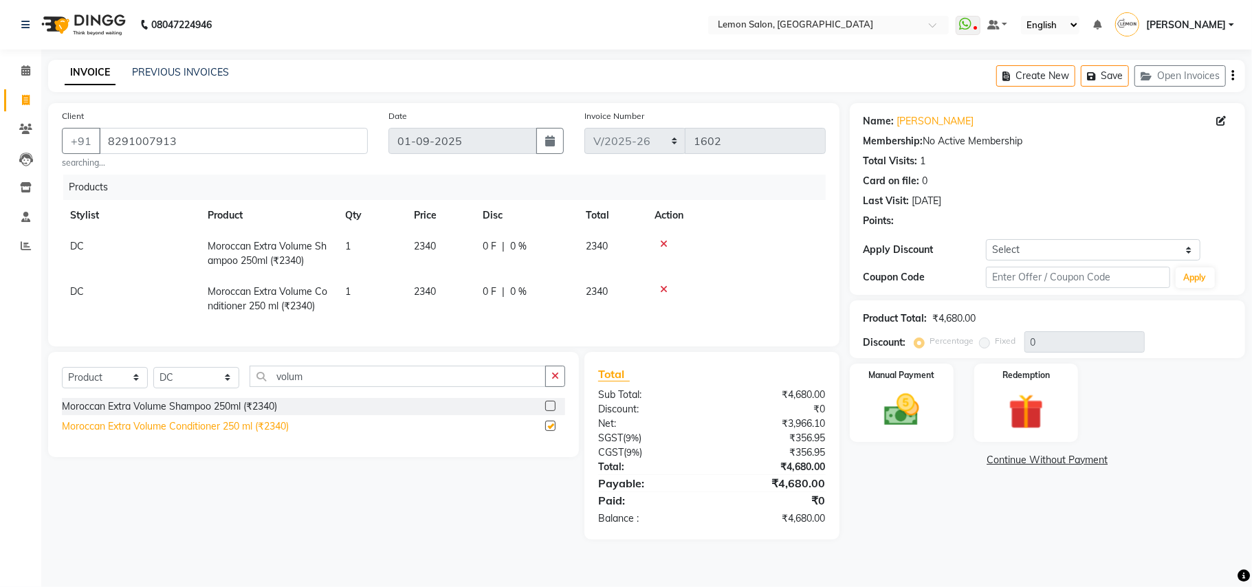
checkbox input "false"
click at [902, 424] on img at bounding box center [902, 410] width 60 height 43
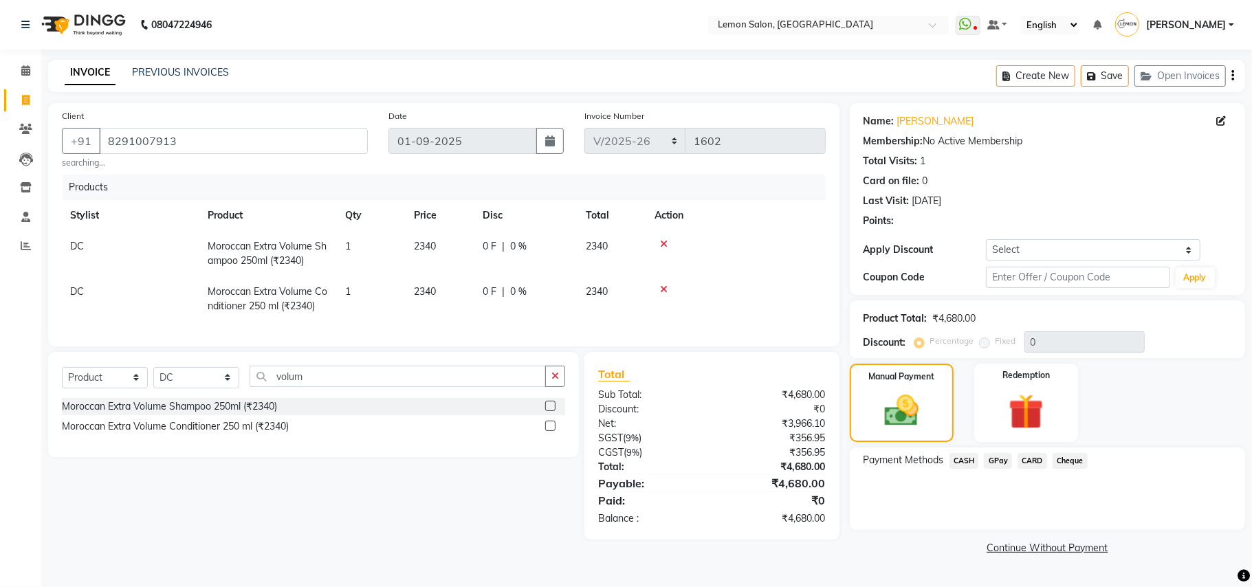
click at [436, 521] on div "Select Service Product Membership Package Voucher Prepaid Gift Card Select Styl…" at bounding box center [308, 446] width 541 height 188
click at [664, 288] on icon at bounding box center [664, 290] width 8 height 10
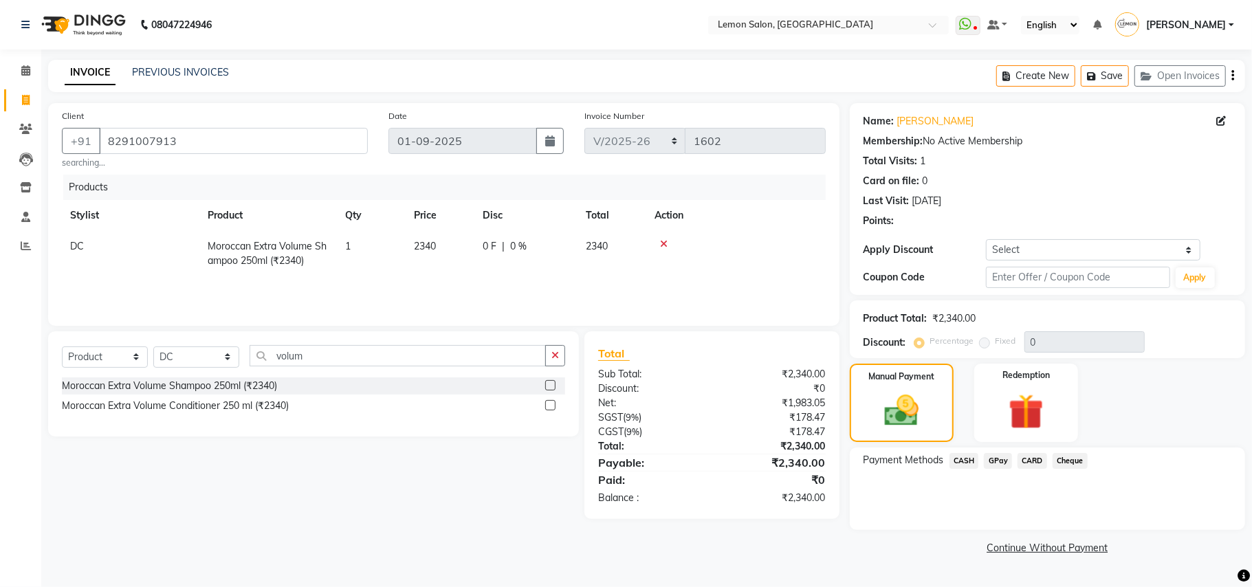
click at [666, 241] on icon at bounding box center [664, 244] width 8 height 10
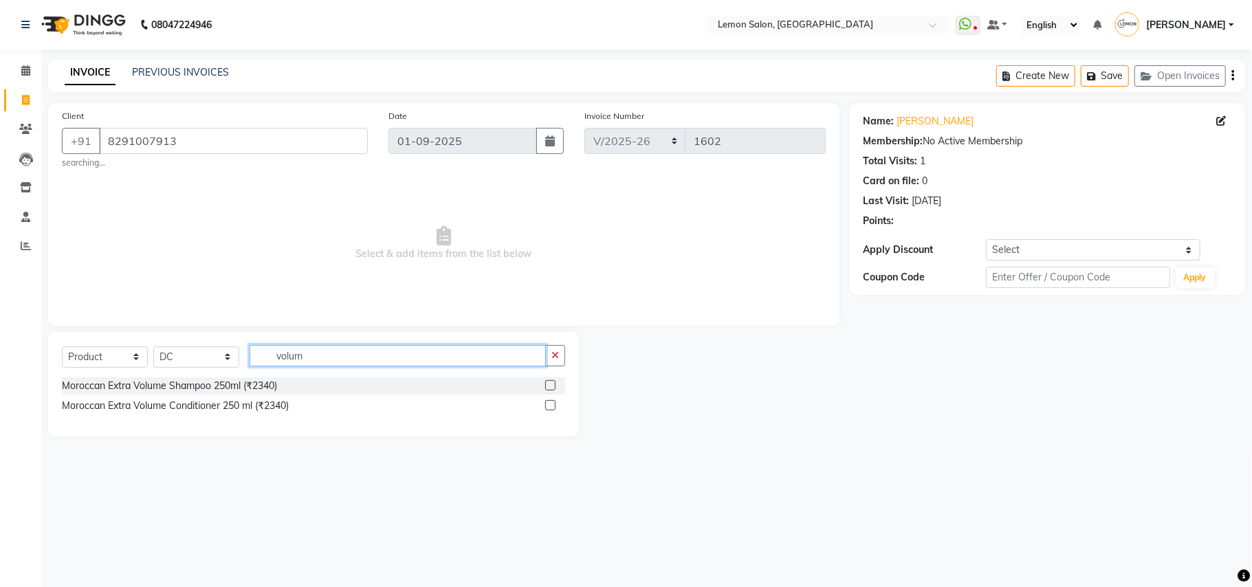
click at [336, 348] on input "volum" at bounding box center [398, 355] width 296 height 21
type input "s"
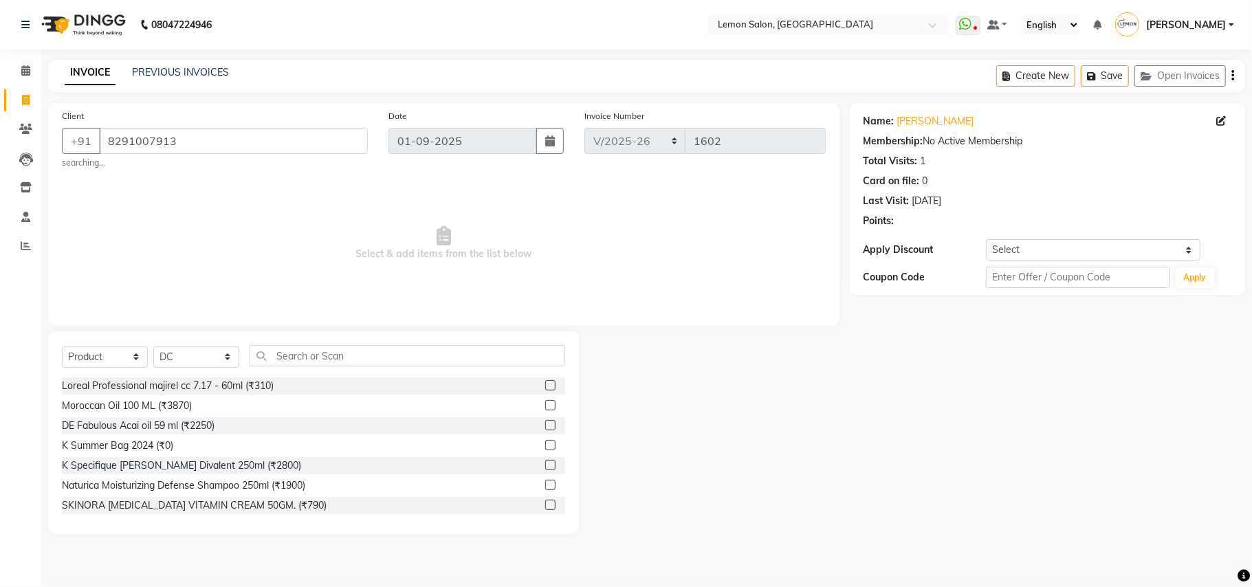
click at [458, 301] on span "Select & add items from the list below" at bounding box center [444, 244] width 764 height 138
click at [345, 358] on input "text" at bounding box center [408, 355] width 316 height 21
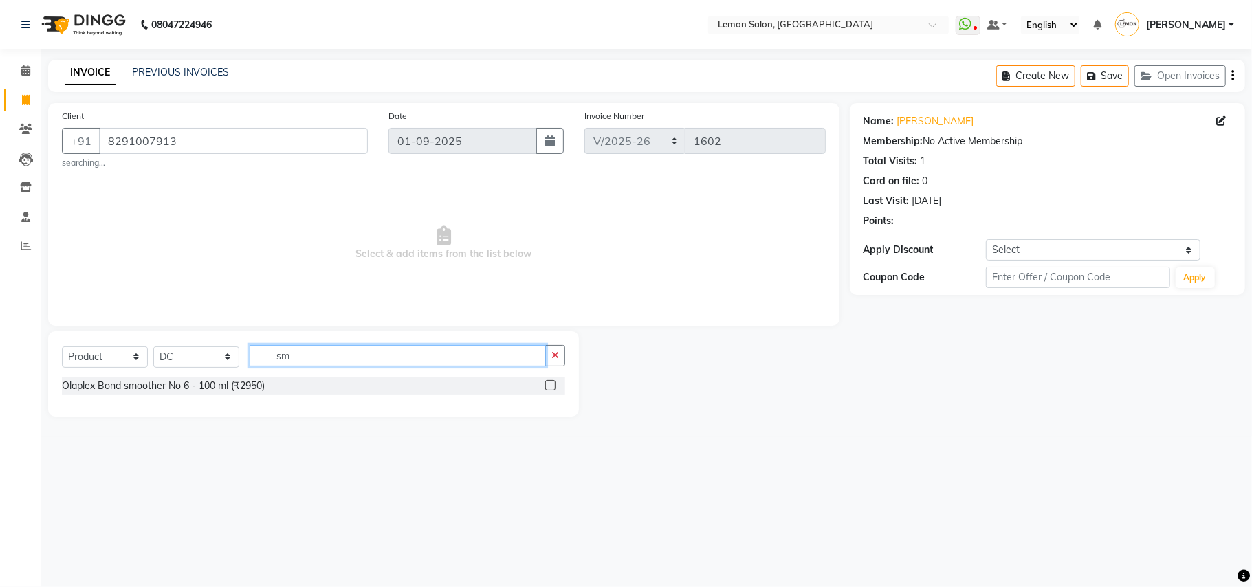
type input "s"
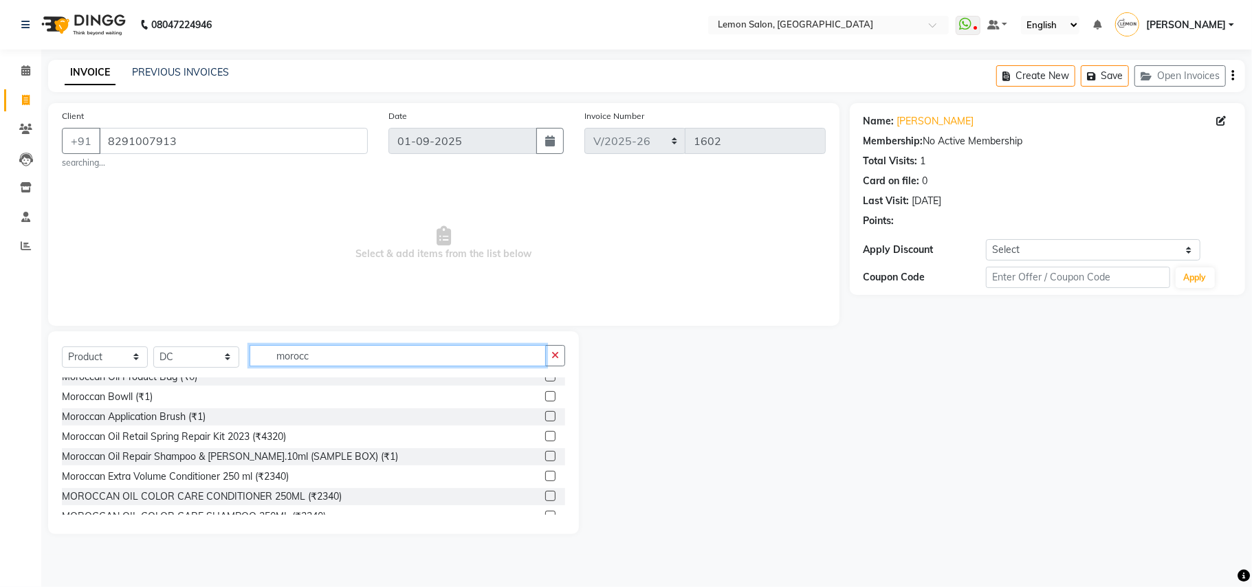
scroll to position [168, 0]
type input "morocc"
click at [587, 284] on span "Select & add items from the list below" at bounding box center [444, 244] width 764 height 138
click at [292, 256] on span "Select & add items from the list below" at bounding box center [444, 244] width 764 height 138
click at [270, 232] on span "Select & add items from the list below" at bounding box center [444, 244] width 764 height 138
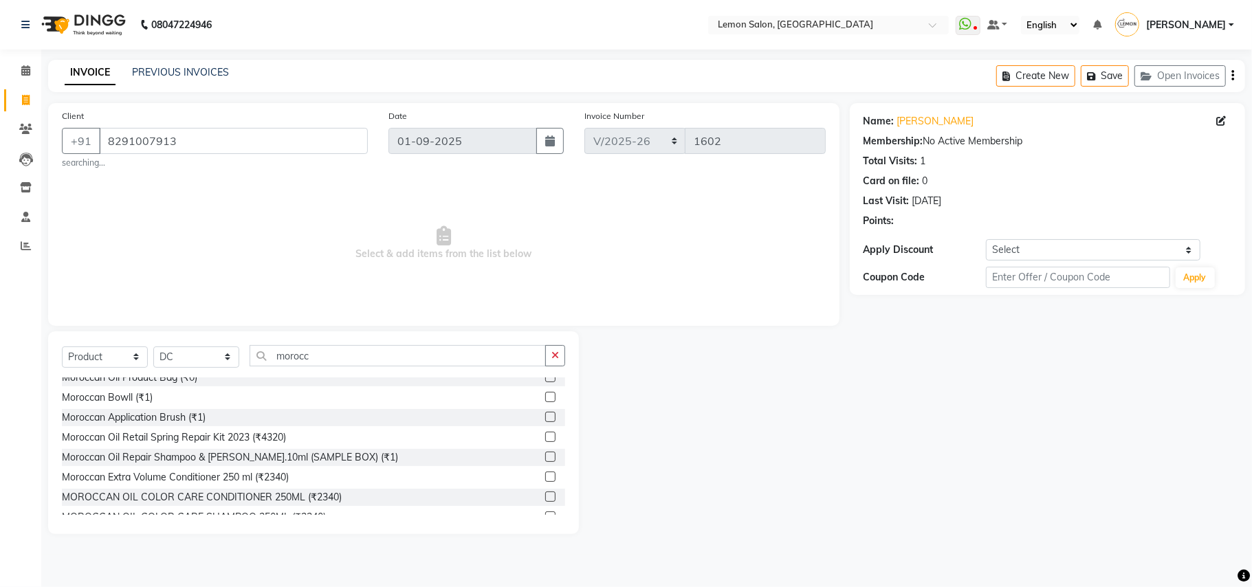
click at [612, 209] on span "Select & add items from the list below" at bounding box center [444, 244] width 764 height 138
click at [161, 237] on span "Select & add items from the list below" at bounding box center [444, 244] width 764 height 138
click at [94, 204] on span "Select & add items from the list below" at bounding box center [444, 244] width 764 height 138
click at [312, 254] on span "Select & add items from the list below" at bounding box center [444, 244] width 764 height 138
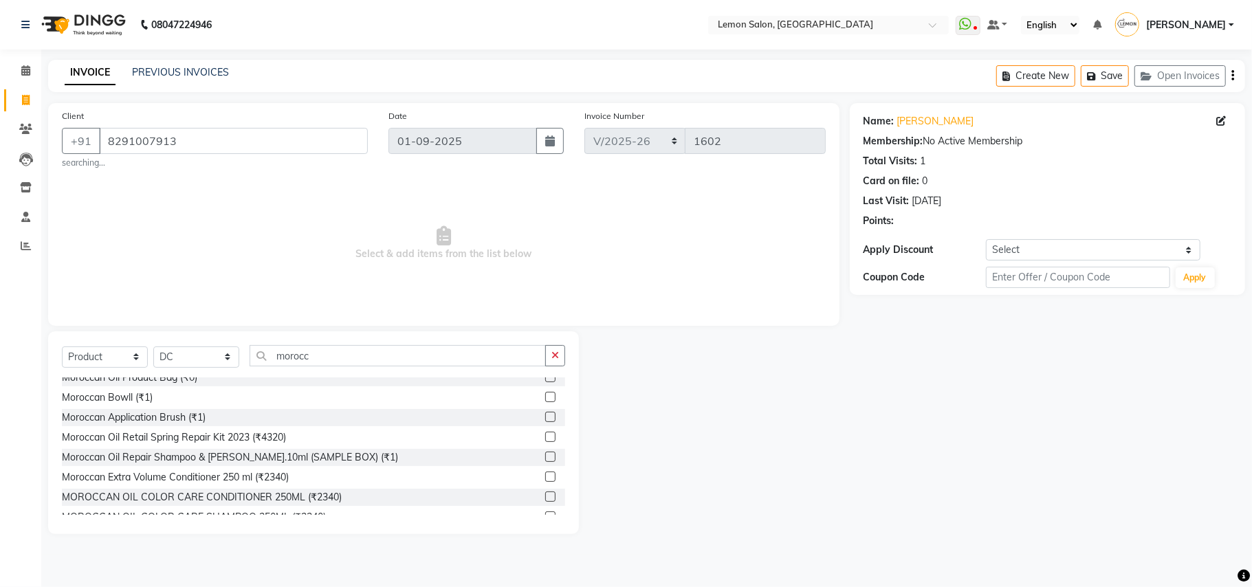
click at [310, 239] on span "Select & add items from the list below" at bounding box center [444, 244] width 764 height 138
click at [308, 353] on input "morocc" at bounding box center [398, 355] width 296 height 21
click at [308, 351] on input "morocc" at bounding box center [398, 355] width 296 height 21
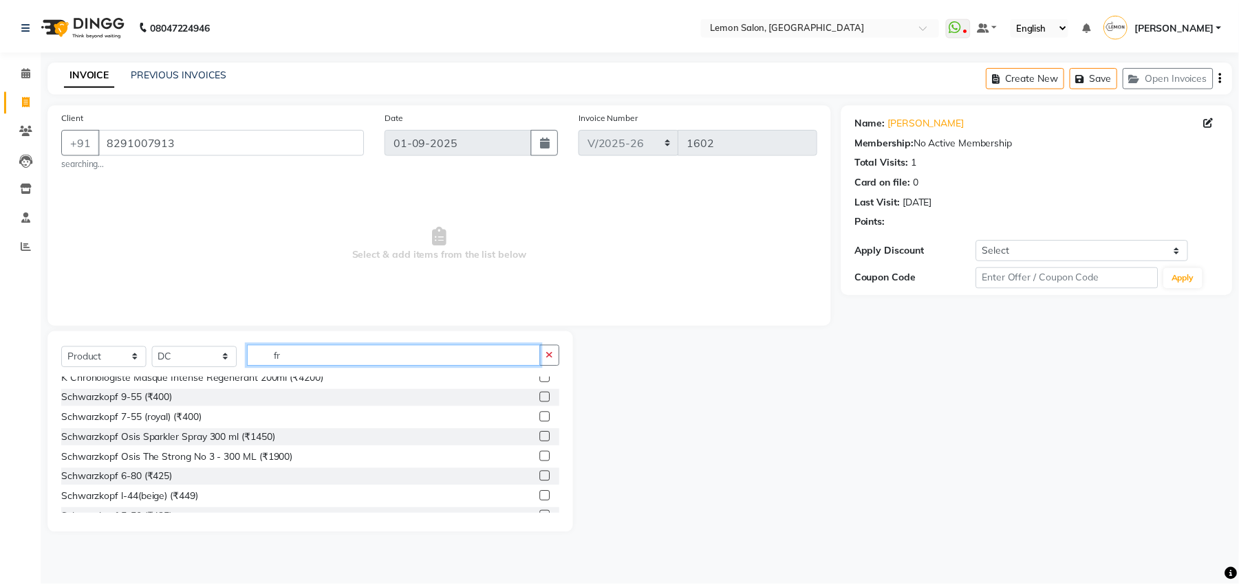
scroll to position [0, 0]
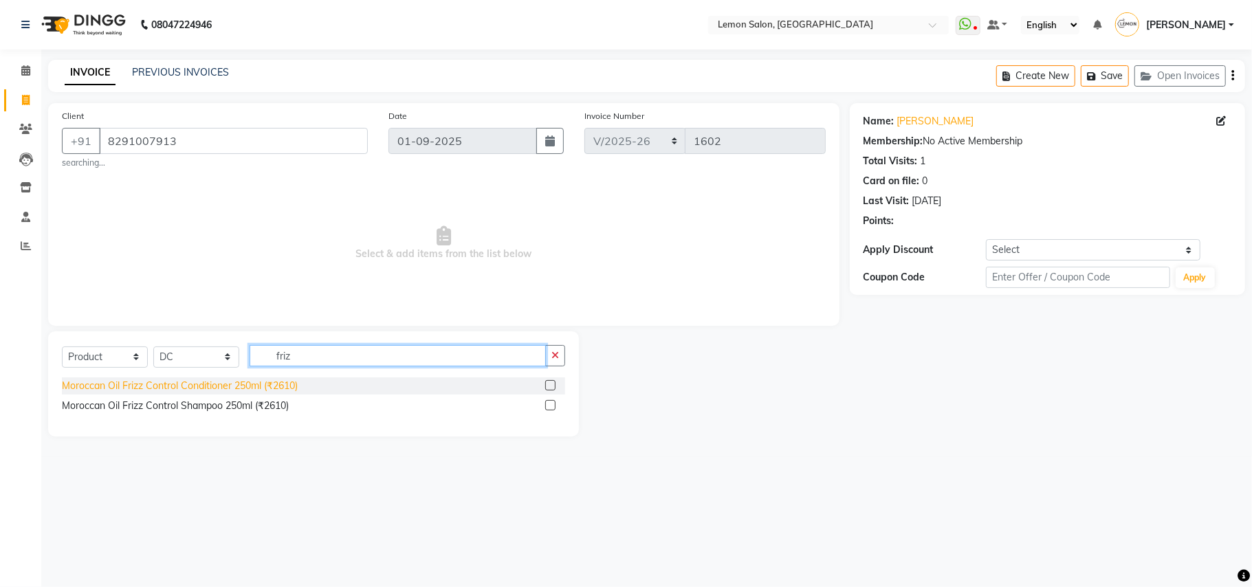
type input "friz"
click at [160, 385] on div "Moroccan Oil Frizz Control Conditioner 250ml (₹2610)" at bounding box center [180, 386] width 236 height 14
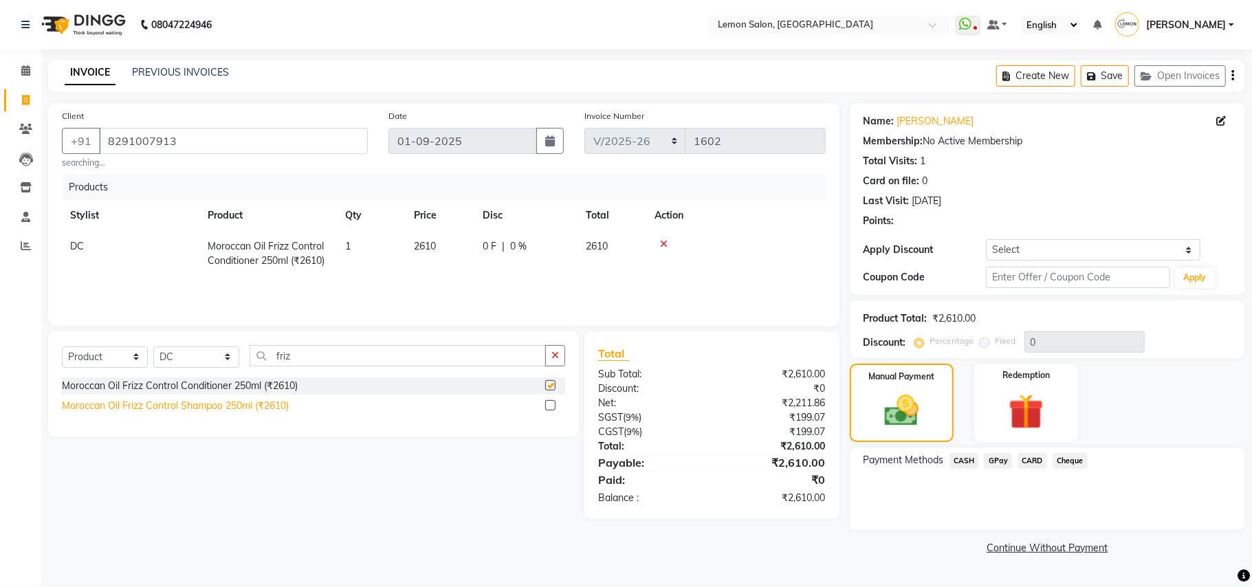
checkbox input "false"
click at [160, 402] on div "Moroccan Oil Frizz Control Shampoo 250ml (₹2610)" at bounding box center [175, 406] width 227 height 14
checkbox input "false"
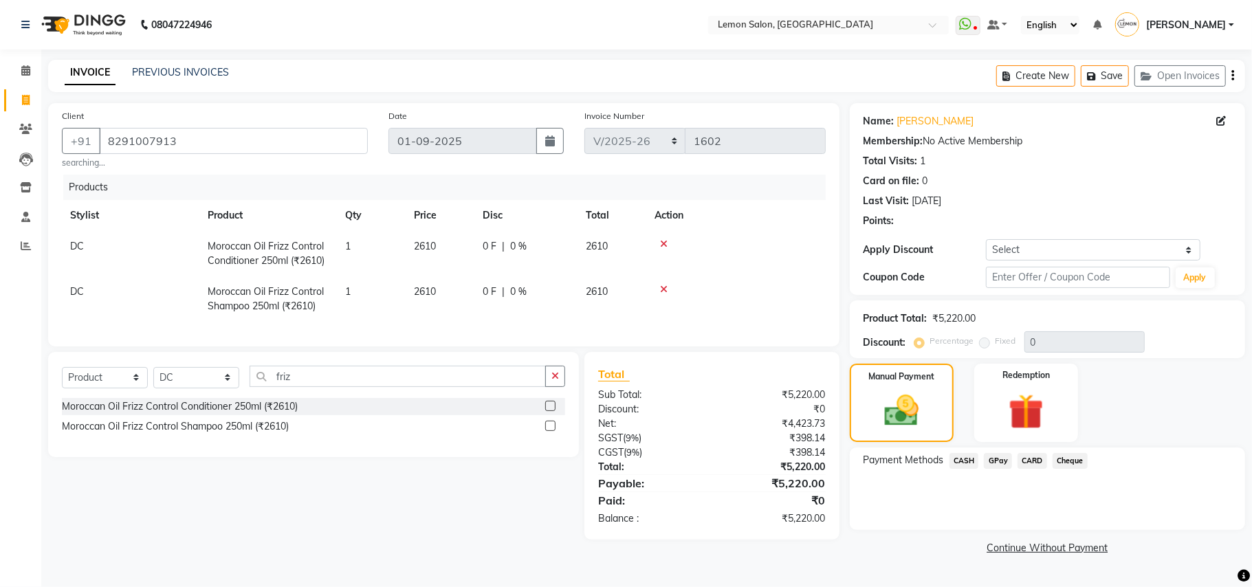
click at [962, 458] on span "CASH" at bounding box center [965, 461] width 30 height 16
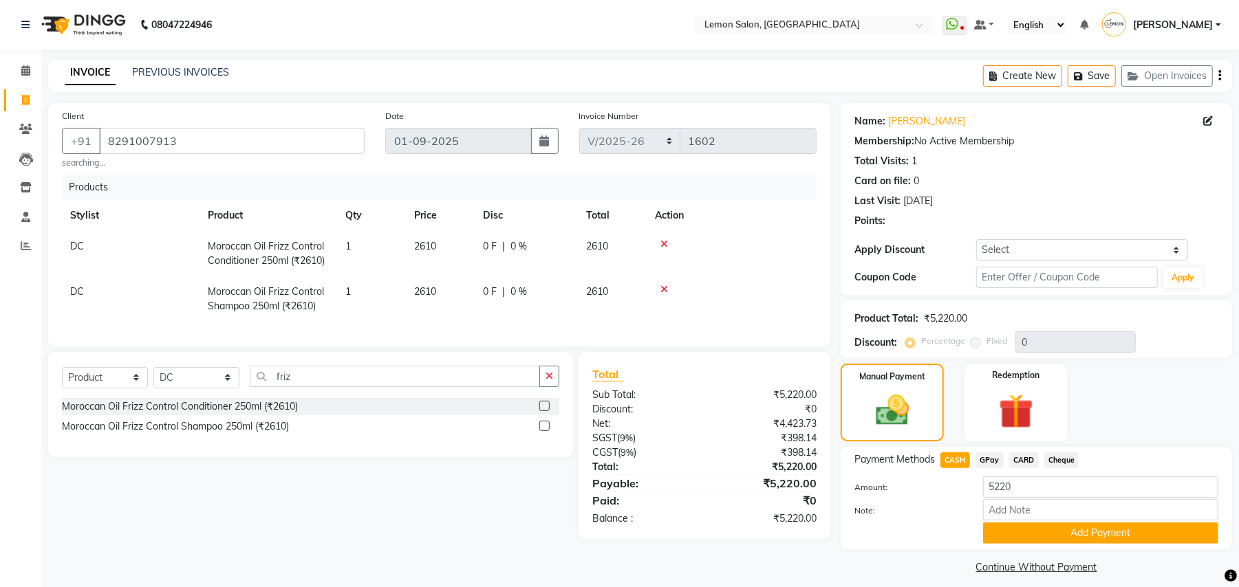
click at [912, 504] on div "Note:" at bounding box center [1036, 510] width 384 height 23
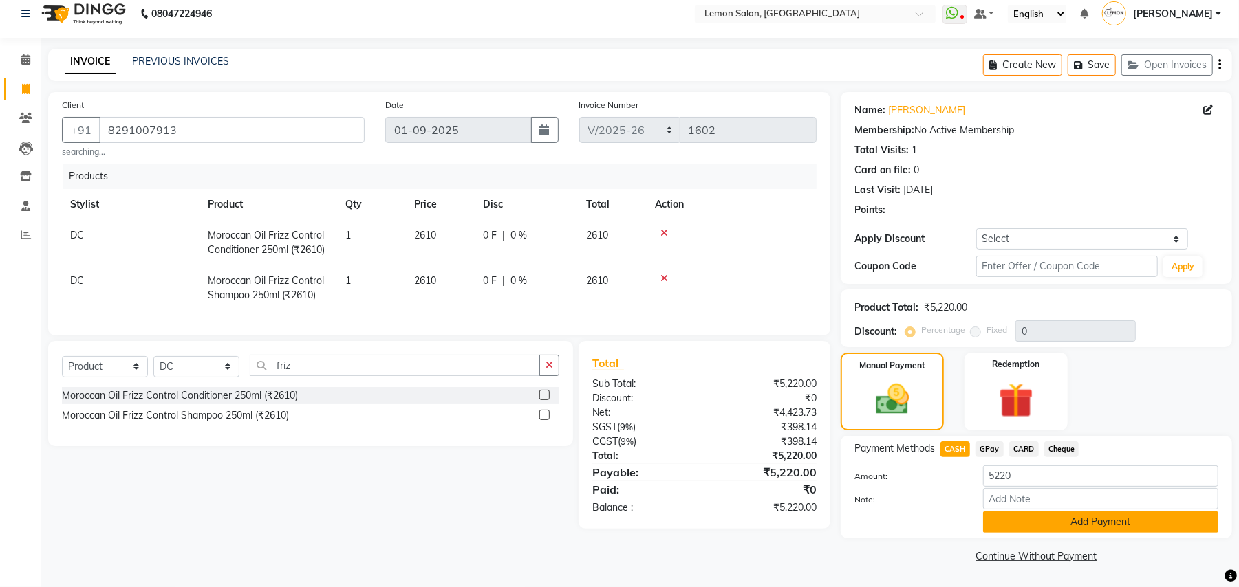
click at [1039, 515] on button "Add Payment" at bounding box center [1100, 522] width 235 height 21
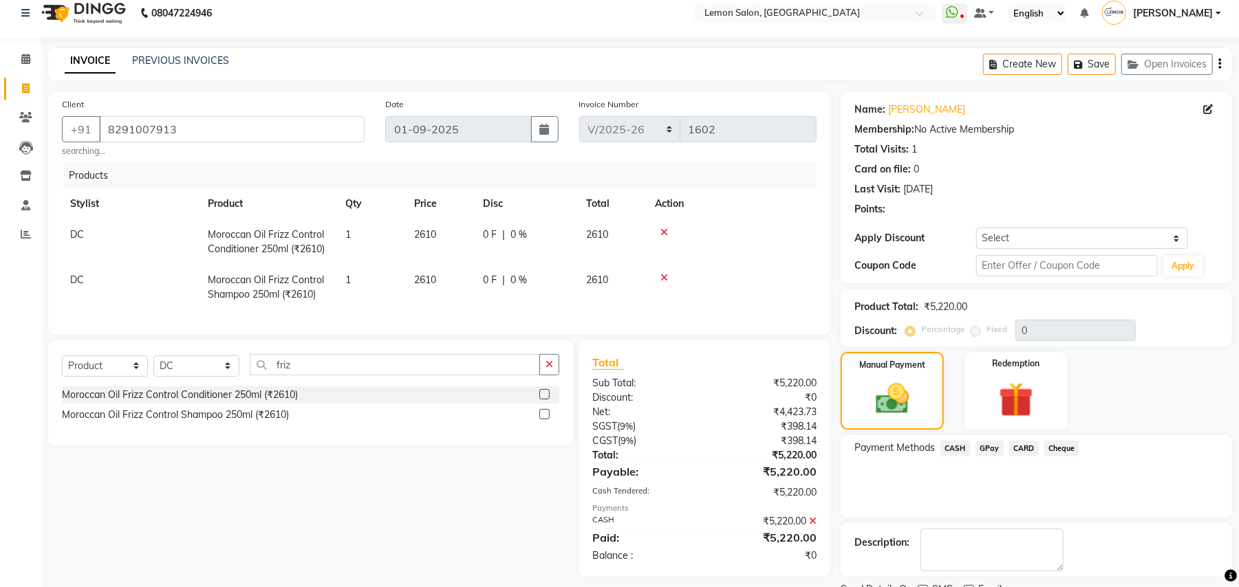
scroll to position [69, 0]
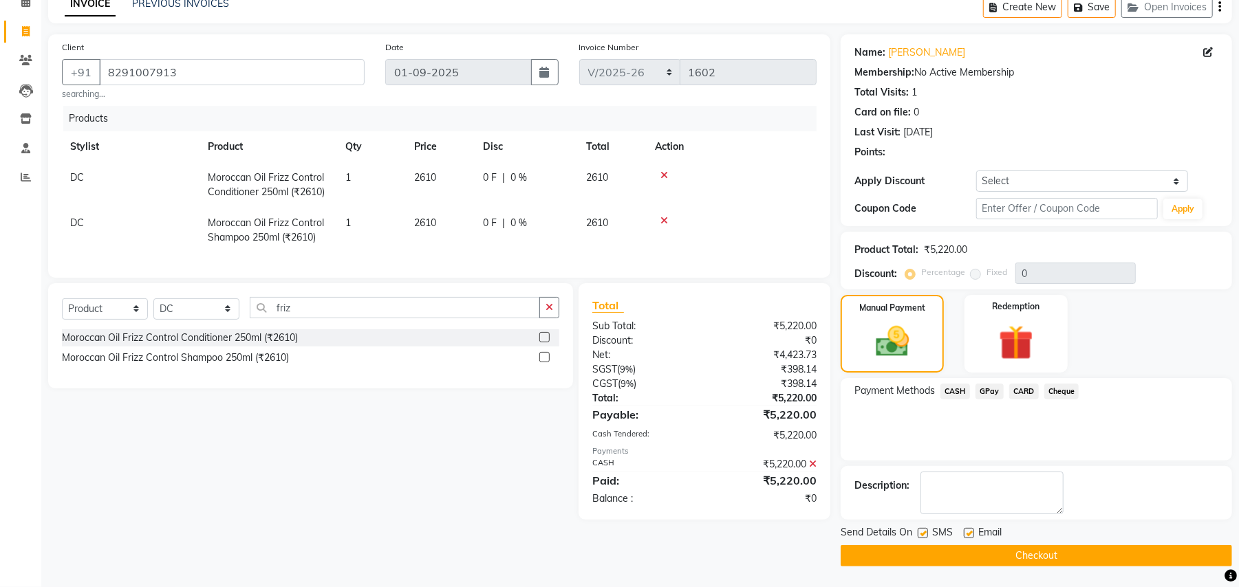
click at [922, 556] on button "Checkout" at bounding box center [1035, 555] width 391 height 21
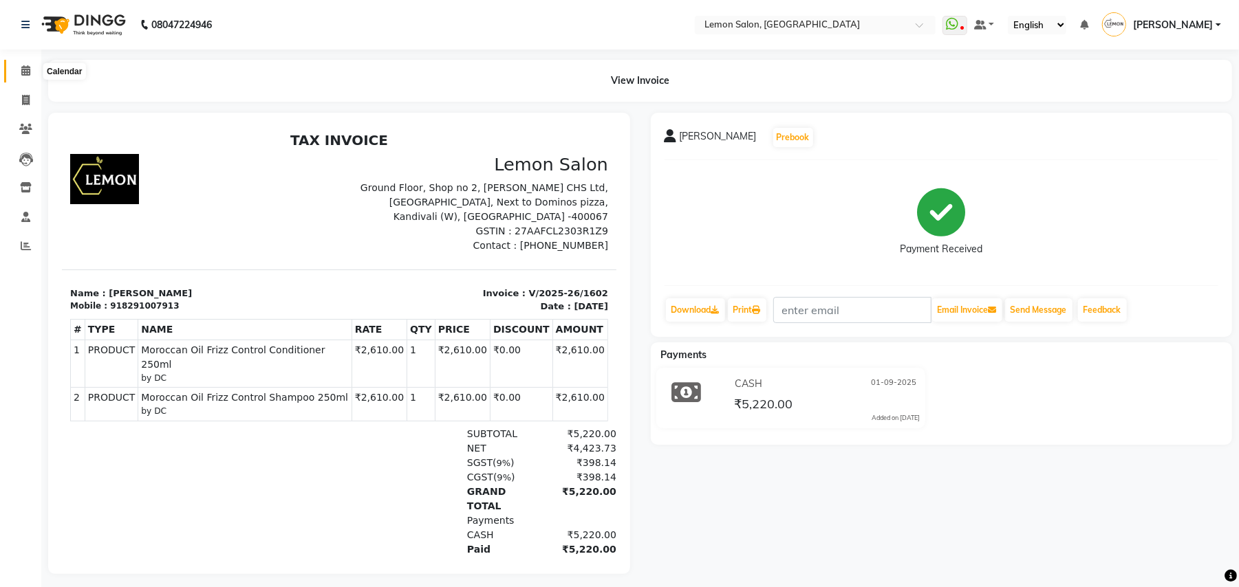
click at [25, 64] on span at bounding box center [26, 71] width 24 height 16
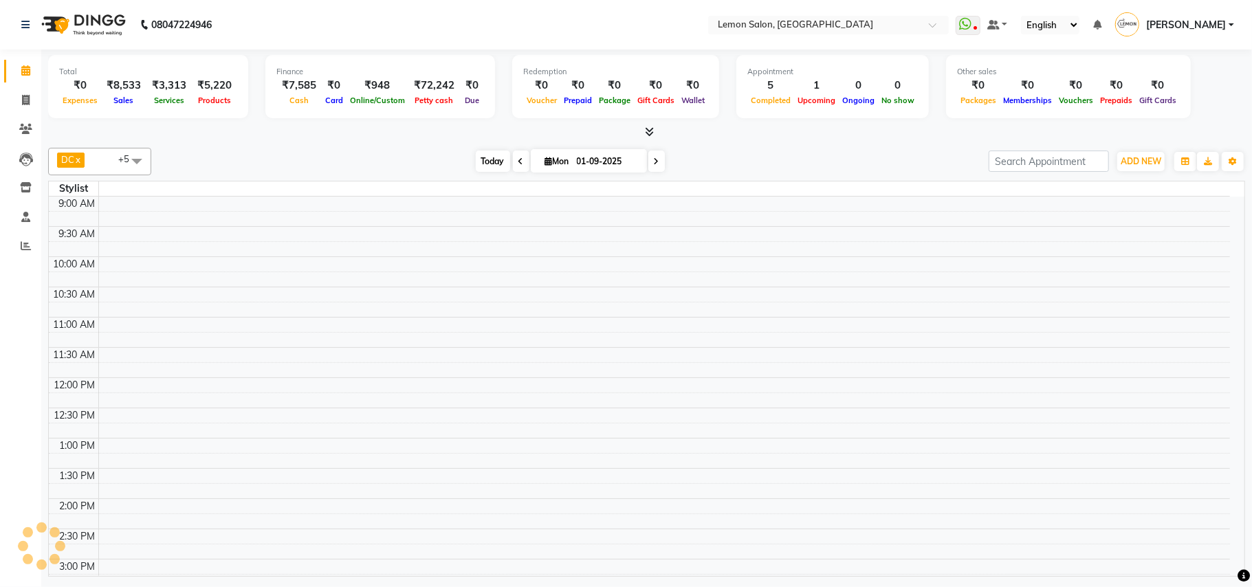
click at [492, 163] on span "Today" at bounding box center [493, 161] width 34 height 21
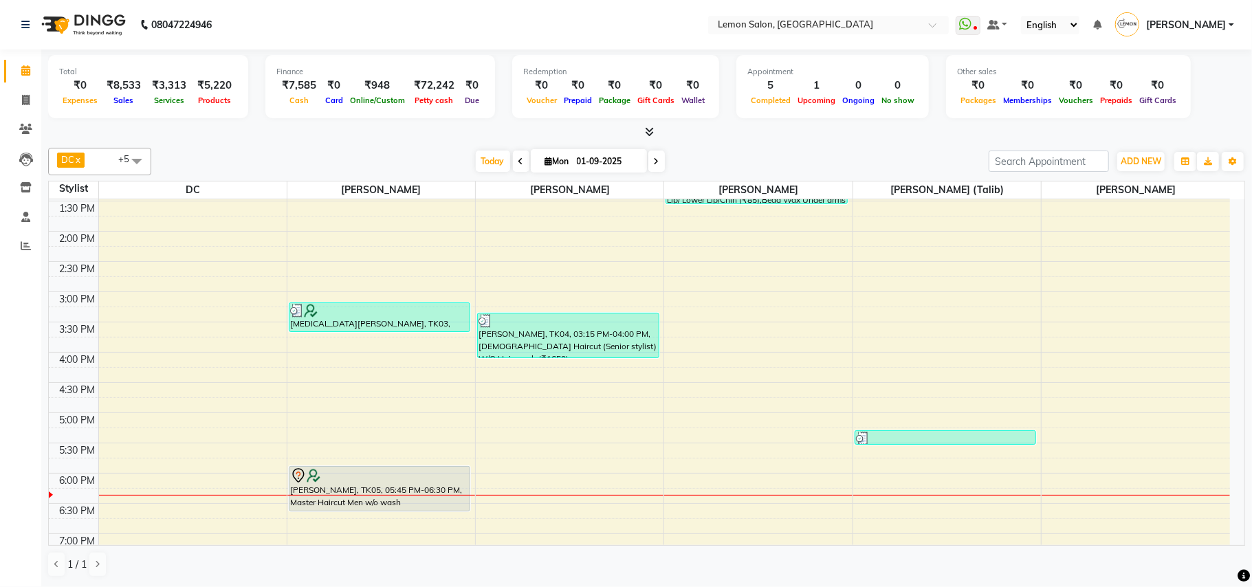
scroll to position [238, 0]
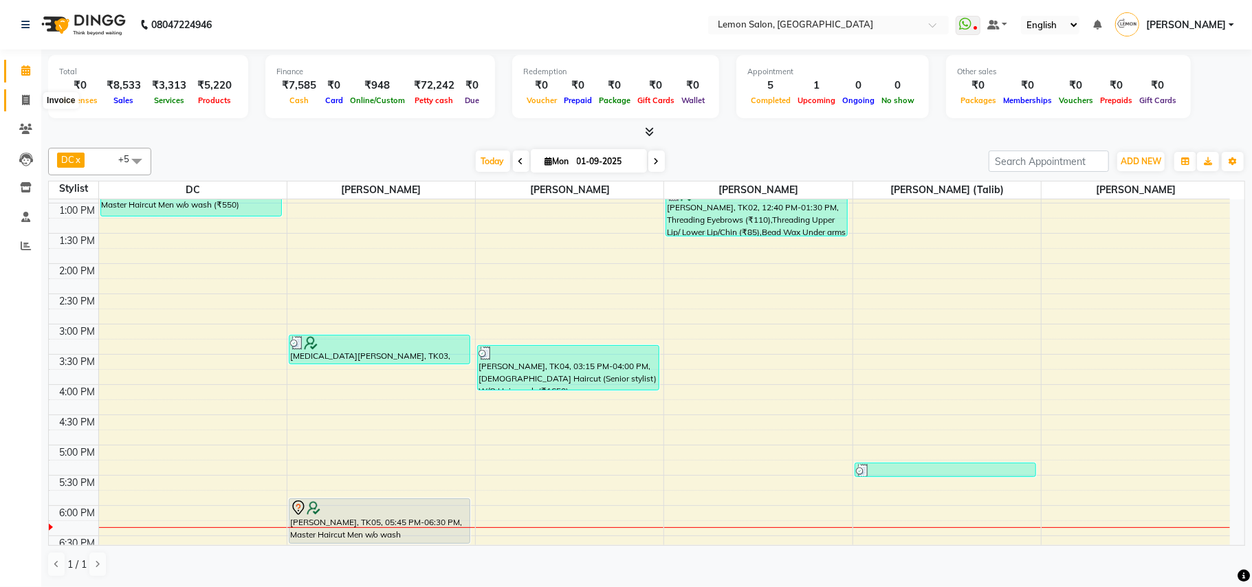
click at [19, 98] on span at bounding box center [26, 101] width 24 height 16
select select "service"
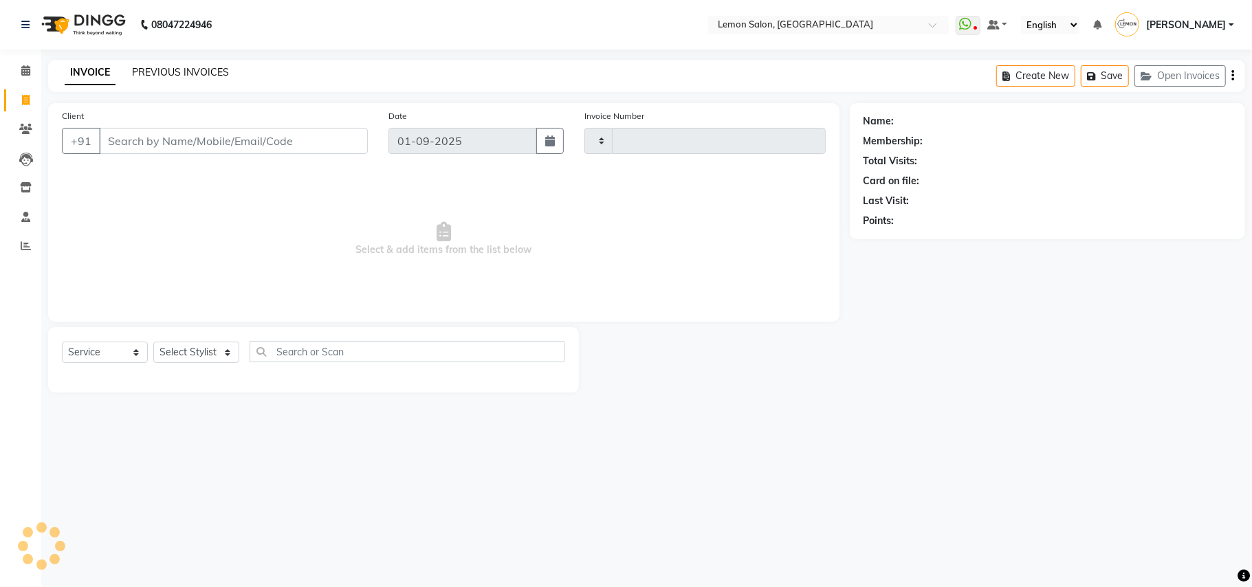
type input "1603"
select select "569"
click at [22, 69] on icon at bounding box center [25, 70] width 9 height 10
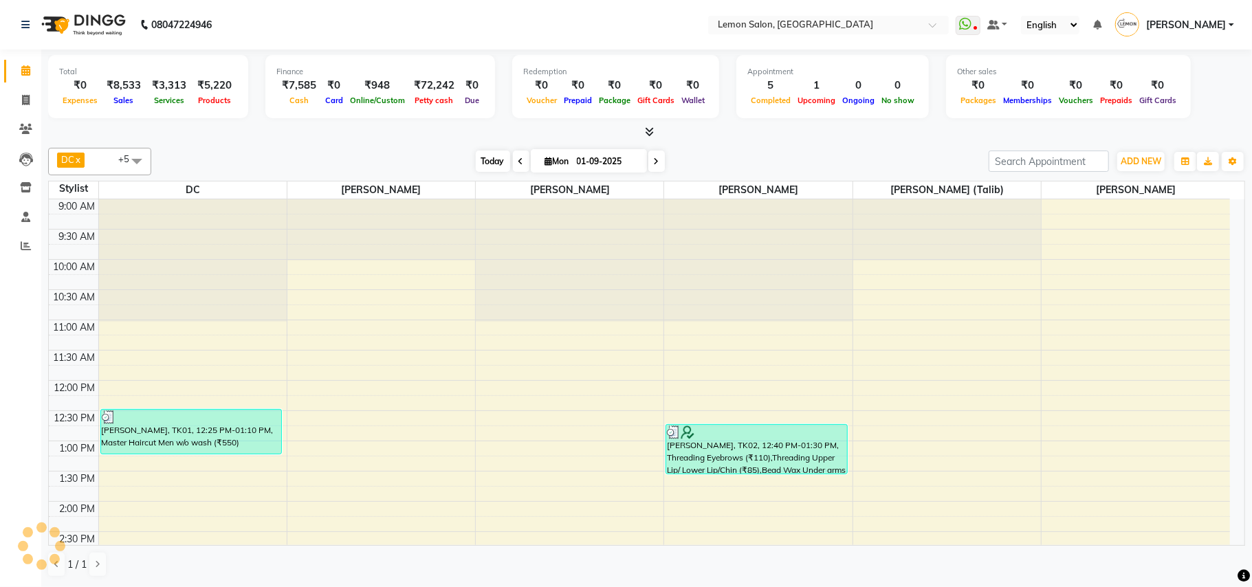
click at [485, 162] on span "Today" at bounding box center [493, 161] width 34 height 21
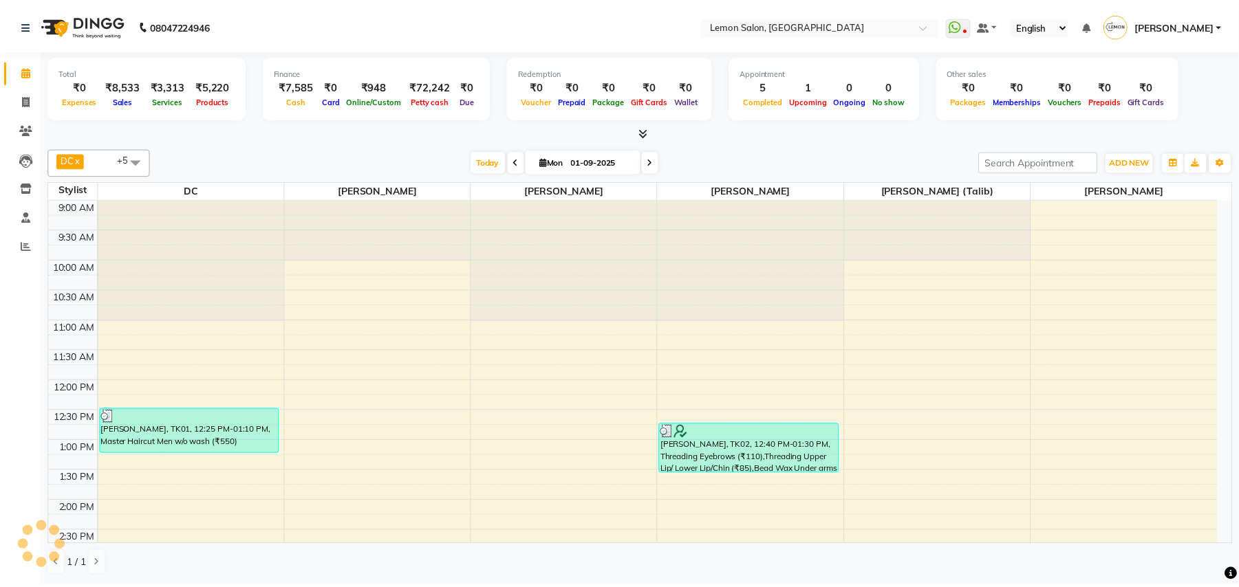
scroll to position [513, 0]
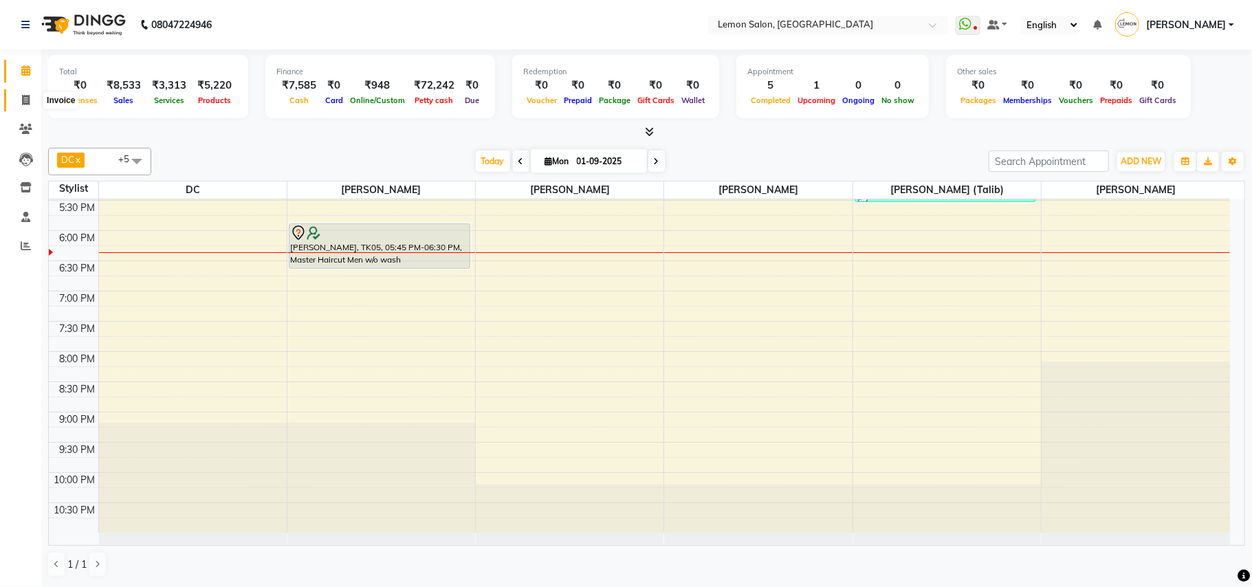
click at [25, 98] on icon at bounding box center [26, 100] width 8 height 10
select select "569"
select select "service"
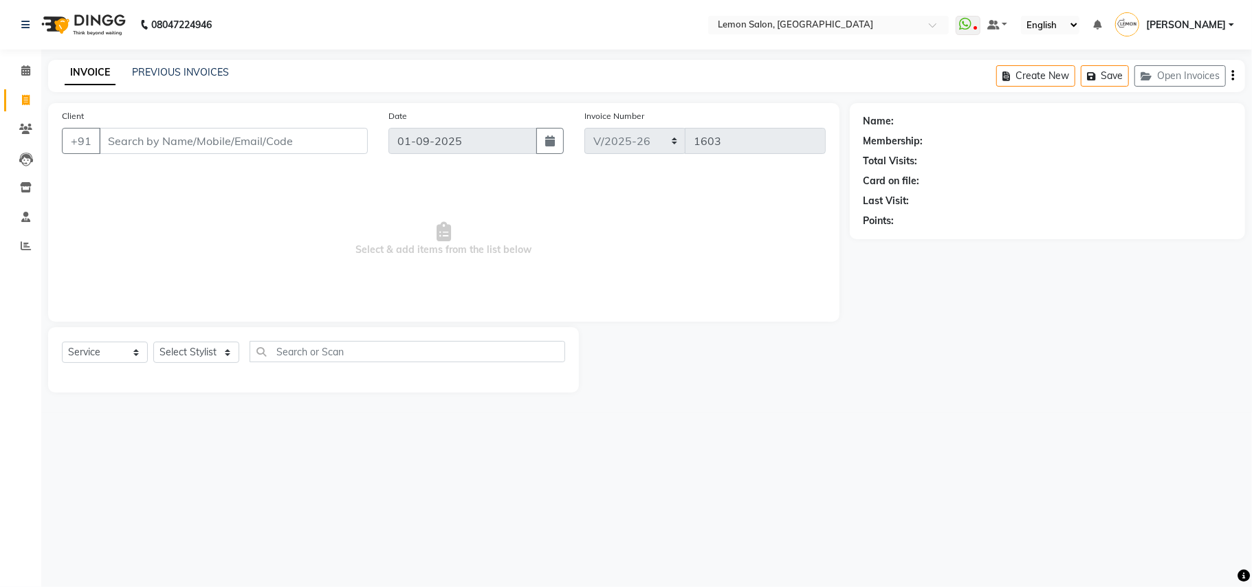
click at [182, 142] on input "Client" at bounding box center [233, 141] width 269 height 26
click at [182, 139] on input "Client" at bounding box center [233, 141] width 269 height 26
type input "8291807578"
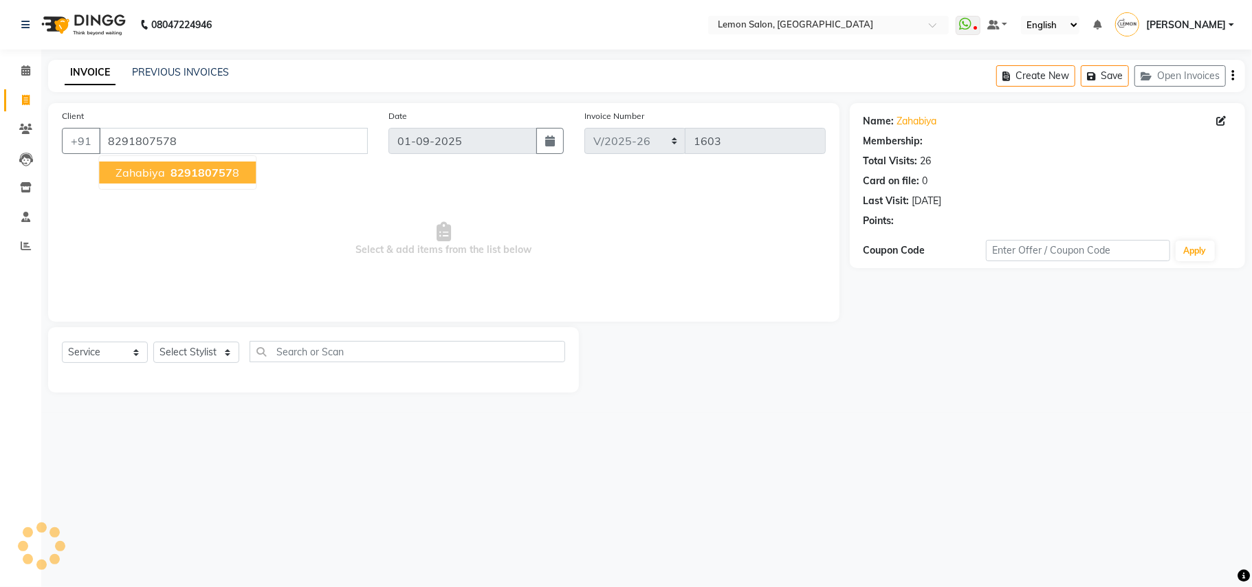
select select "1: Object"
click at [173, 177] on span "829180757" at bounding box center [202, 173] width 62 height 14
select select "1: Object"
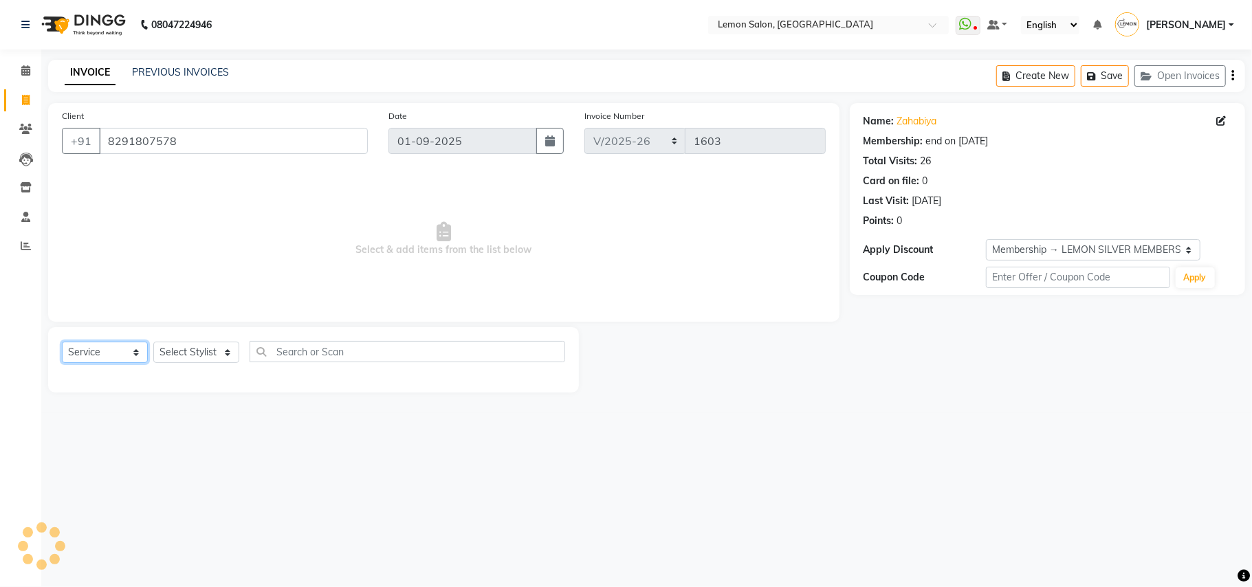
click at [102, 349] on select "Select Service Product Membership Package Voucher Prepaid Gift Card" at bounding box center [105, 352] width 86 height 21
select select "product"
click at [62, 342] on select "Select Service Product Membership Package Voucher Prepaid Gift Card" at bounding box center [105, 352] width 86 height 21
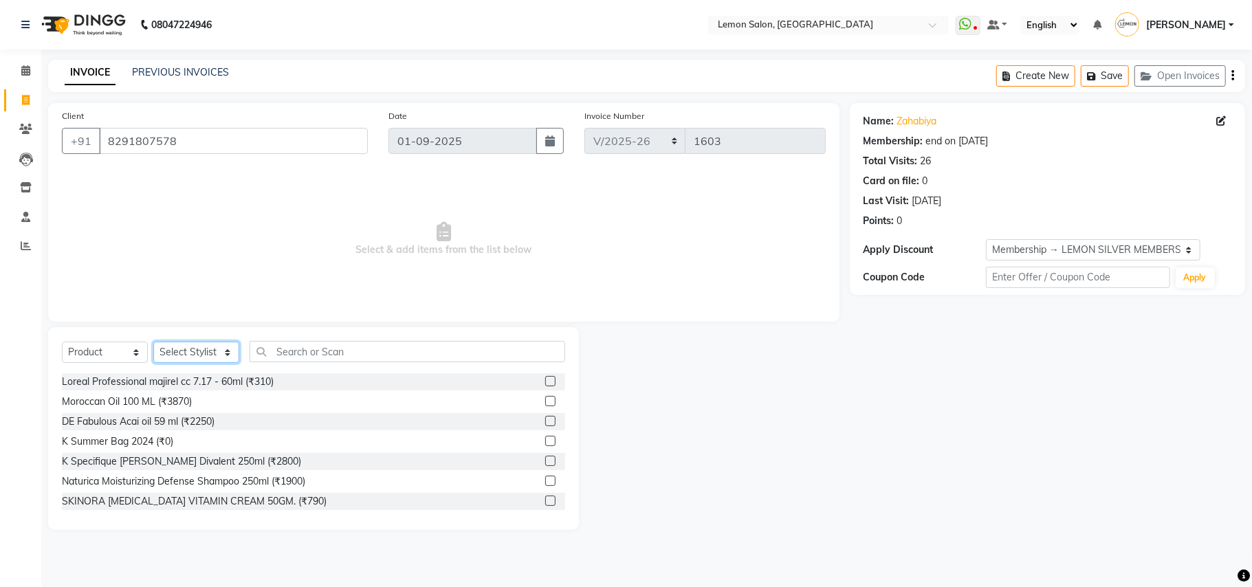
click at [196, 354] on select "Select Stylist Arun Arndive Danish Mansoori DC Faheem Malik Kajal Pawar Manisha…" at bounding box center [196, 352] width 86 height 21
select select "7880"
click at [153, 342] on select "Select Stylist Arun Arndive Danish Mansoori DC Faheem Malik Kajal Pawar Manisha…" at bounding box center [196, 352] width 86 height 21
click at [319, 347] on input "text" at bounding box center [408, 351] width 316 height 21
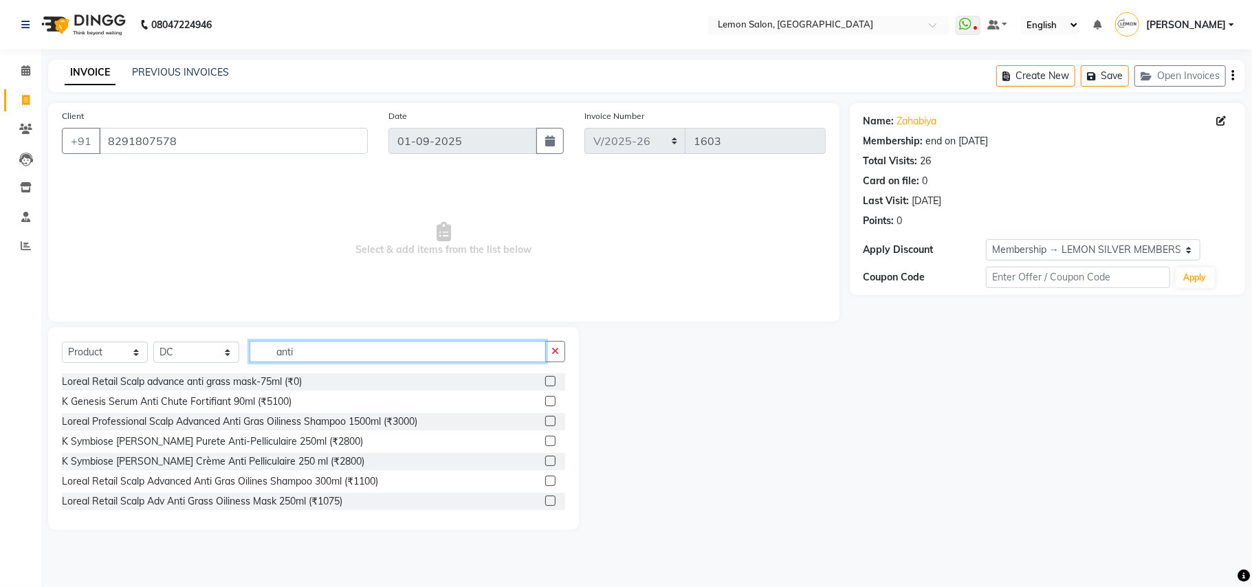
click at [329, 348] on input "anti" at bounding box center [398, 351] width 296 height 21
click at [314, 341] on input "anti" at bounding box center [398, 351] width 296 height 21
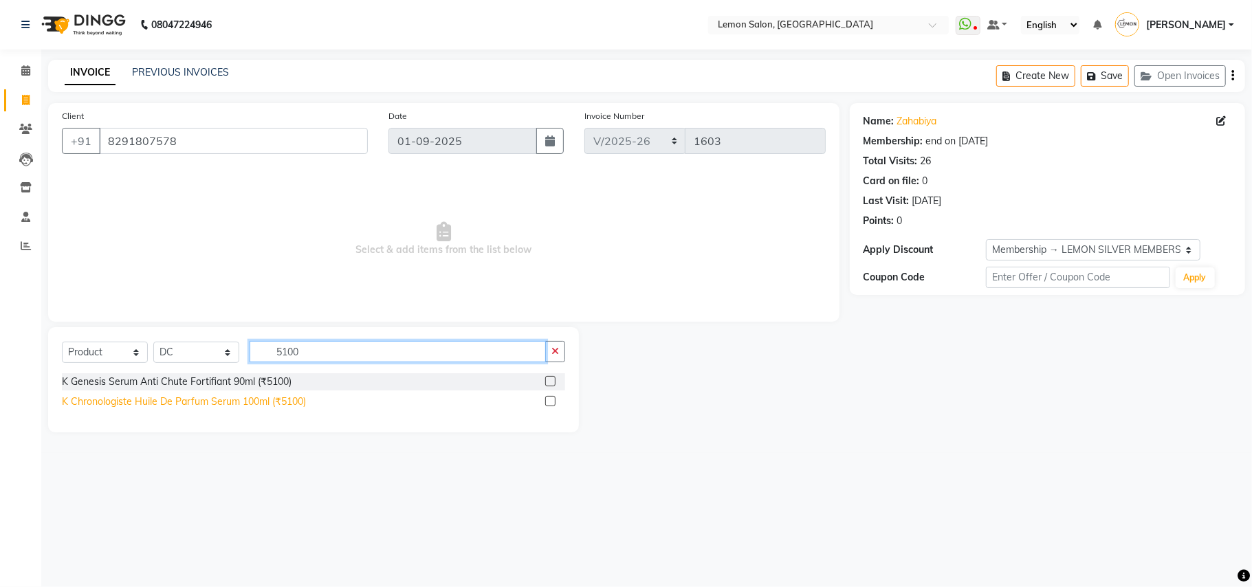
type input "5100"
click at [264, 400] on div "K Chronologiste Huile De Parfum Serum 100ml (₹5100)" at bounding box center [184, 402] width 244 height 14
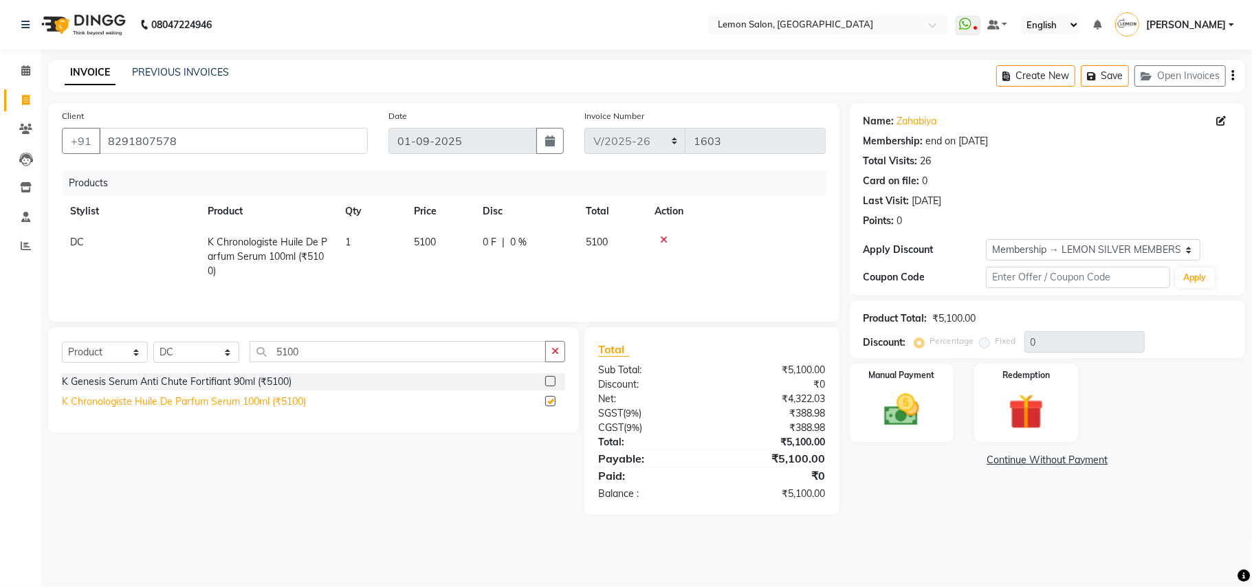
checkbox input "false"
click at [900, 408] on img at bounding box center [902, 410] width 60 height 43
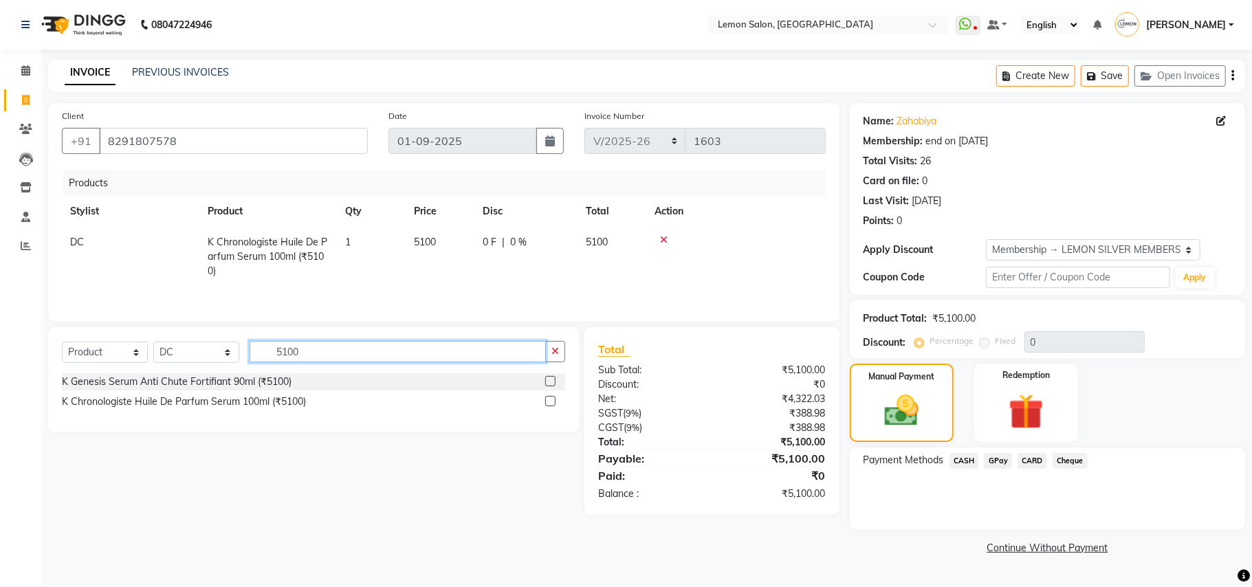
click at [312, 354] on input "5100" at bounding box center [398, 351] width 296 height 21
click at [312, 353] on input "5100" at bounding box center [398, 351] width 296 height 21
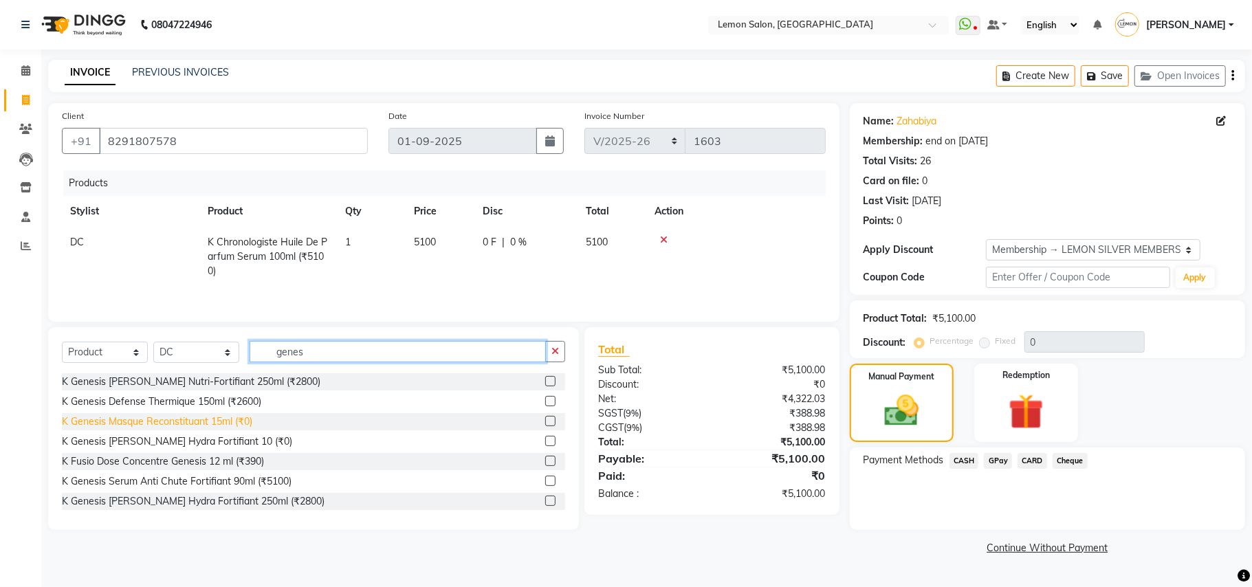
type input "genes"
click at [202, 428] on div "K Genesis Masque Reconstituant 15ml (₹0)" at bounding box center [157, 422] width 191 height 14
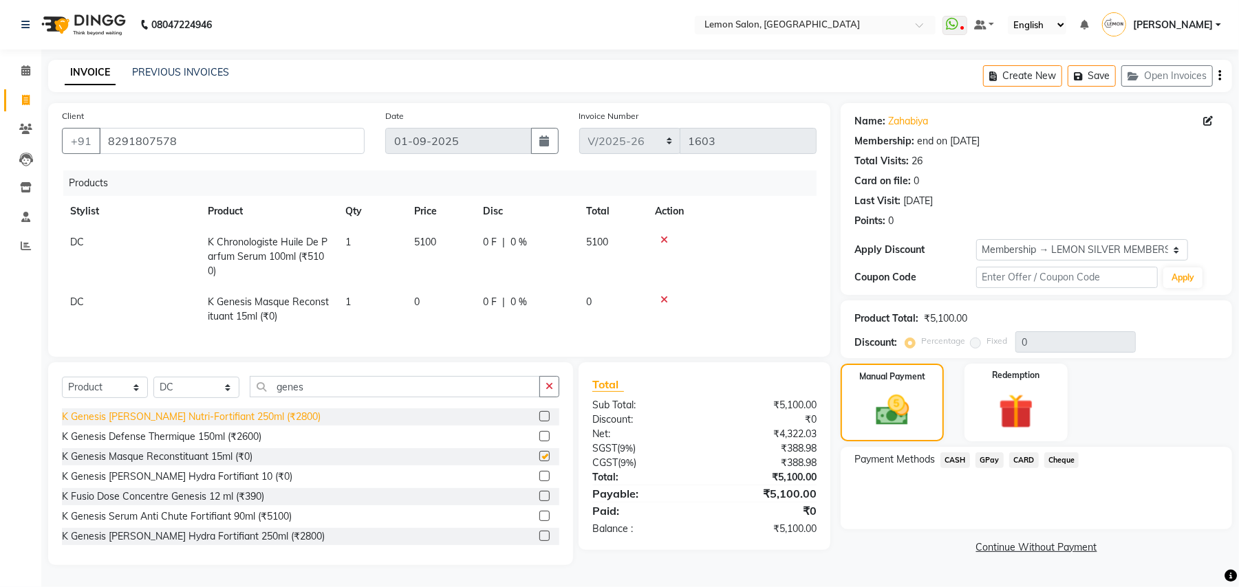
checkbox input "false"
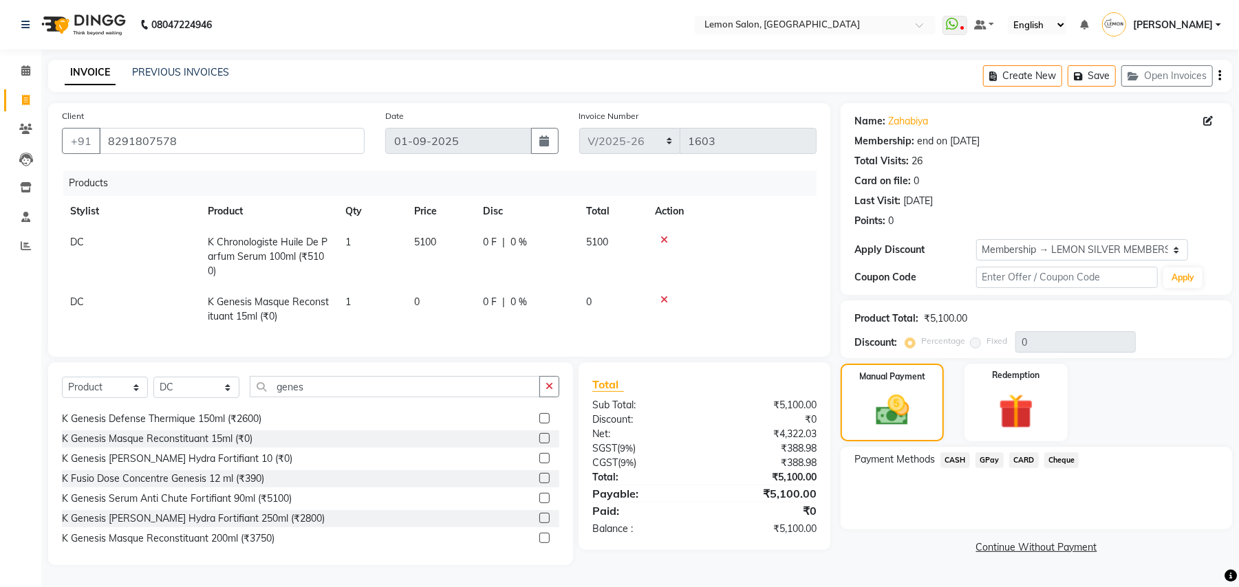
scroll to position [36, 0]
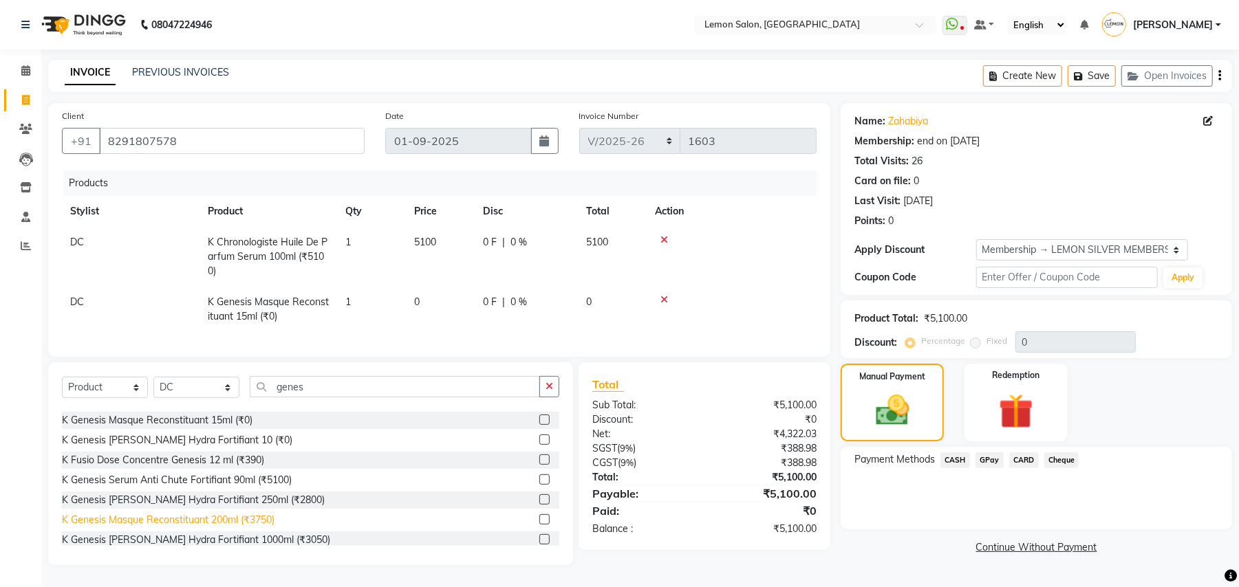
click at [243, 523] on div "K Genesis Masque Reconstituant 200ml (₹3750)" at bounding box center [168, 520] width 213 height 14
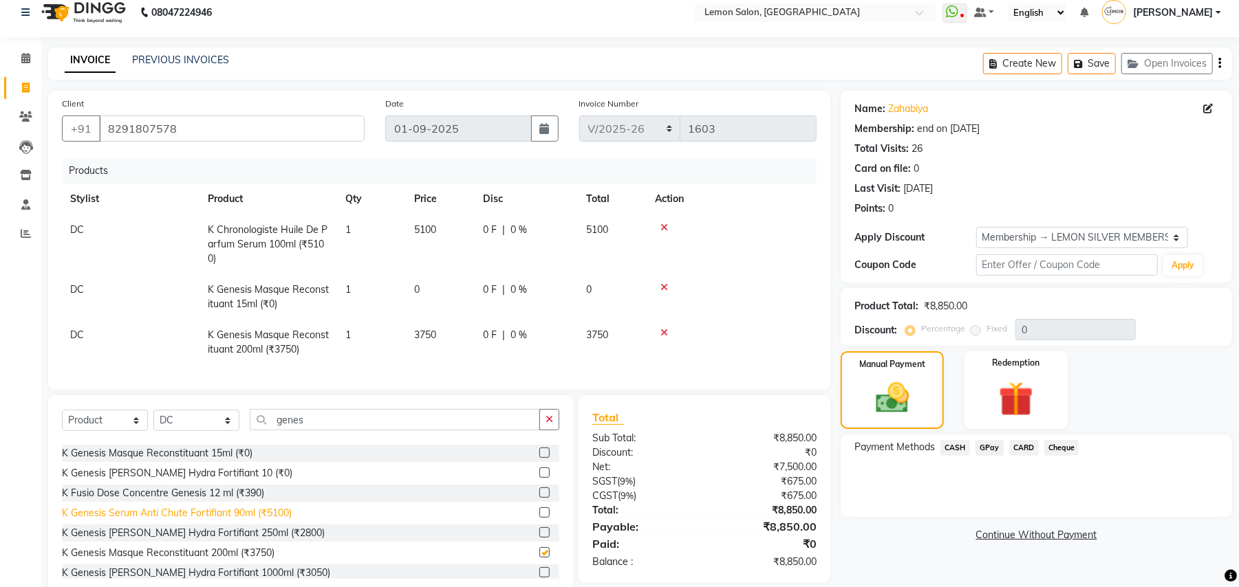
checkbox input "false"
click at [320, 390] on div "Client +91 8291807578 Date 01-09-2025 Invoice Number KND/2025-26 V/2025 V/2025-…" at bounding box center [439, 240] width 782 height 299
click at [319, 409] on input "genes" at bounding box center [395, 419] width 290 height 21
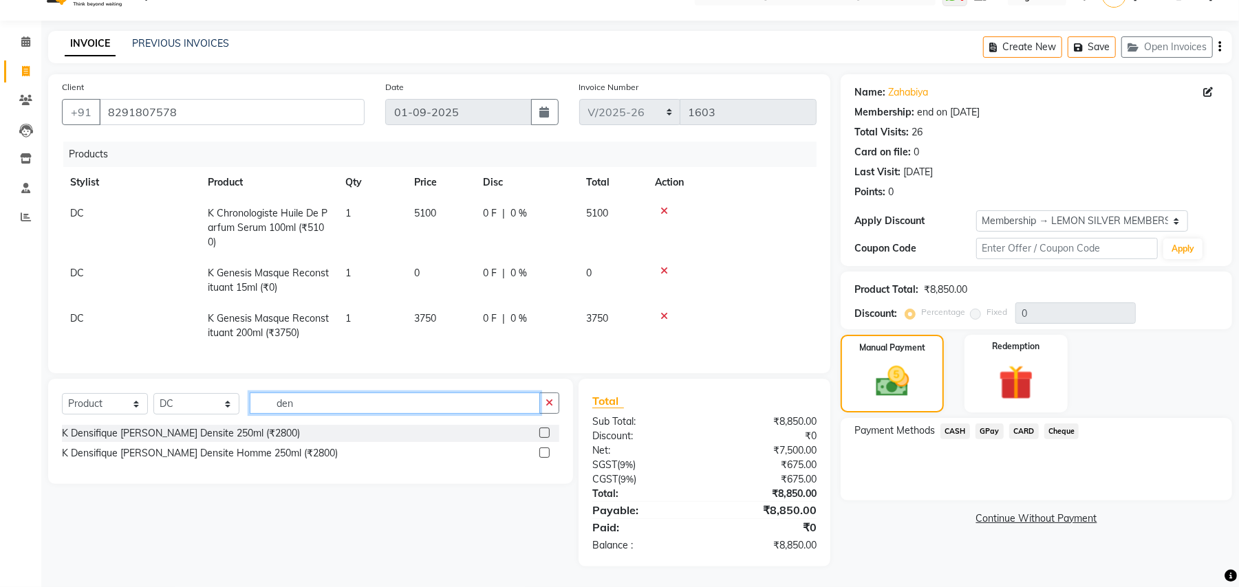
scroll to position [0, 0]
type input "densite"
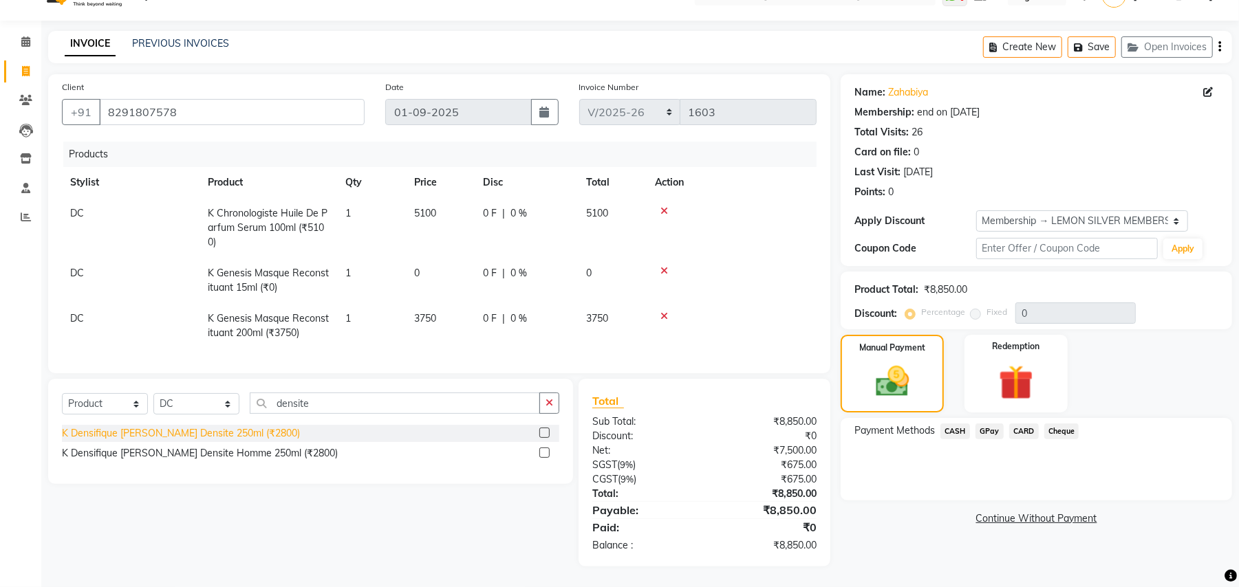
click at [188, 429] on div "K Densifique Bain Densite 250ml (₹2800)" at bounding box center [181, 433] width 238 height 14
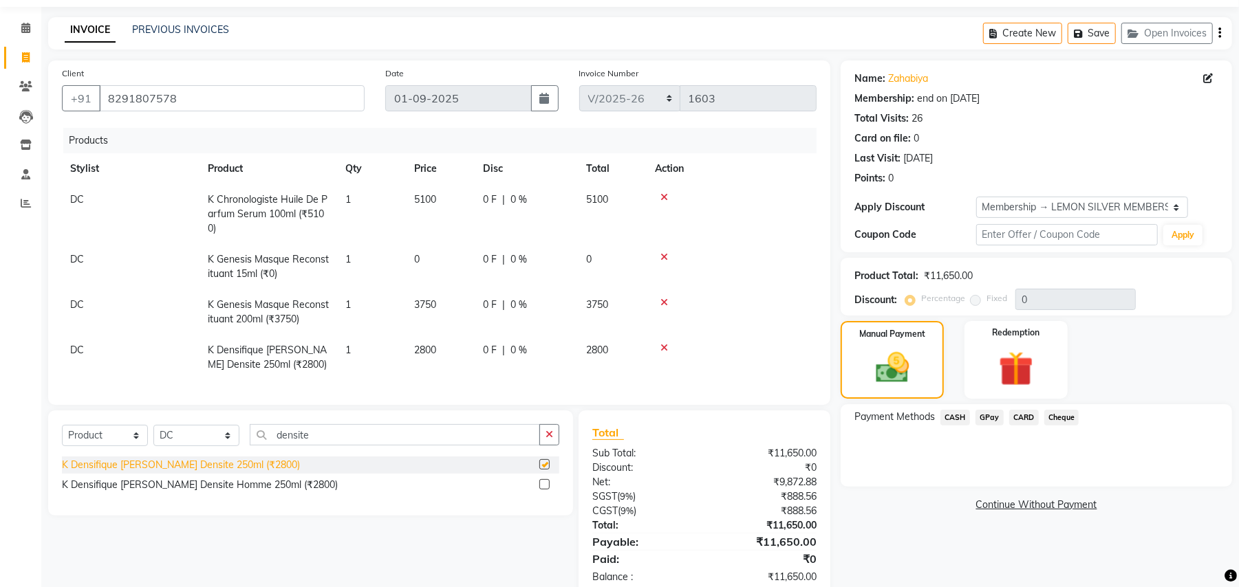
checkbox input "false"
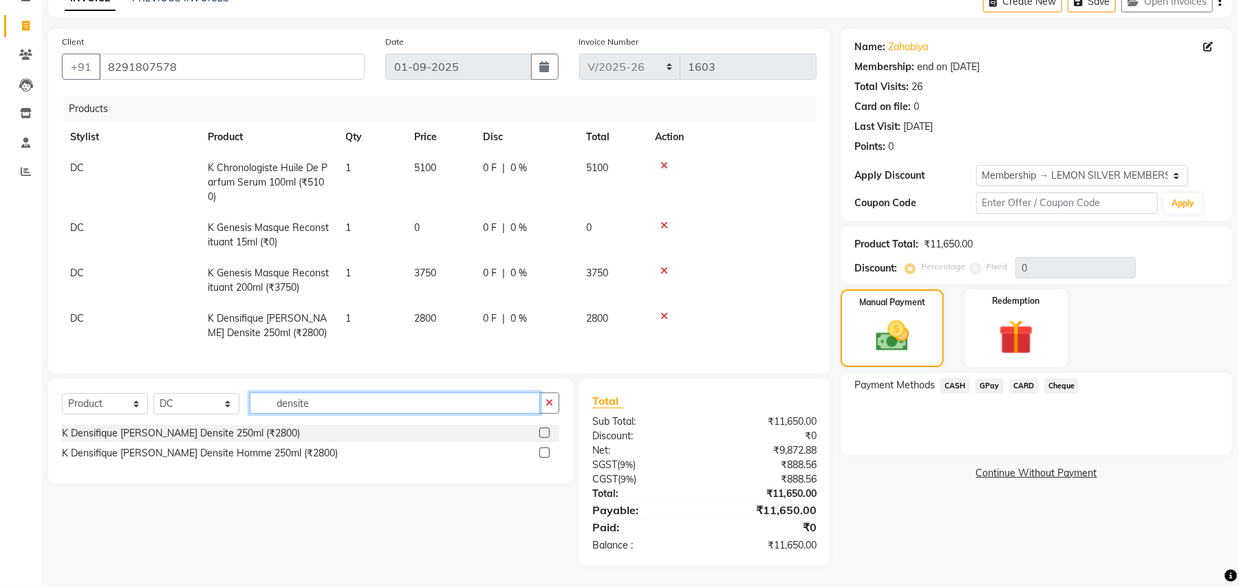
click at [312, 396] on input "densite" at bounding box center [395, 403] width 290 height 21
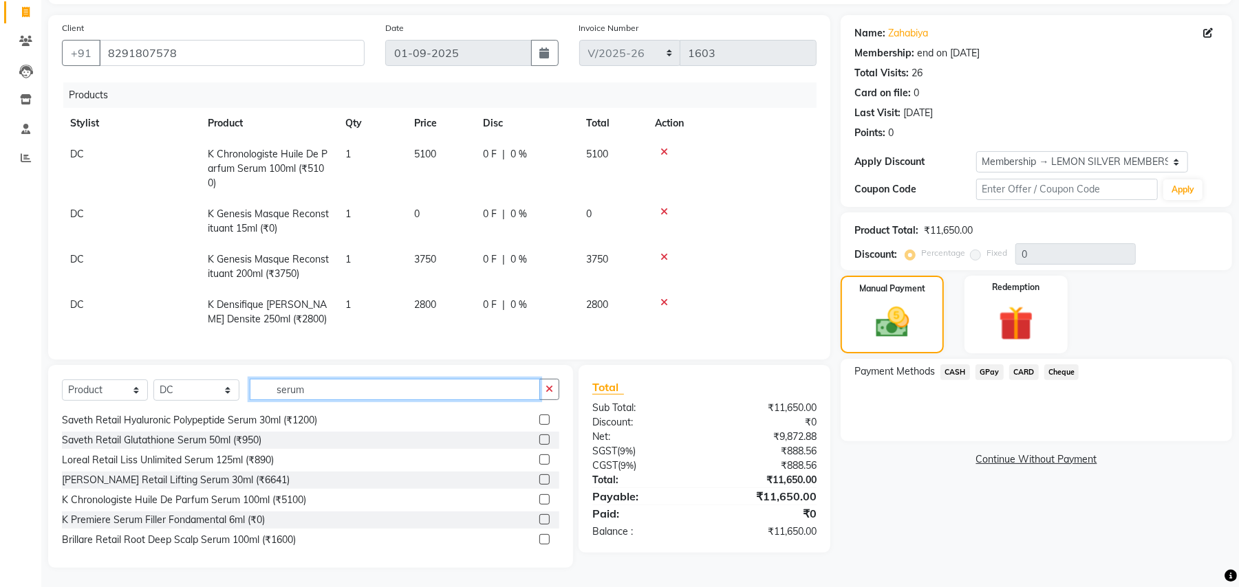
scroll to position [91, 0]
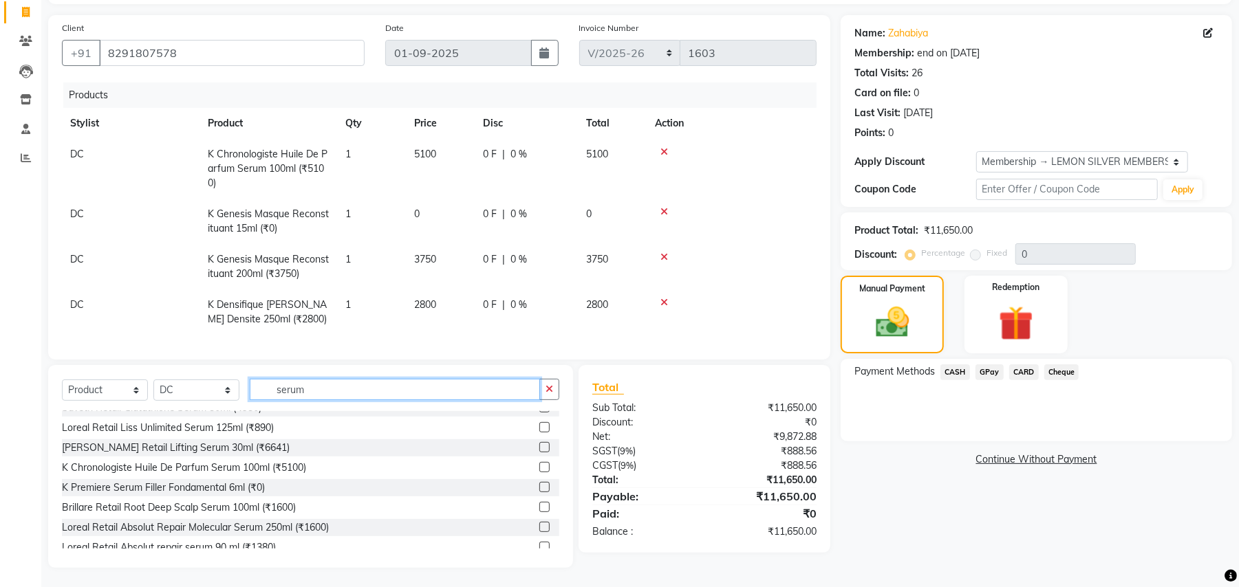
click at [314, 400] on input "serum" at bounding box center [395, 389] width 290 height 21
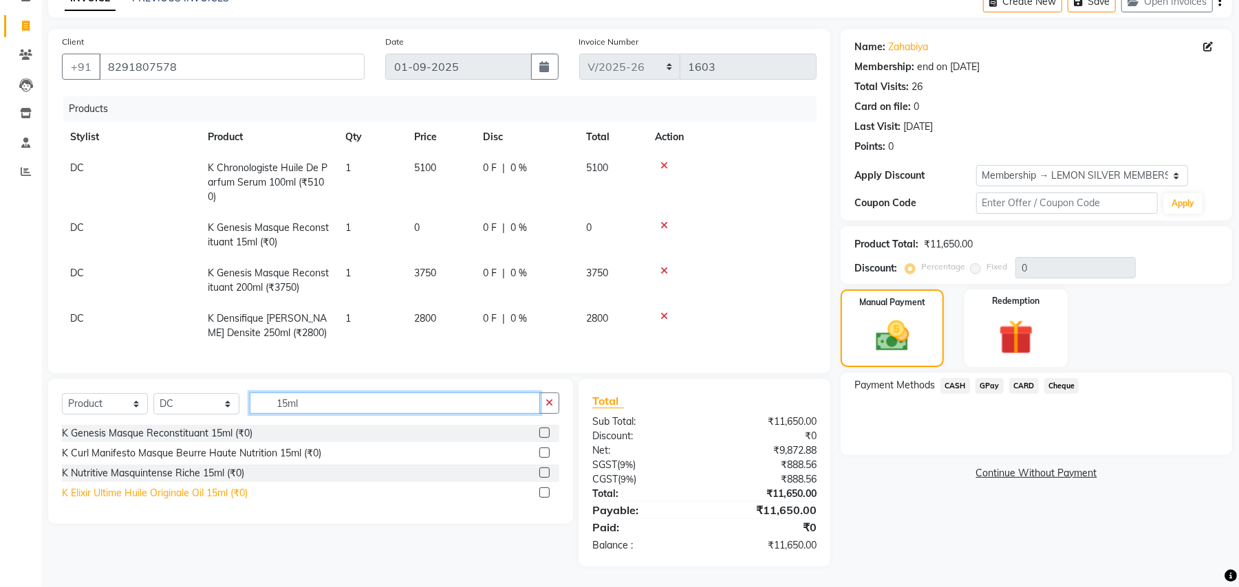
type input "15ml"
click at [205, 487] on div "K Elixir Ultime Huile Originale Oil 15ml (₹0)" at bounding box center [155, 493] width 186 height 14
checkbox input "false"
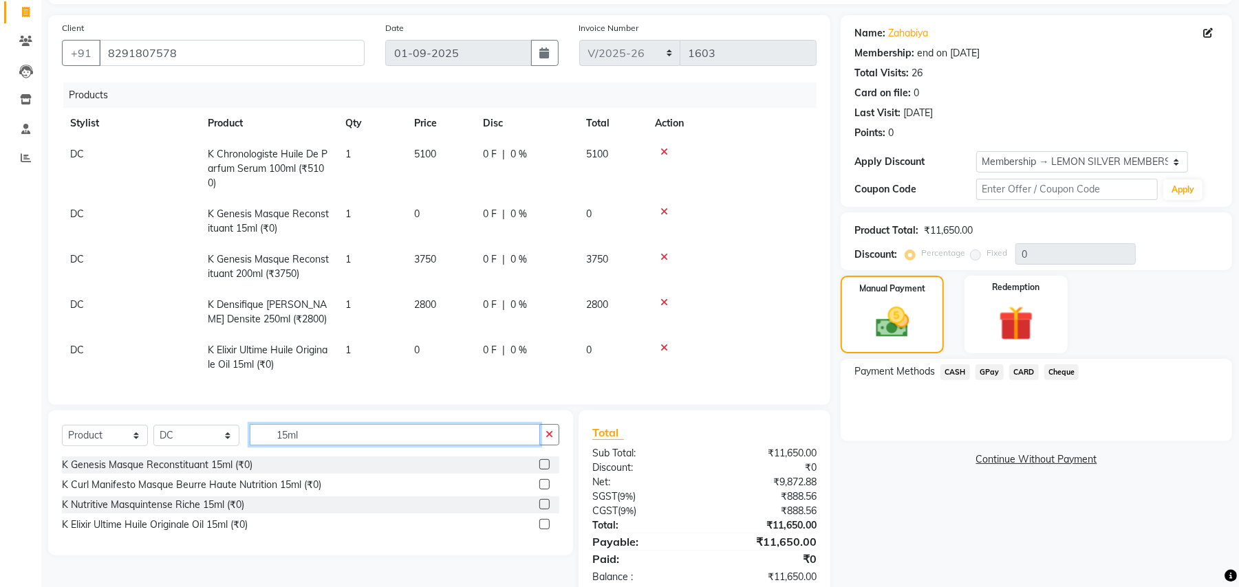
click at [322, 446] on input "15ml" at bounding box center [395, 434] width 290 height 21
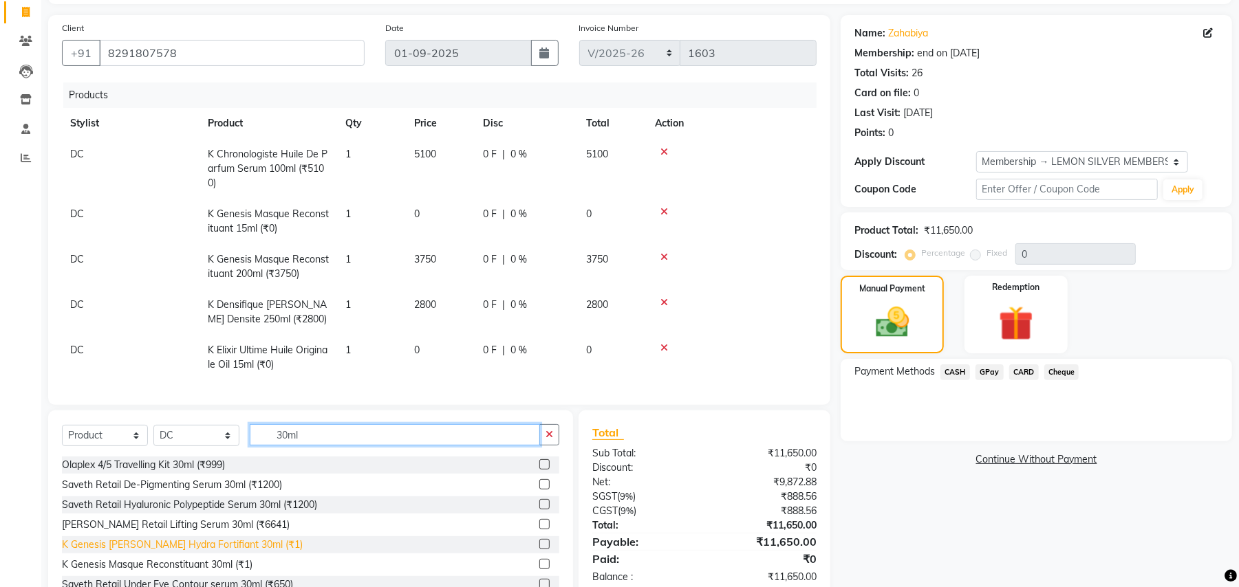
scroll to position [149, 0]
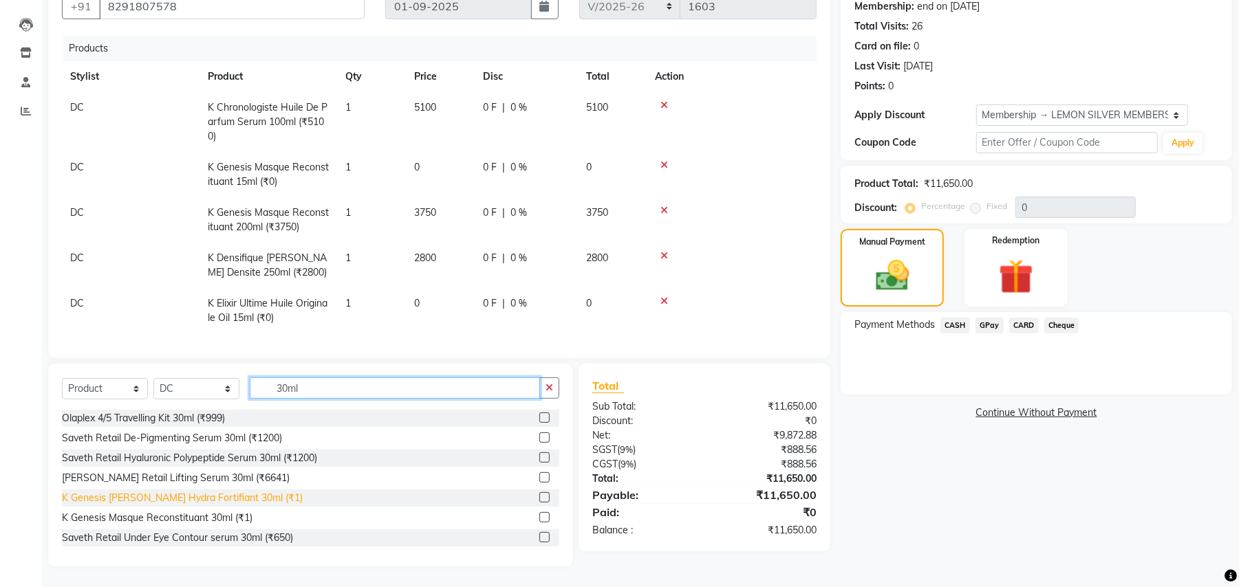
type input "30ml"
click at [171, 497] on div "K Genesis Bain Hydra Fortifiant 30ml (₹1)" at bounding box center [182, 498] width 241 height 14
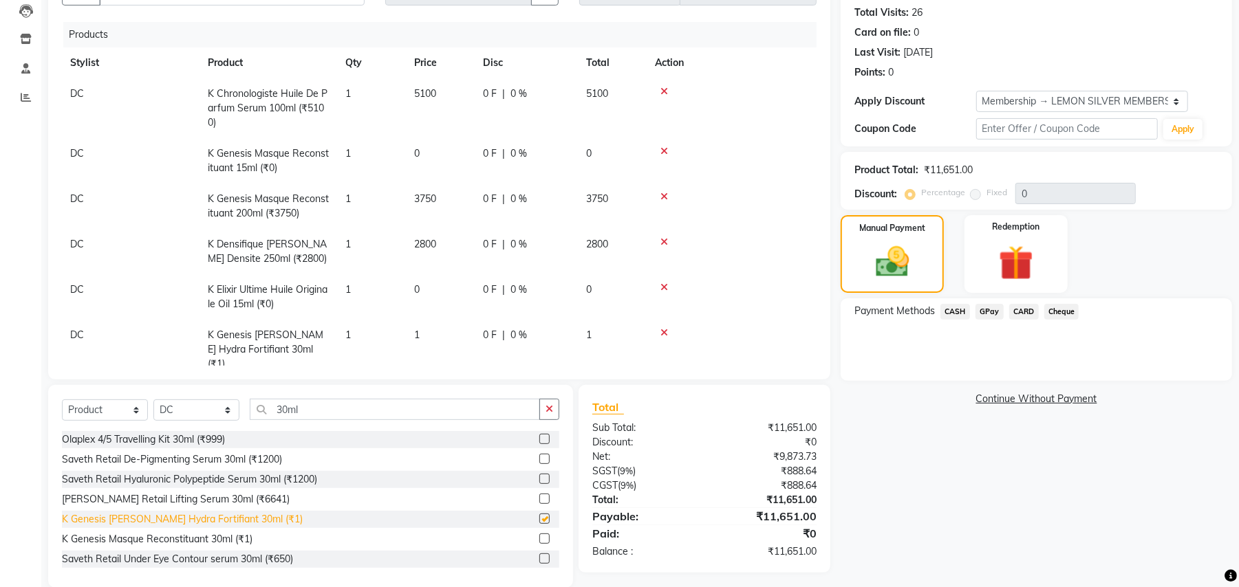
checkbox input "false"
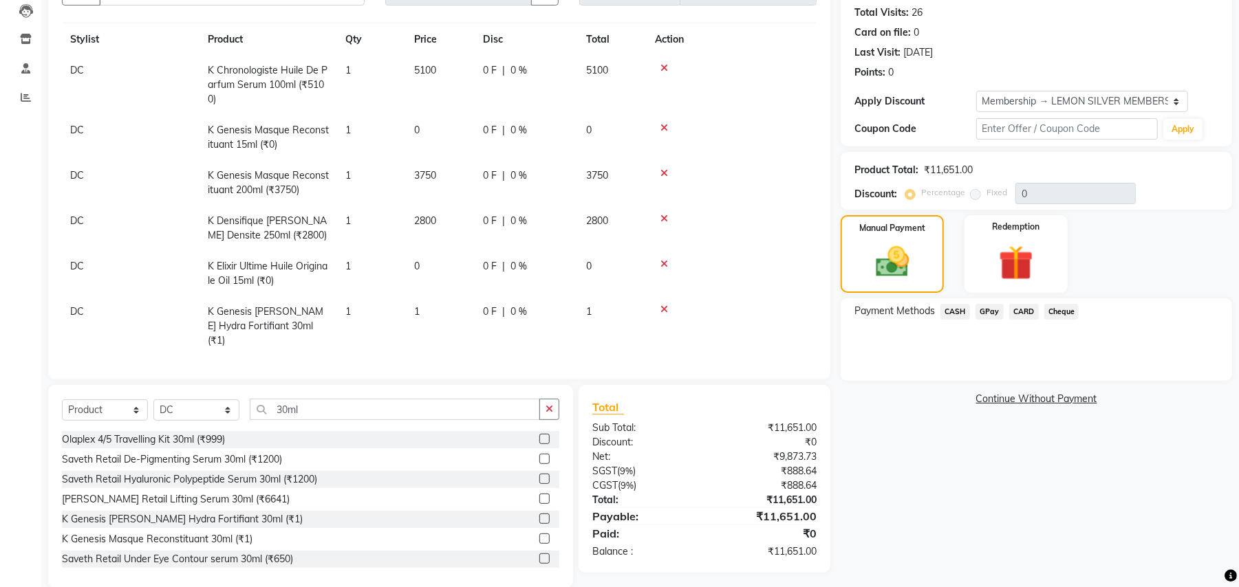
scroll to position [169, 0]
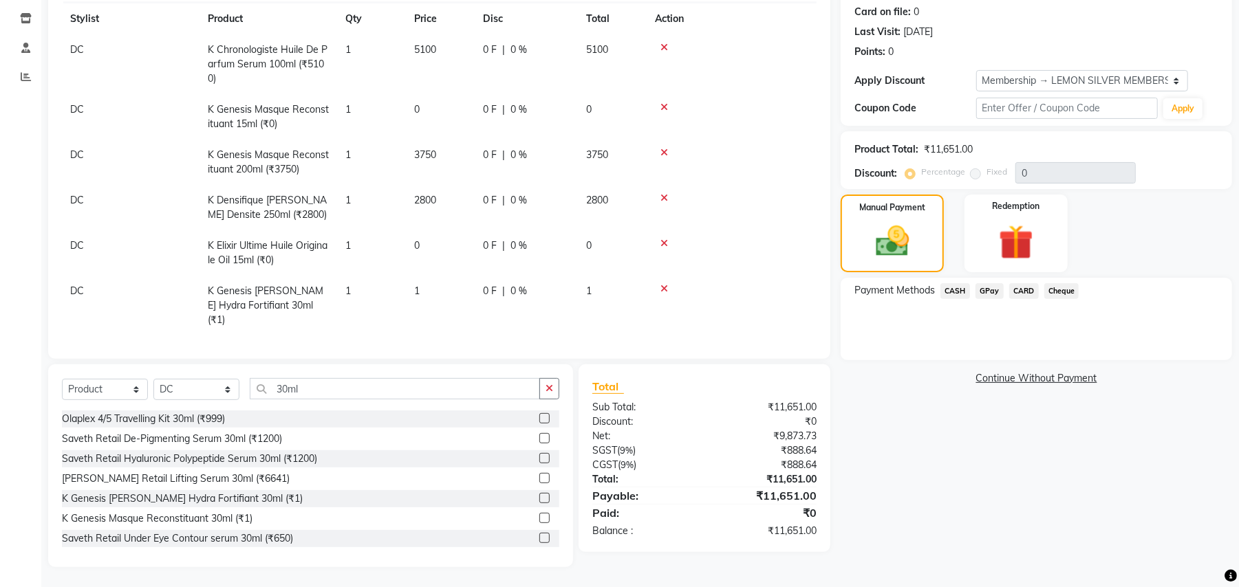
click at [76, 53] on span "DC" at bounding box center [77, 49] width 14 height 12
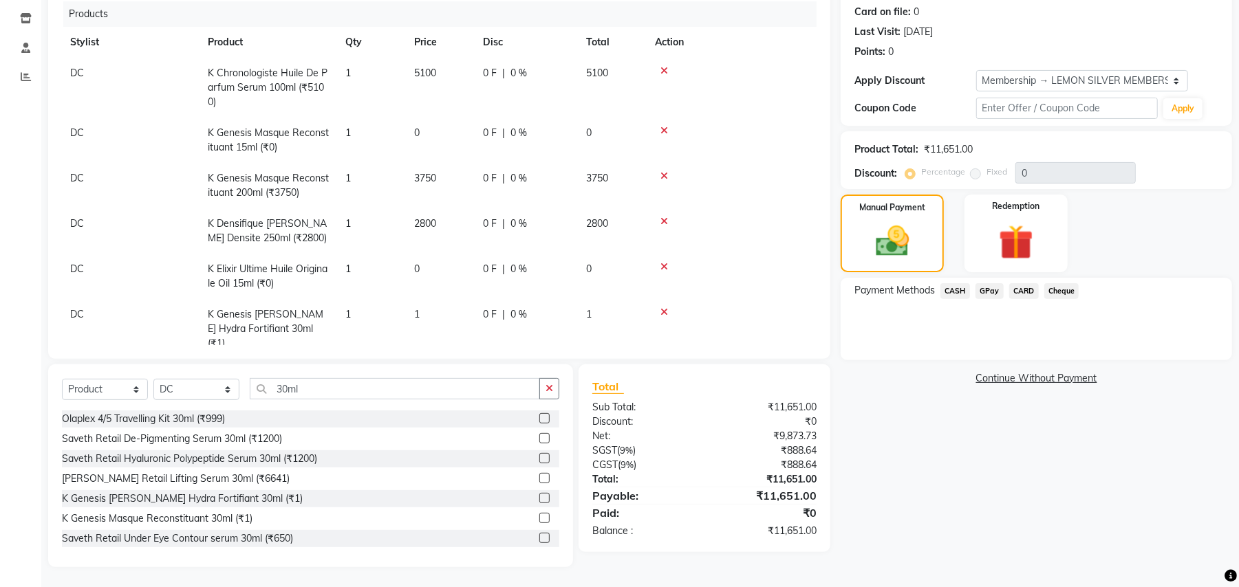
select select "7880"
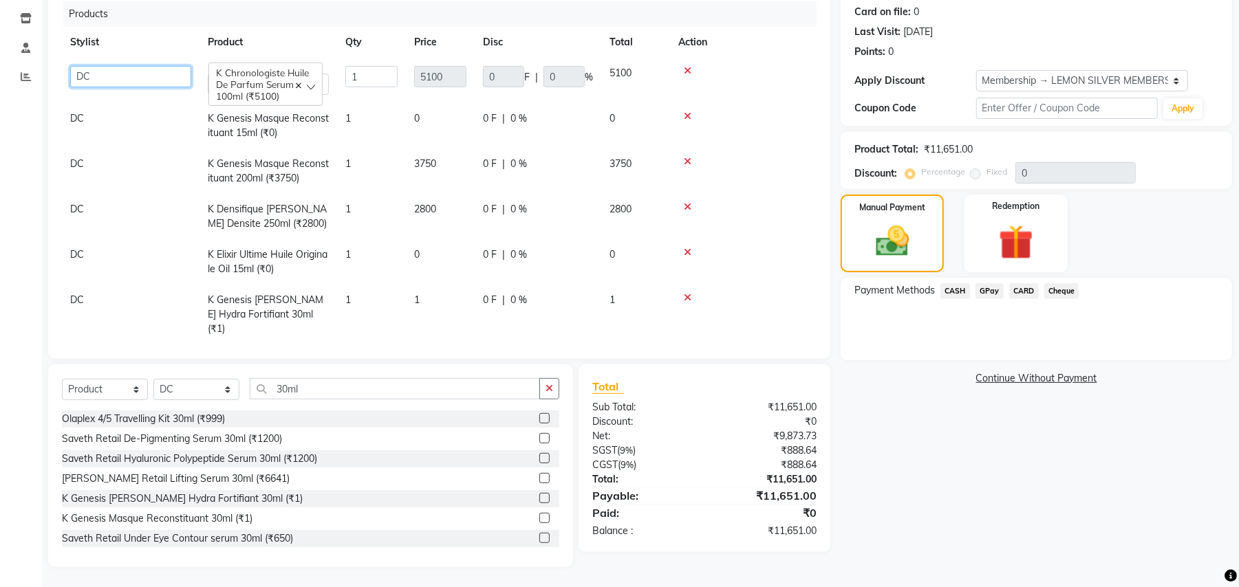
click at [85, 72] on select "Arun Arndive Danish Mansoori DC Faheem Malik Kajal Pawar Manisha Malviya Payal …" at bounding box center [130, 76] width 121 height 21
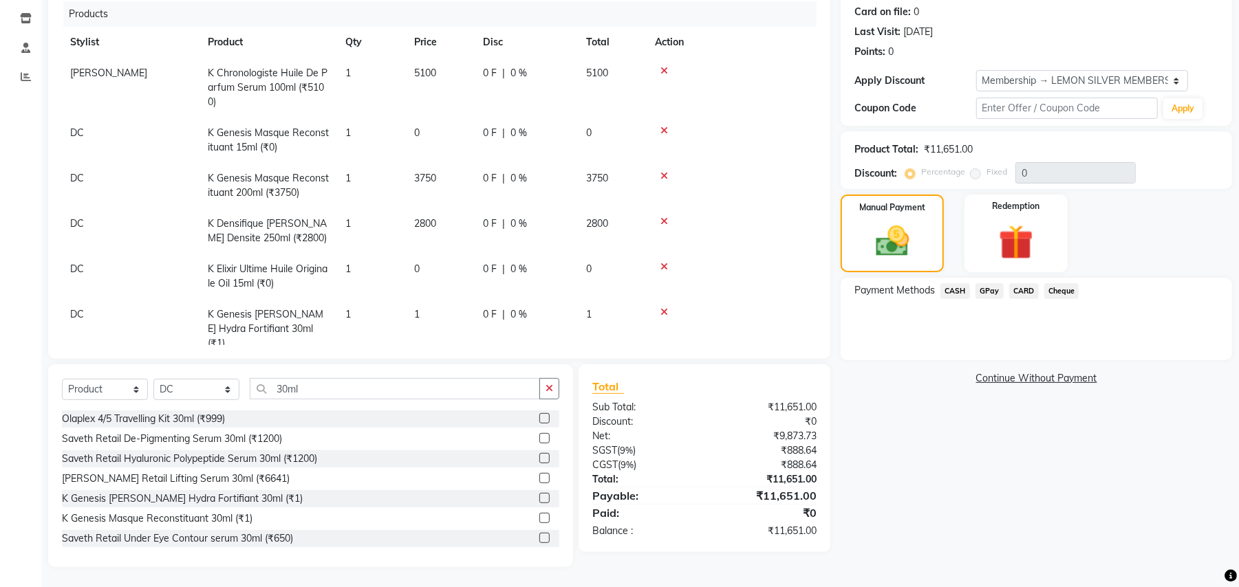
click at [75, 127] on span "DC" at bounding box center [77, 133] width 14 height 12
select select "7880"
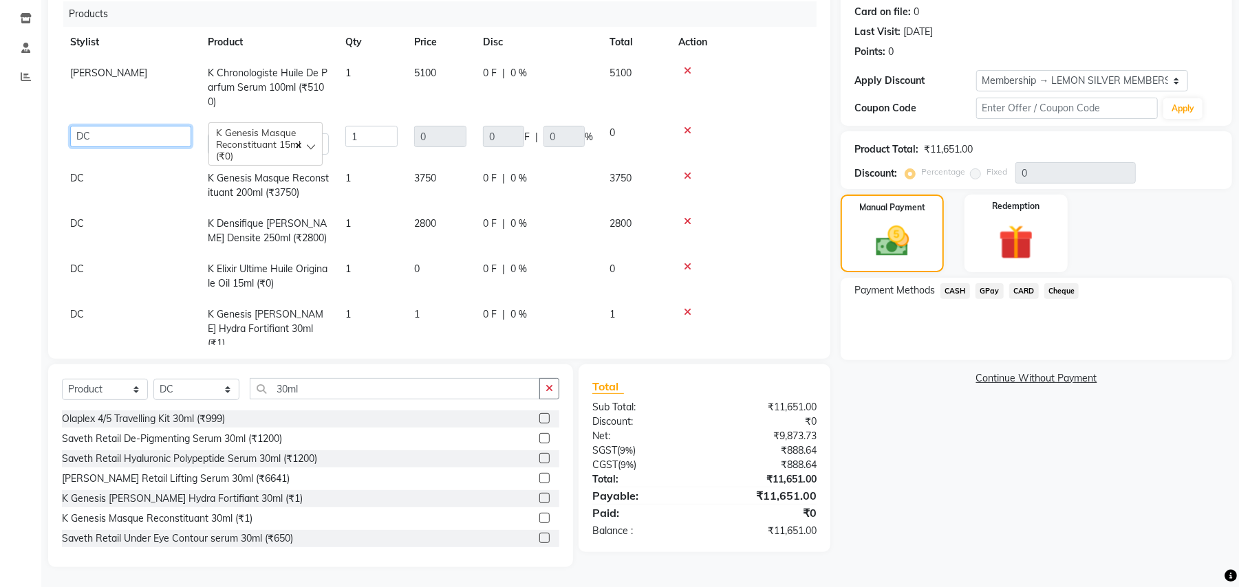
click at [75, 127] on select "Arun Arndive Danish Mansoori DC Faheem Malik Kajal Pawar Manisha Malviya Payal …" at bounding box center [130, 136] width 121 height 21
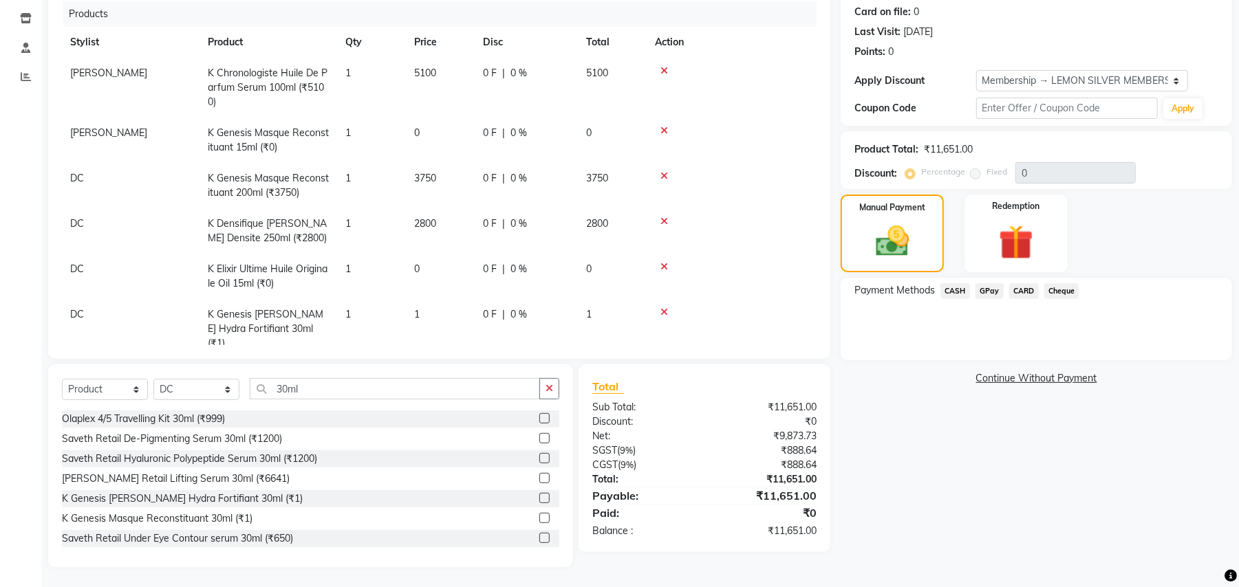
click at [75, 182] on span "DC" at bounding box center [77, 178] width 14 height 12
select select "7880"
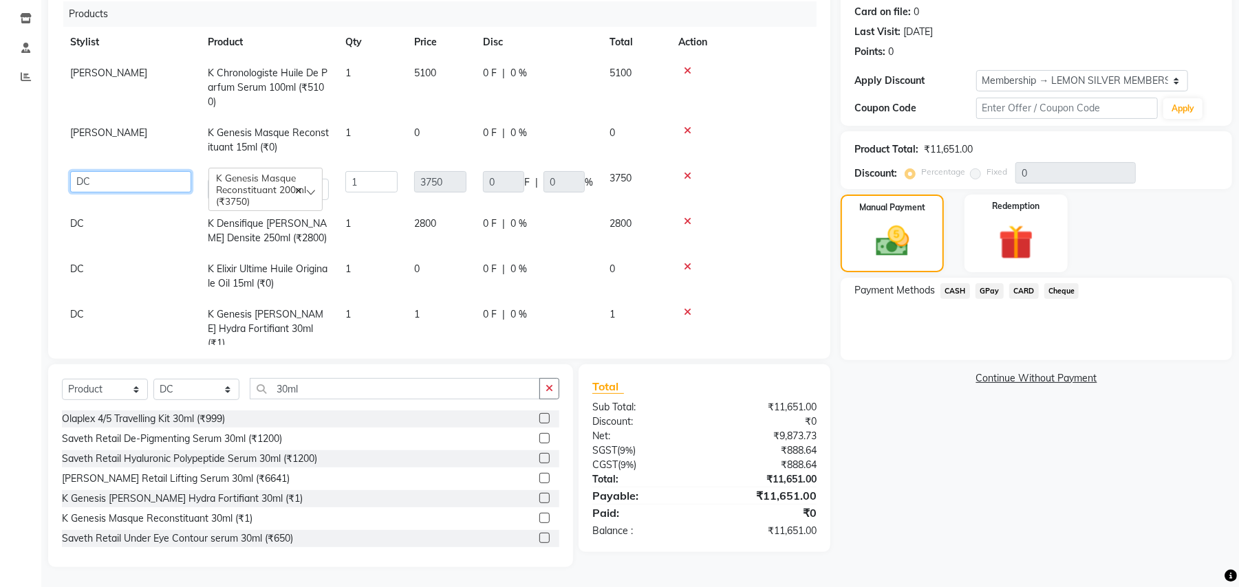
click at [75, 182] on select "Arun Arndive Danish Mansoori DC Faheem Malik Kajal Pawar Manisha Malviya Payal …" at bounding box center [130, 181] width 121 height 21
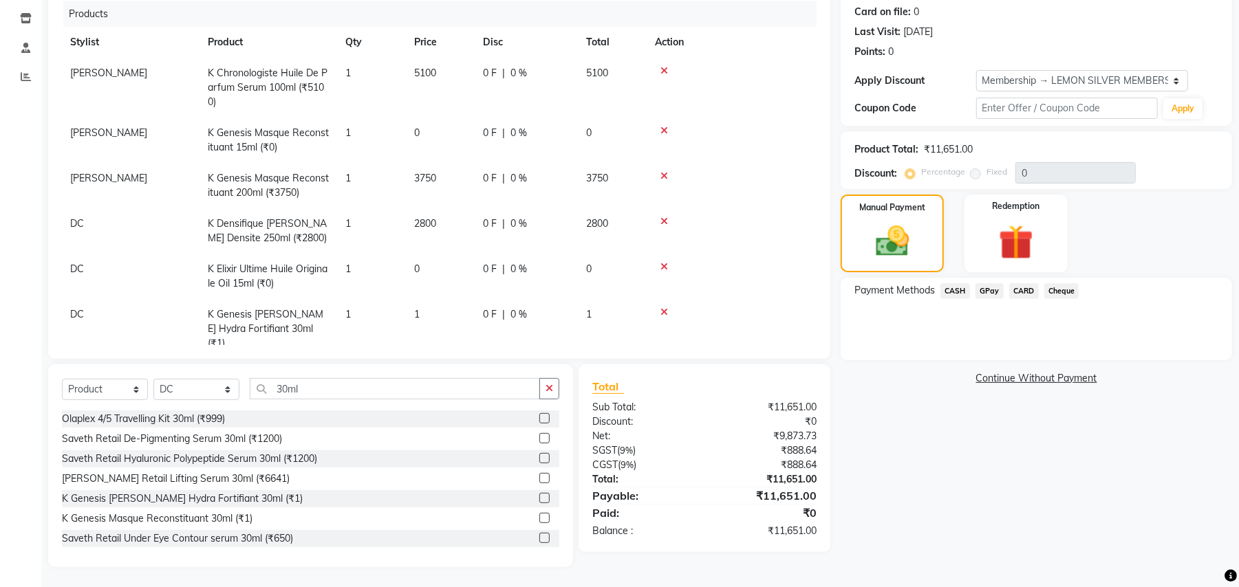
click at [77, 224] on span "DC" at bounding box center [77, 223] width 14 height 12
select select "7880"
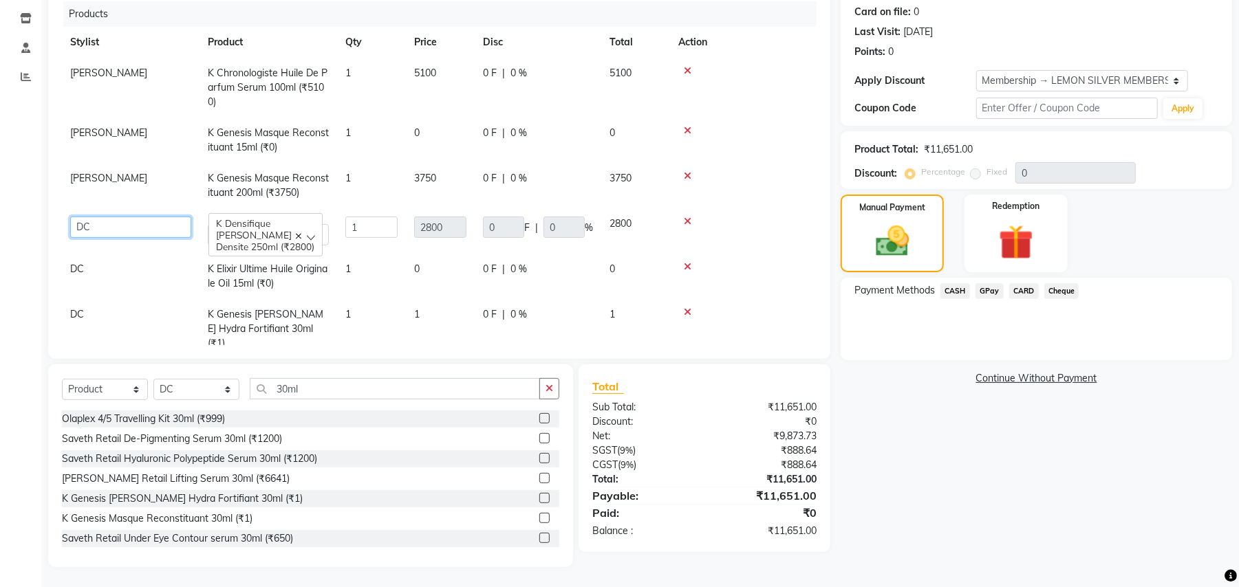
click at [81, 223] on select "Arun Arndive Danish Mansoori DC Faheem Malik Kajal Pawar Manisha Malviya Payal …" at bounding box center [130, 227] width 121 height 21
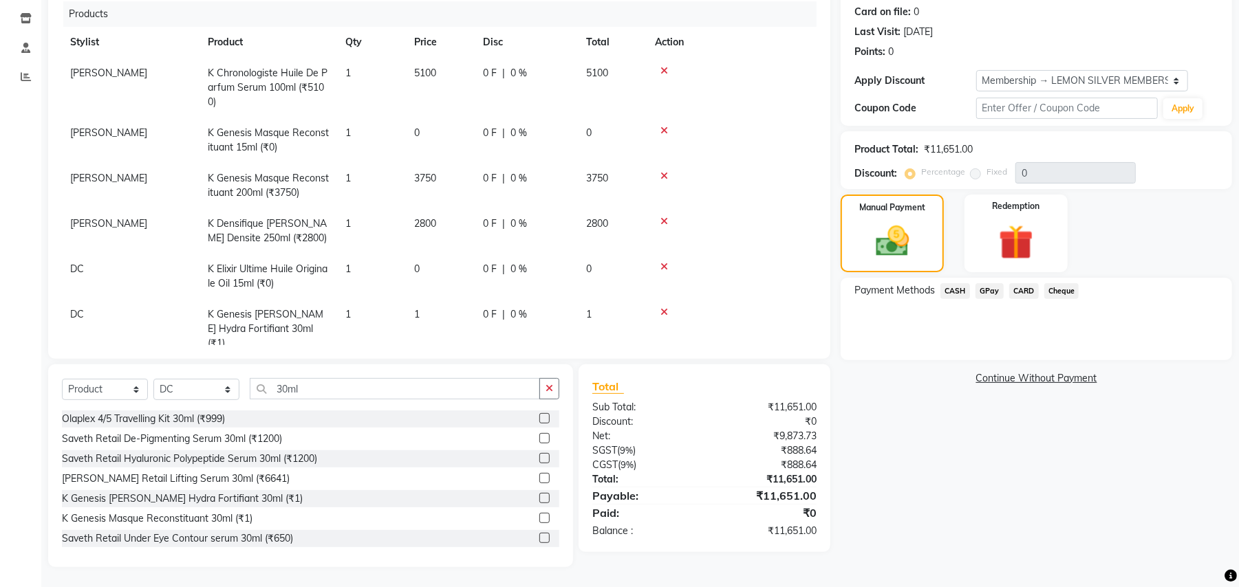
click at [75, 271] on span "DC" at bounding box center [77, 269] width 14 height 12
select select "7880"
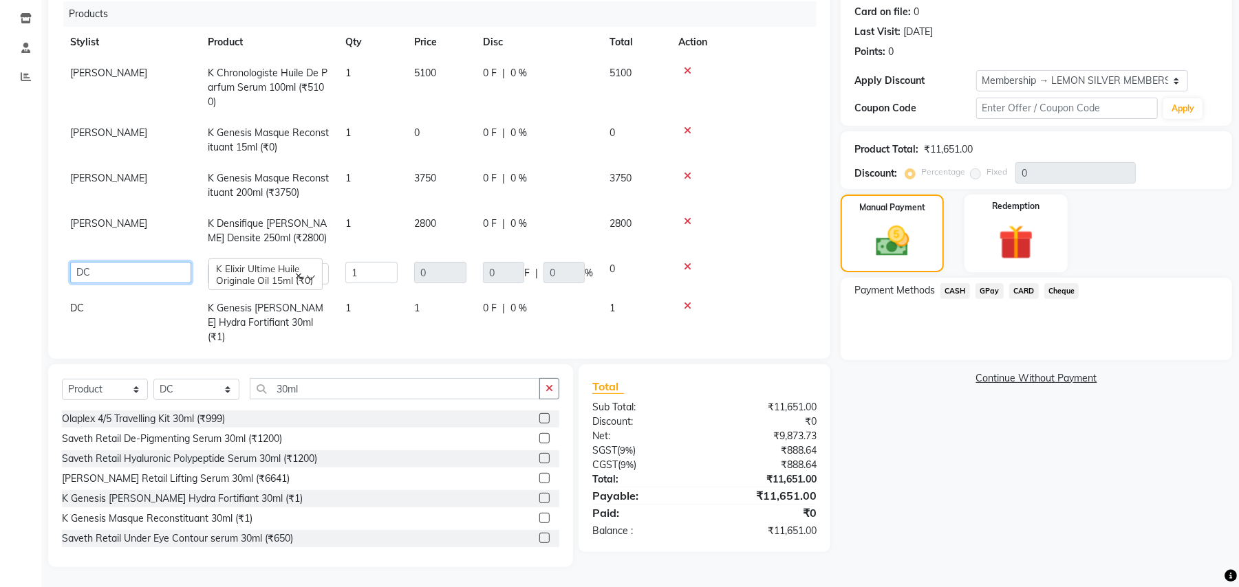
click at [75, 271] on select "Arun Arndive Danish Mansoori DC Faheem Malik Kajal Pawar Manisha Malviya Payal …" at bounding box center [130, 272] width 121 height 21
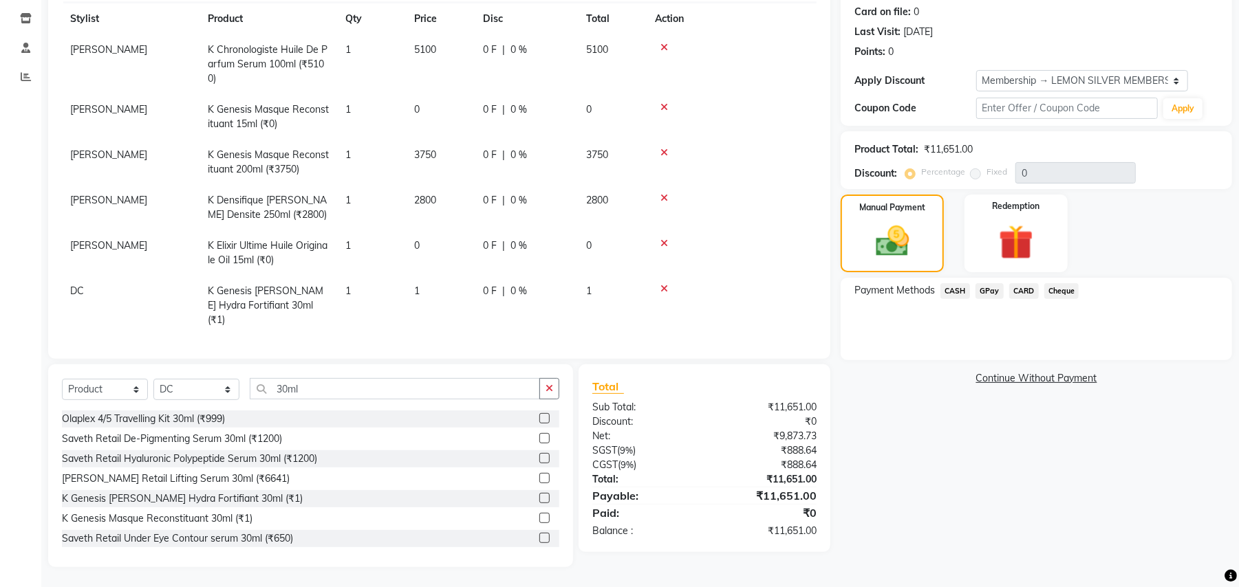
click at [84, 284] on td "DC" at bounding box center [131, 306] width 138 height 60
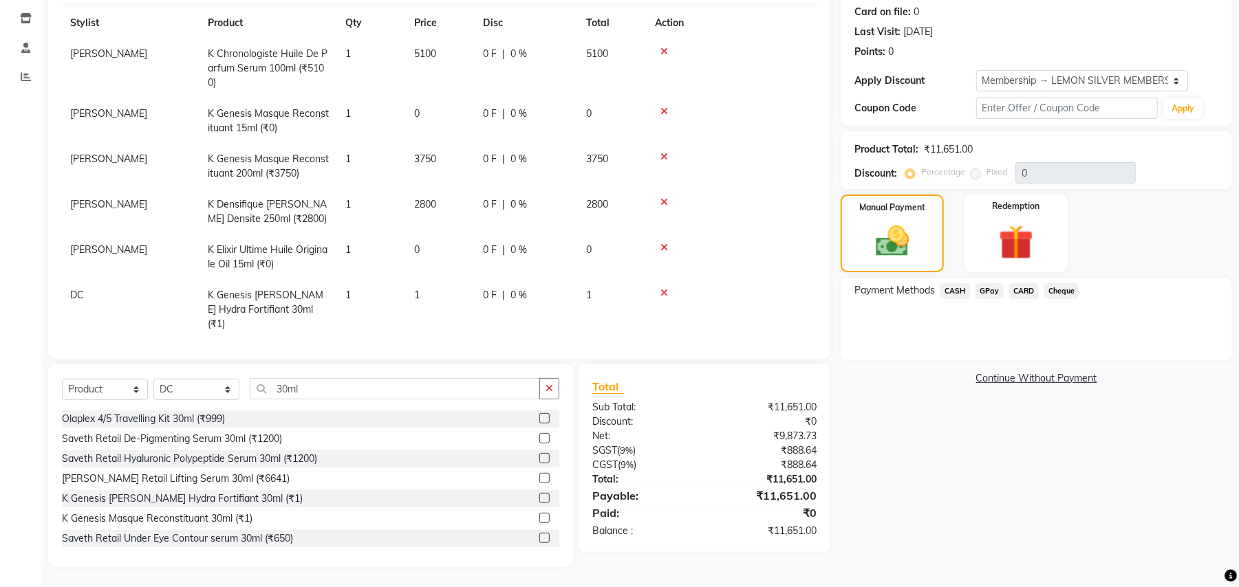
select select "7880"
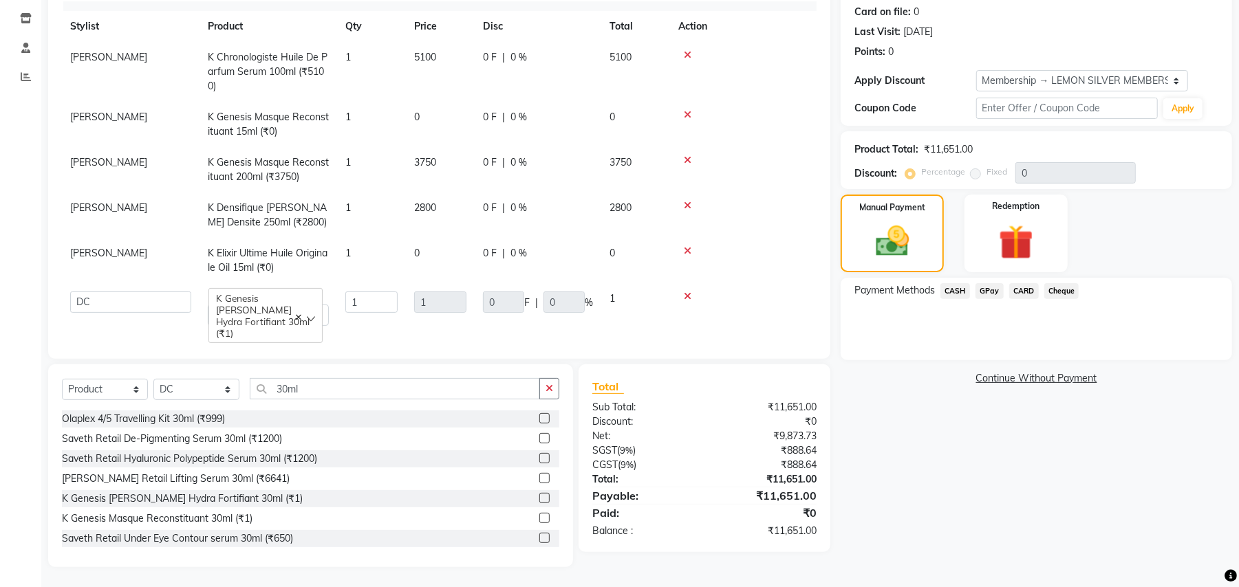
click at [84, 284] on td "Arun Arndive Danish Mansoori DC Faheem Malik Kajal Pawar Manisha Malviya Payal …" at bounding box center [131, 308] width 138 height 51
click at [87, 295] on select "Arun Arndive Danish Mansoori DC Faheem Malik Kajal Pawar Manisha Malviya Payal …" at bounding box center [130, 302] width 121 height 21
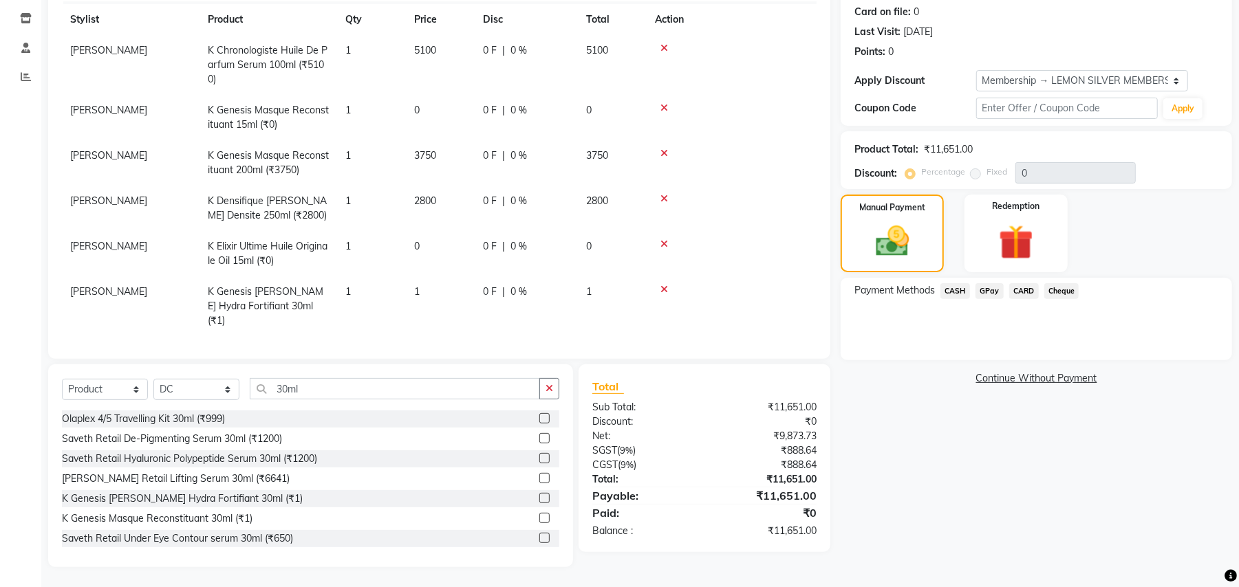
scroll to position [23, 0]
click at [955, 288] on span "CASH" at bounding box center [955, 291] width 30 height 16
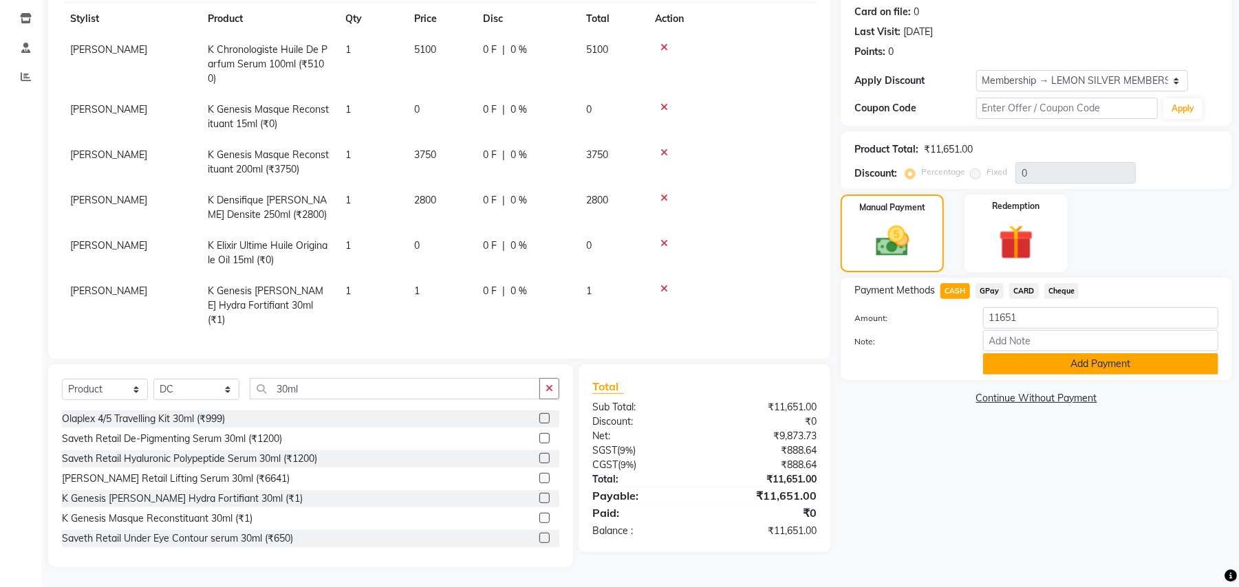
click at [1022, 367] on button "Add Payment" at bounding box center [1100, 364] width 235 height 21
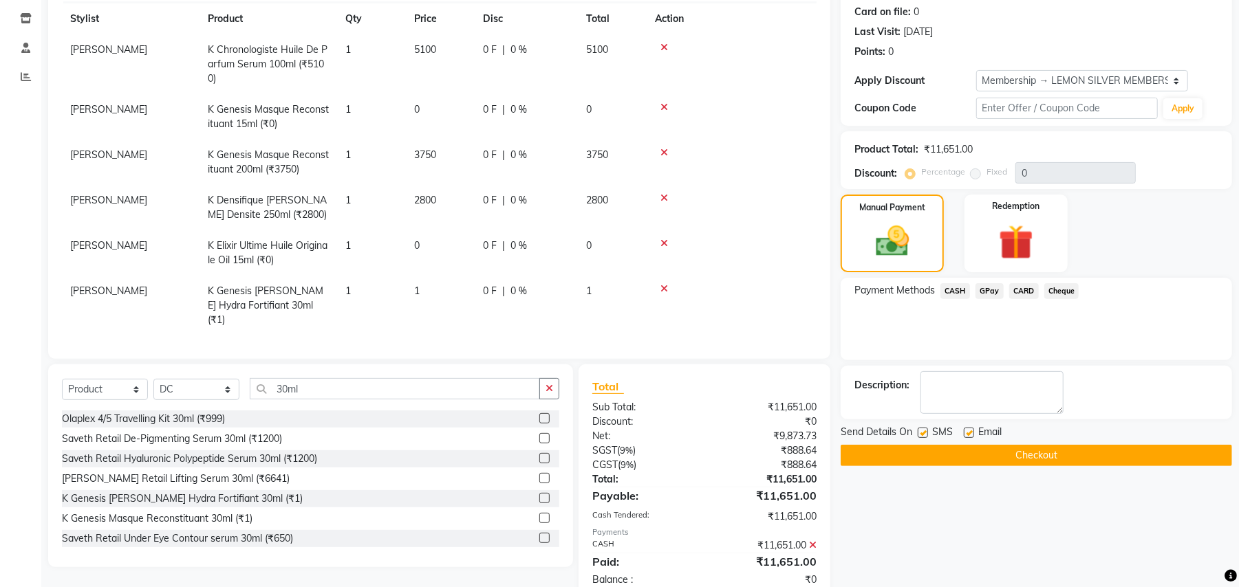
click at [922, 428] on label at bounding box center [923, 433] width 10 height 10
click at [922, 429] on input "checkbox" at bounding box center [922, 433] width 9 height 9
checkbox input "false"
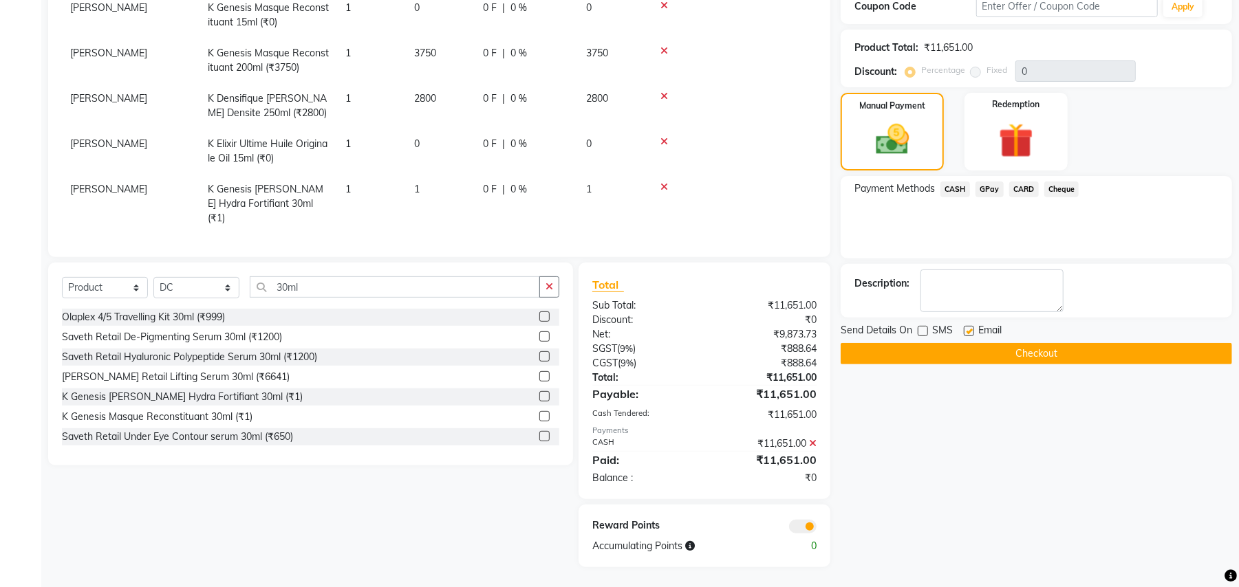
click at [964, 334] on label at bounding box center [969, 331] width 10 height 10
click at [964, 334] on input "checkbox" at bounding box center [968, 331] width 9 height 9
checkbox input "false"
click at [896, 359] on button "Checkout" at bounding box center [1035, 353] width 391 height 21
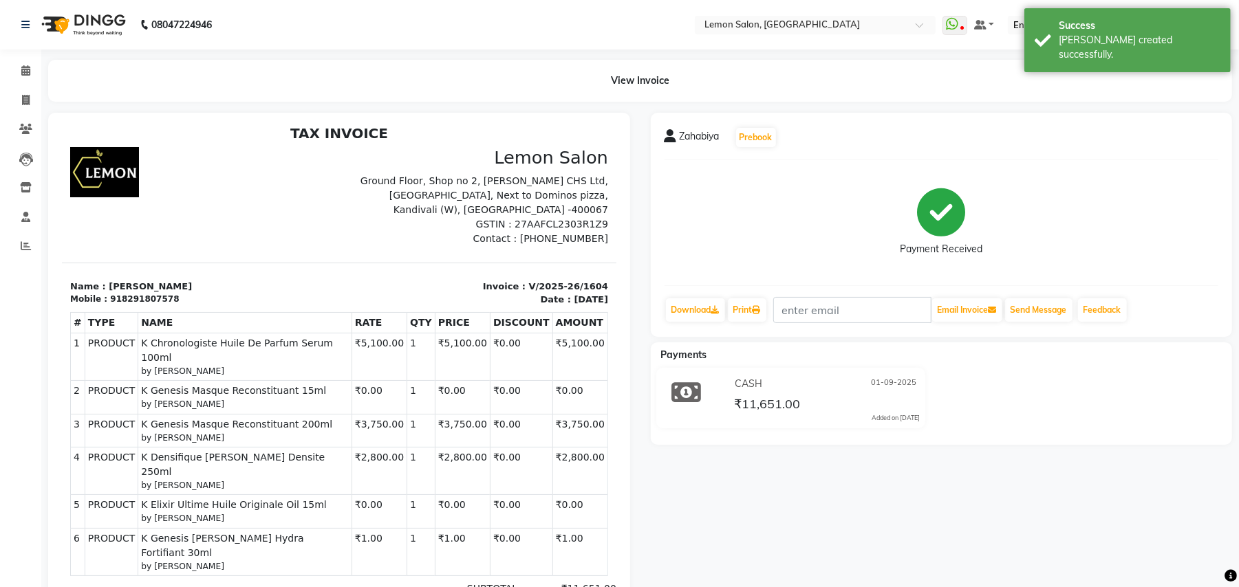
scroll to position [11, 0]
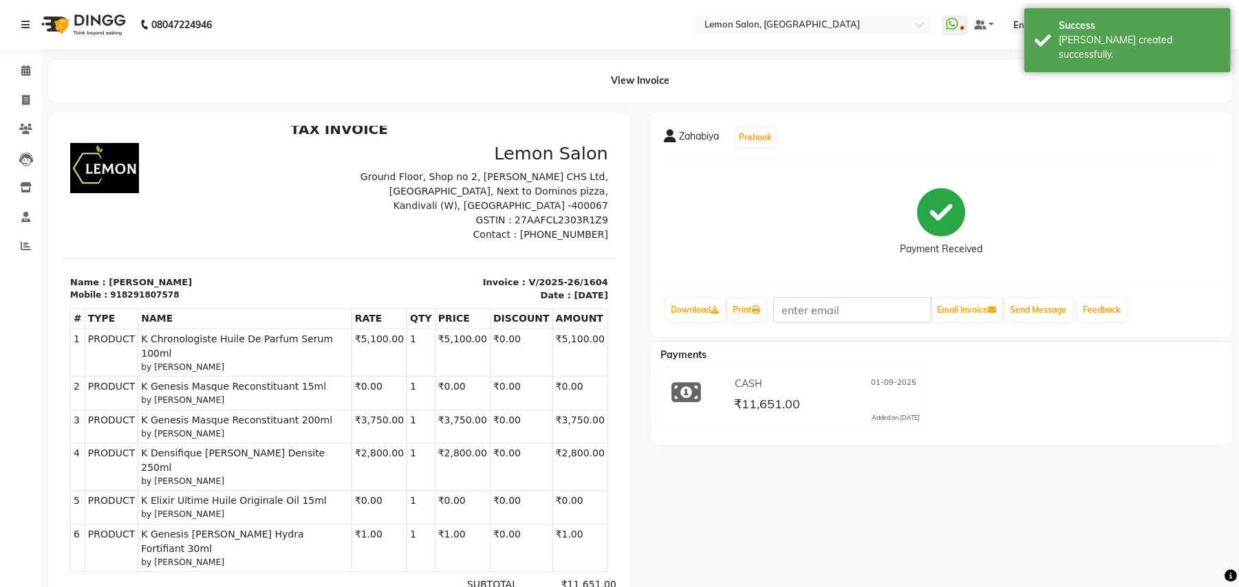
click at [528, 275] on p "Invoice : V/2025-26/1604" at bounding box center [477, 282] width 261 height 14
copy div "Invoice : V/2025-26/1604"
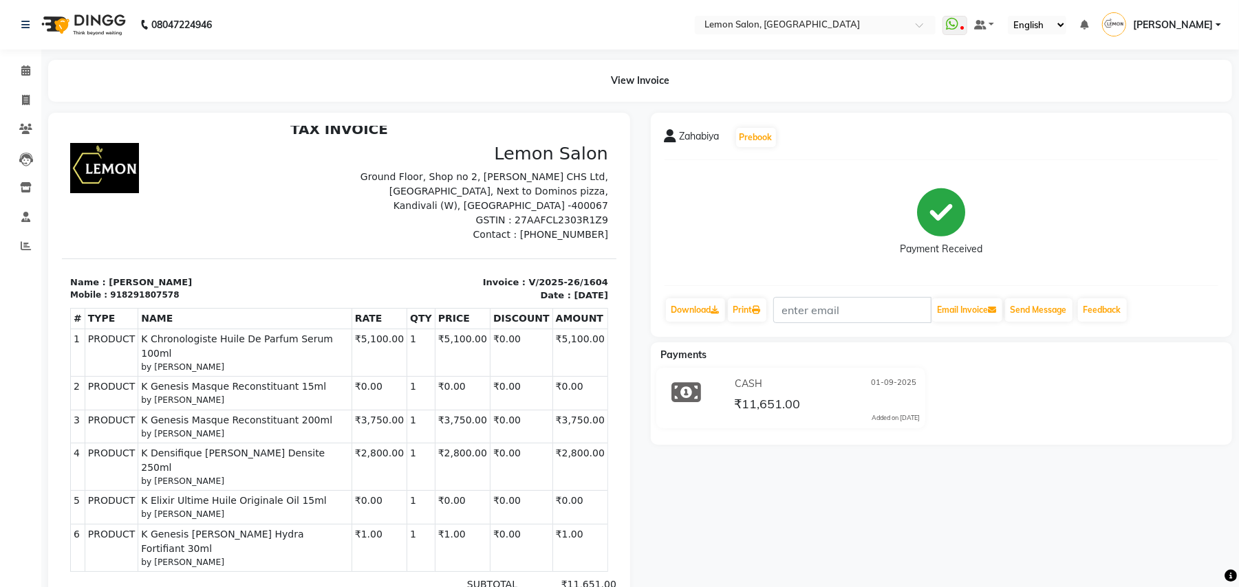
click at [204, 413] on span "K Genesis Masque Reconstituant 200ml" at bounding box center [244, 420] width 208 height 14
copy div "K Genesis Masque Reconstituant 200ml"
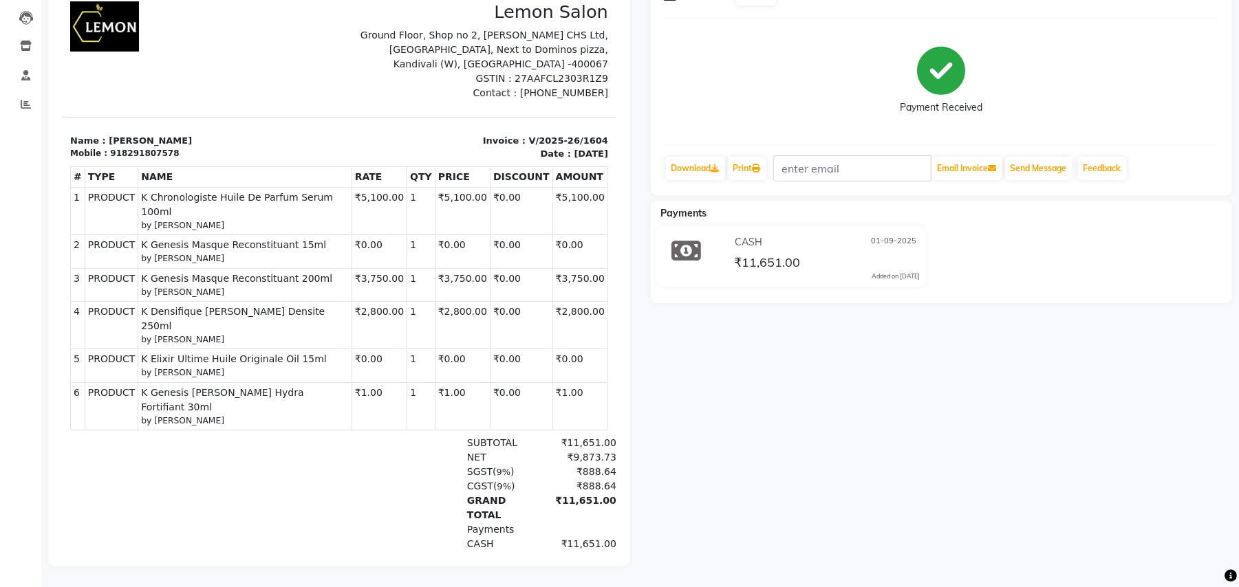
click at [225, 134] on p "Name : Zahabiya" at bounding box center [199, 141] width 261 height 14
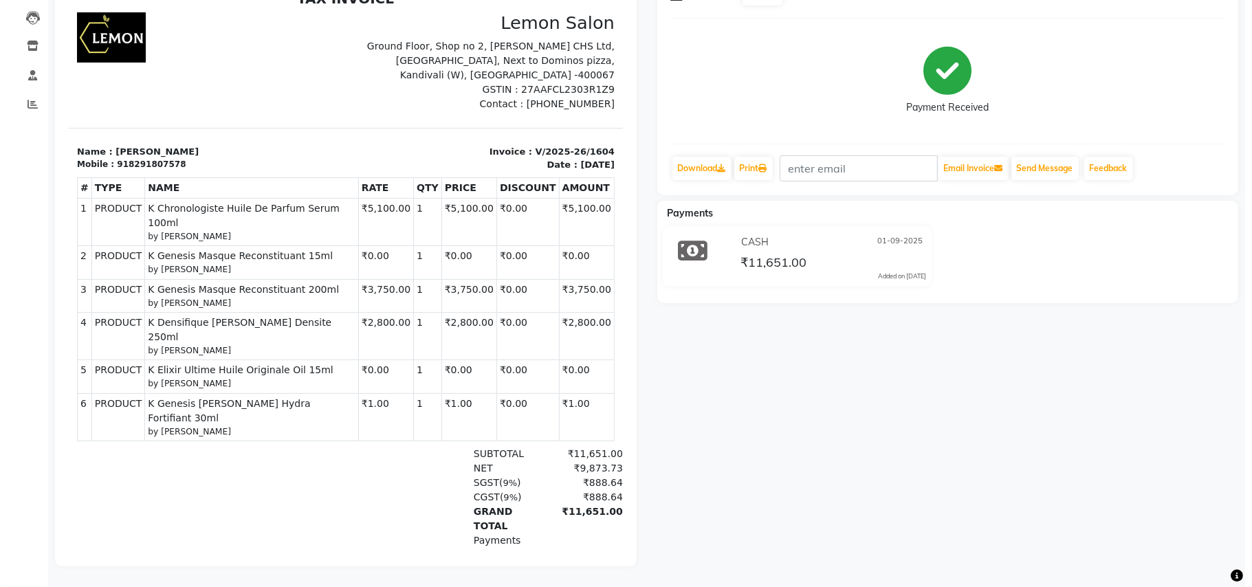
scroll to position [0, 0]
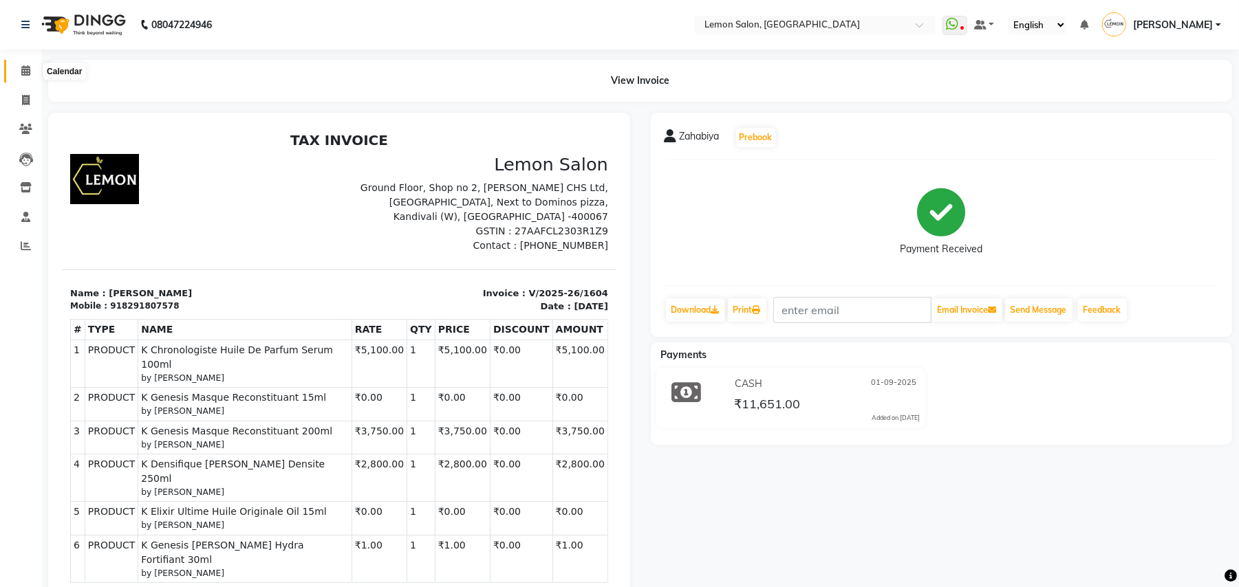
click at [22, 64] on span at bounding box center [26, 71] width 24 height 16
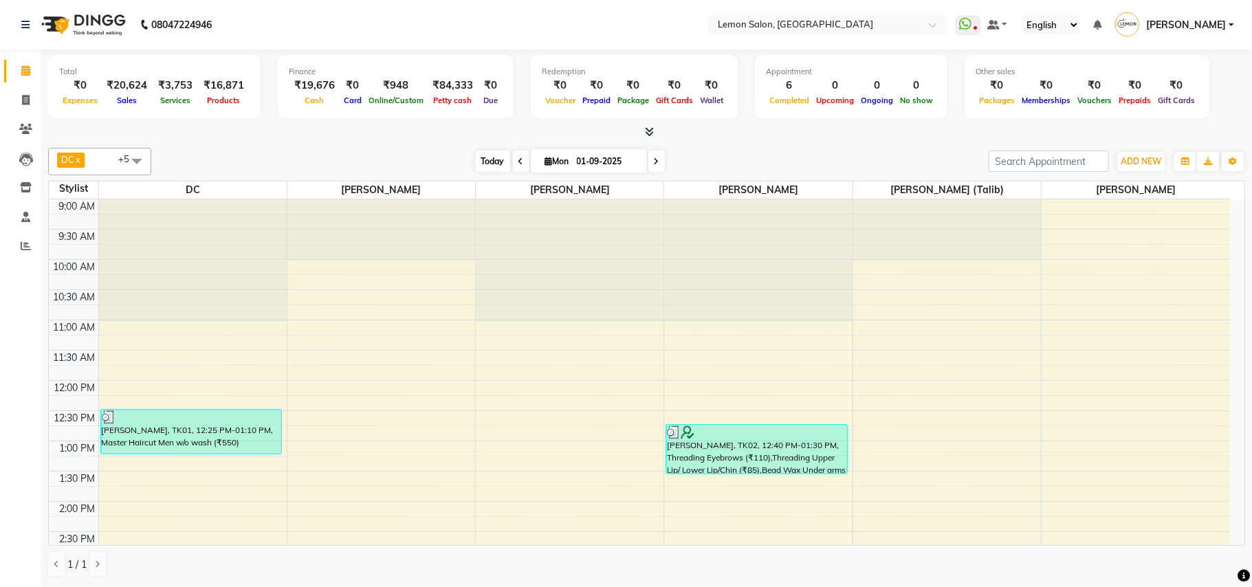
click at [493, 158] on span "Today" at bounding box center [493, 161] width 34 height 21
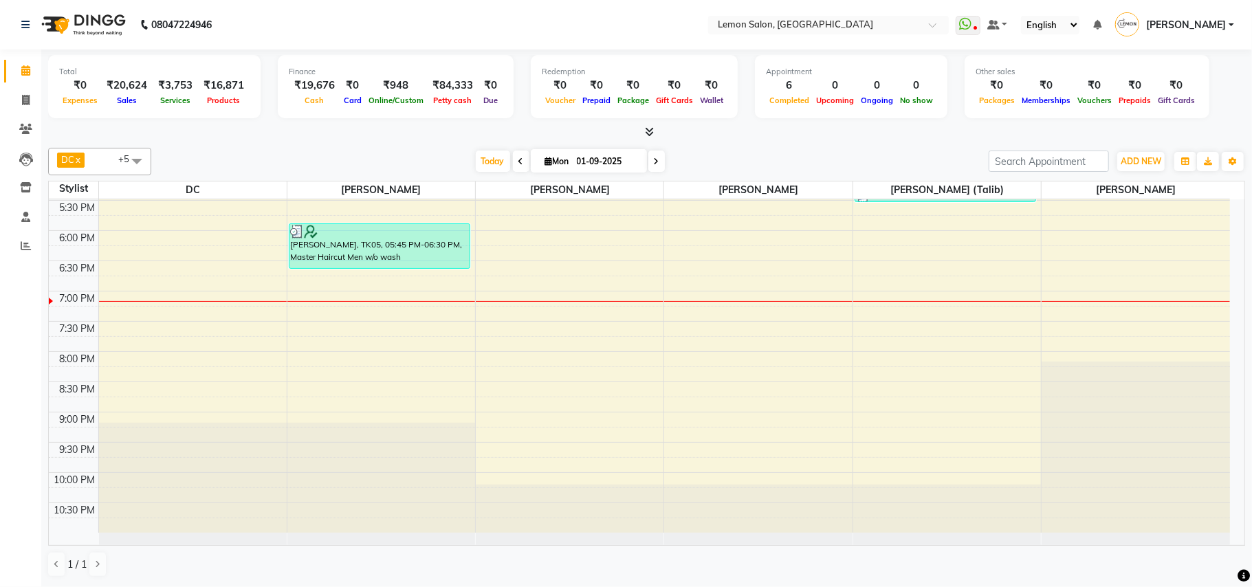
click at [259, 147] on div "DC x Faheem Malik x Manisha Malviya x Payal Maurya x Salman Shah (Talib) x Zish…" at bounding box center [646, 362] width 1197 height 441
click at [519, 158] on icon at bounding box center [522, 162] width 6 height 8
type input "31-08-2025"
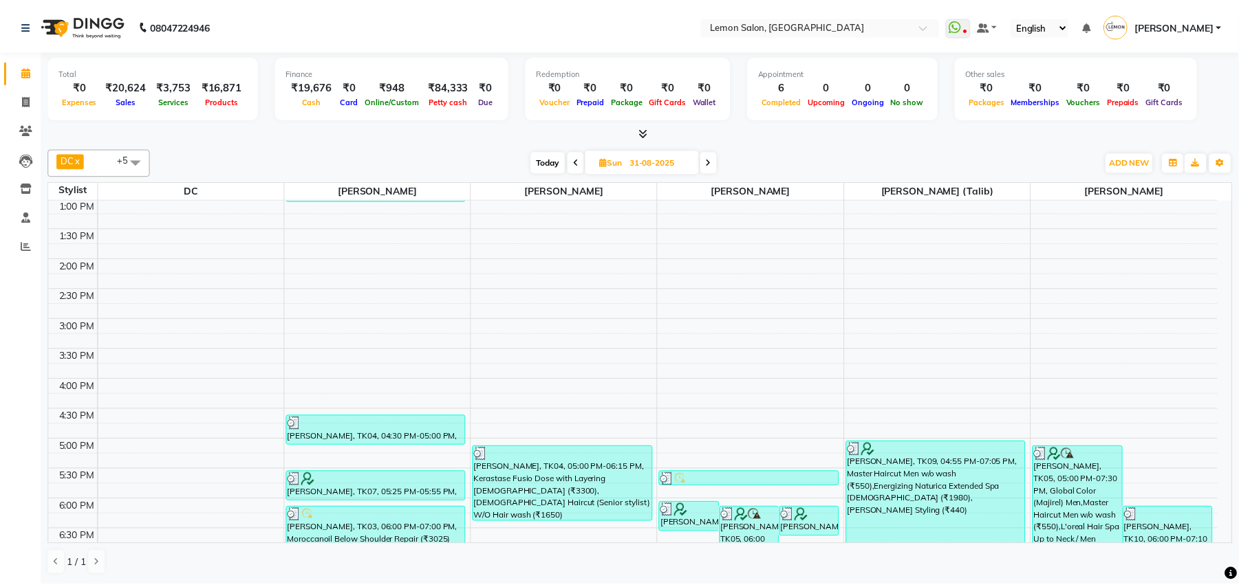
scroll to position [422, 0]
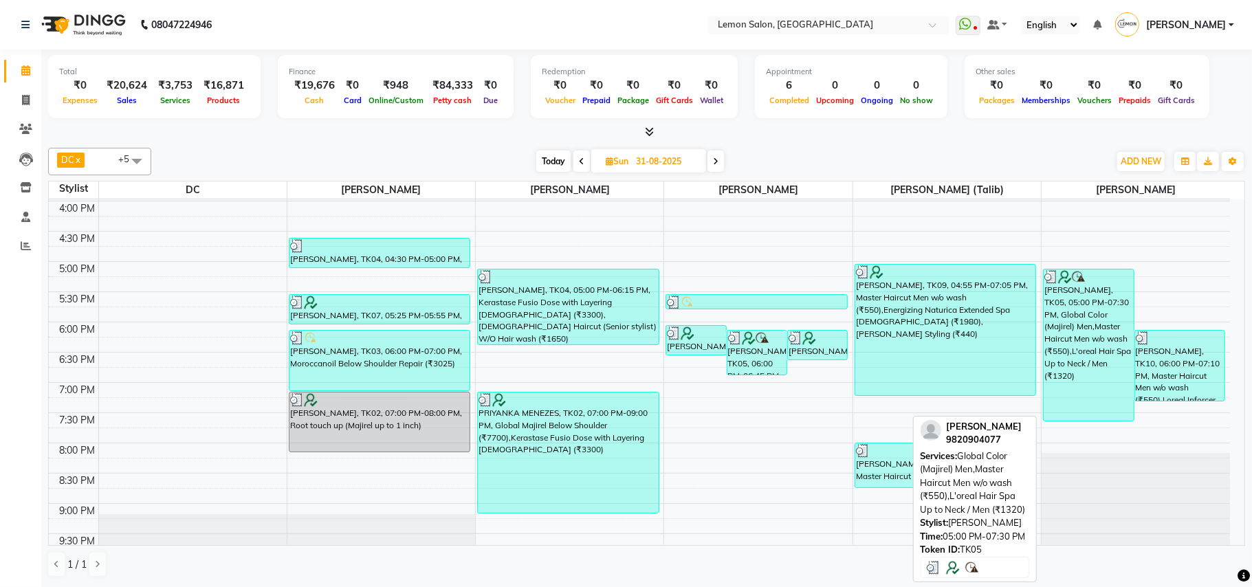
click at [1065, 329] on div "PRATIK SHAH, TK05, 05:00 PM-07:30 PM, Global Color (Majirel) Men,Master Haircut…" at bounding box center [1089, 345] width 90 height 151
select select "3"
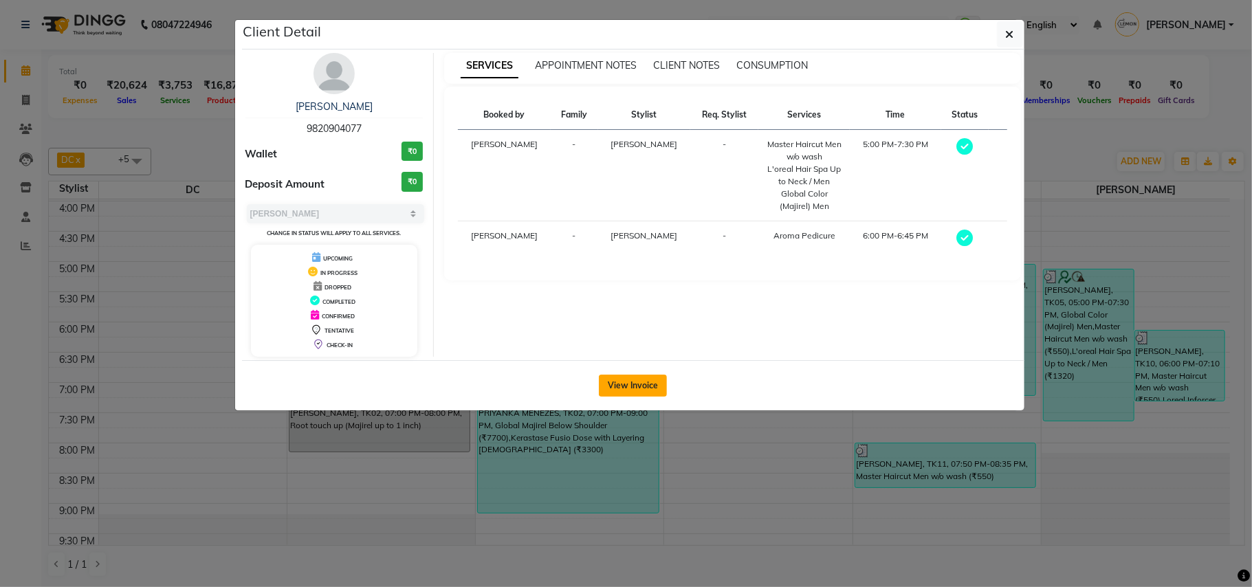
click at [628, 380] on button "View Invoice" at bounding box center [633, 386] width 68 height 22
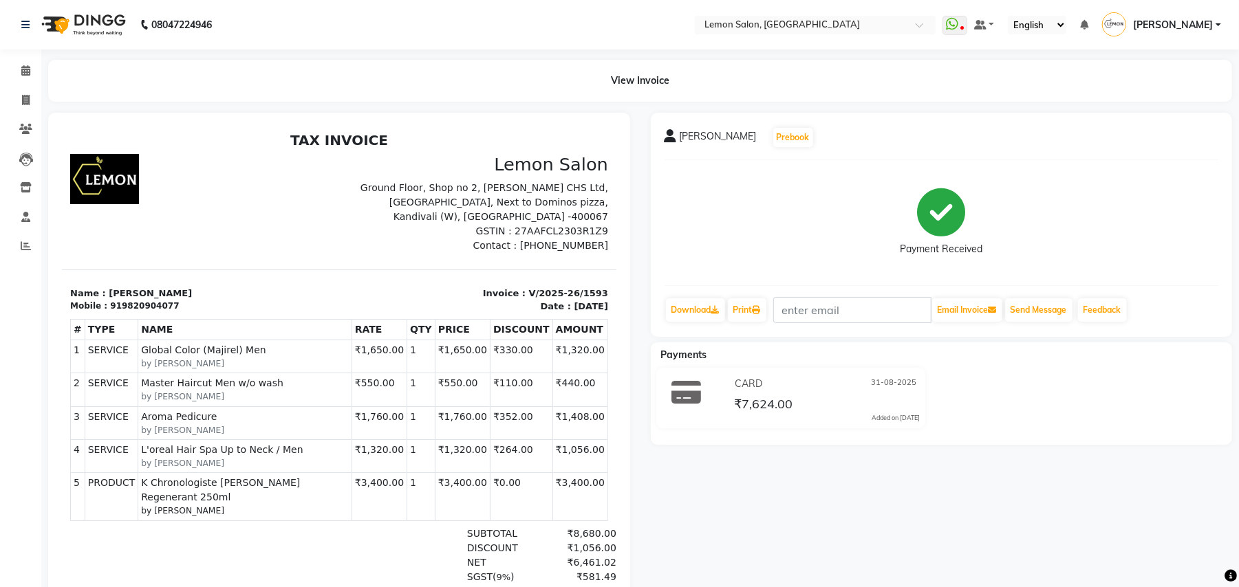
click at [517, 286] on p "Invoice : V/2025-26/1593" at bounding box center [477, 293] width 261 height 14
copy div "Invoice : V/2025-26/1593"
click at [842, 493] on div "PRATIK SHAH Prebook Payment Received Download Print Email Invoice Send Message …" at bounding box center [941, 401] width 603 height 576
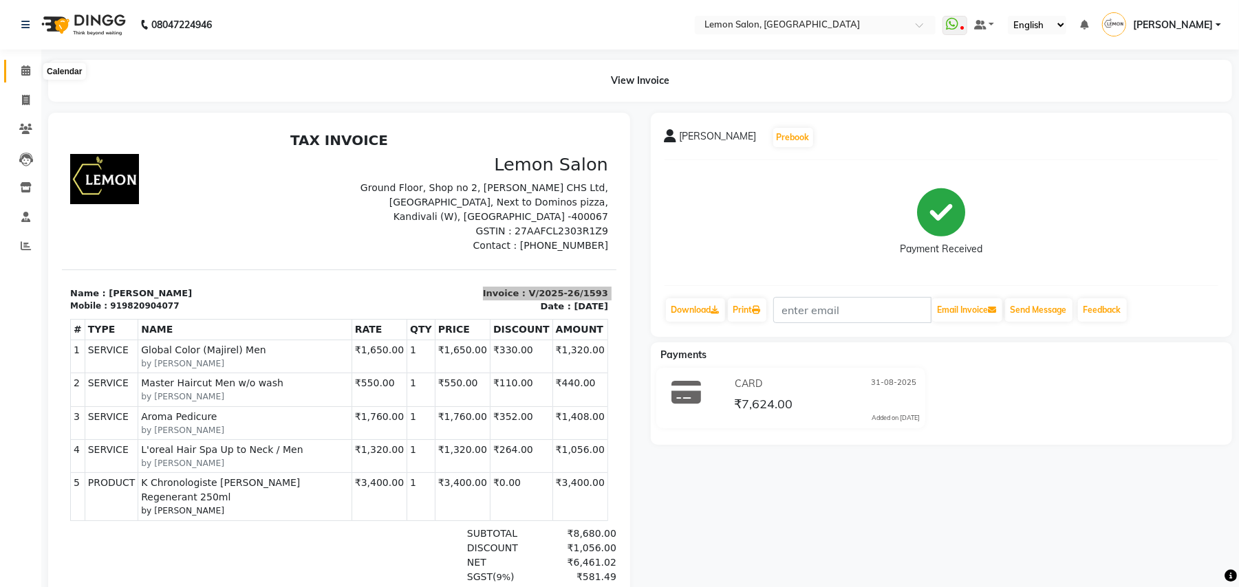
click at [22, 67] on icon at bounding box center [25, 70] width 9 height 10
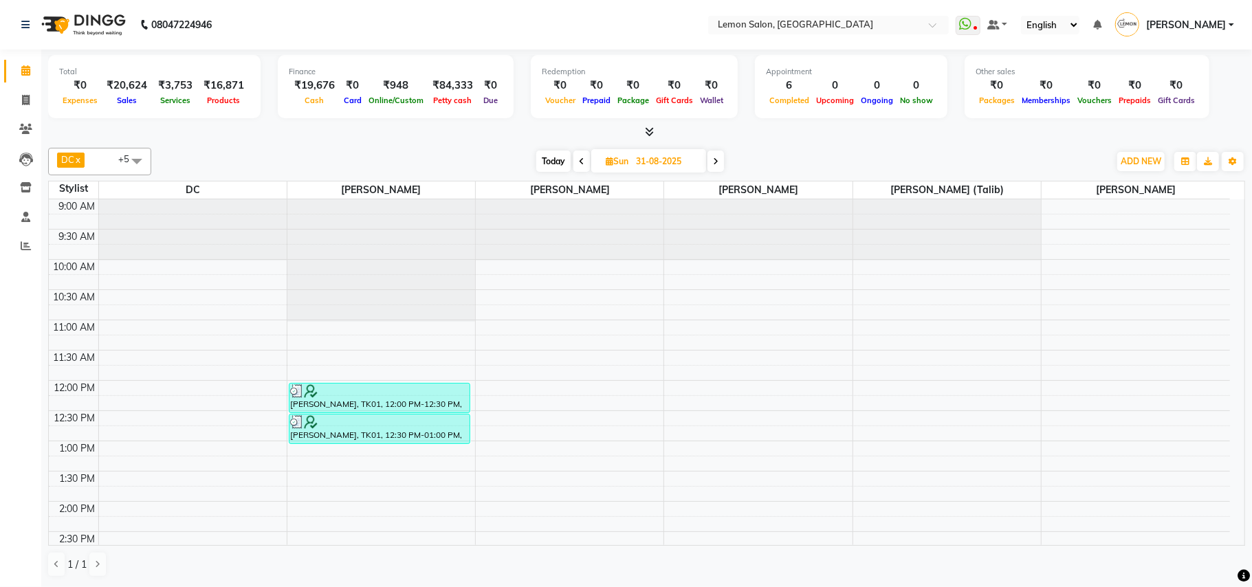
click at [547, 158] on span "Today" at bounding box center [553, 161] width 34 height 21
type input "01-09-2025"
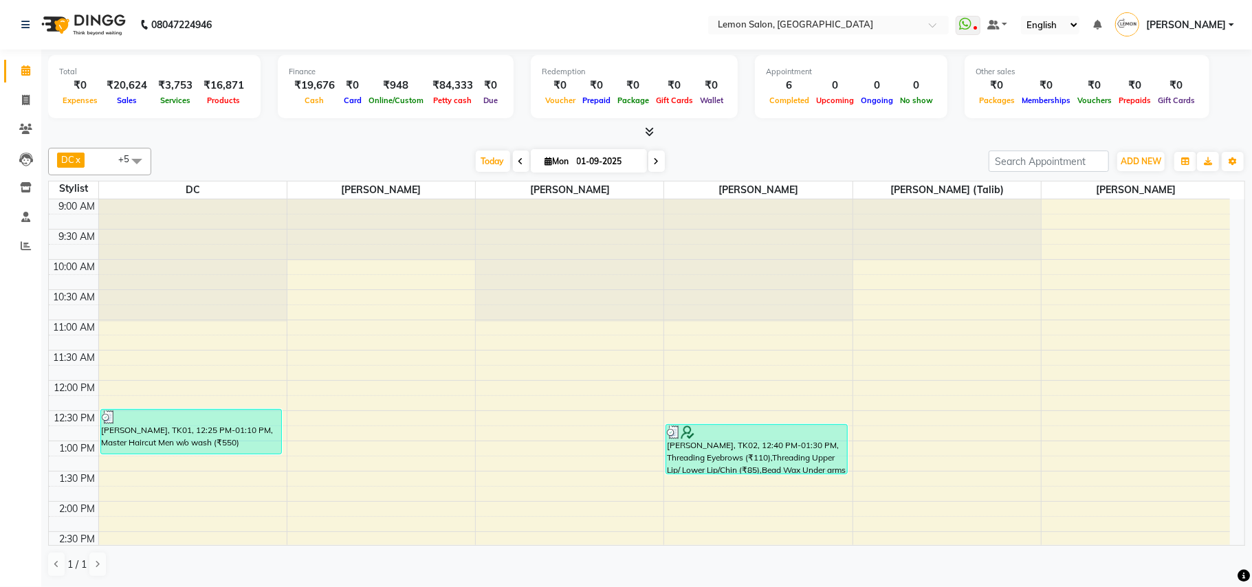
scroll to position [513, 0]
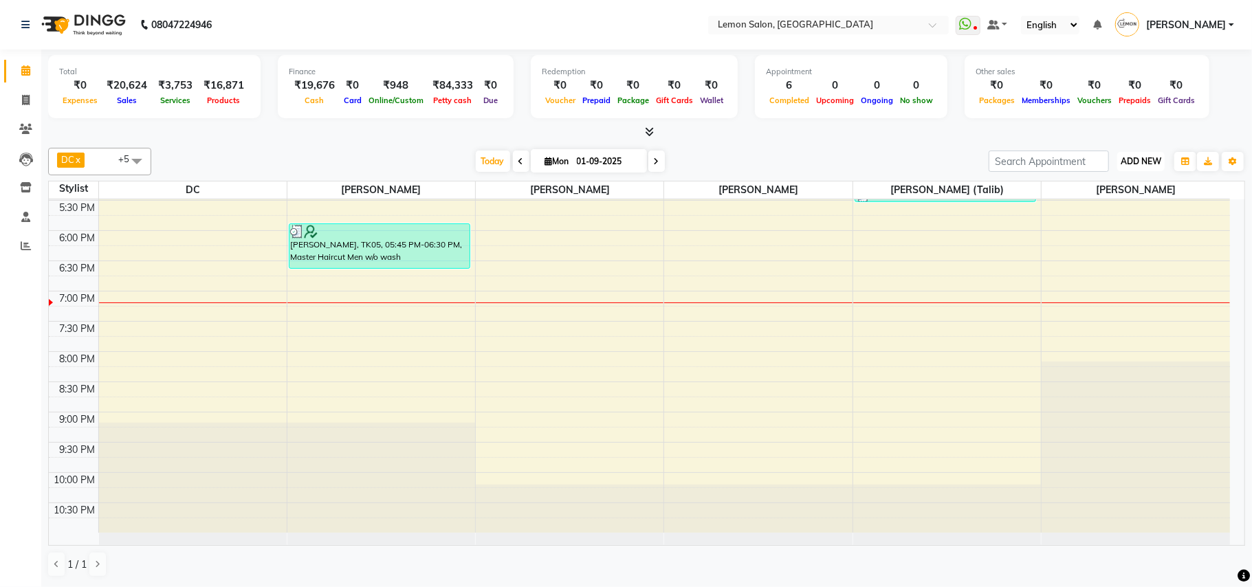
click at [1142, 162] on span "ADD NEW" at bounding box center [1141, 161] width 41 height 10
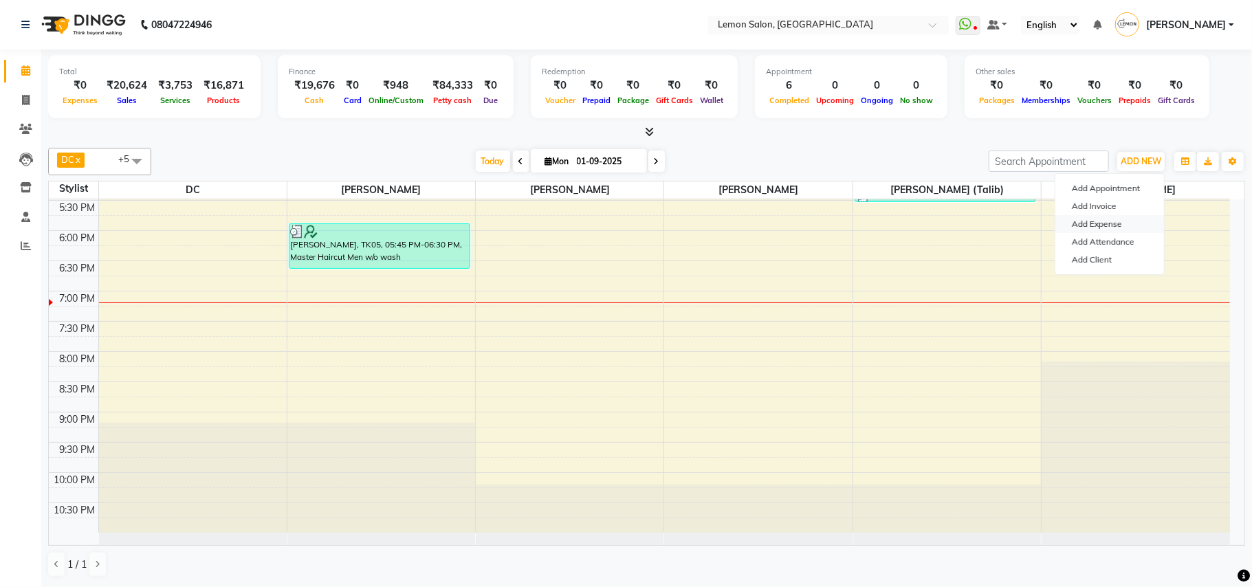
click at [1099, 221] on link "Add Expense" at bounding box center [1110, 224] width 109 height 18
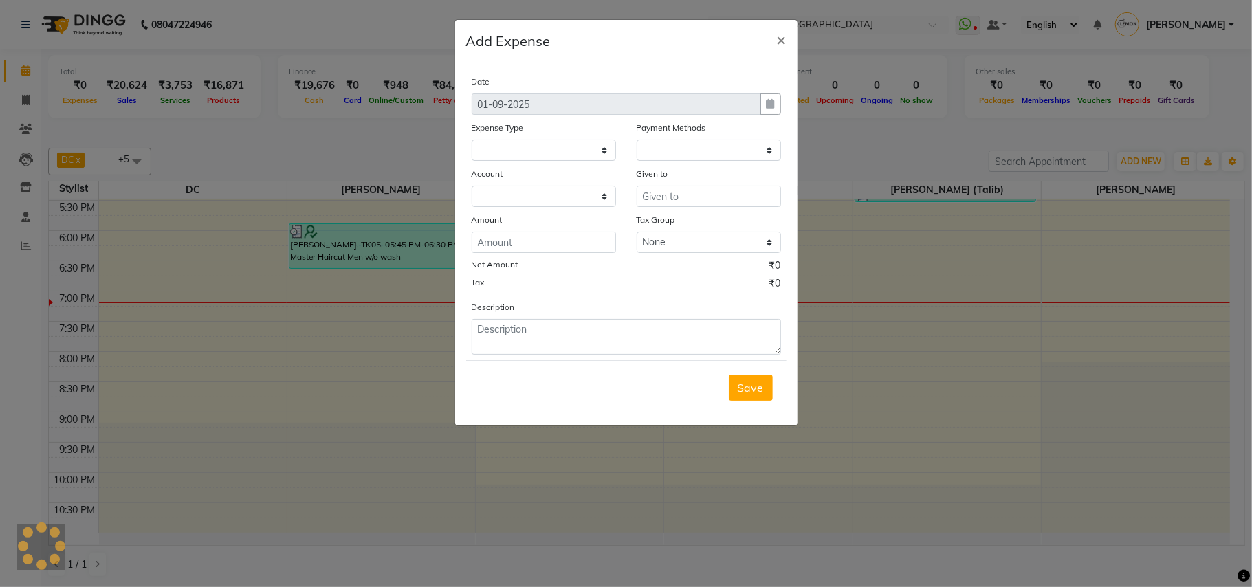
select select
select select "1"
select select "2551"
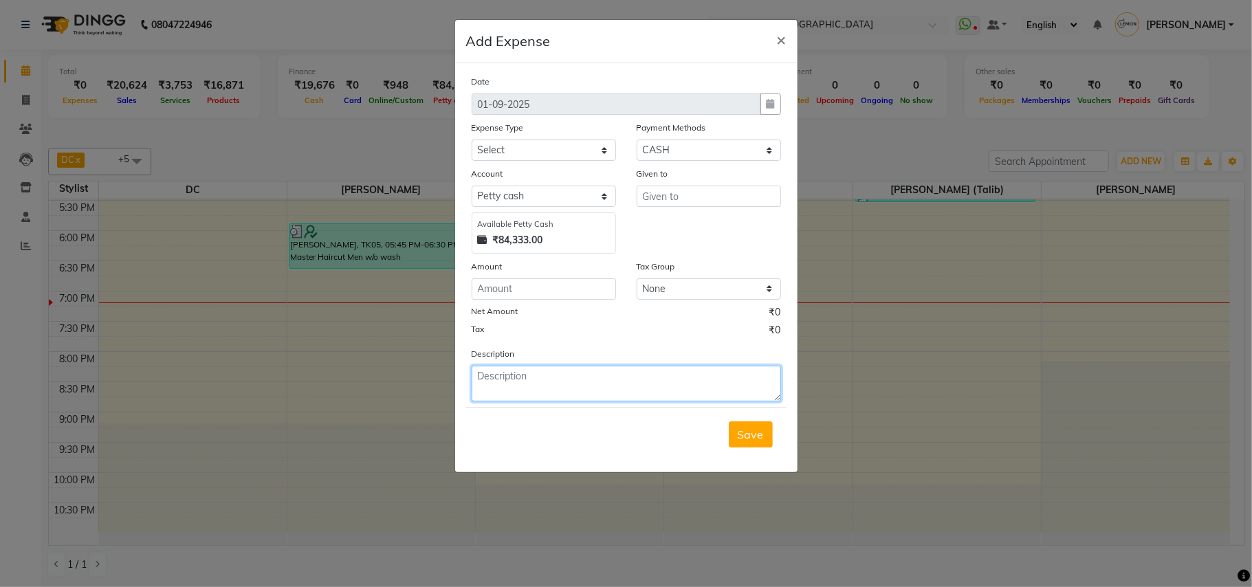
click at [636, 382] on textarea at bounding box center [627, 384] width 310 height 36
paste textarea "Invoice : V/2025-26/1593"
click at [623, 389] on textarea "Invoice : V/2025-26/1593" at bounding box center [627, 384] width 310 height 36
paste textarea "Invoice : V/2025-26/1604"
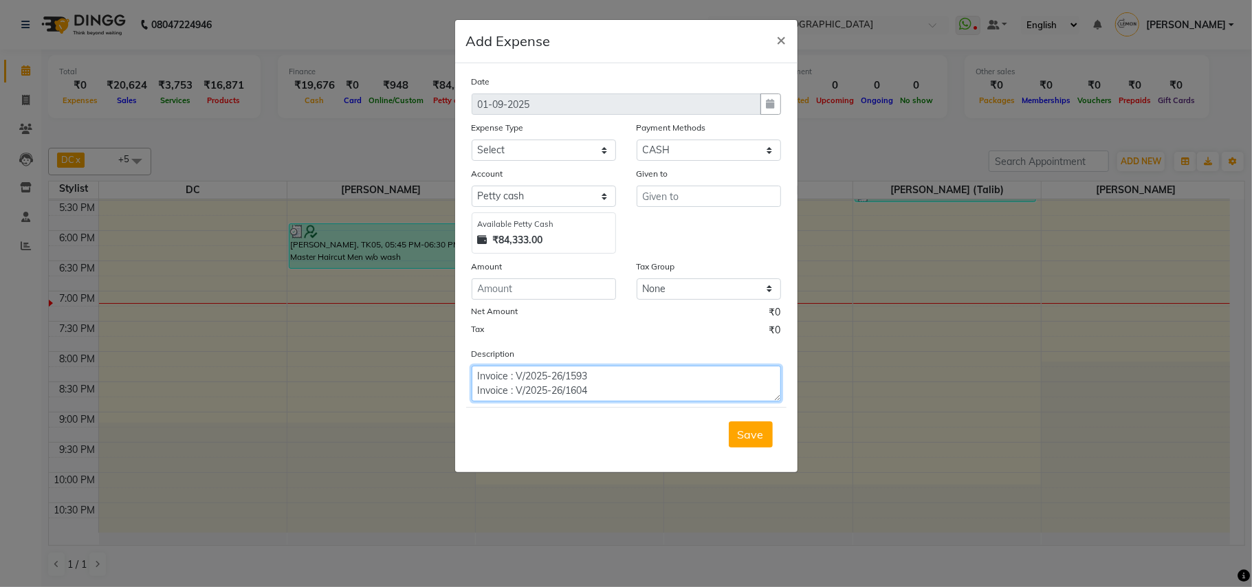
type textarea "Invoice : V/2025-26/1593 Invoice : V/2025-26/1604"
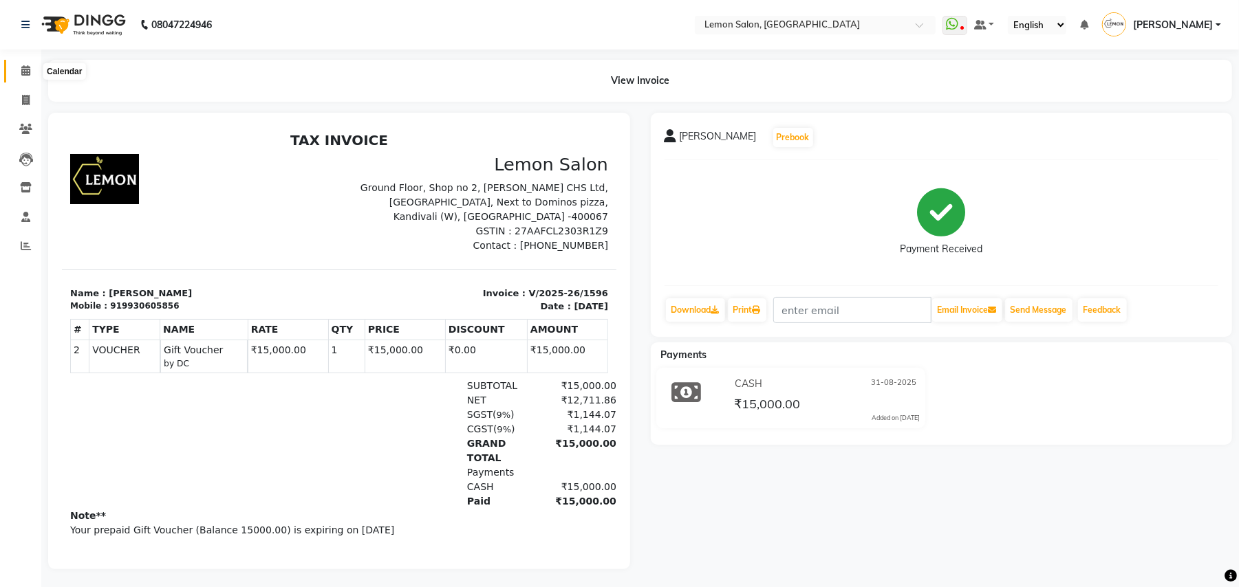
click at [22, 69] on icon at bounding box center [25, 70] width 9 height 10
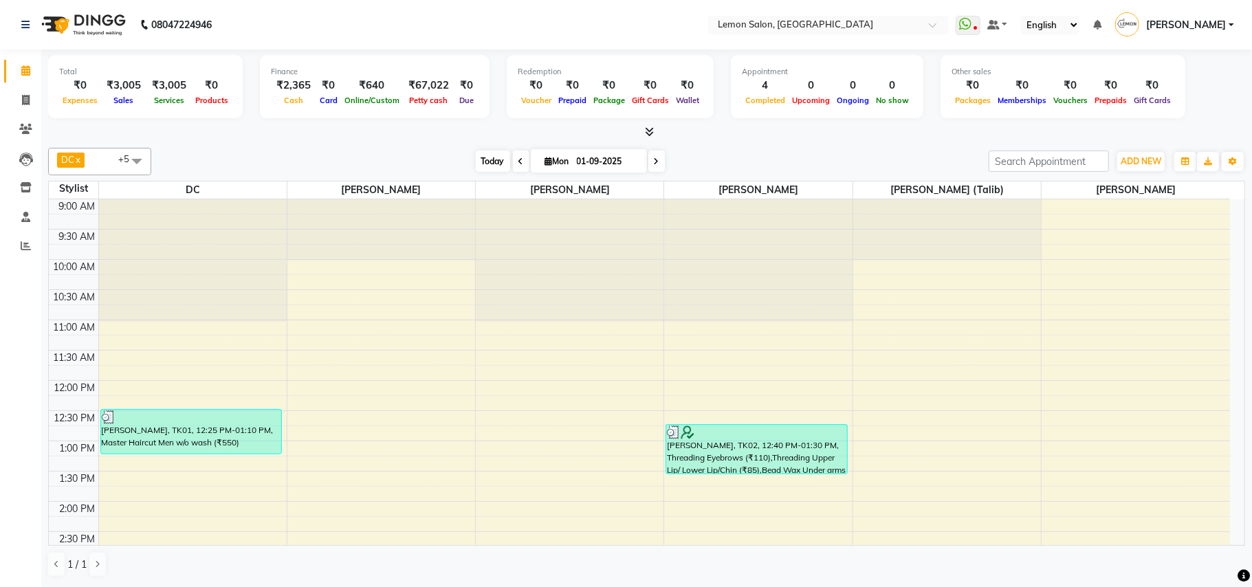
click at [491, 160] on span "Today" at bounding box center [493, 161] width 34 height 21
click at [727, 141] on div "Total ₹0 Expenses ₹3,005 Sales ₹3,005 Services ₹0 Products Finance ₹2,365 Cash …" at bounding box center [646, 318] width 1211 height 537
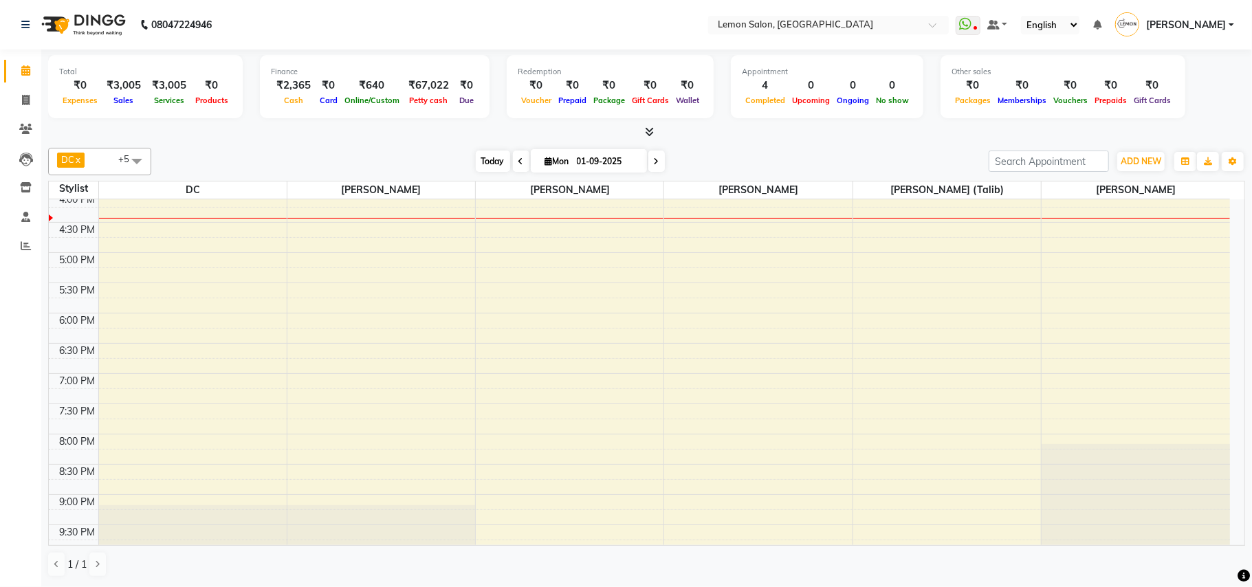
click at [479, 163] on span "Today" at bounding box center [493, 161] width 34 height 21
click at [479, 160] on span "Today" at bounding box center [493, 161] width 34 height 21
click at [352, 157] on div "[DATE] [DATE]" at bounding box center [570, 161] width 824 height 21
click at [26, 64] on span at bounding box center [26, 71] width 24 height 16
click at [491, 158] on span "Today" at bounding box center [493, 161] width 34 height 21
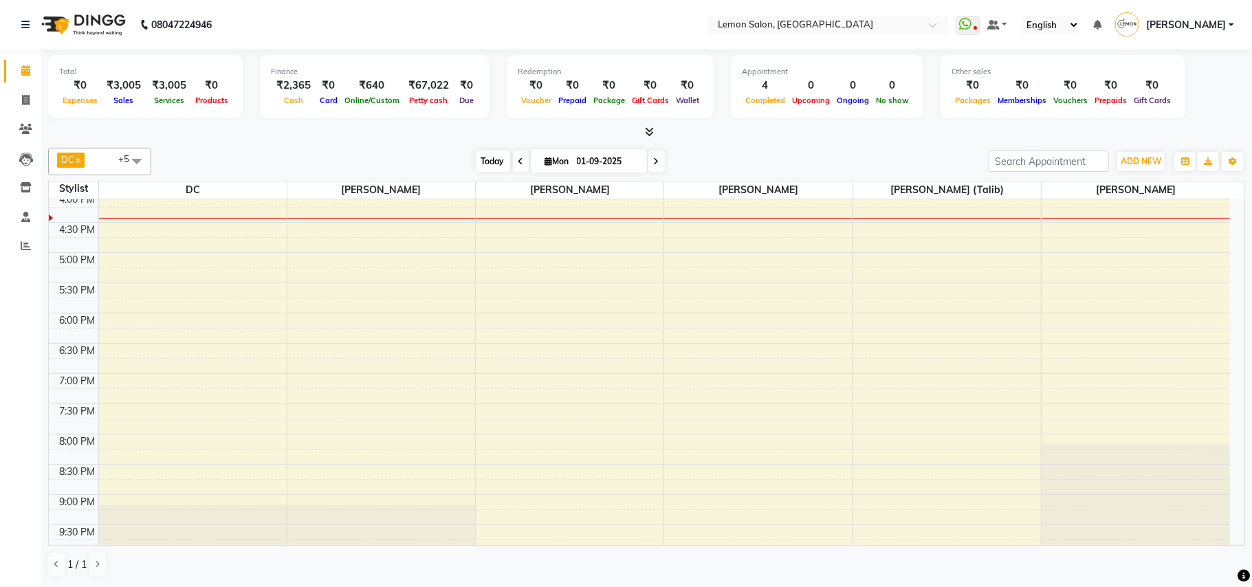
click at [490, 158] on span "Today" at bounding box center [493, 161] width 34 height 21
click at [295, 135] on div at bounding box center [646, 132] width 1197 height 14
click at [25, 63] on span at bounding box center [26, 71] width 24 height 16
click at [490, 155] on span "Today" at bounding box center [493, 161] width 34 height 21
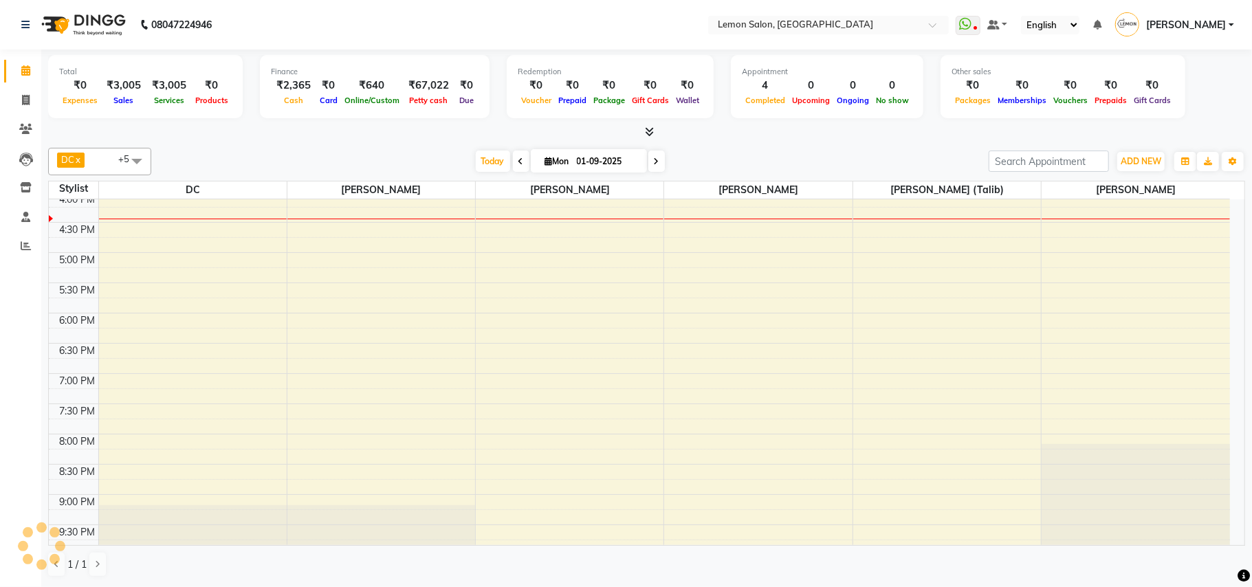
click at [795, 154] on div "[DATE] [DATE]" at bounding box center [570, 161] width 824 height 21
click at [491, 160] on span "Today" at bounding box center [493, 161] width 34 height 21
click at [729, 165] on div "[DATE] [DATE]" at bounding box center [570, 161] width 824 height 21
click at [484, 160] on span "Today" at bounding box center [493, 161] width 34 height 21
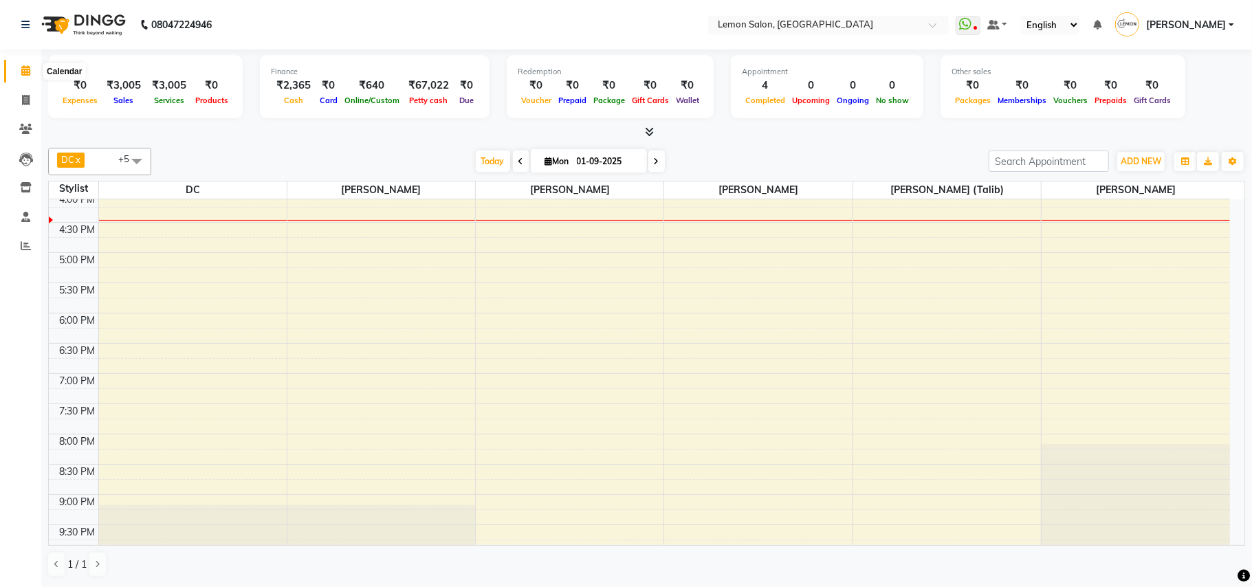
click at [30, 72] on span at bounding box center [26, 71] width 24 height 16
click at [485, 160] on span "Today" at bounding box center [493, 161] width 34 height 21
click at [31, 74] on span at bounding box center [26, 71] width 24 height 16
click at [490, 166] on span "Today" at bounding box center [493, 161] width 34 height 21
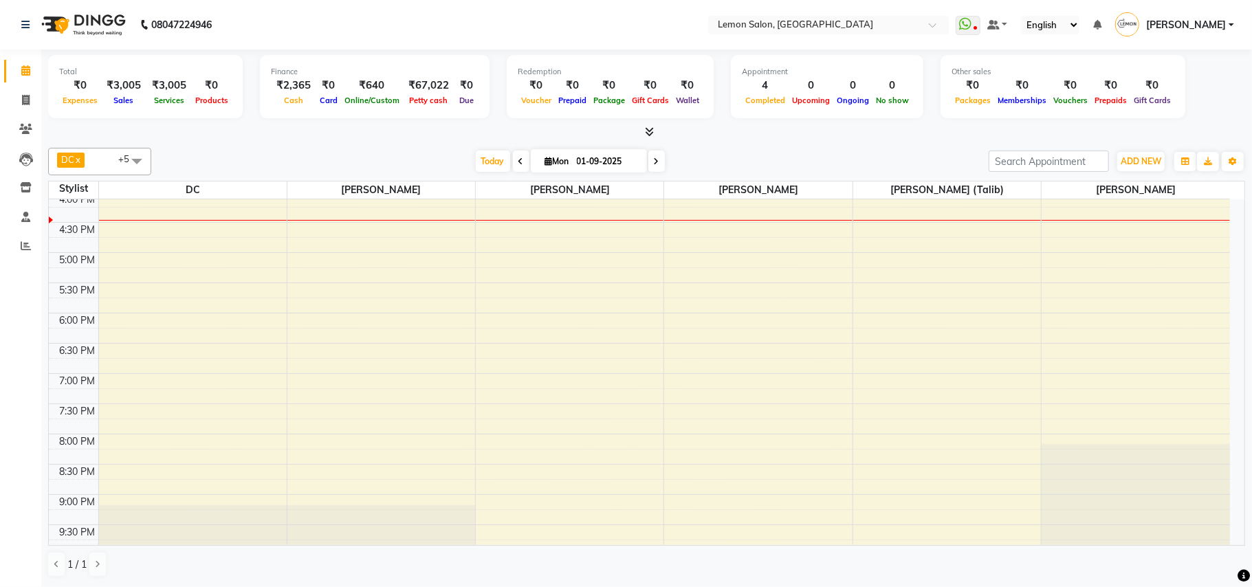
click at [779, 150] on div "DC x [PERSON_NAME] x [PERSON_NAME] x [PERSON_NAME] x [PERSON_NAME] (Talib) x [P…" at bounding box center [646, 162] width 1197 height 28
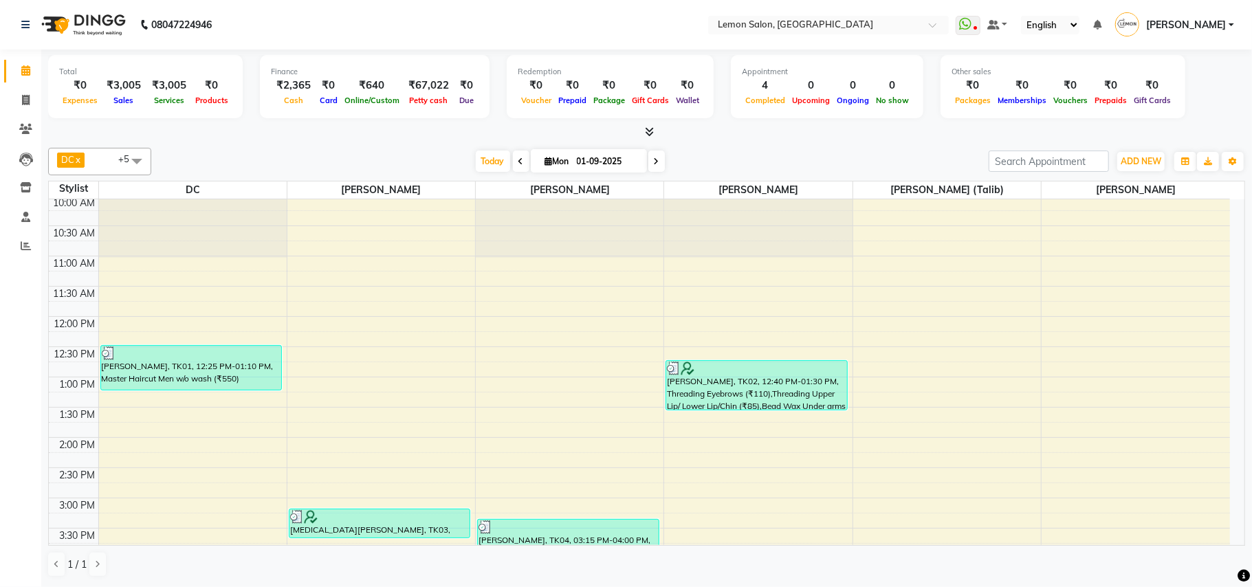
scroll to position [0, 0]
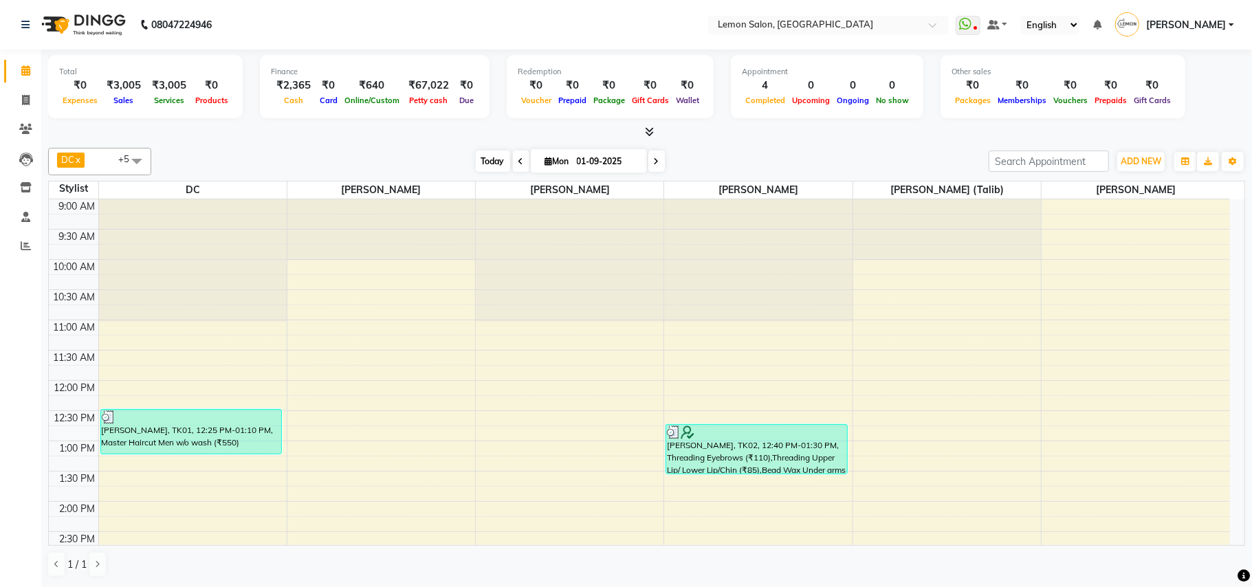
click at [477, 155] on span "Today" at bounding box center [493, 161] width 34 height 21
click at [303, 164] on div "[DATE] [DATE]" at bounding box center [570, 161] width 824 height 21
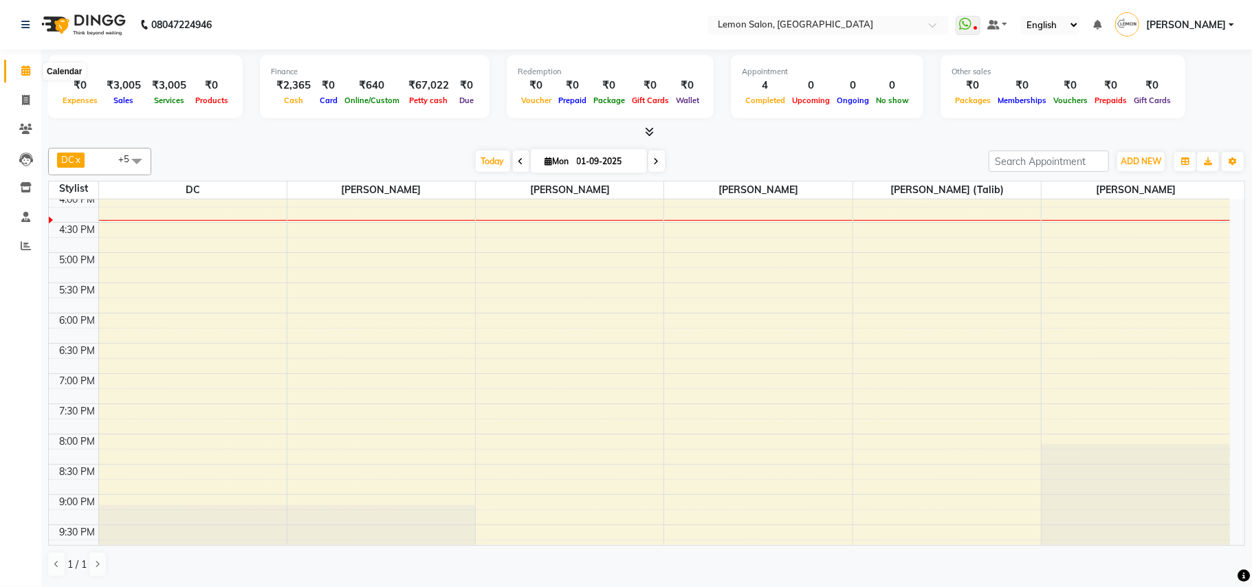
click at [18, 72] on span at bounding box center [26, 71] width 24 height 16
click at [486, 163] on span "Today" at bounding box center [493, 161] width 34 height 21
click at [393, 160] on div "[DATE] [DATE]" at bounding box center [570, 161] width 824 height 21
click at [31, 72] on span at bounding box center [26, 71] width 24 height 16
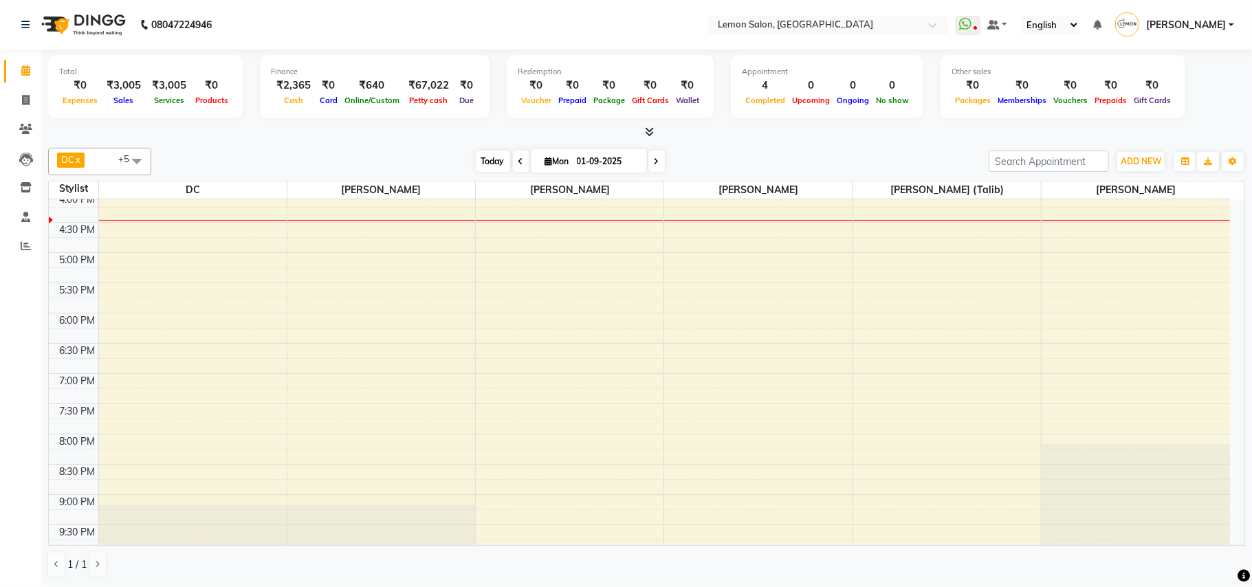
click at [482, 160] on span "Today" at bounding box center [493, 161] width 34 height 21
click at [336, 153] on div "[DATE] [DATE]" at bounding box center [570, 161] width 824 height 21
click at [25, 72] on icon at bounding box center [25, 70] width 9 height 10
click at [485, 155] on span "Today" at bounding box center [493, 161] width 34 height 21
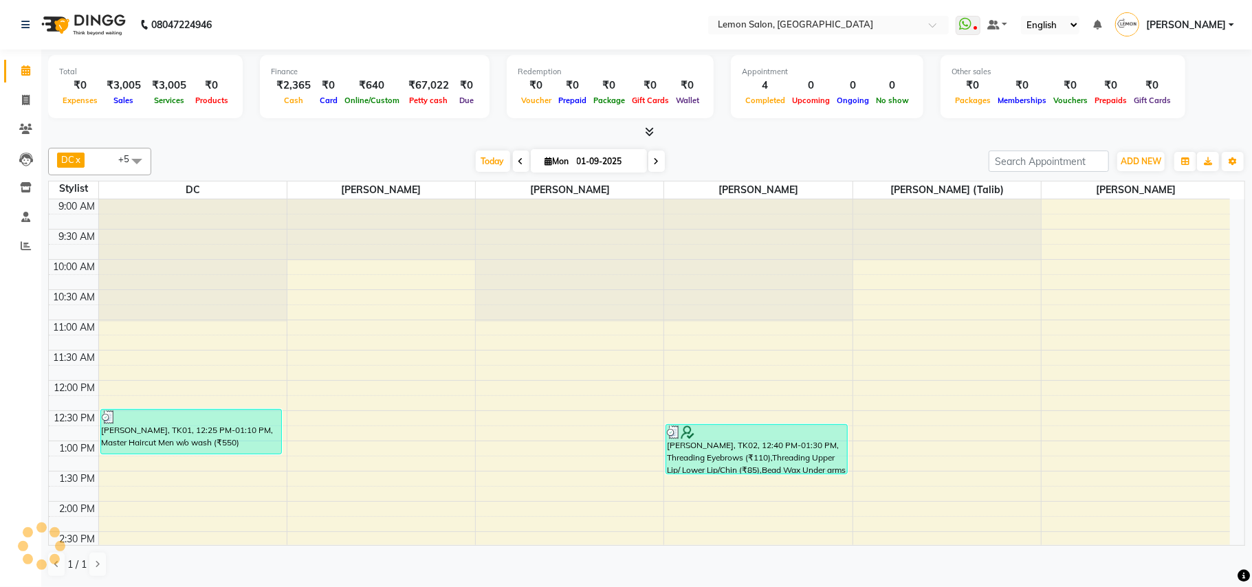
click at [362, 155] on div "[DATE] [DATE]" at bounding box center [570, 161] width 824 height 21
click at [513, 162] on span at bounding box center [521, 161] width 17 height 21
type input "31-08-2025"
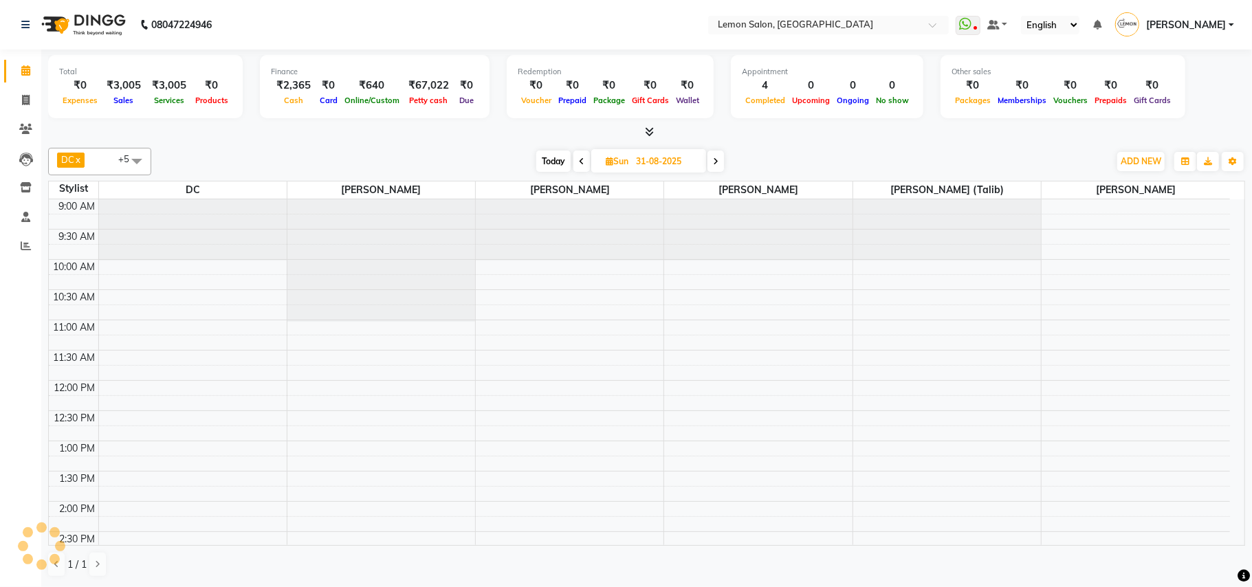
scroll to position [491, 0]
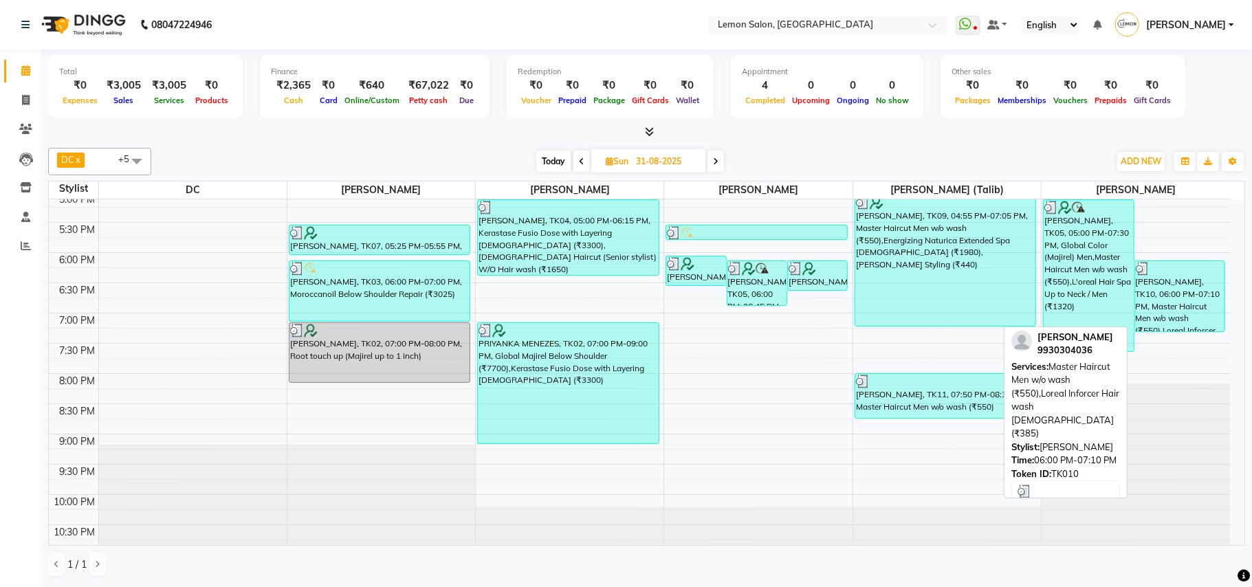
click at [1189, 304] on div "[PERSON_NAME], TK10, 06:00 PM-07:10 PM, Master Haircut Men w/o wash (₹550),Lore…" at bounding box center [1181, 296] width 90 height 70
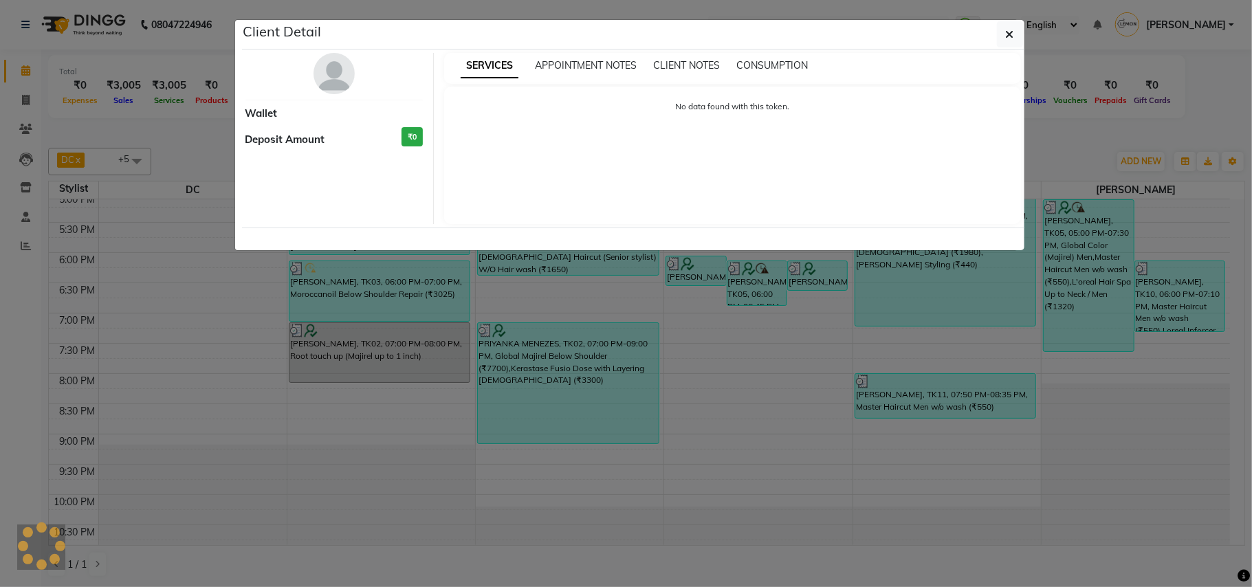
select select "3"
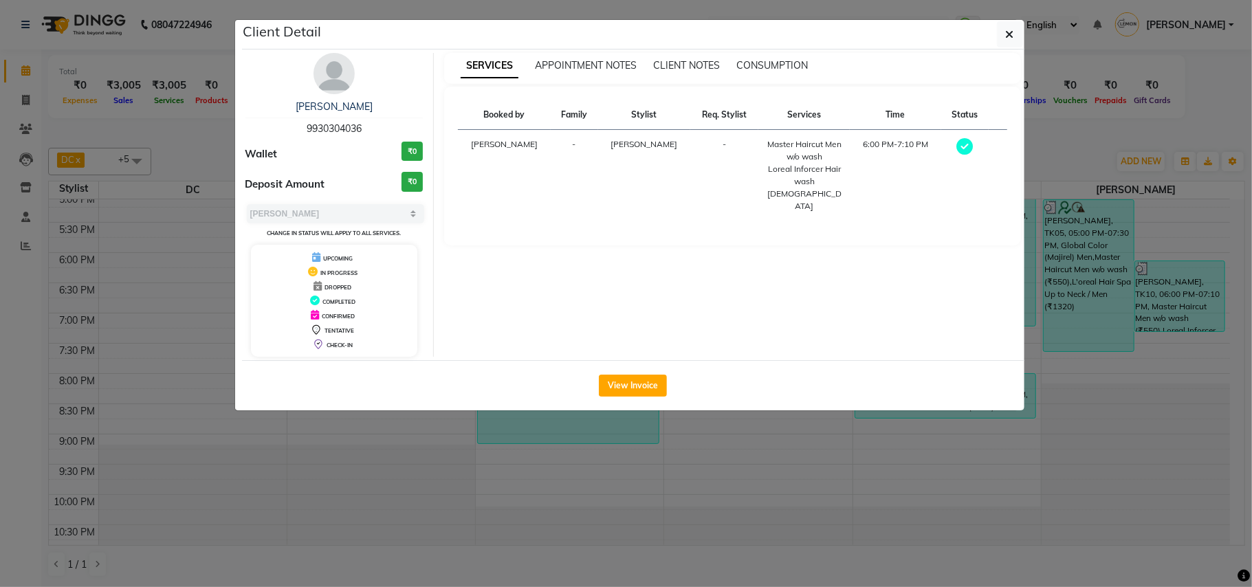
click at [337, 131] on span "9930304036" at bounding box center [334, 128] width 55 height 12
copy span "9930304036"
click at [1016, 39] on button "button" at bounding box center [1010, 34] width 26 height 26
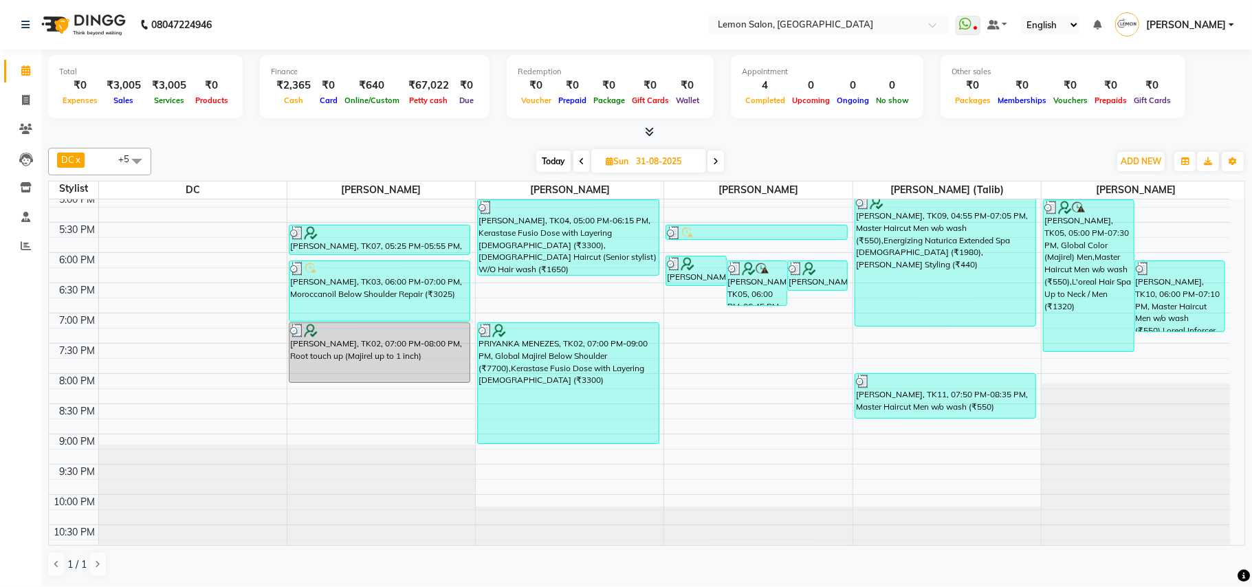
click at [512, 23] on nav "08047224946 Select Location × [GEOGRAPHIC_DATA], [GEOGRAPHIC_DATA] WhatsApp Sta…" at bounding box center [626, 25] width 1252 height 50
click at [546, 163] on span "Today" at bounding box center [553, 161] width 34 height 21
type input "01-09-2025"
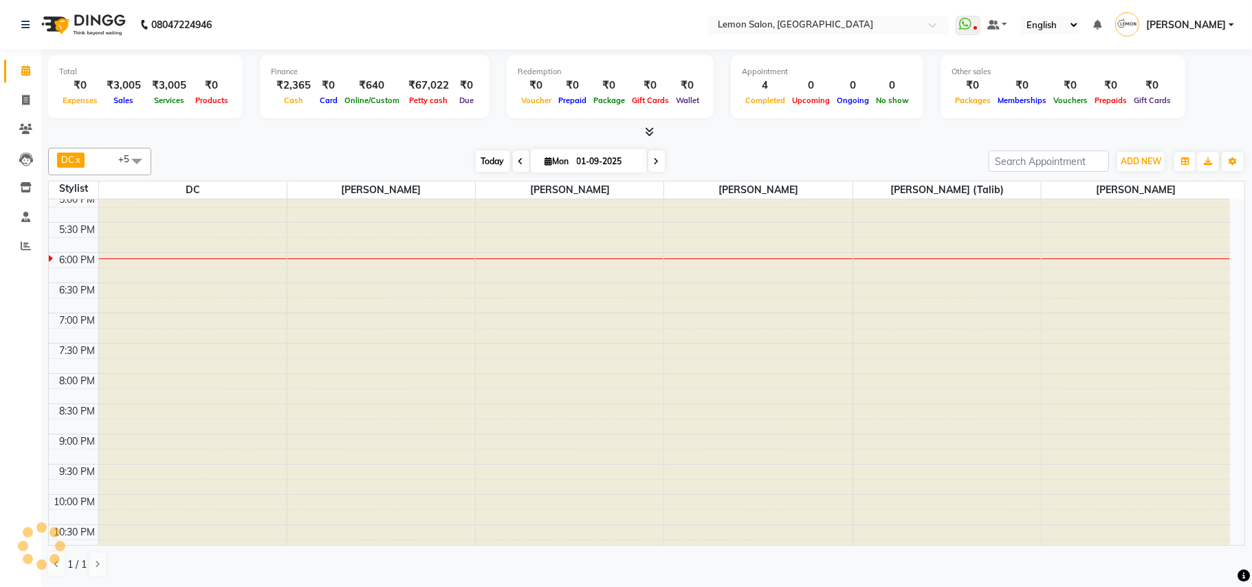
scroll to position [492, 0]
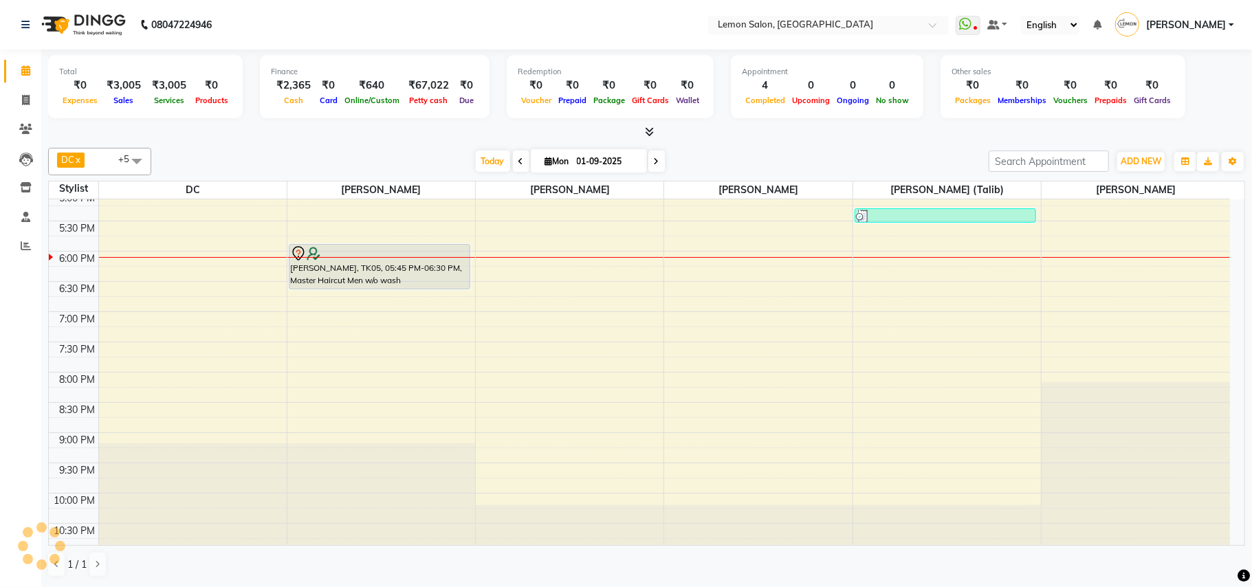
click at [359, 154] on div "[DATE] [DATE]" at bounding box center [570, 161] width 824 height 21
click at [480, 158] on span "Today" at bounding box center [493, 161] width 34 height 21
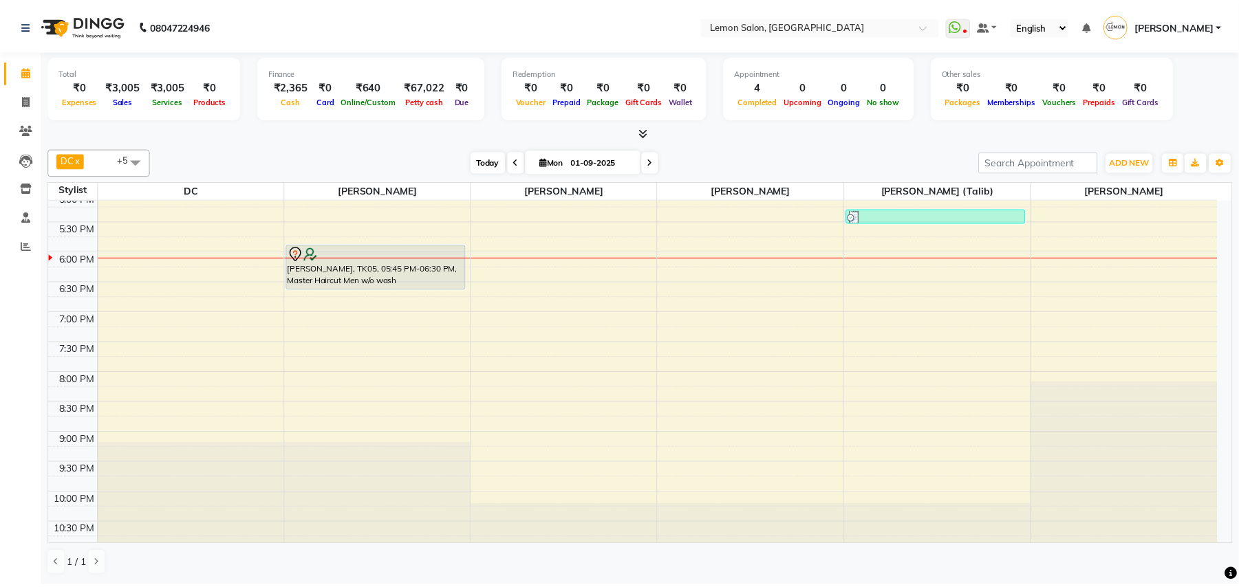
scroll to position [491, 0]
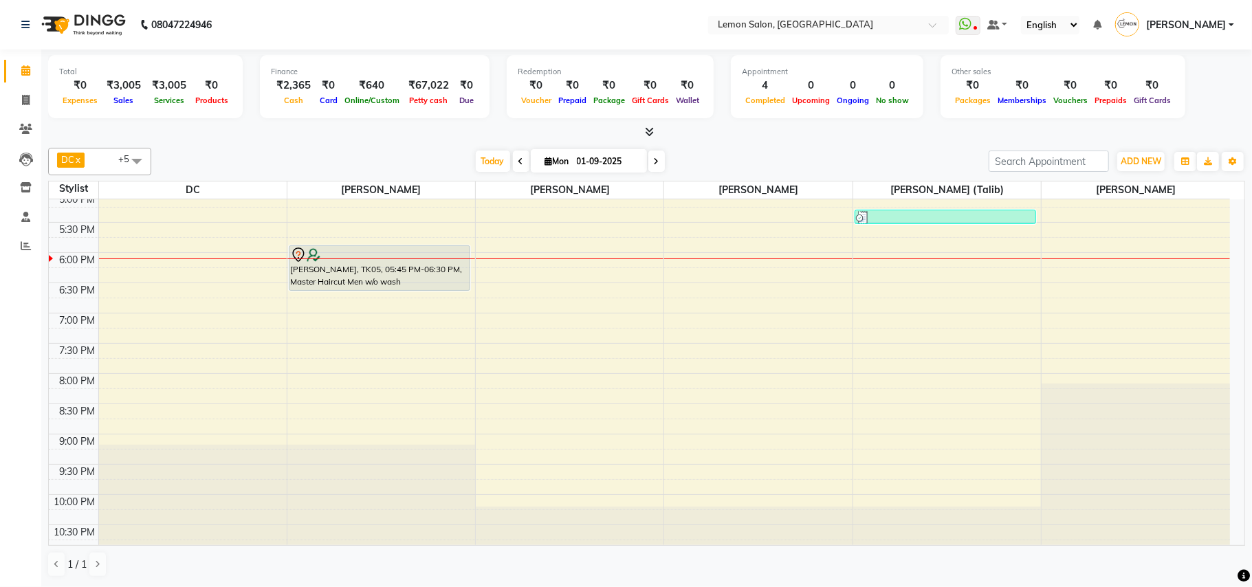
click at [243, 140] on div "Total ₹0 Expenses ₹3,005 Sales ₹3,005 Services ₹0 Products Finance ₹2,365 Cash …" at bounding box center [646, 318] width 1211 height 537
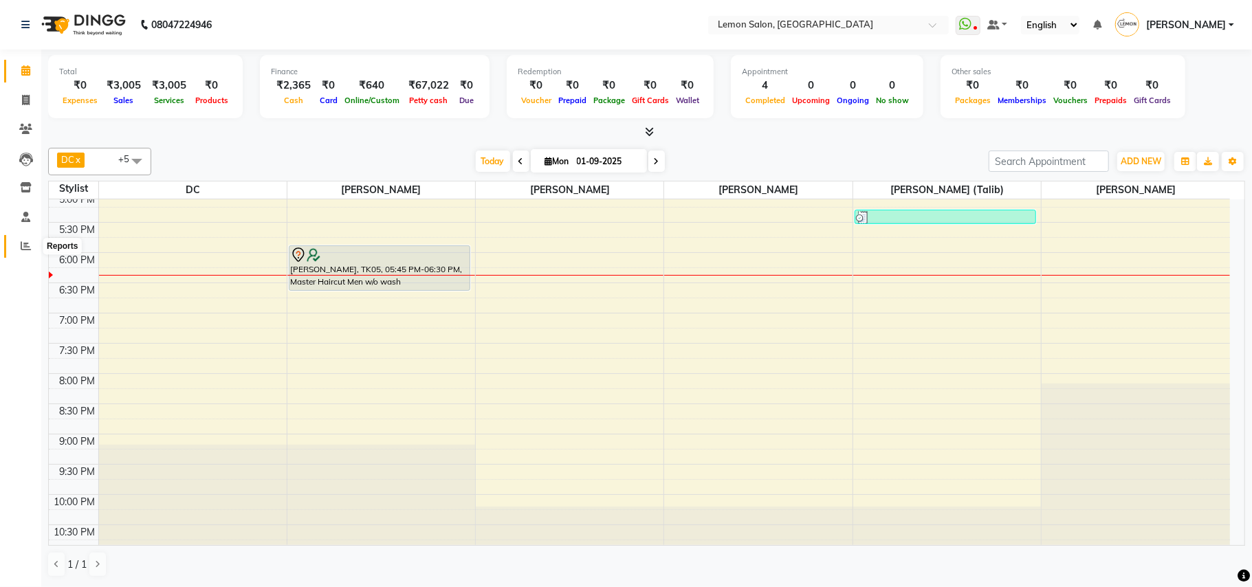
click at [28, 239] on span at bounding box center [26, 247] width 24 height 16
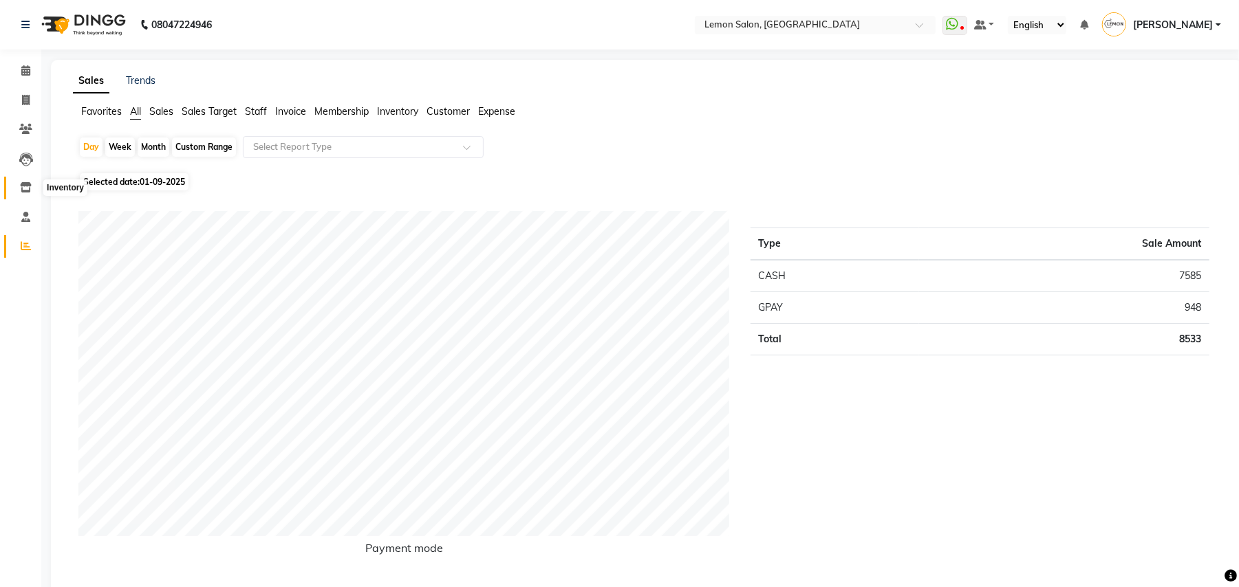
click at [23, 191] on icon at bounding box center [26, 187] width 12 height 10
select select
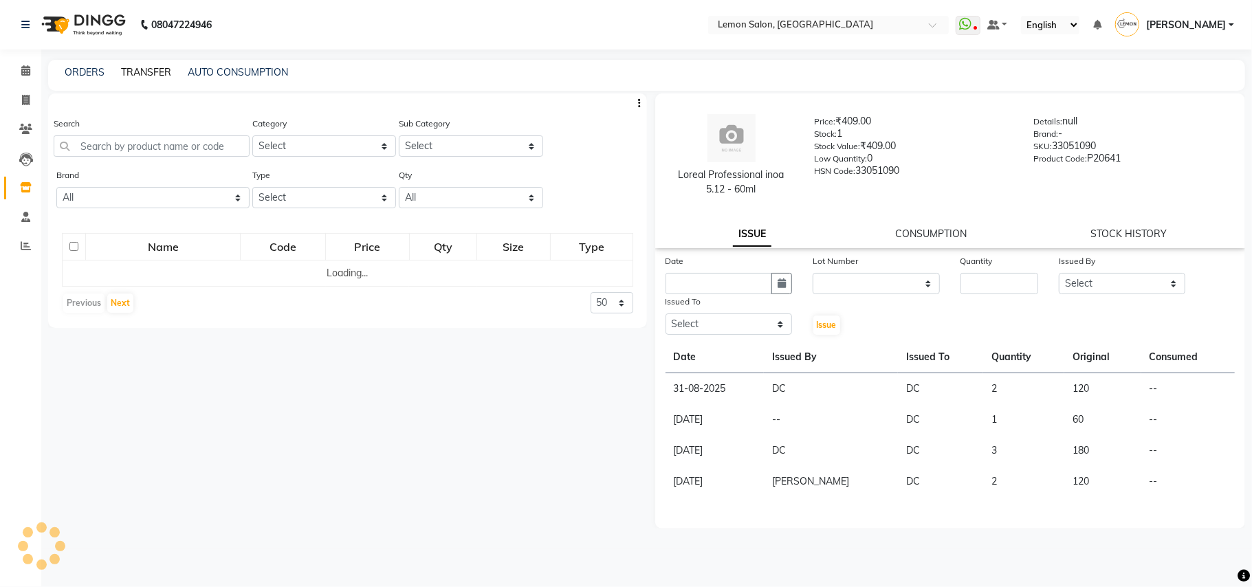
click at [158, 72] on link "TRANSFER" at bounding box center [146, 72] width 50 height 12
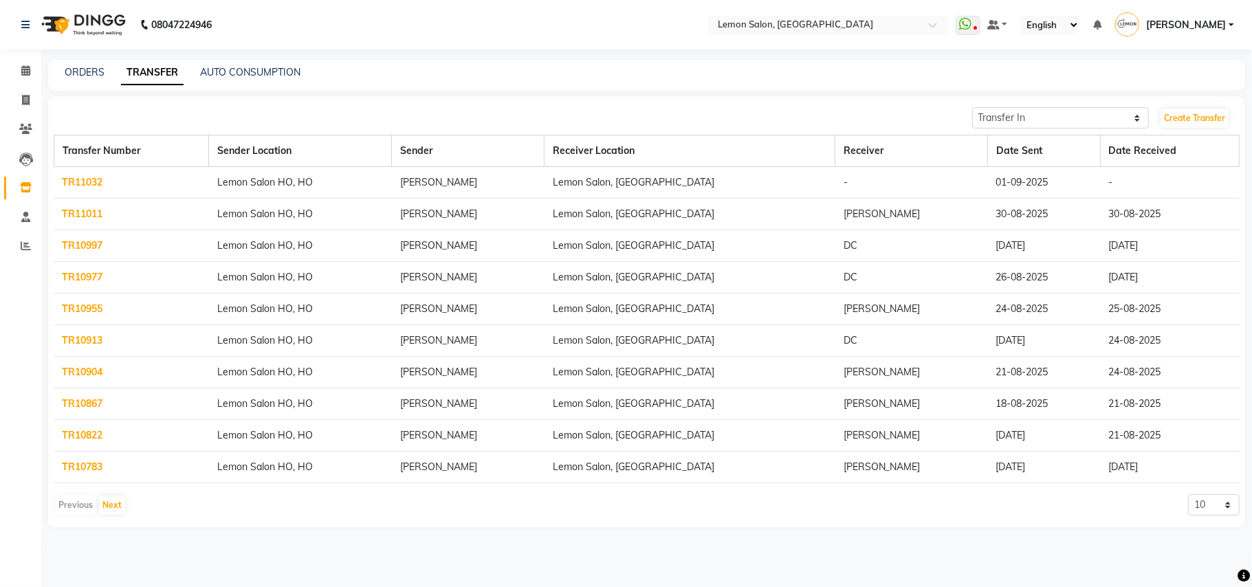
click at [80, 184] on link "TR11032" at bounding box center [83, 182] width 41 height 12
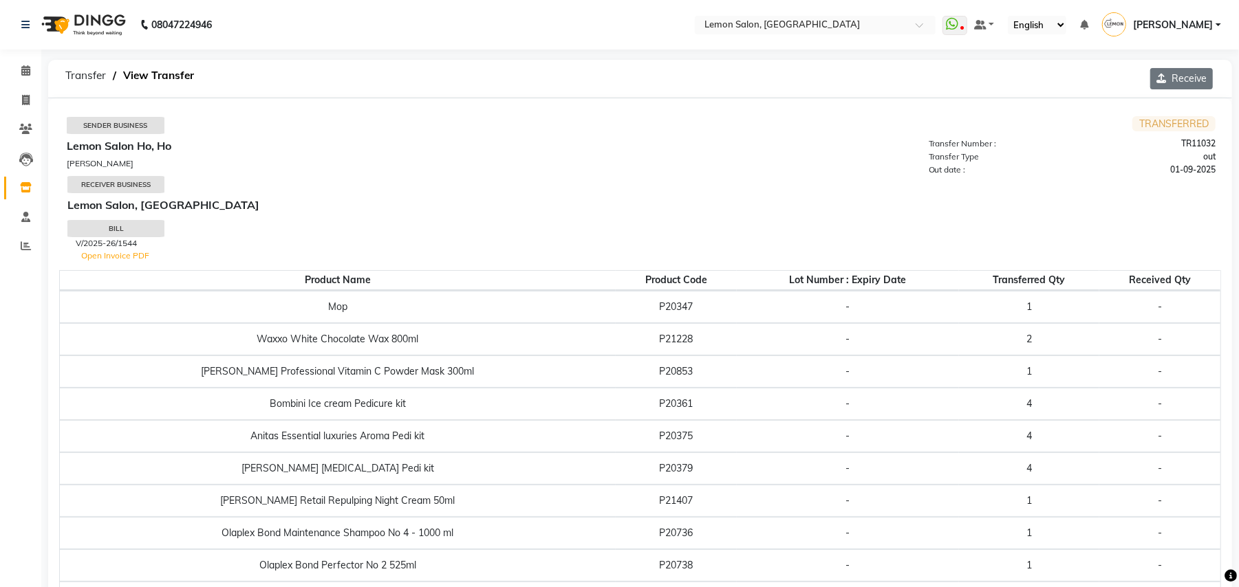
click at [1186, 69] on button "Receive" at bounding box center [1181, 78] width 63 height 21
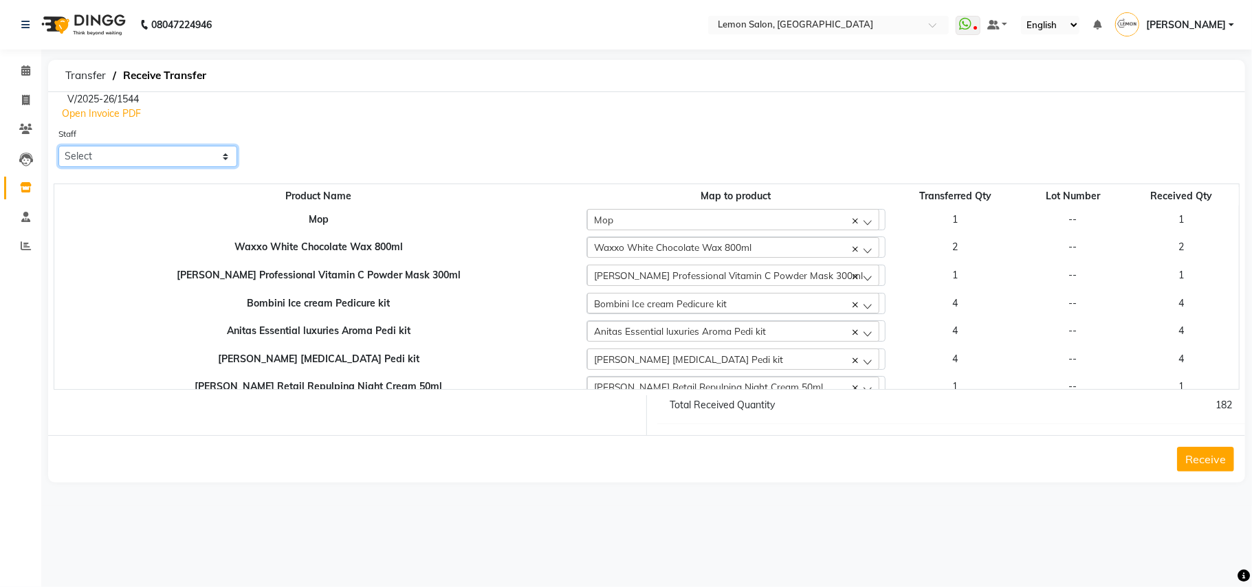
click at [133, 158] on select "Select Arun Arndive [PERSON_NAME] Danish [PERSON_NAME] [PERSON_NAME] [PERSON_NA…" at bounding box center [147, 156] width 179 height 21
click at [58, 146] on select "Select Arun Arndive [PERSON_NAME] Danish [PERSON_NAME] [PERSON_NAME] [PERSON_NA…" at bounding box center [147, 156] width 179 height 21
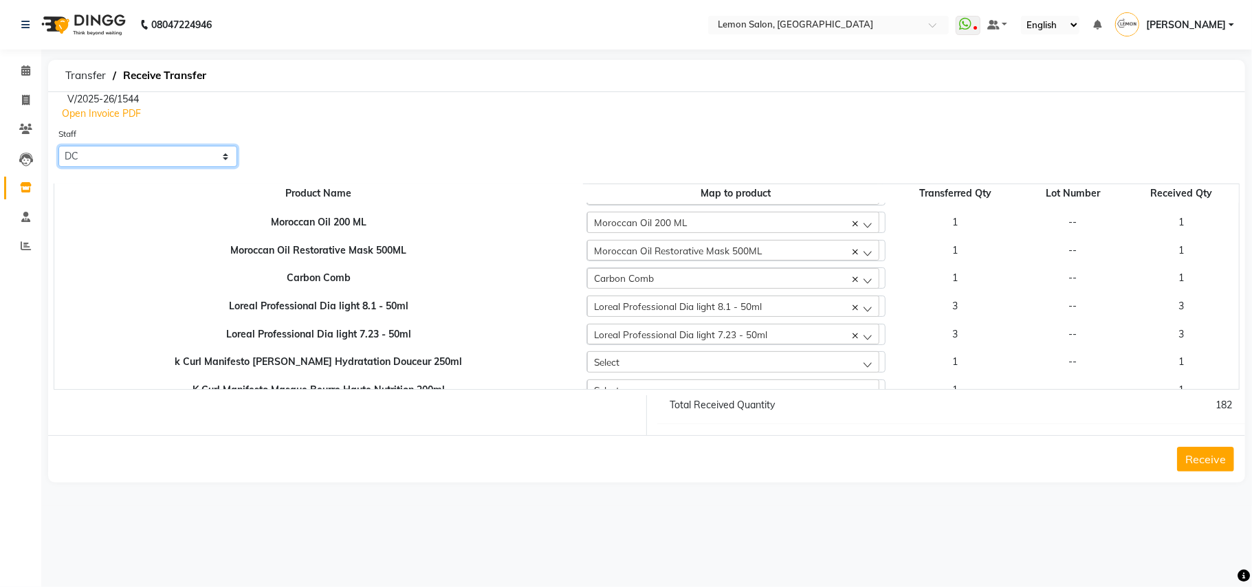
scroll to position [275, 0]
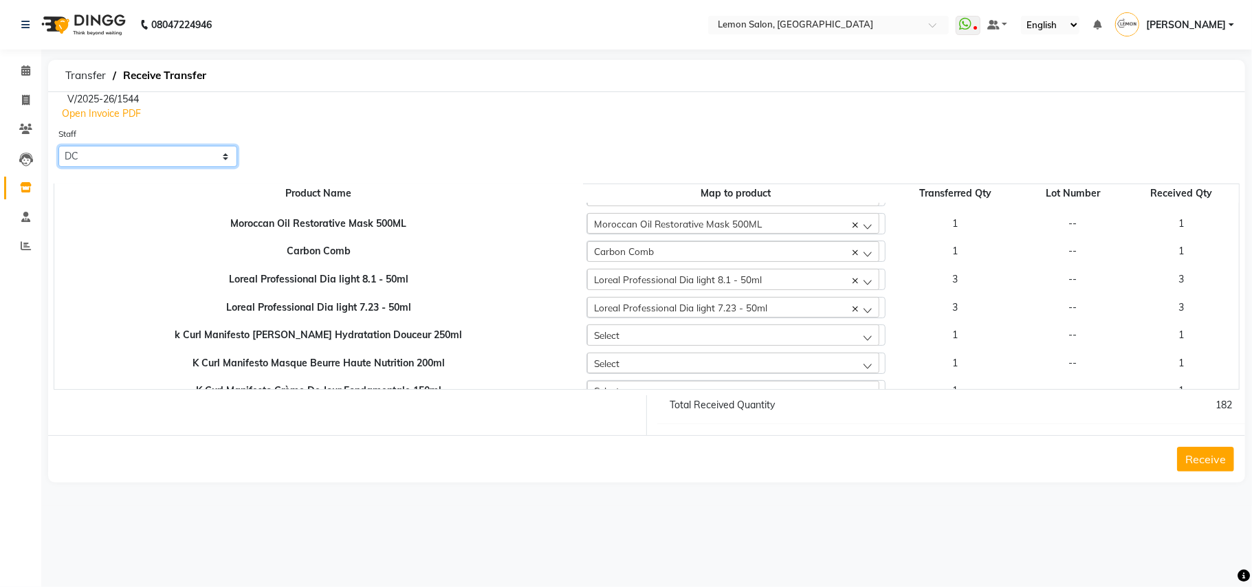
click at [109, 146] on select "Select Arun Arndive [PERSON_NAME] Danish [PERSON_NAME] [PERSON_NAME] [PERSON_NA…" at bounding box center [147, 156] width 179 height 21
select select "45021"
click at [58, 146] on select "Select Arun Arndive [PERSON_NAME] Danish [PERSON_NAME] [PERSON_NAME] [PERSON_NA…" at bounding box center [147, 156] width 179 height 21
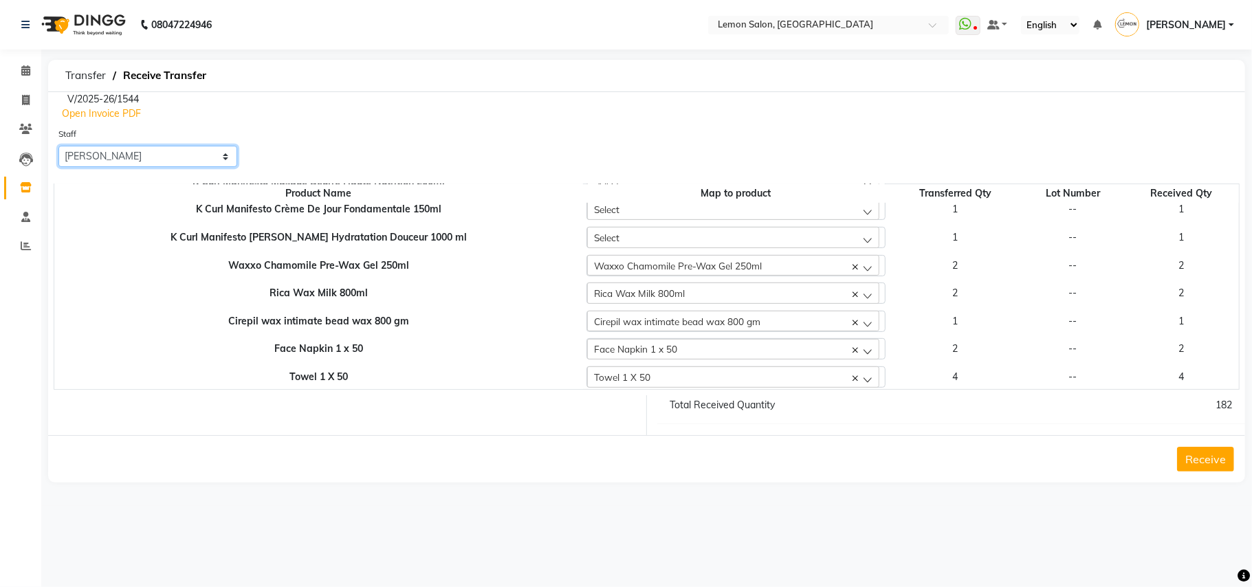
scroll to position [458, 0]
click at [1219, 466] on button "Receive" at bounding box center [1206, 459] width 57 height 25
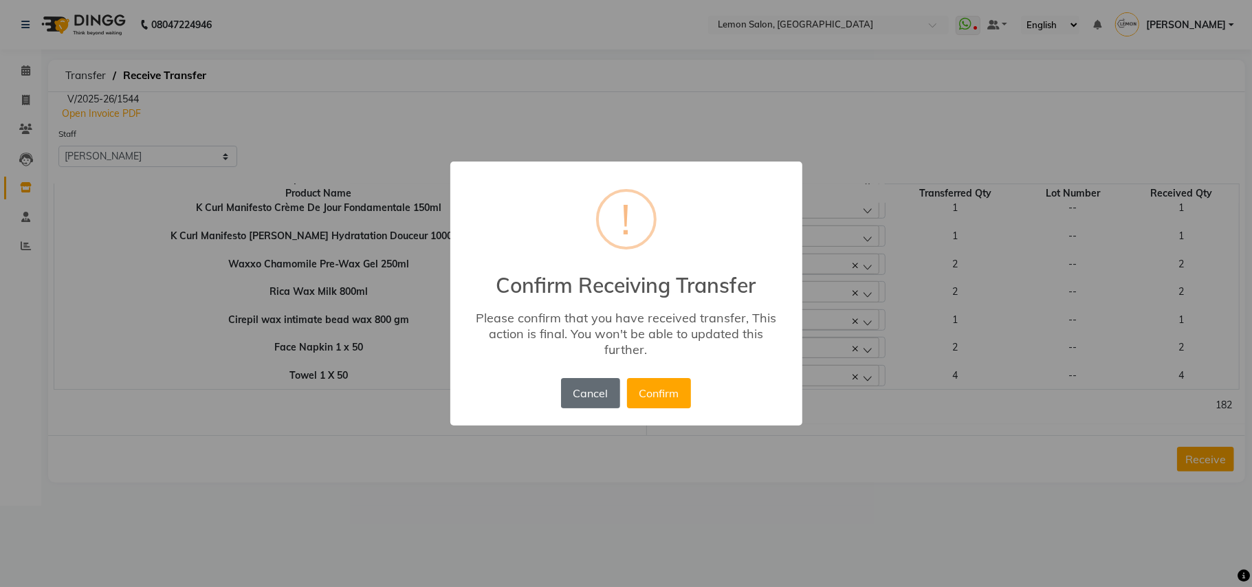
click at [606, 393] on button "Cancel" at bounding box center [590, 393] width 59 height 30
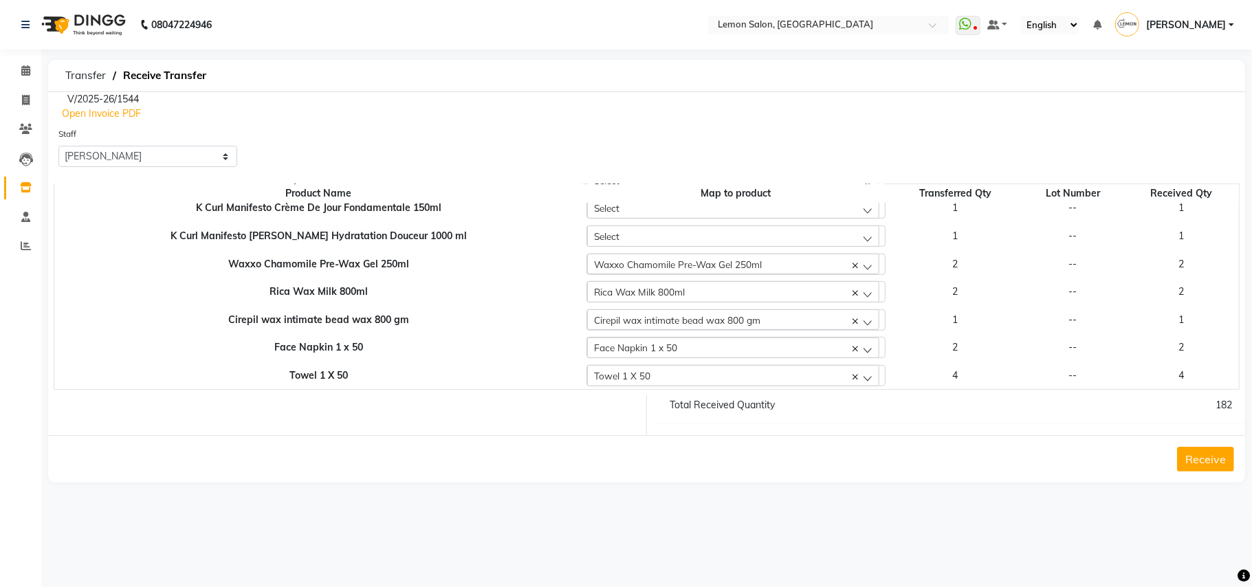
click at [923, 355] on td "2" at bounding box center [955, 348] width 133 height 28
click at [928, 376] on td "4" at bounding box center [955, 376] width 133 height 28
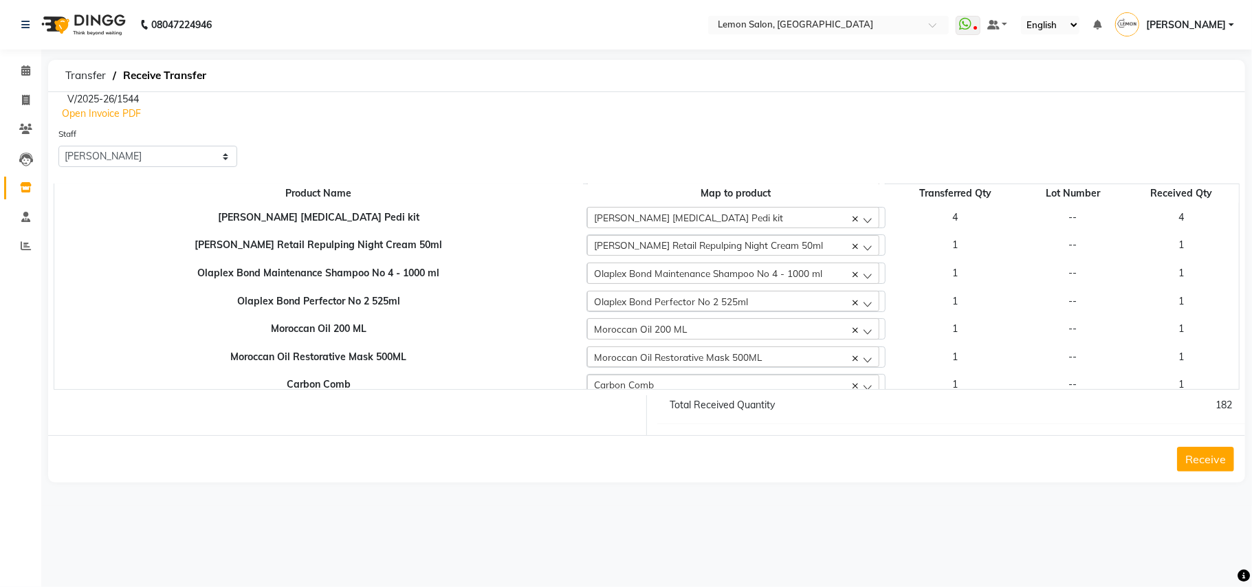
scroll to position [0, 0]
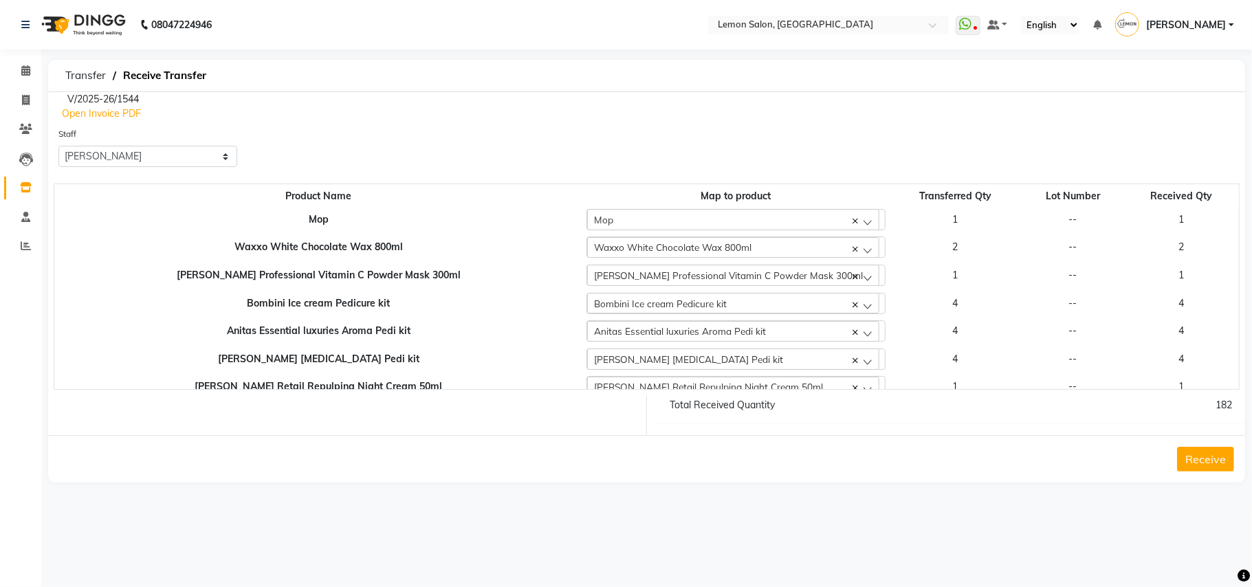
click at [1204, 450] on button "Receive" at bounding box center [1206, 459] width 57 height 25
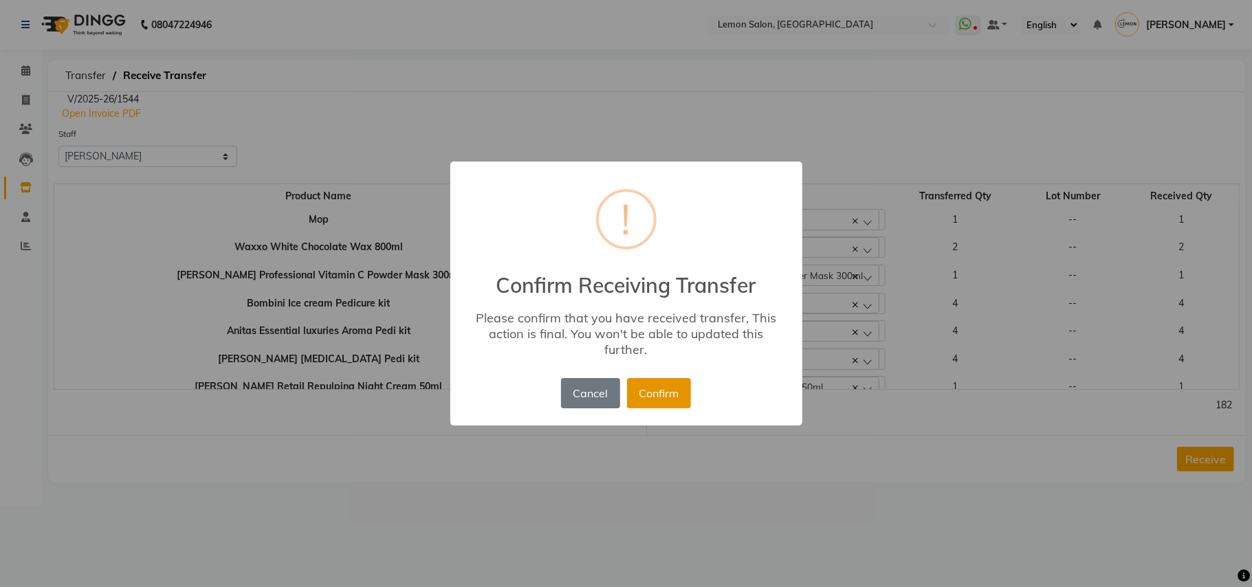
click at [655, 393] on button "Confirm" at bounding box center [659, 393] width 64 height 30
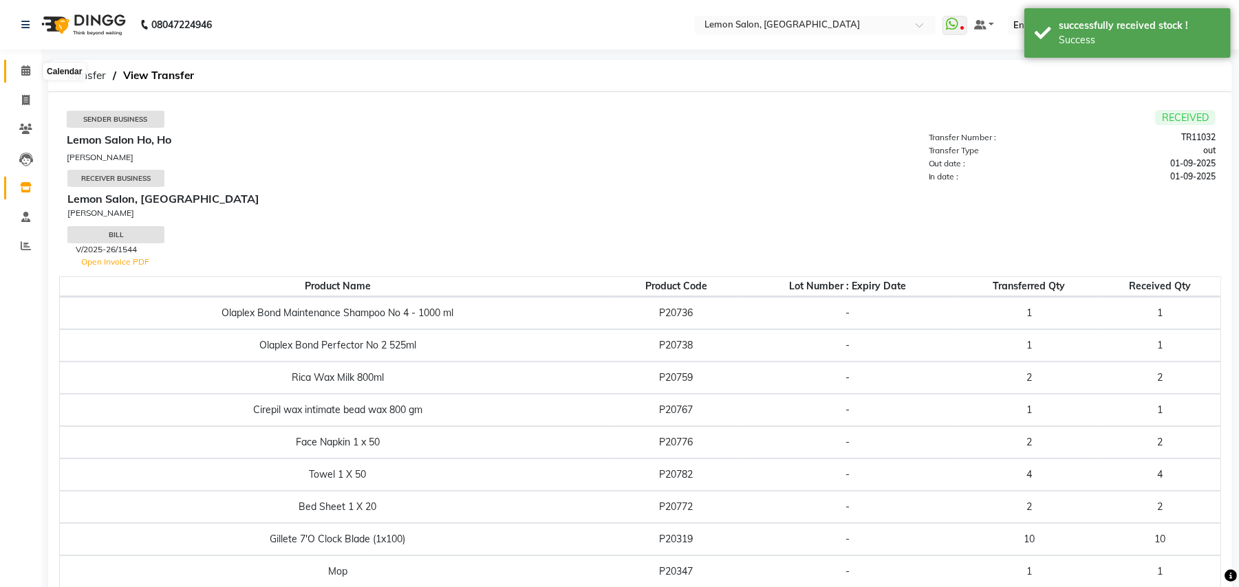
click at [23, 69] on icon at bounding box center [25, 70] width 9 height 10
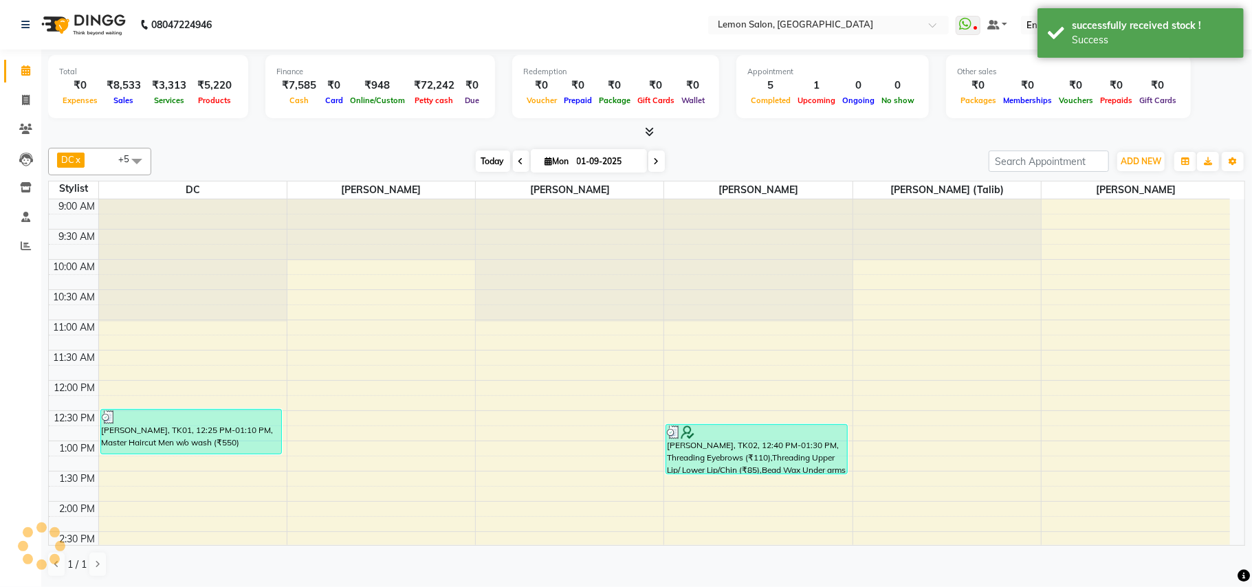
click at [483, 169] on span "Today" at bounding box center [493, 161] width 34 height 21
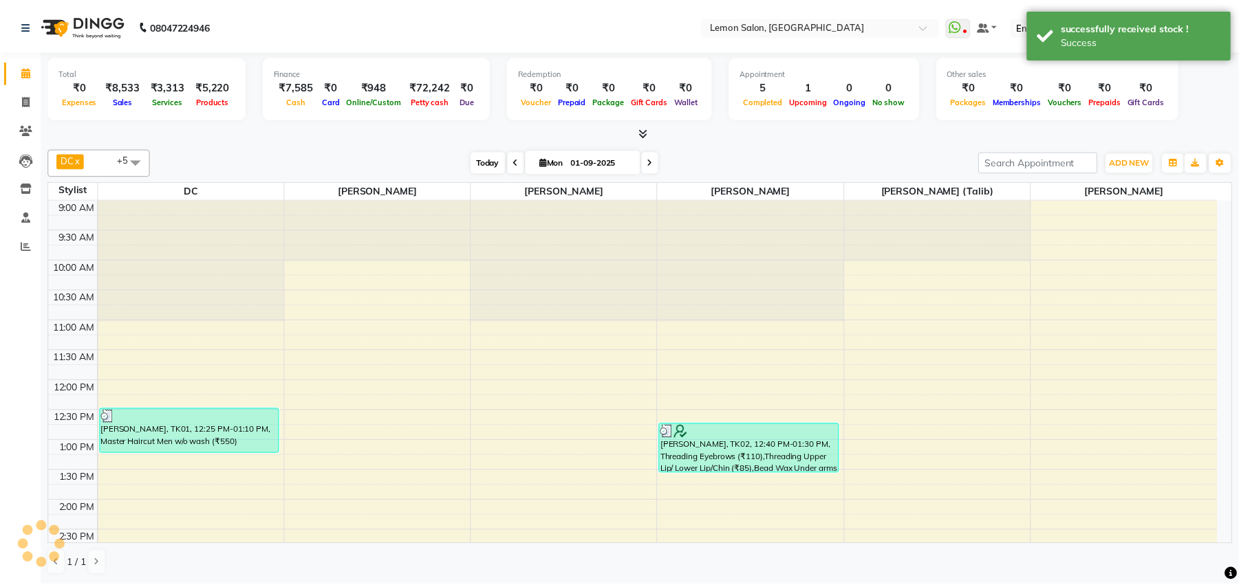
scroll to position [513, 0]
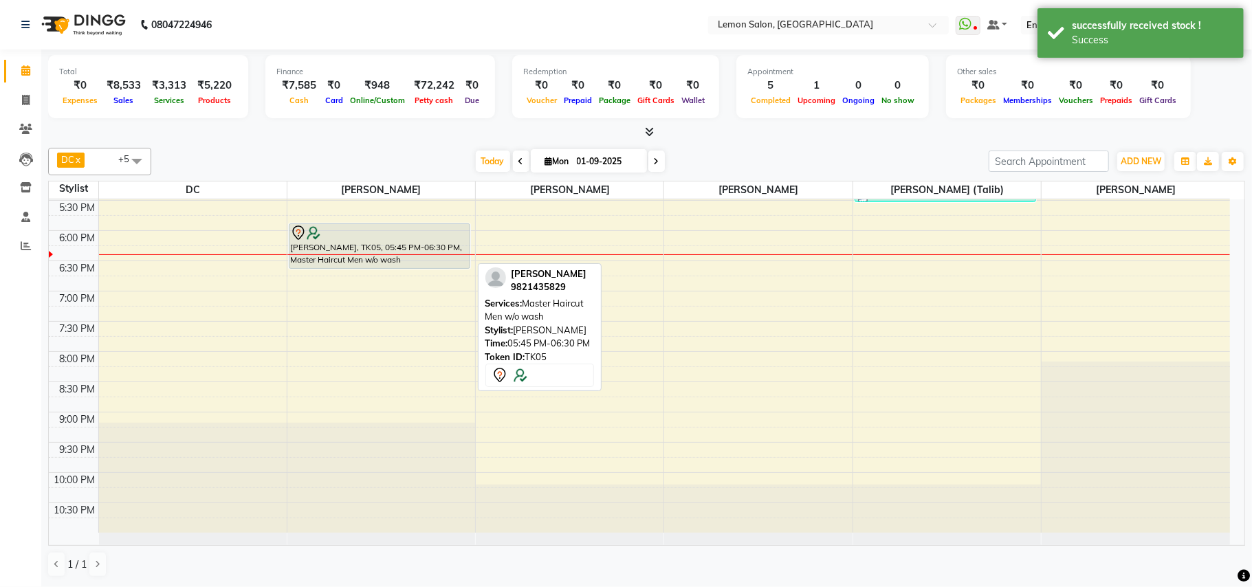
click at [391, 237] on div at bounding box center [380, 233] width 180 height 17
select select "7"
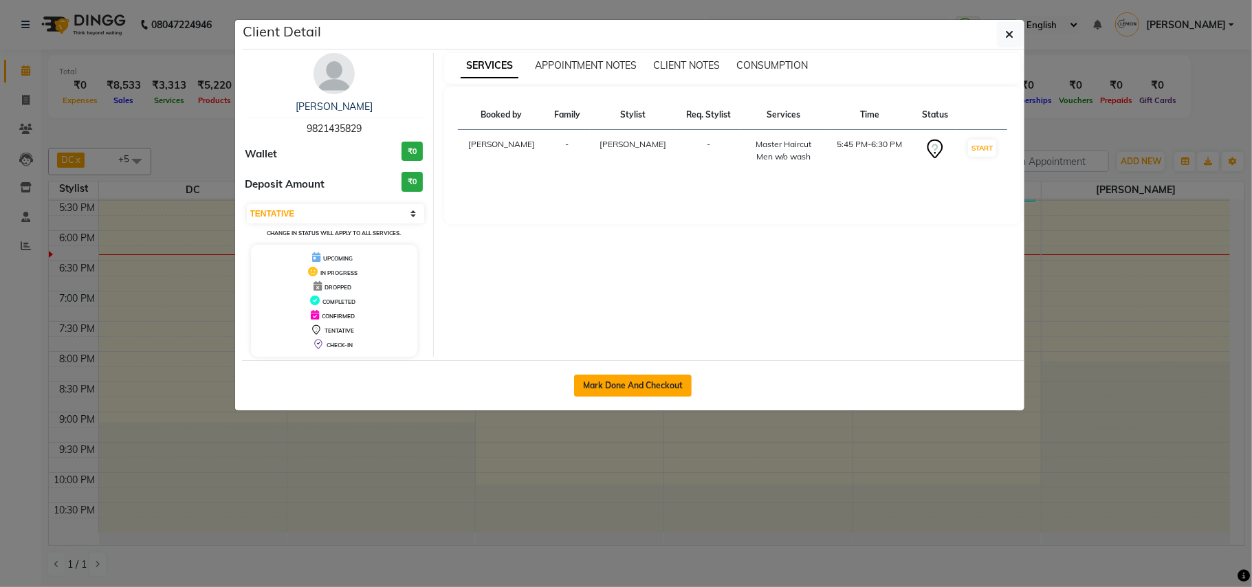
click at [620, 385] on button "Mark Done And Checkout" at bounding box center [633, 386] width 118 height 22
select select "service"
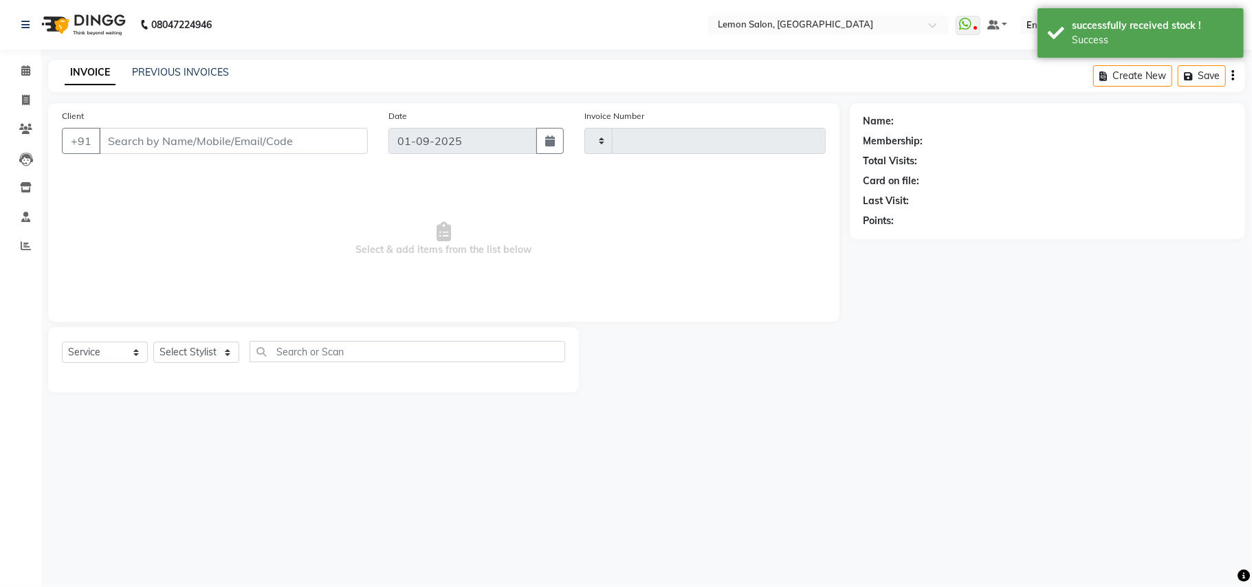
type input "1603"
select select "569"
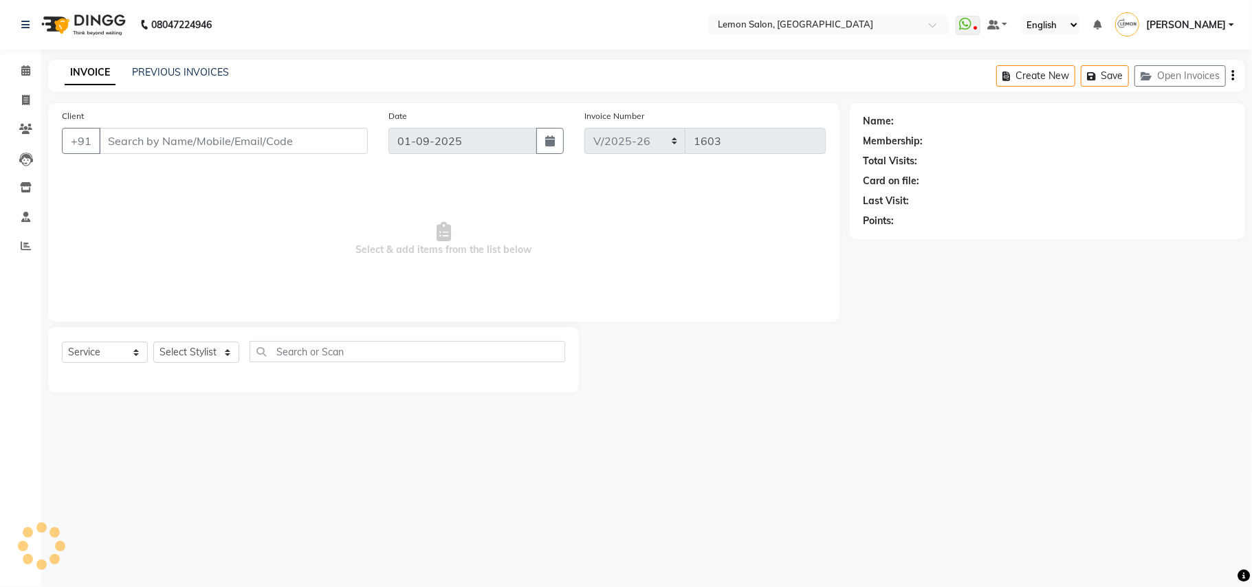
type input "9821435829"
select select "7385"
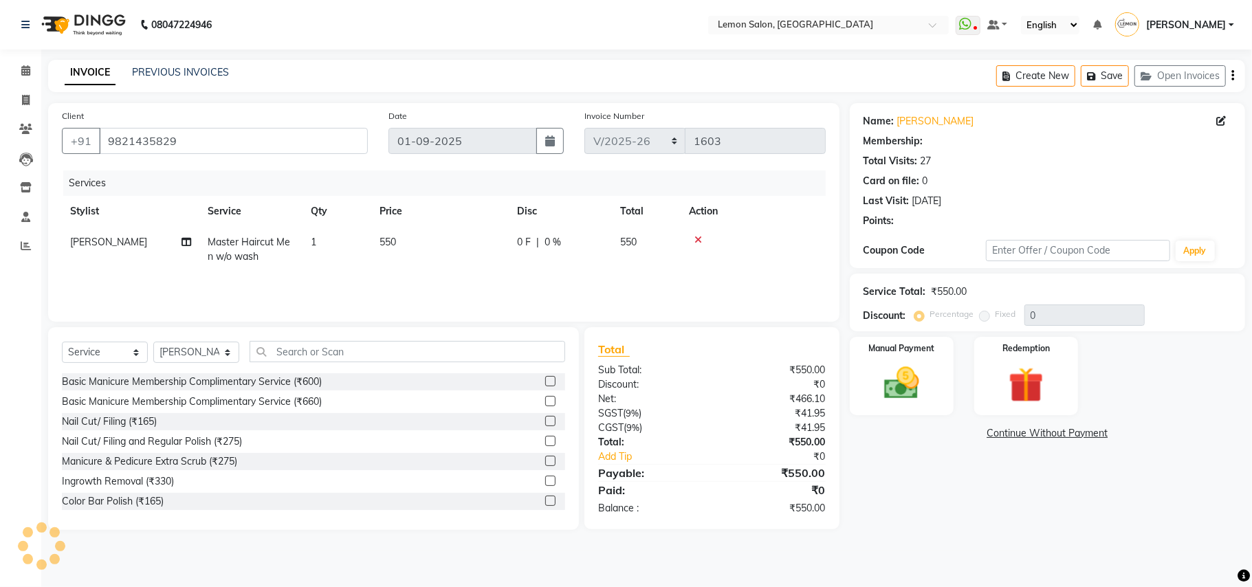
select select "1: Object"
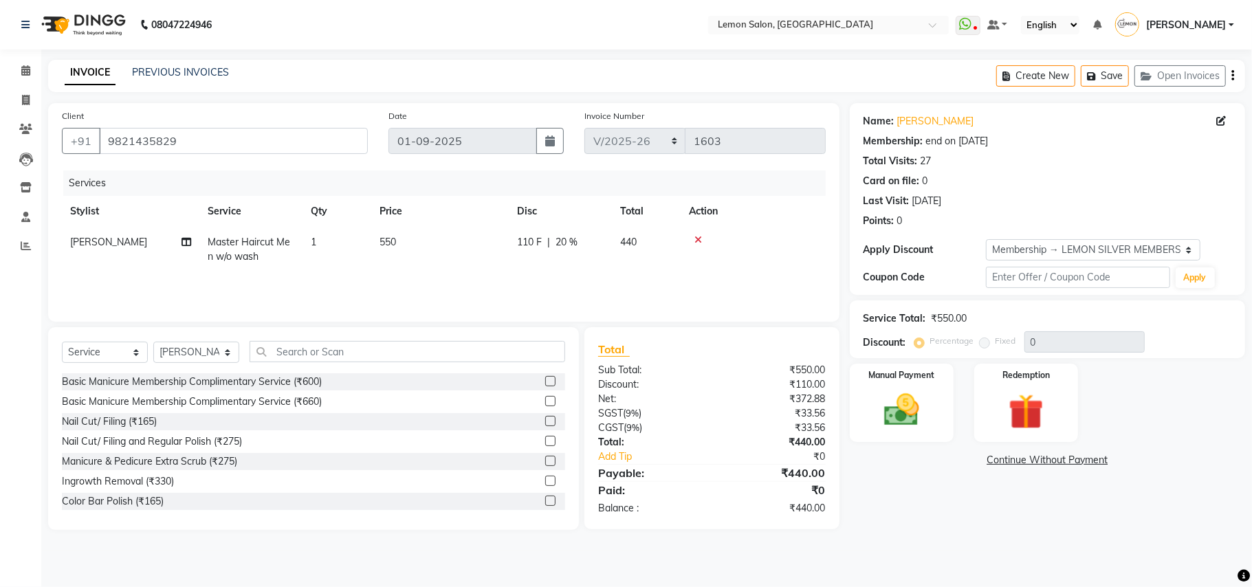
type input "20"
click at [369, 355] on input "text" at bounding box center [408, 351] width 316 height 21
click at [308, 354] on input "text" at bounding box center [408, 351] width 316 height 21
click at [883, 502] on div "Name: Rajendra Khimsaria Membership: end on 29-01-2027 Total Visits: 27 Card on…" at bounding box center [1053, 316] width 406 height 427
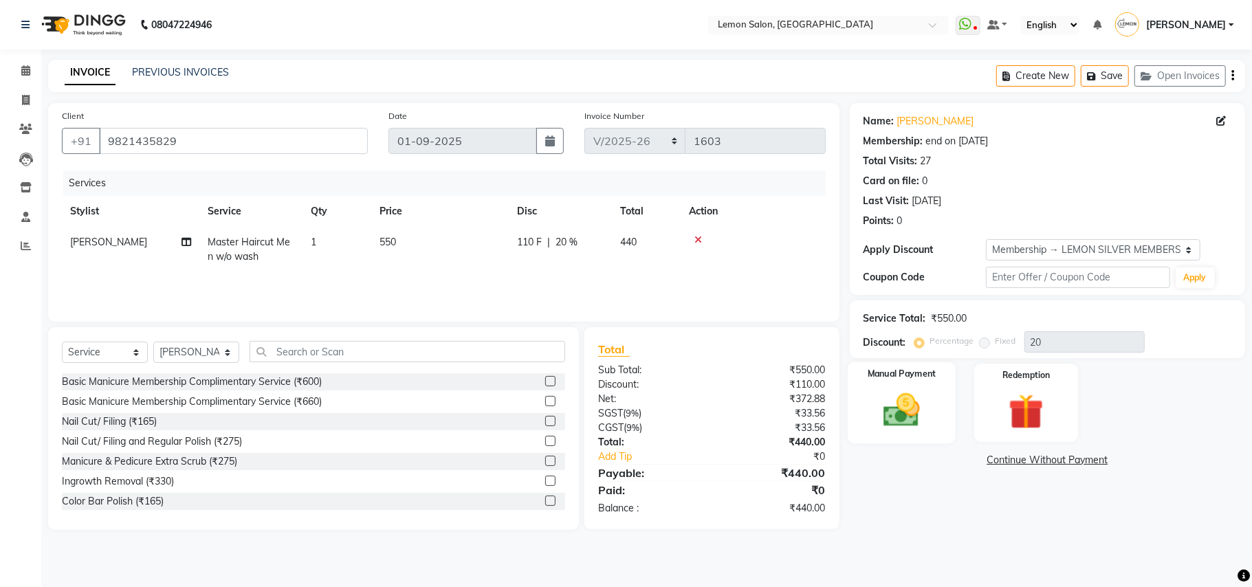
click at [889, 409] on img at bounding box center [902, 410] width 60 height 43
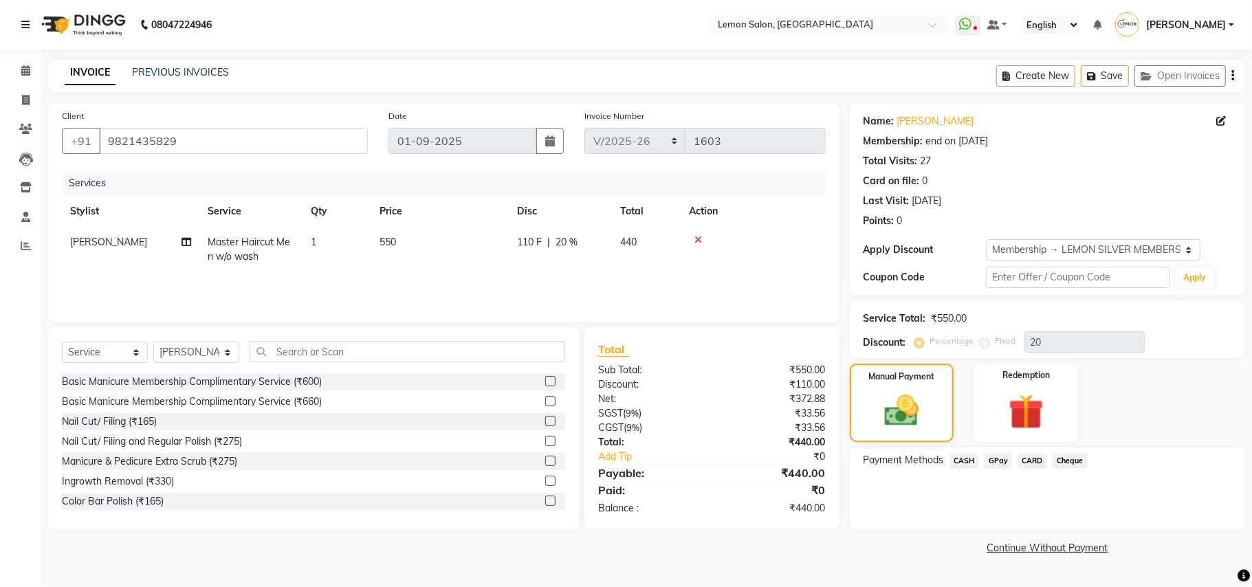
click at [945, 507] on div "Payment Methods CASH GPay CARD Cheque" at bounding box center [1047, 489] width 395 height 83
click at [997, 462] on span "GPay" at bounding box center [998, 461] width 28 height 16
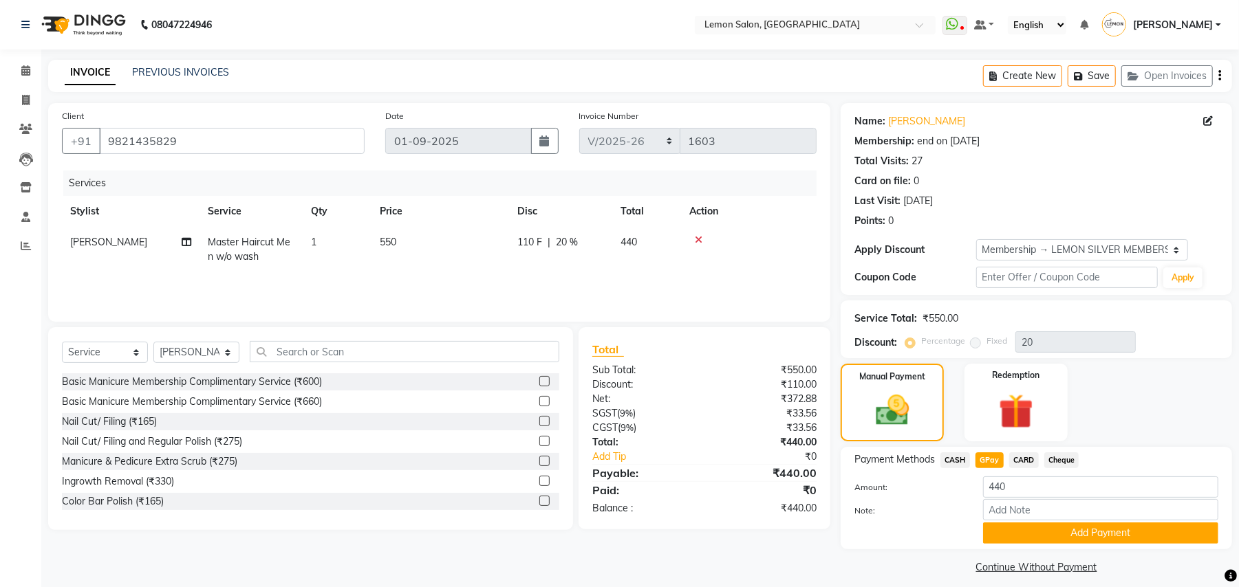
click at [961, 464] on span "CASH" at bounding box center [955, 461] width 30 height 16
click at [1024, 537] on button "Add Payment" at bounding box center [1100, 533] width 235 height 21
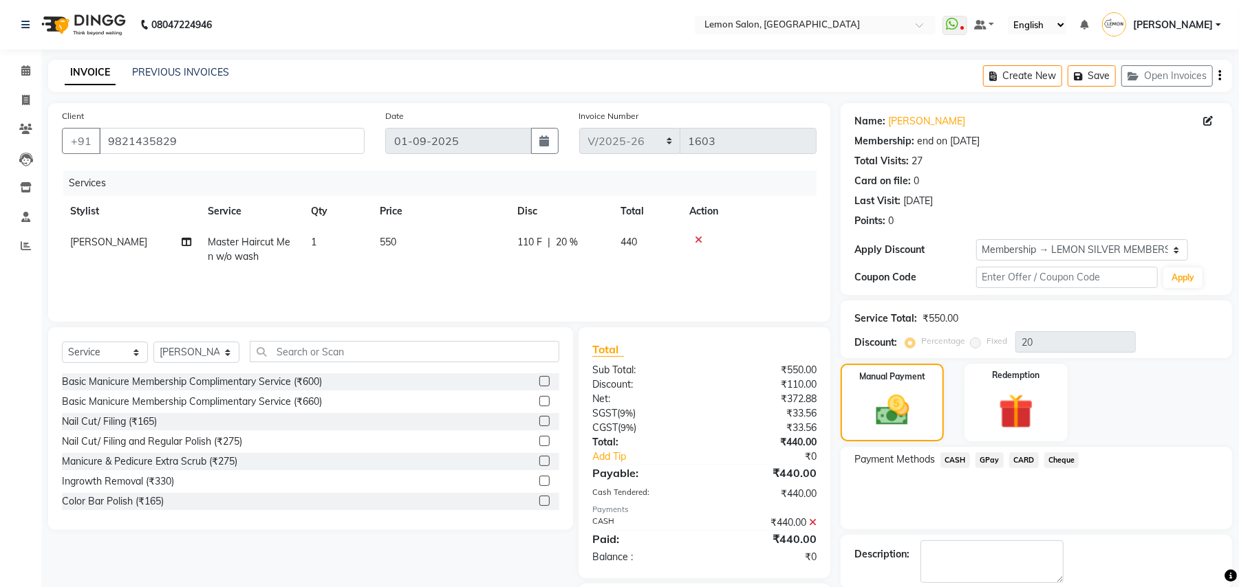
scroll to position [78, 0]
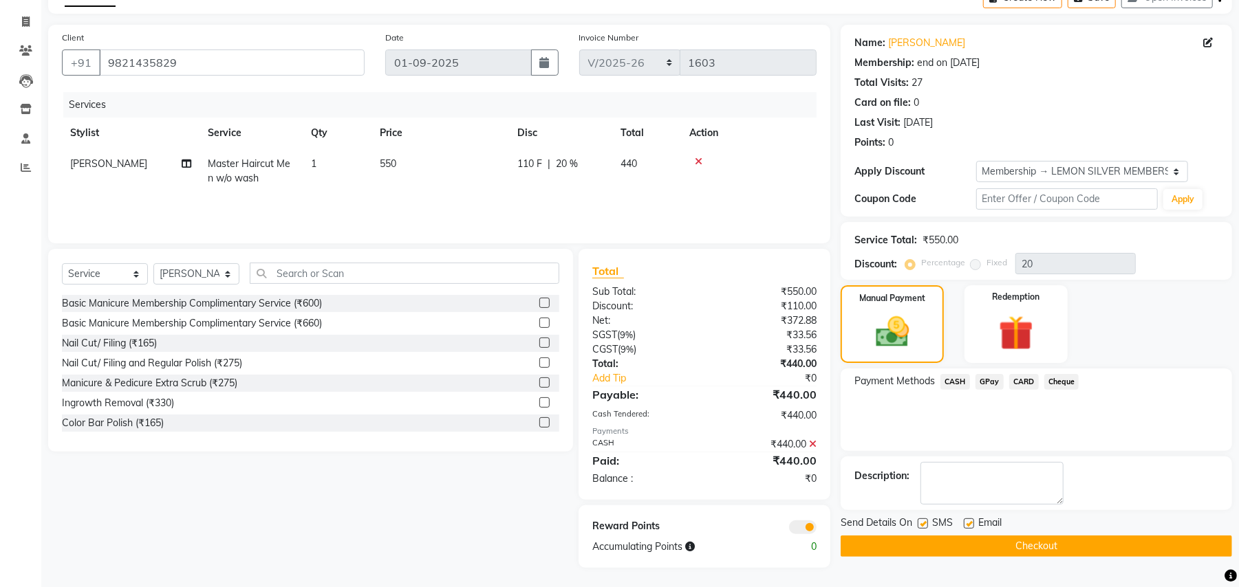
click at [925, 521] on label at bounding box center [923, 524] width 10 height 10
click at [925, 521] on input "checkbox" at bounding box center [922, 524] width 9 height 9
checkbox input "false"
click at [971, 525] on label at bounding box center [969, 524] width 10 height 10
click at [971, 525] on input "checkbox" at bounding box center [968, 524] width 9 height 9
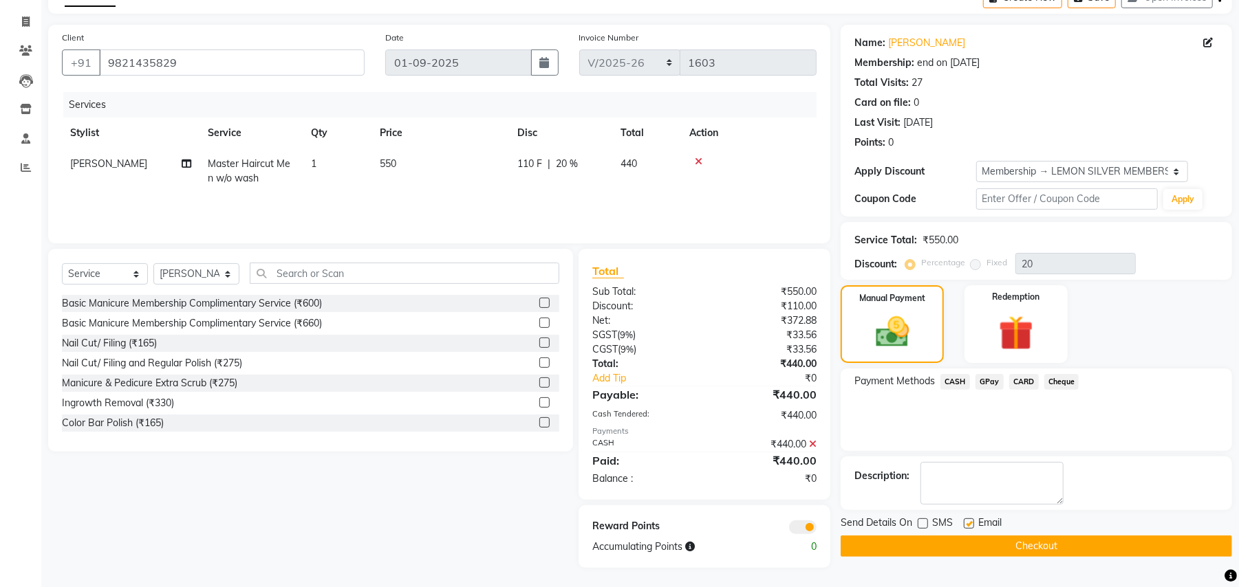
checkbox input "false"
click at [977, 557] on button "Checkout" at bounding box center [1035, 546] width 391 height 21
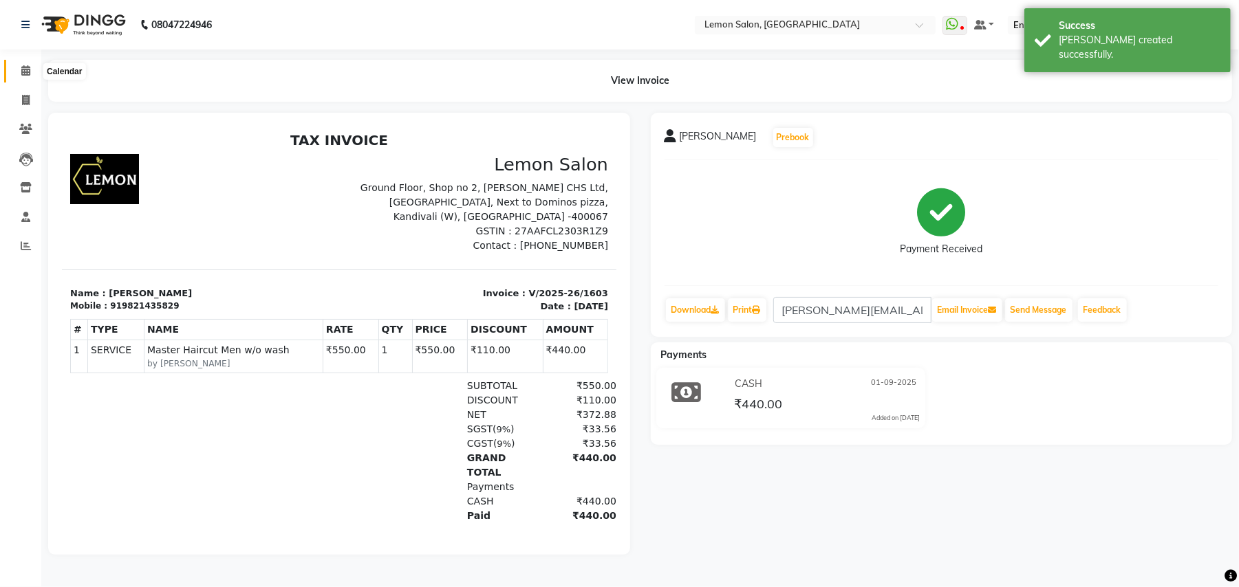
click at [23, 63] on span at bounding box center [26, 71] width 24 height 16
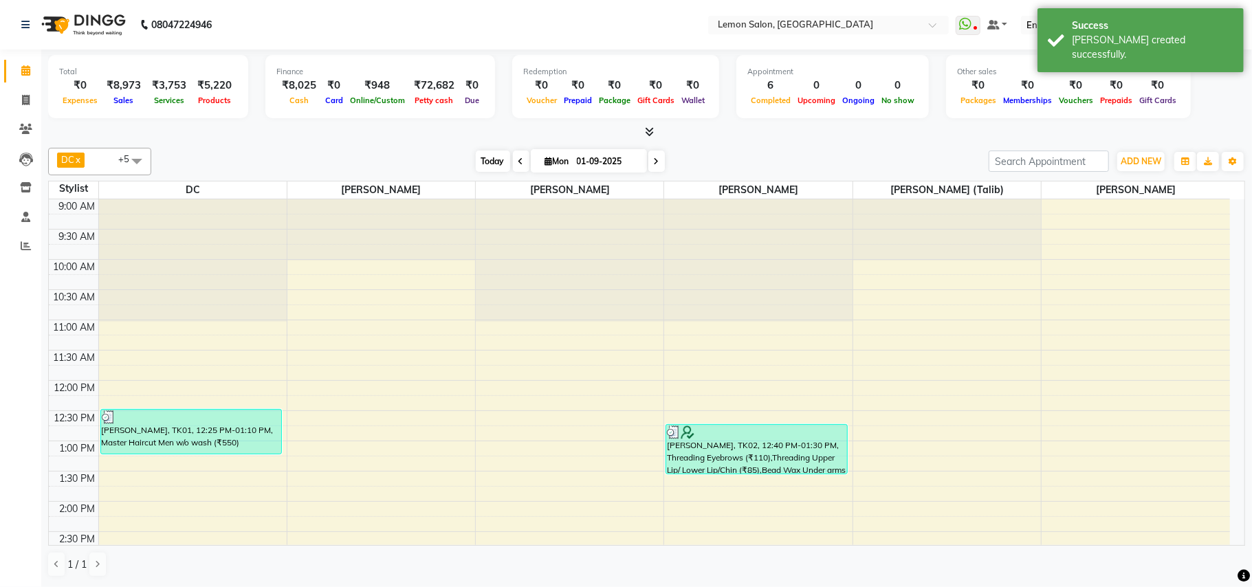
click at [491, 158] on span "Today" at bounding box center [493, 161] width 34 height 21
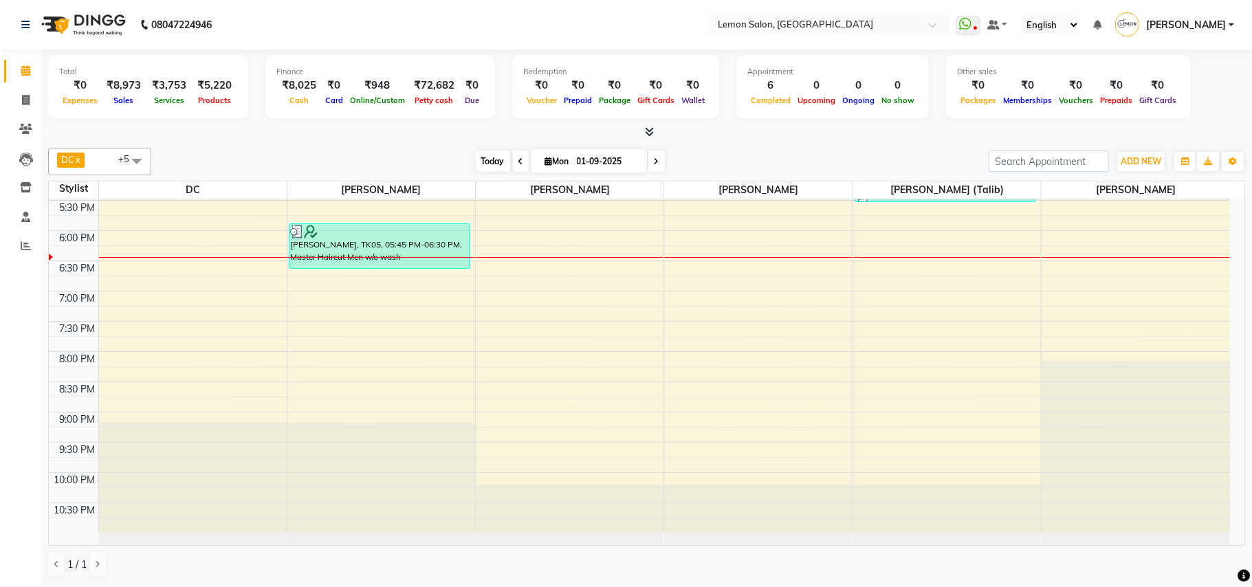
click at [479, 155] on span "Today" at bounding box center [493, 161] width 34 height 21
click at [286, 166] on div "Today Mon 01-09-2025" at bounding box center [570, 161] width 824 height 21
click at [25, 246] on icon at bounding box center [26, 246] width 10 height 10
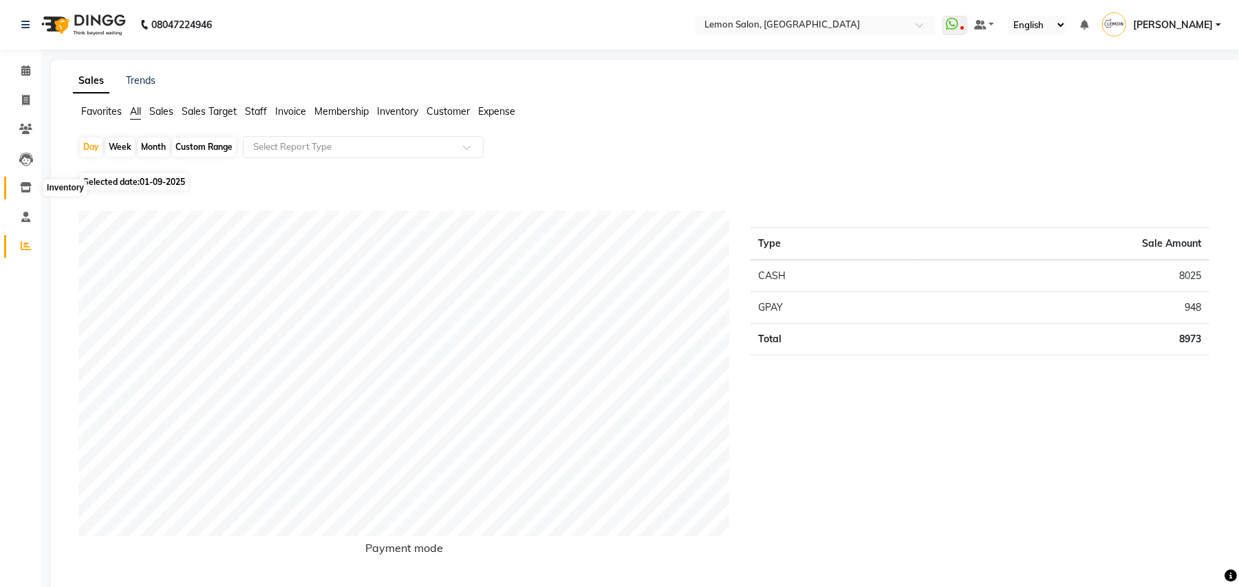
click at [22, 185] on icon at bounding box center [26, 187] width 12 height 10
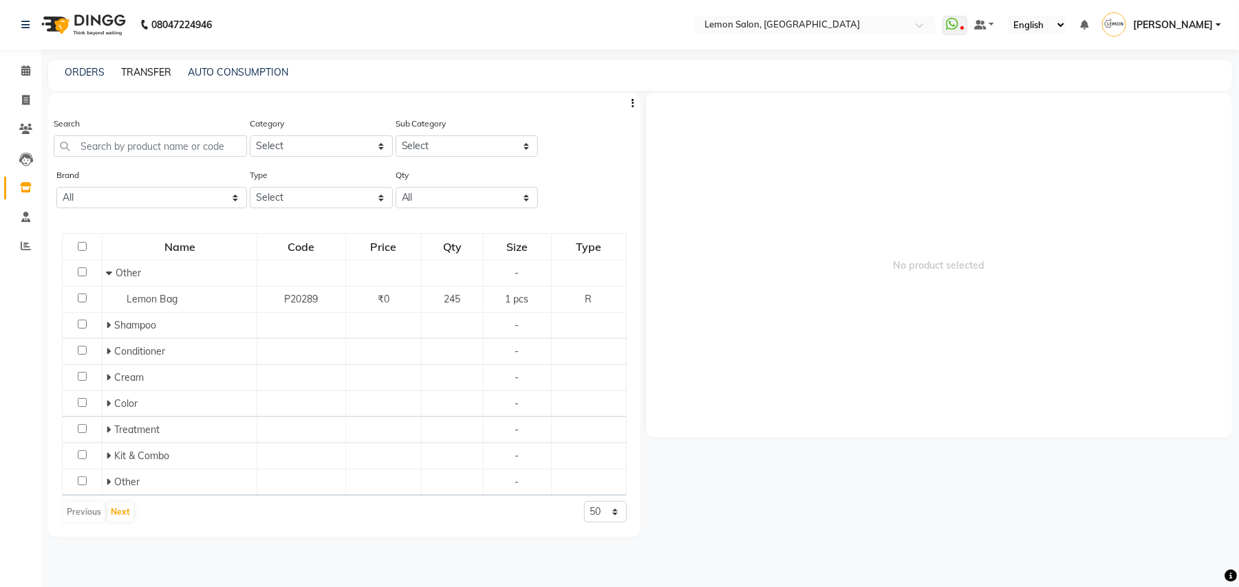
click at [146, 69] on link "TRANSFER" at bounding box center [146, 72] width 50 height 12
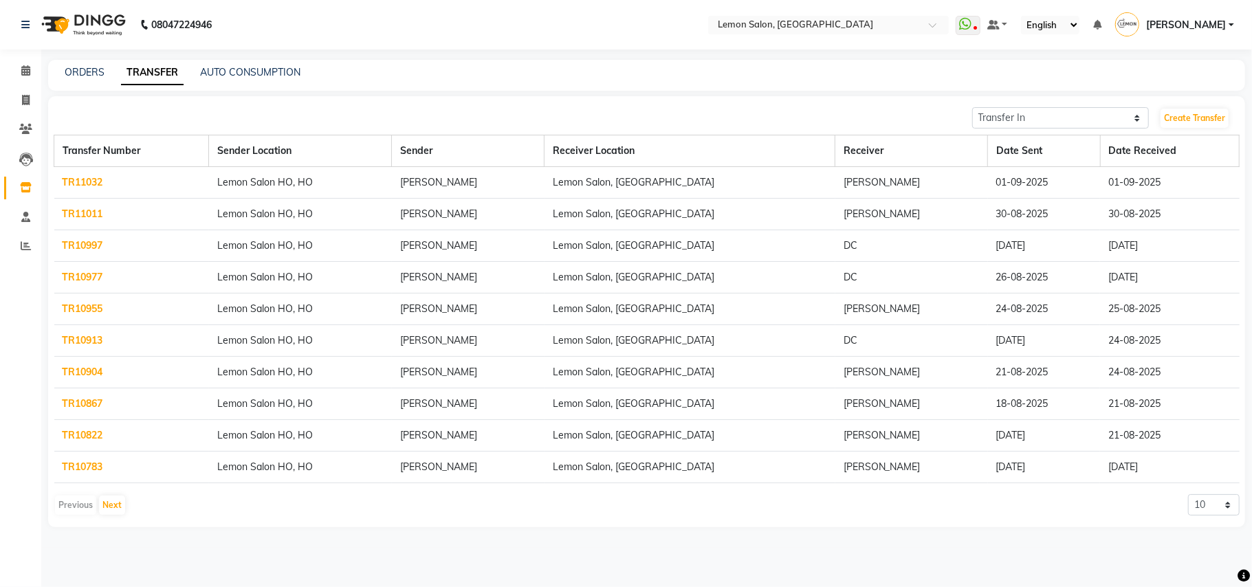
click at [89, 177] on link "TR11032" at bounding box center [83, 182] width 41 height 12
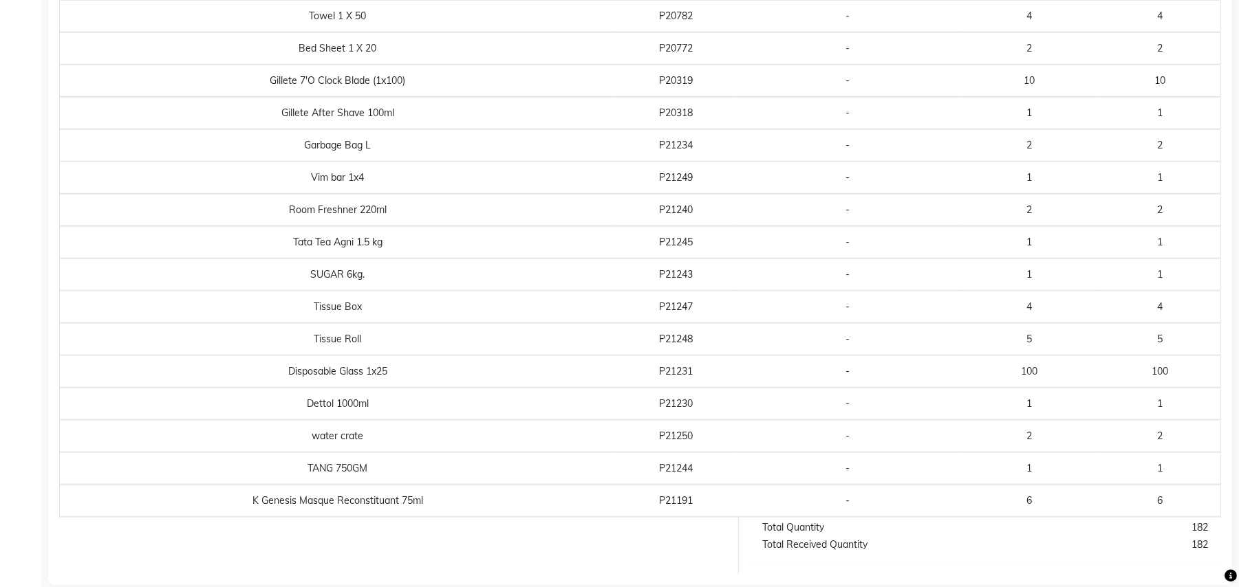
scroll to position [1047, 0]
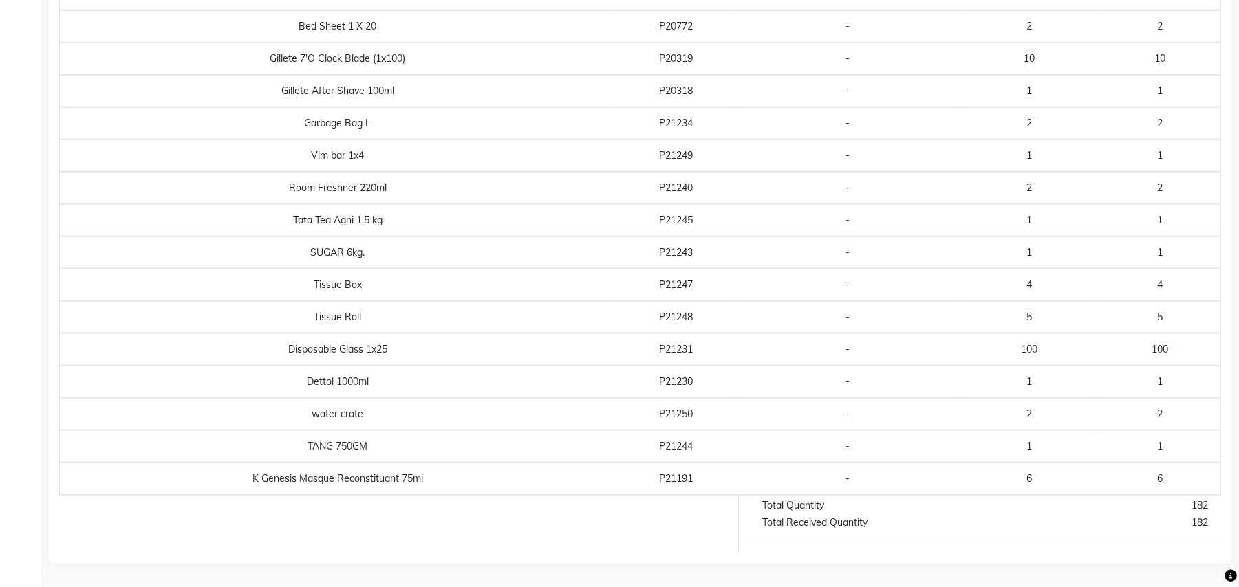
click at [567, 534] on div at bounding box center [394, 524] width 690 height 57
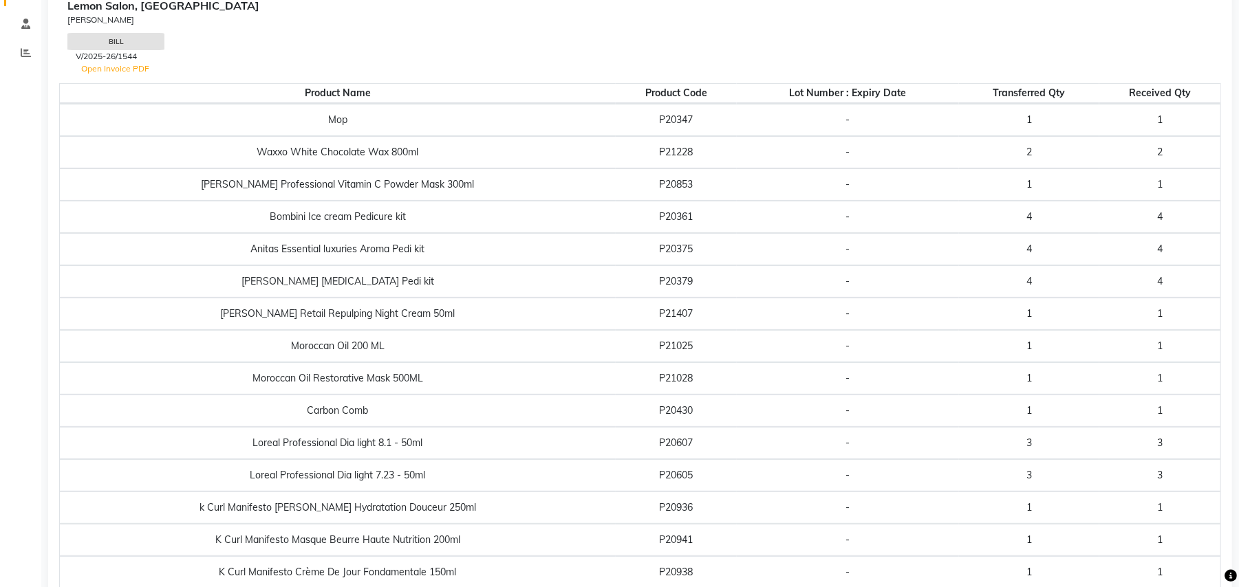
scroll to position [0, 0]
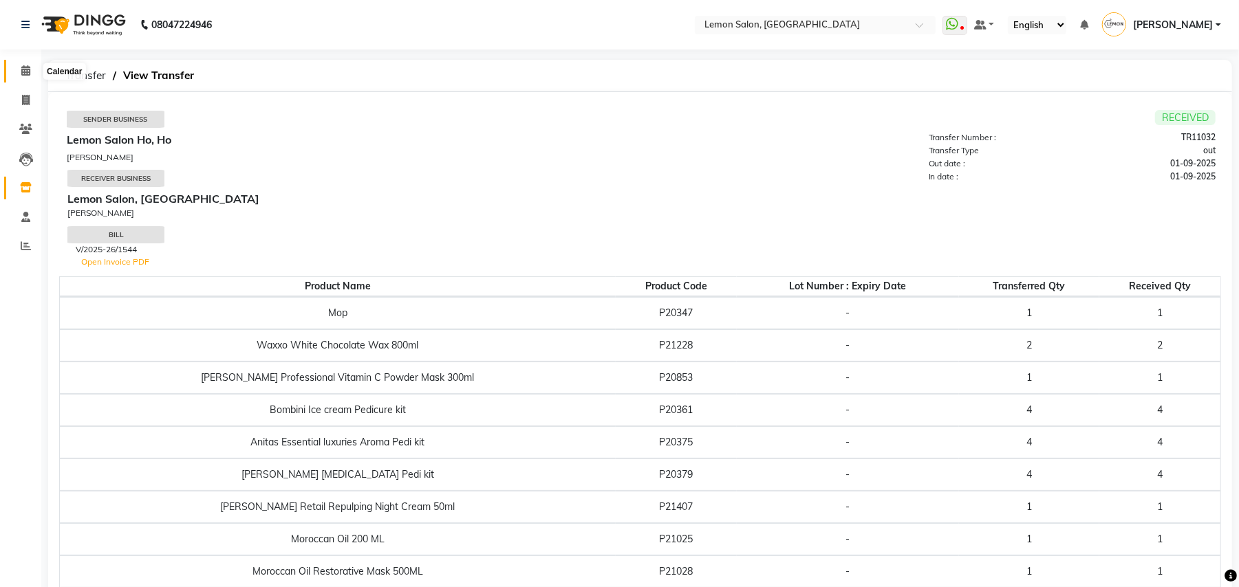
click at [32, 69] on span at bounding box center [26, 71] width 24 height 16
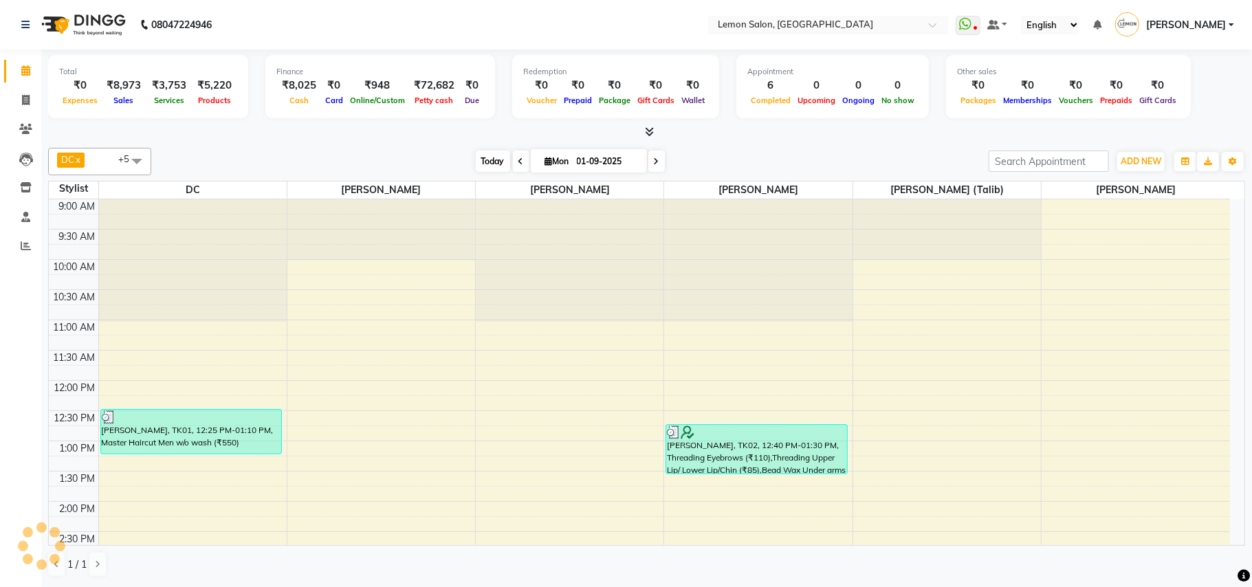
click at [488, 157] on span "Today" at bounding box center [493, 161] width 34 height 21
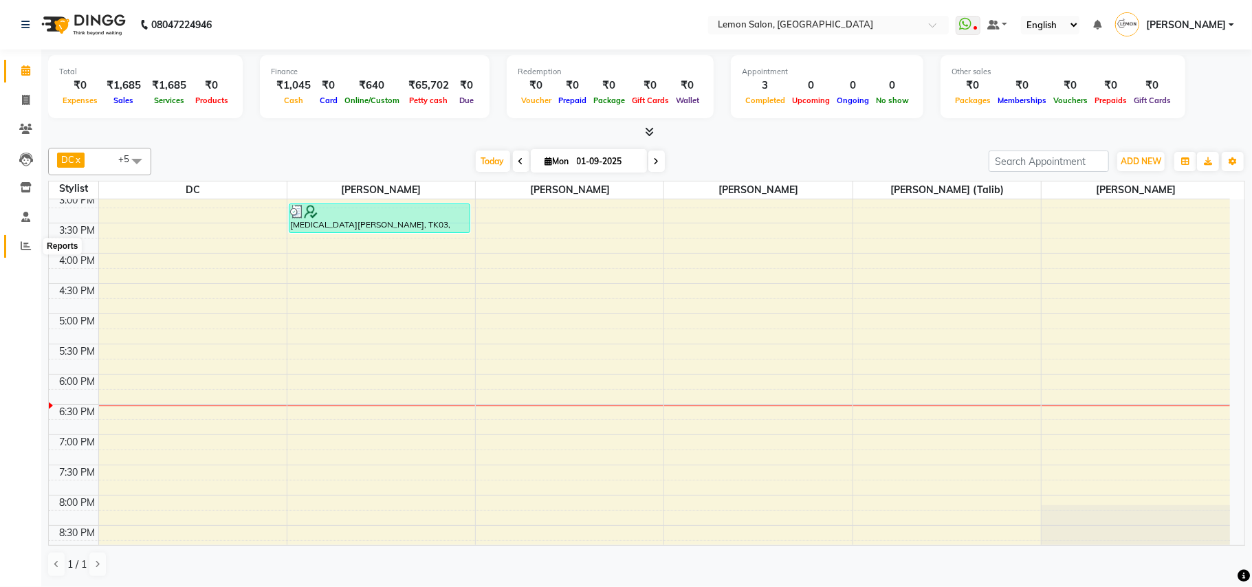
click at [20, 239] on span at bounding box center [26, 247] width 24 height 16
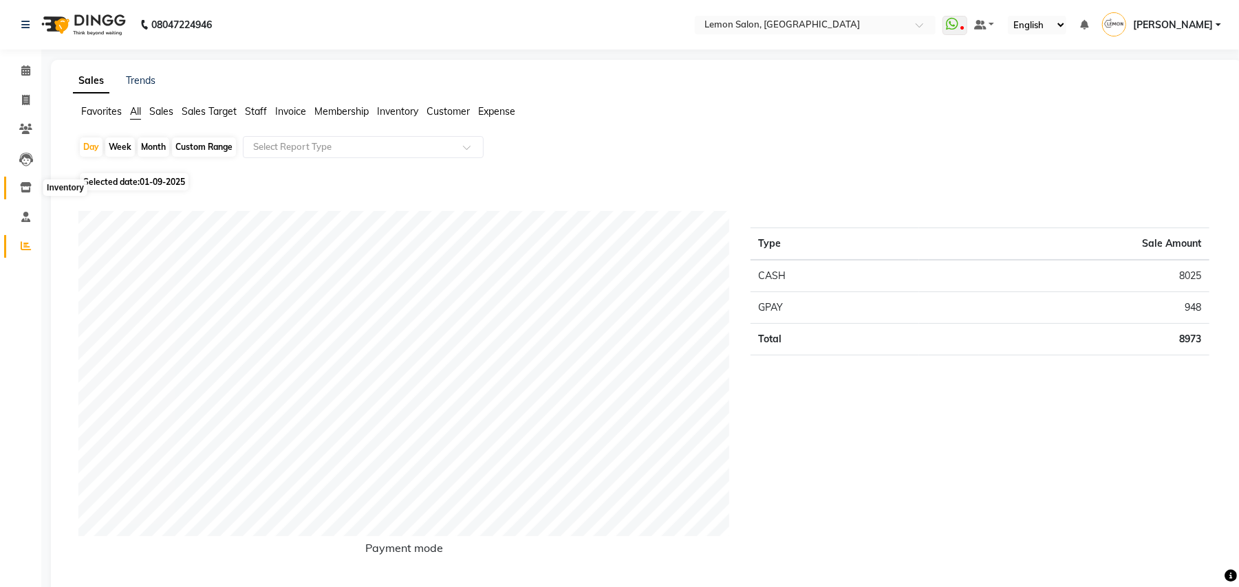
click at [21, 187] on icon at bounding box center [26, 187] width 12 height 10
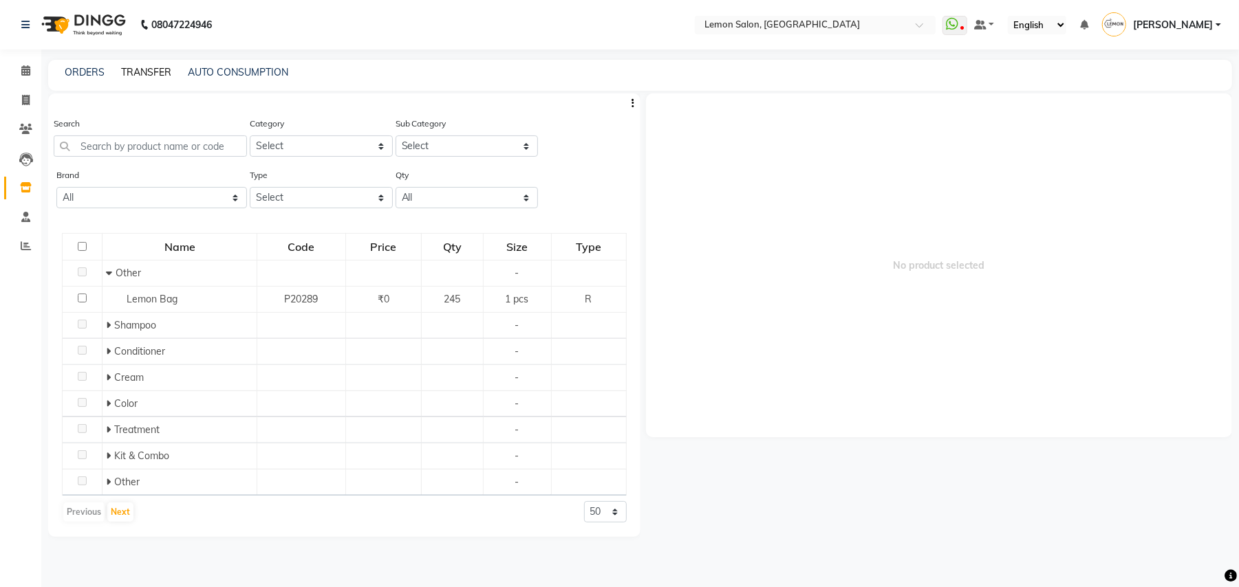
click at [147, 72] on link "TRANSFER" at bounding box center [146, 72] width 50 height 12
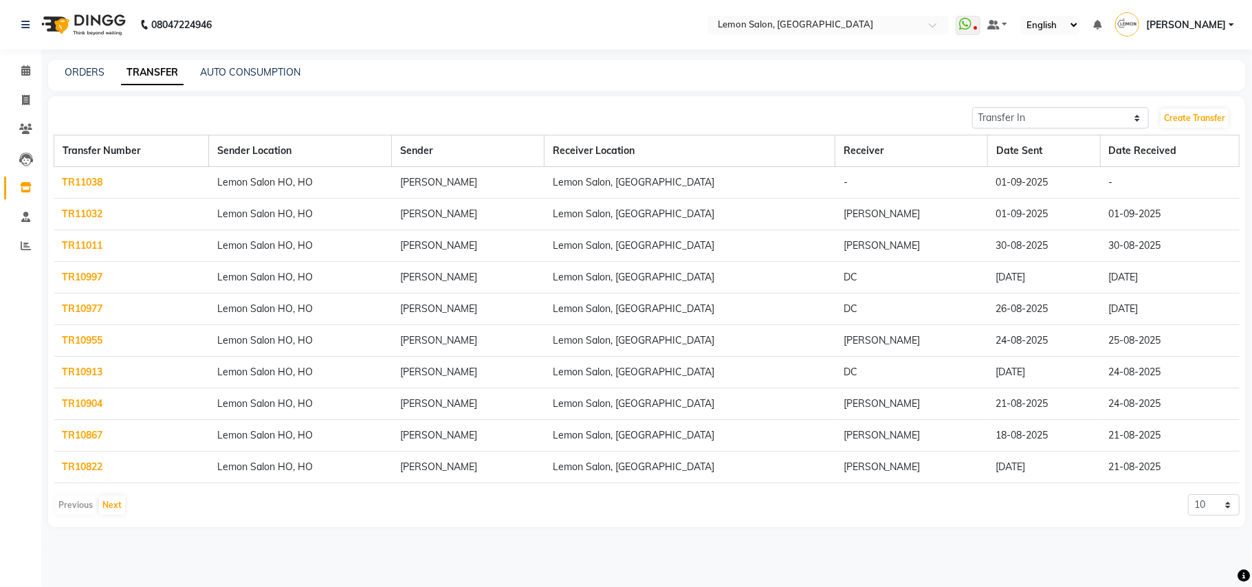
click at [74, 183] on link "TR11038" at bounding box center [83, 182] width 41 height 12
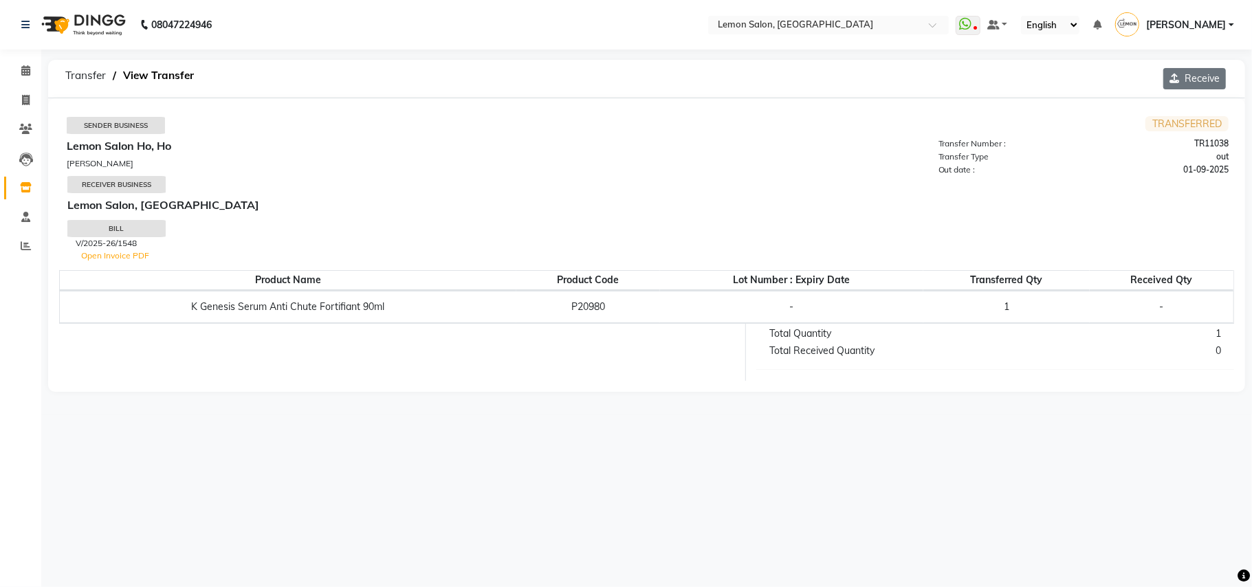
click at [1189, 72] on button "Receive" at bounding box center [1195, 78] width 63 height 21
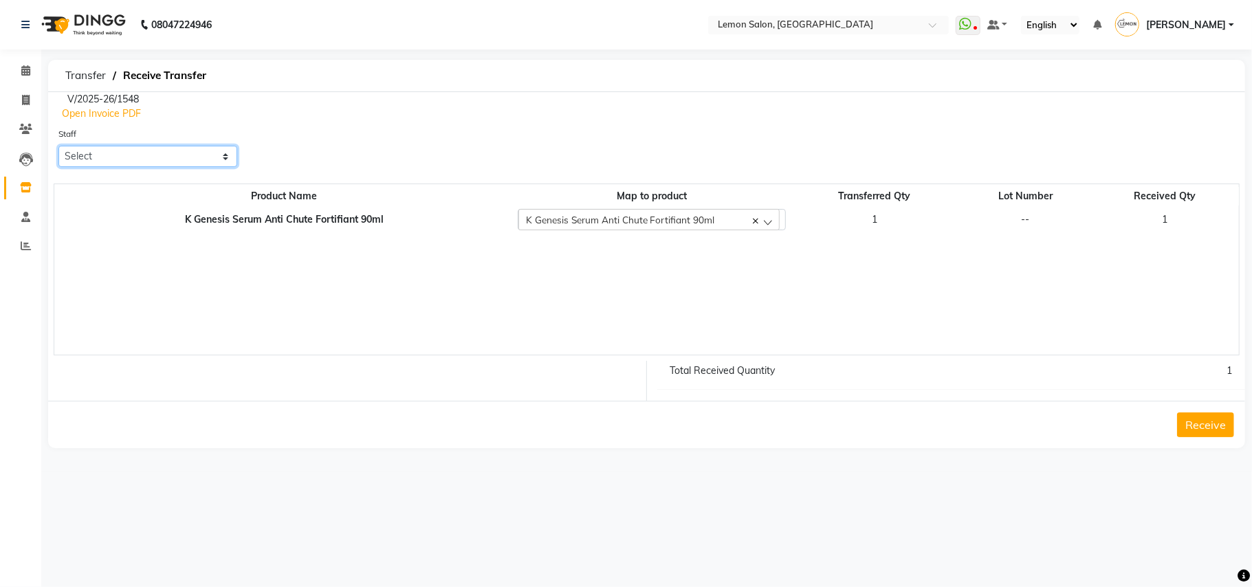
click at [188, 160] on select "Select Arun Arndive [PERSON_NAME] Danish [PERSON_NAME] [PERSON_NAME] [PERSON_NA…" at bounding box center [147, 156] width 179 height 21
click at [58, 146] on select "Select Arun Arndive [PERSON_NAME] Danish [PERSON_NAME] [PERSON_NAME] [PERSON_NA…" at bounding box center [147, 156] width 179 height 21
click at [164, 155] on select "Select Arun Arndive [PERSON_NAME] Danish [PERSON_NAME] [PERSON_NAME] [PERSON_NA…" at bounding box center [147, 156] width 179 height 21
select select "45021"
click at [58, 146] on select "Select Arun Arndive [PERSON_NAME] Danish [PERSON_NAME] [PERSON_NAME] [PERSON_NA…" at bounding box center [147, 156] width 179 height 21
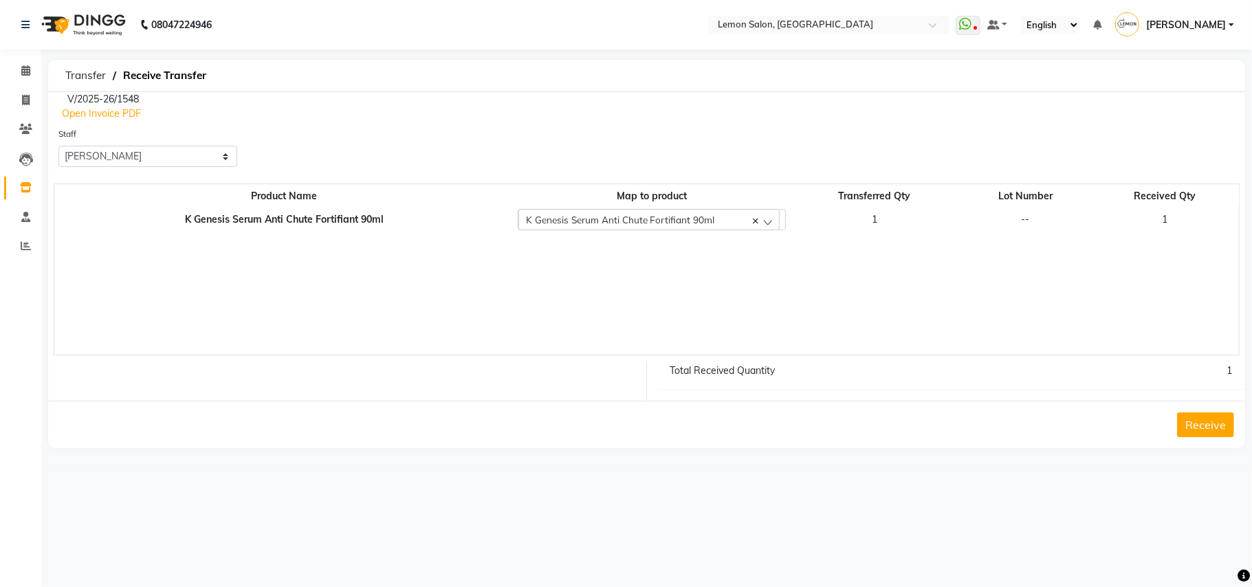
click at [1201, 427] on button "Receive" at bounding box center [1206, 425] width 57 height 25
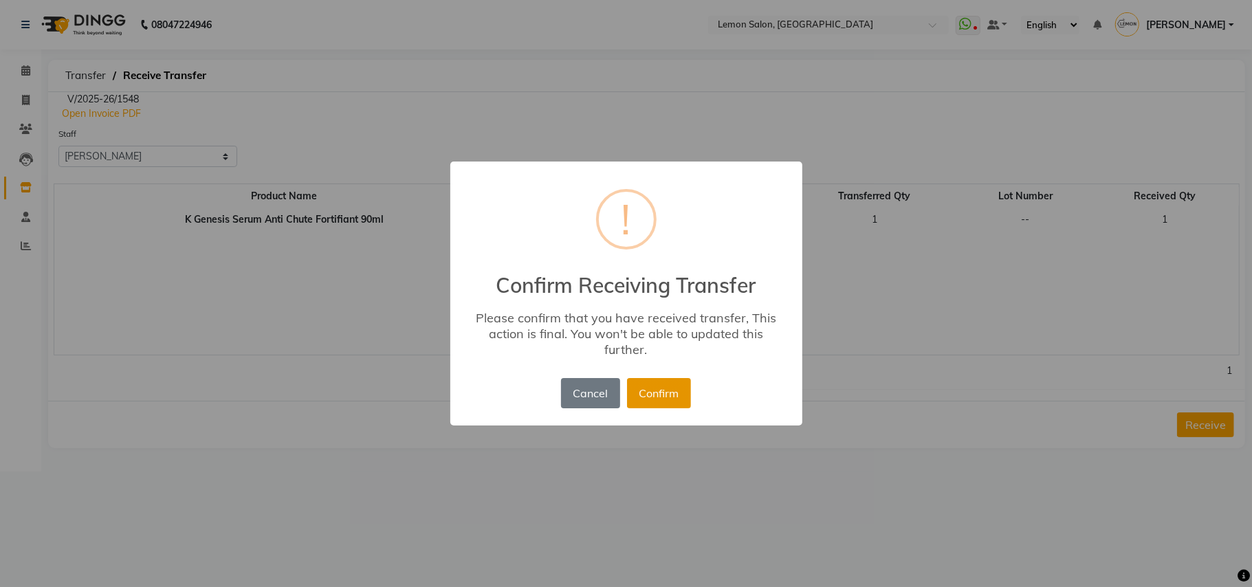
click at [669, 391] on button "Confirm" at bounding box center [659, 393] width 64 height 30
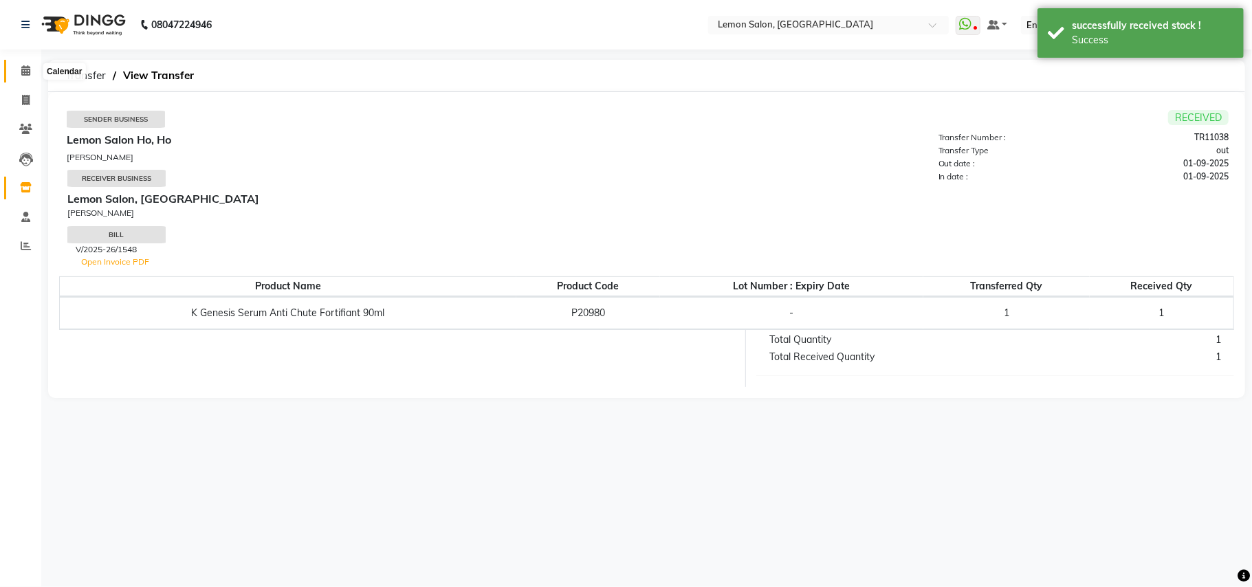
click at [28, 67] on icon at bounding box center [25, 70] width 9 height 10
